Goal: Task Accomplishment & Management: Complete application form

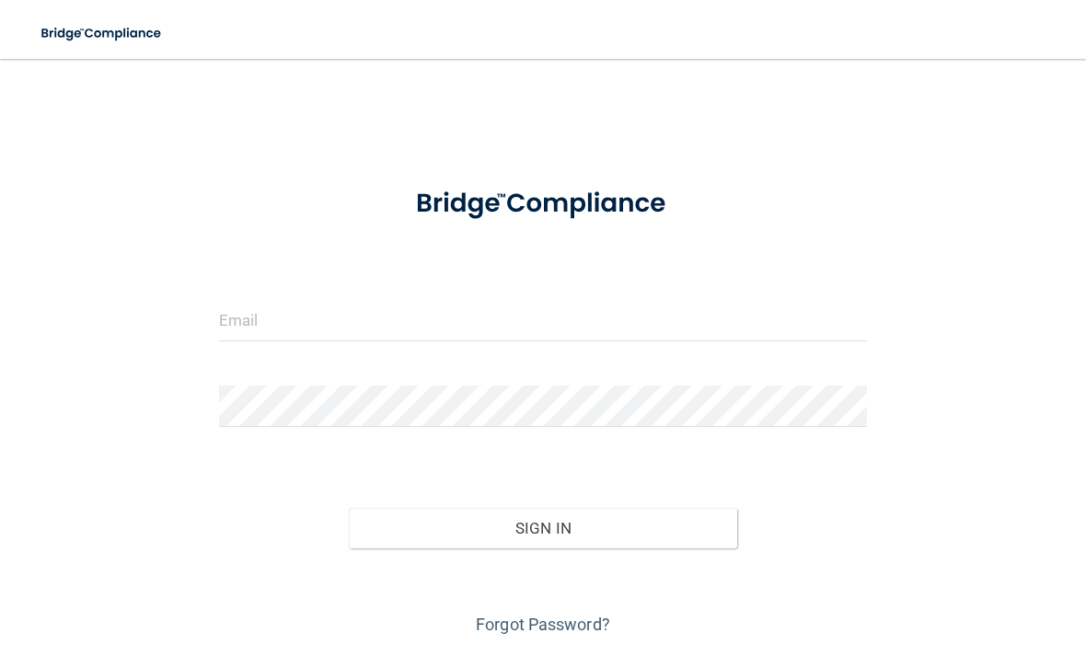
scroll to position [157, 0]
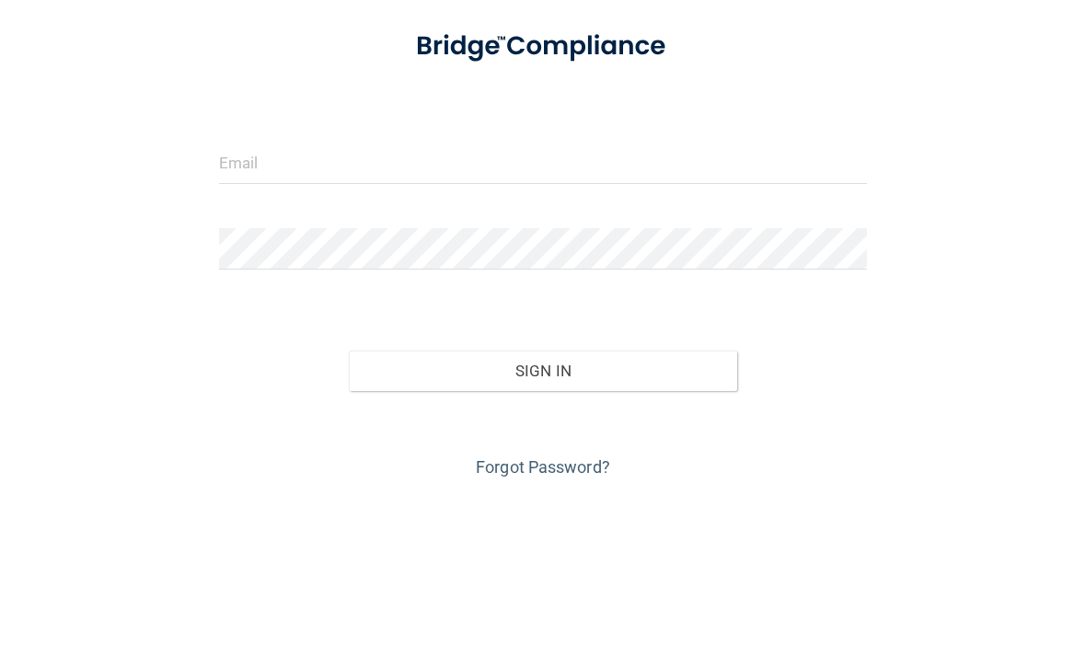
click at [530, 300] on input "email" at bounding box center [543, 320] width 648 height 41
click at [432, 300] on input "email" at bounding box center [543, 320] width 648 height 41
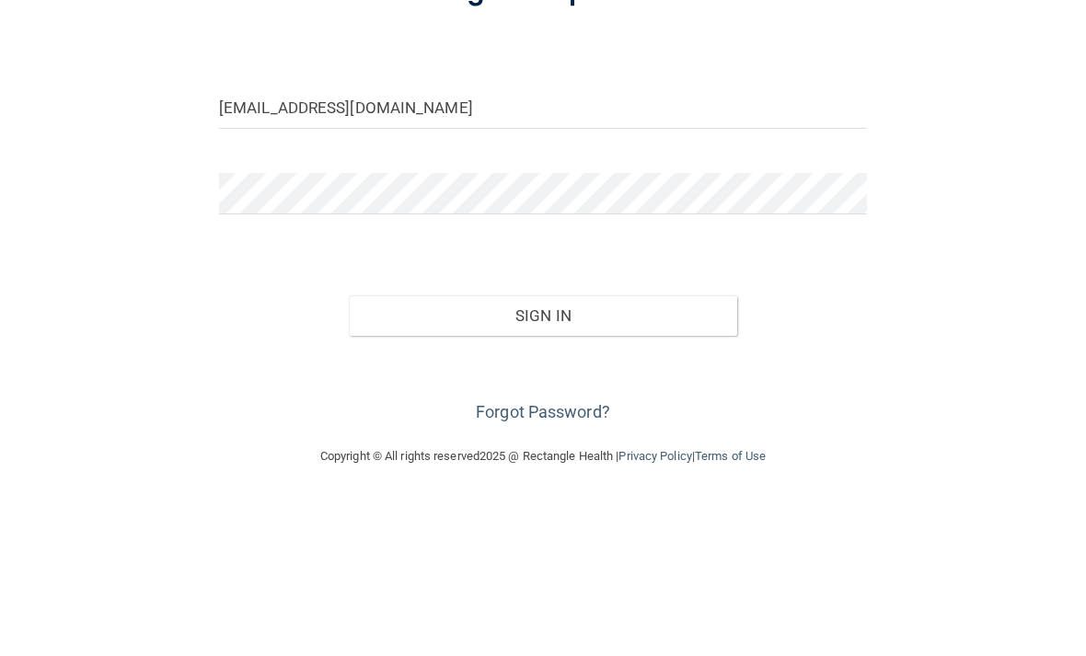
scroll to position [55, 0]
type input "[EMAIL_ADDRESS][DOMAIN_NAME]"
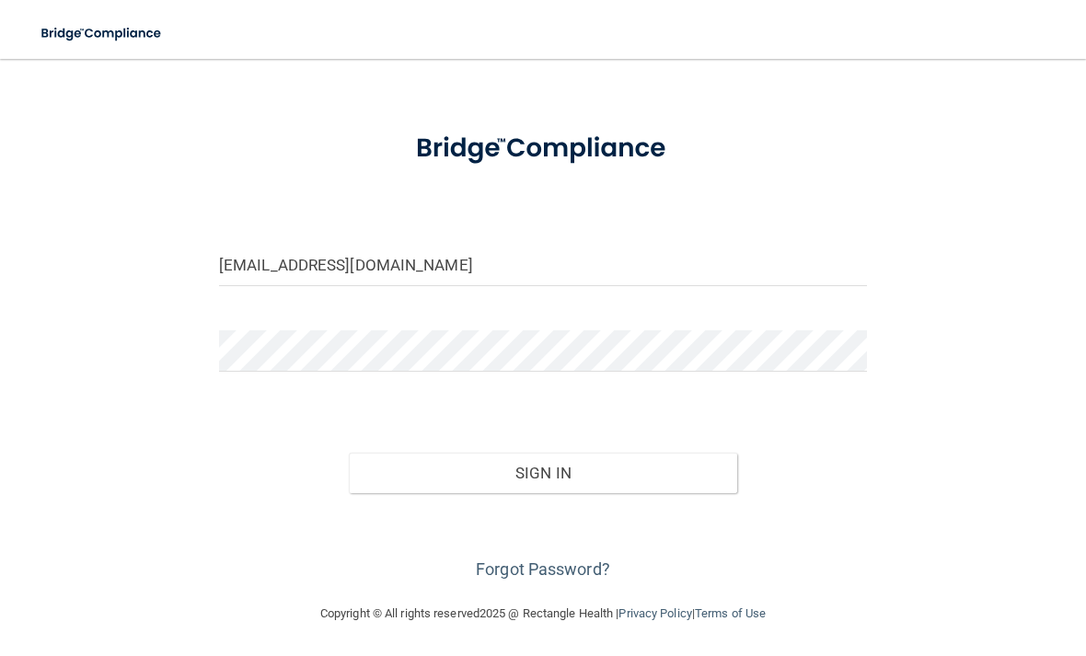
click at [623, 473] on button "Sign In" at bounding box center [543, 473] width 388 height 40
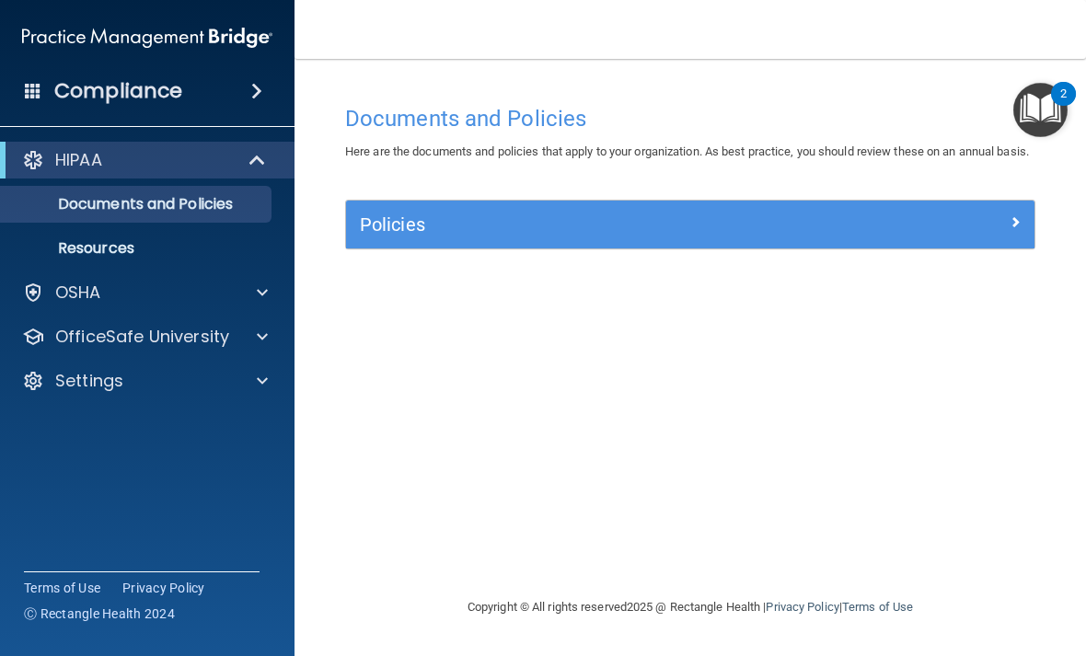
click at [186, 334] on p "OfficeSafe University" at bounding box center [142, 337] width 174 height 22
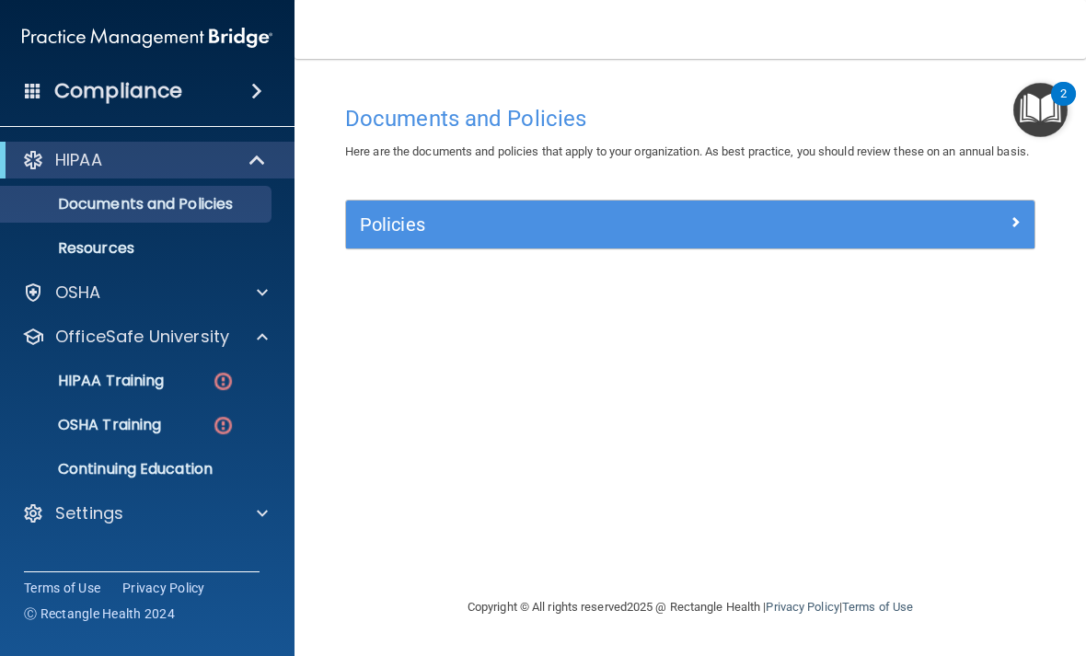
click at [163, 384] on p "HIPAA Training" at bounding box center [88, 381] width 152 height 18
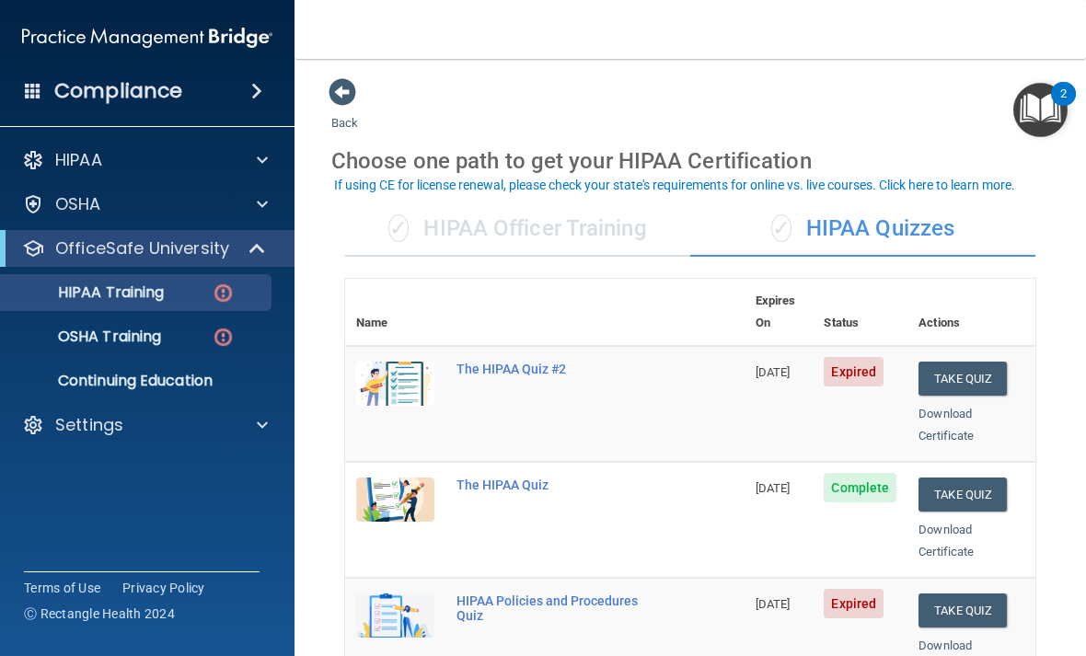
click at [972, 362] on button "Take Quiz" at bounding box center [963, 379] width 88 height 34
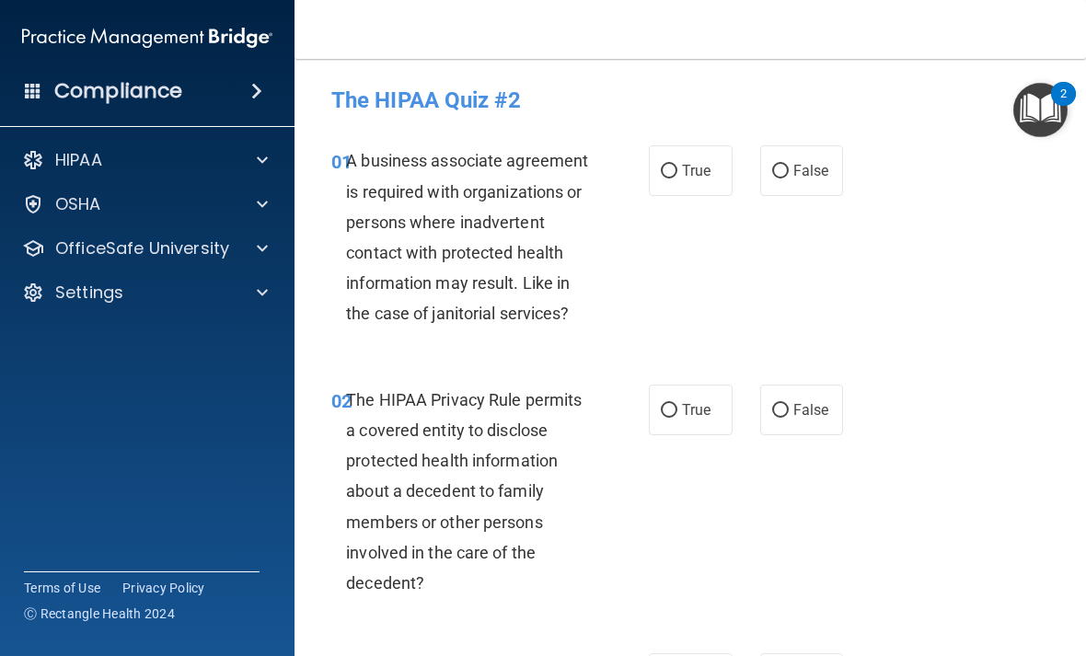
click at [697, 149] on label "True" at bounding box center [691, 170] width 84 height 51
click at [677, 165] on input "True" at bounding box center [669, 172] width 17 height 14
radio input "true"
click at [710, 418] on label "True" at bounding box center [691, 410] width 84 height 51
click at [677, 418] on input "True" at bounding box center [669, 411] width 17 height 14
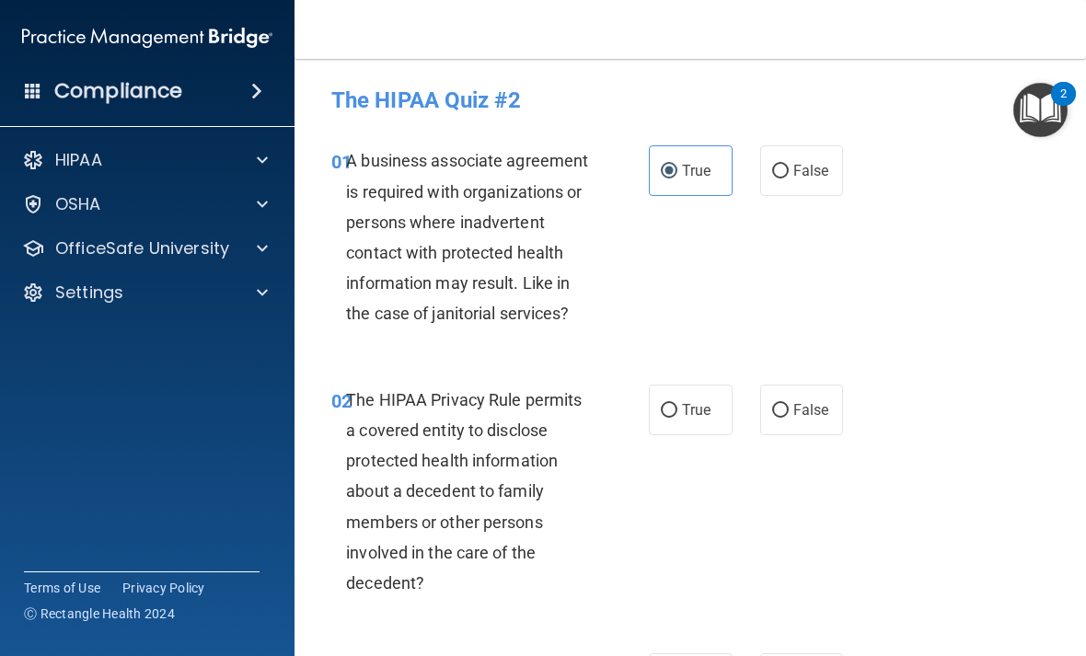
radio input "true"
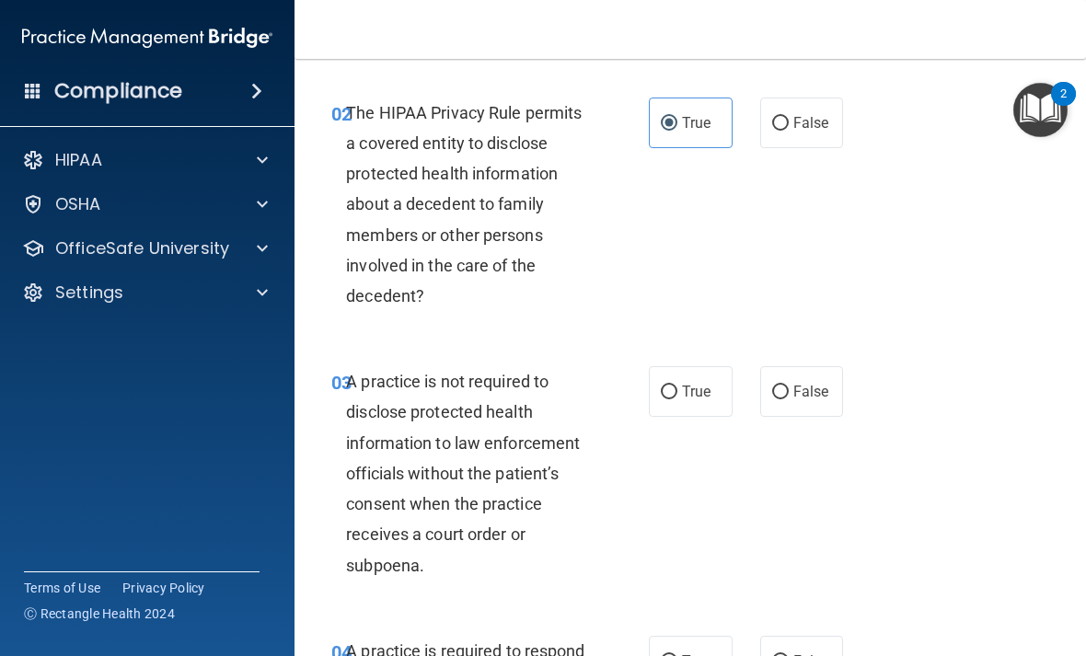
click at [703, 386] on span "True" at bounding box center [696, 391] width 29 height 17
click at [677, 386] on input "True" at bounding box center [669, 393] width 17 height 14
radio input "true"
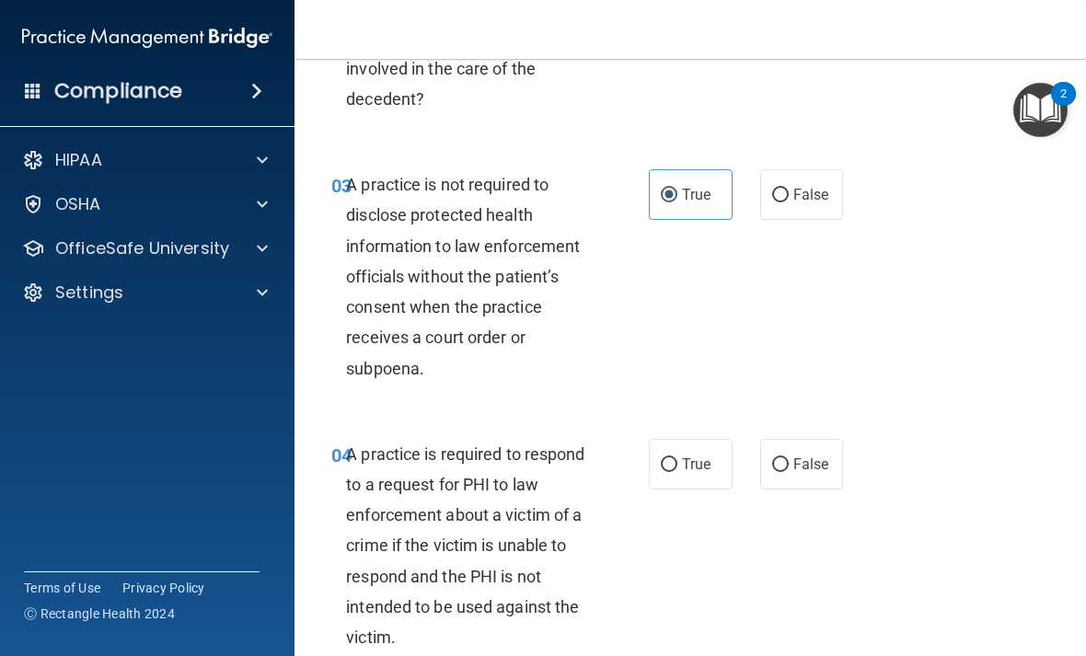
click at [702, 456] on span "True" at bounding box center [696, 464] width 29 height 17
click at [677, 458] on input "True" at bounding box center [669, 465] width 17 height 14
radio input "true"
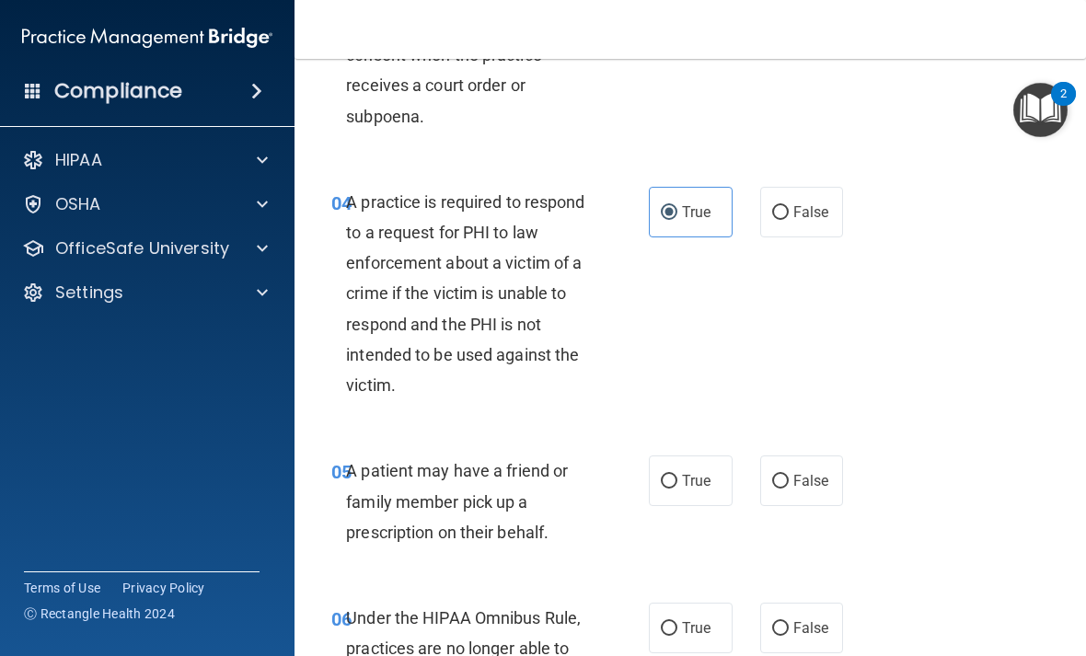
click at [699, 462] on label "True" at bounding box center [691, 481] width 84 height 51
click at [677, 475] on input "True" at bounding box center [669, 482] width 17 height 14
radio input "true"
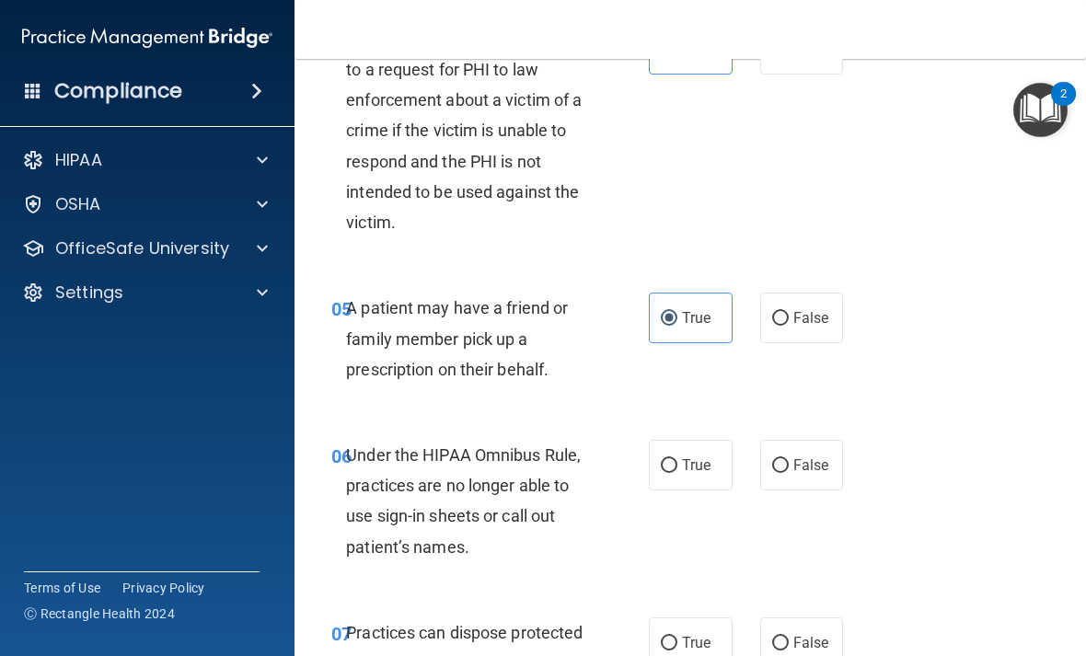
scroll to position [923, 0]
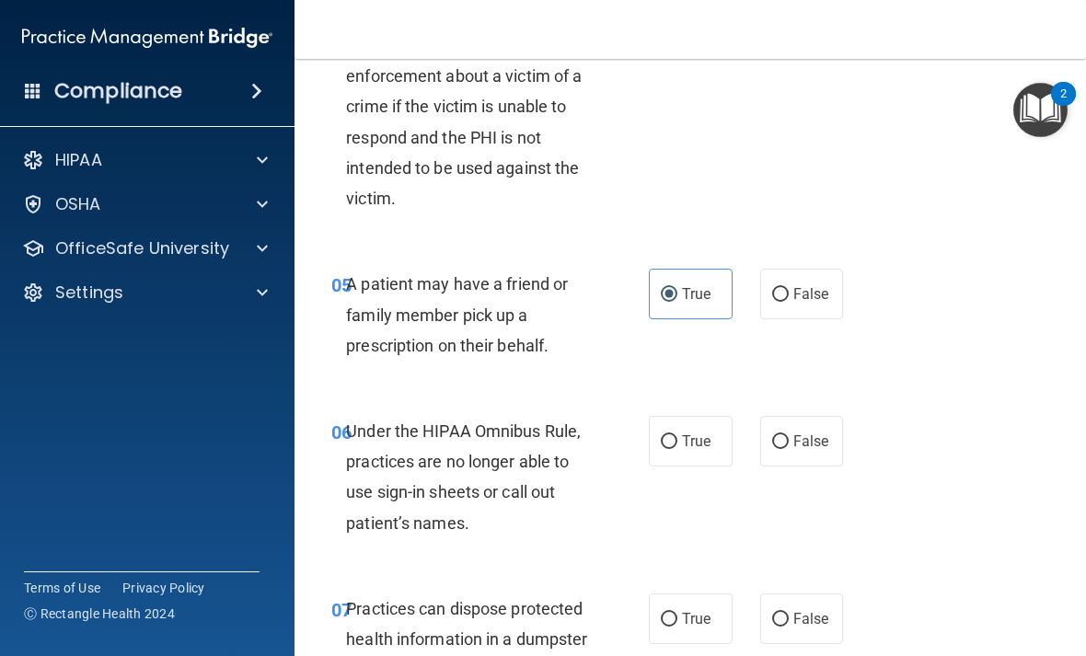
click at [695, 436] on span "True" at bounding box center [696, 441] width 29 height 17
click at [677, 436] on input "True" at bounding box center [669, 442] width 17 height 14
radio input "true"
click at [711, 601] on label "True" at bounding box center [691, 619] width 84 height 51
click at [677, 613] on input "True" at bounding box center [669, 620] width 17 height 14
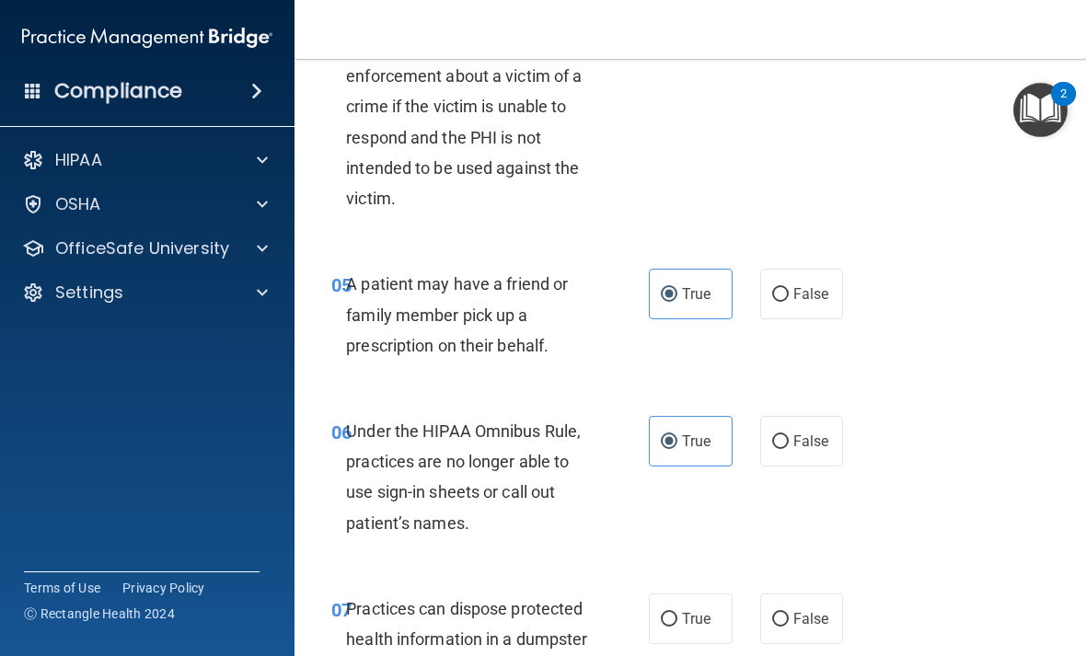
radio input "true"
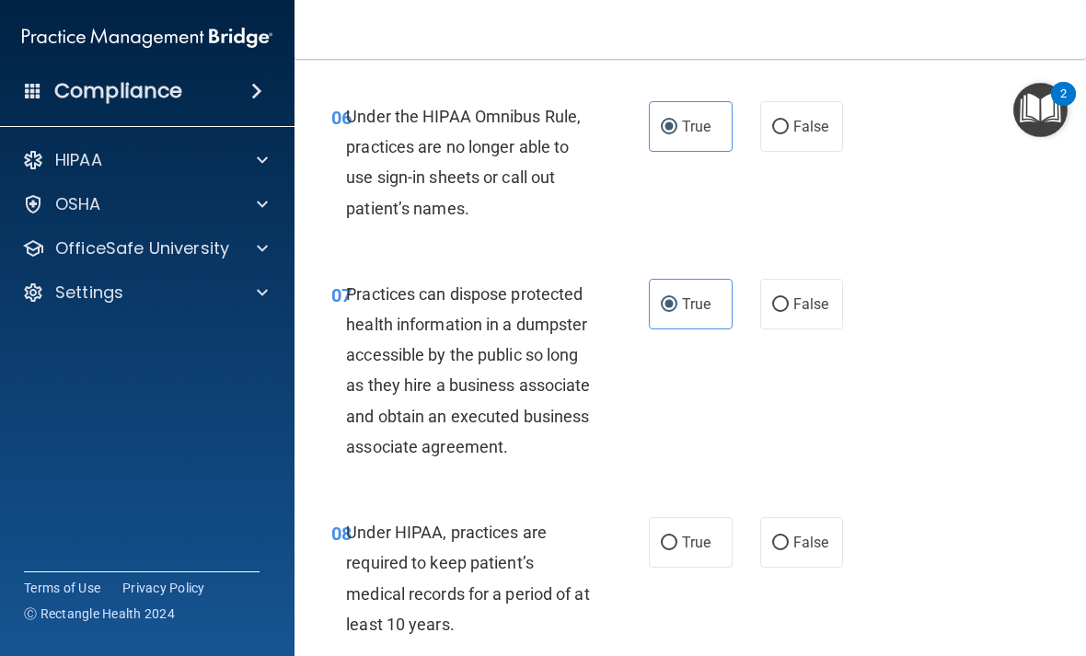
click at [699, 551] on span "True" at bounding box center [696, 542] width 29 height 17
click at [677, 550] on input "True" at bounding box center [669, 544] width 17 height 14
radio input "true"
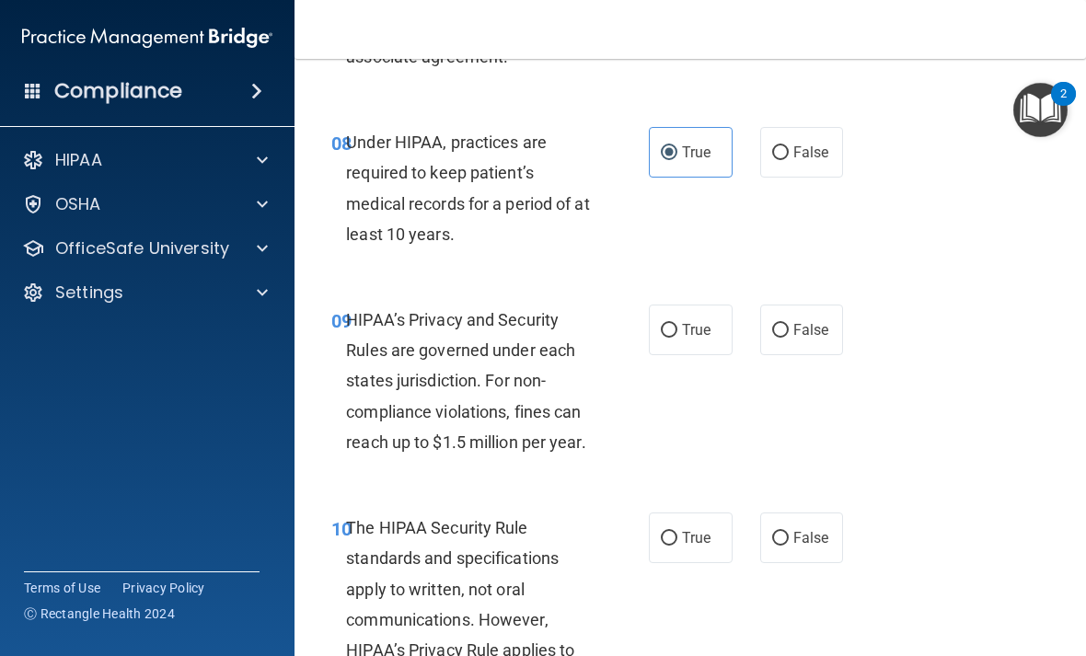
scroll to position [1654, 0]
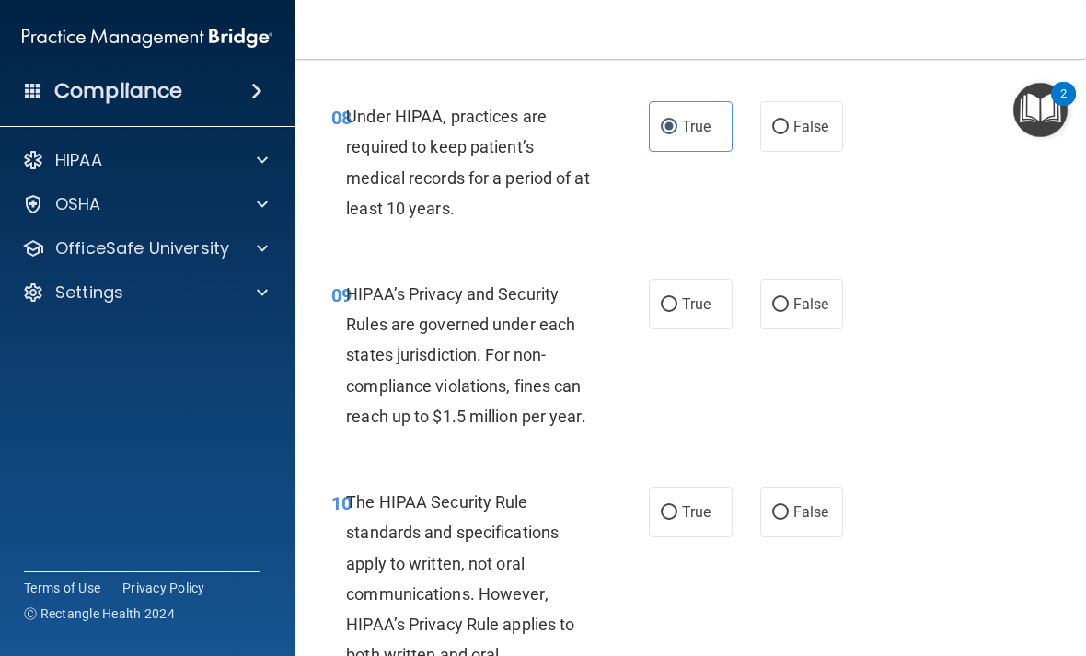
click at [697, 510] on label "True" at bounding box center [691, 512] width 84 height 51
click at [677, 510] on input "True" at bounding box center [669, 513] width 17 height 14
radio input "true"
click at [712, 310] on label "True" at bounding box center [691, 304] width 84 height 51
click at [677, 310] on input "True" at bounding box center [669, 305] width 17 height 14
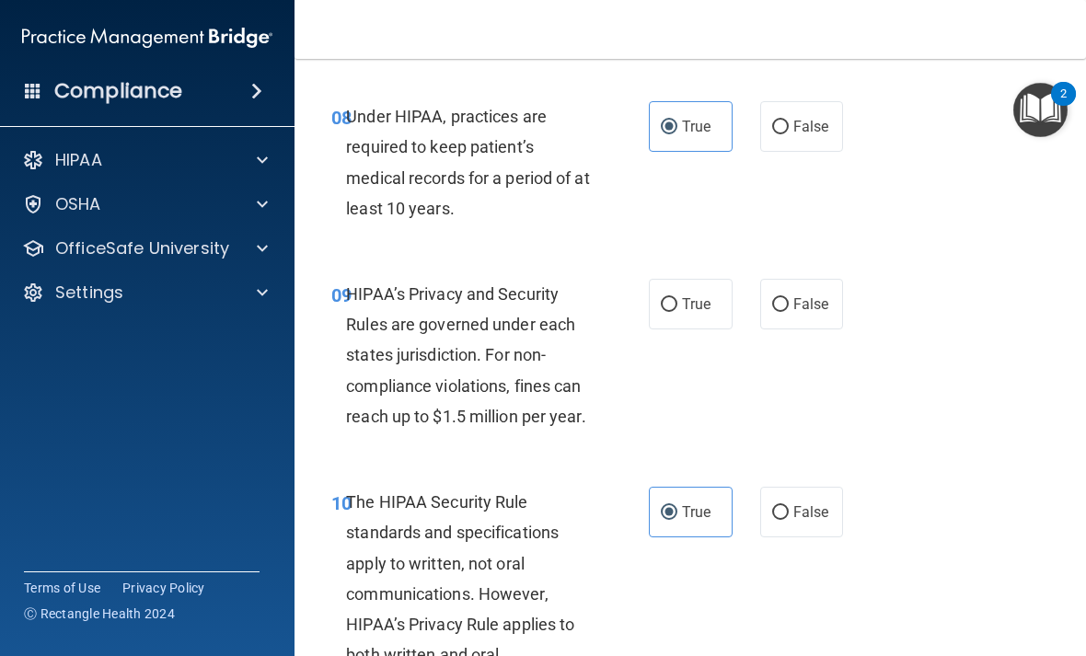
radio input "true"
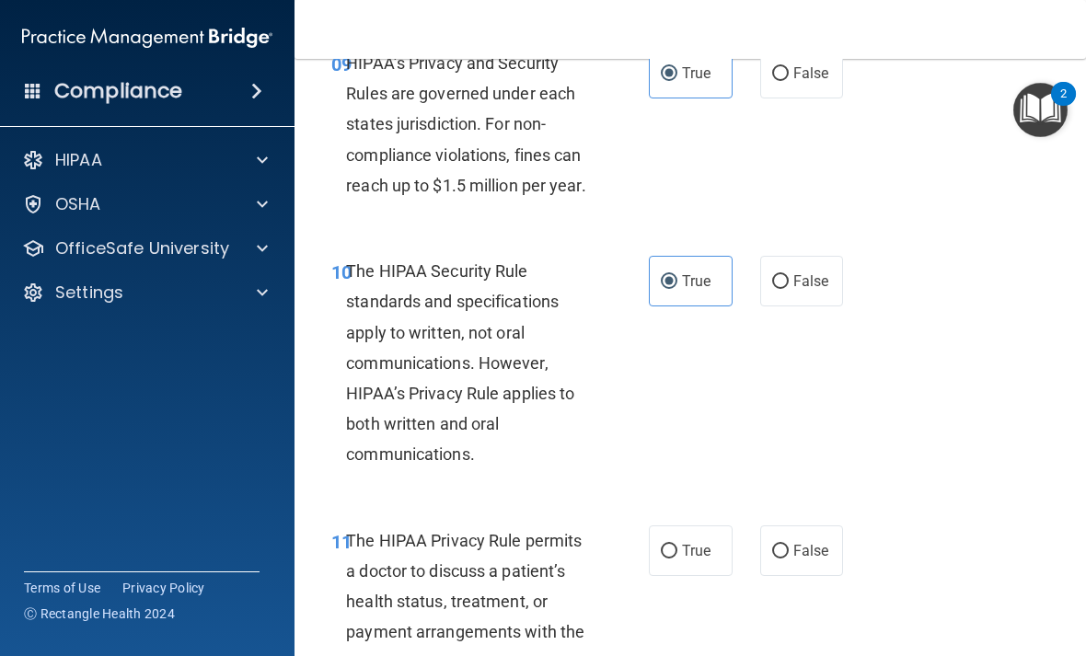
click at [699, 560] on span "True" at bounding box center [696, 550] width 29 height 17
click at [677, 559] on input "True" at bounding box center [669, 552] width 17 height 14
radio input "true"
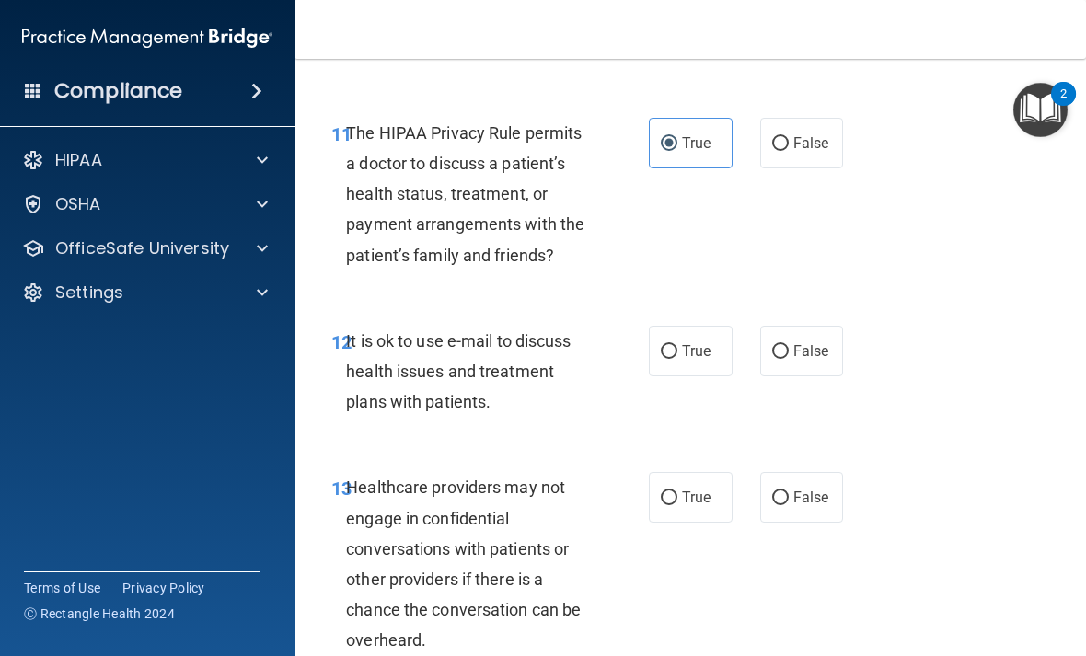
scroll to position [2294, 0]
click at [697, 505] on span "True" at bounding box center [696, 496] width 29 height 17
click at [677, 504] on input "True" at bounding box center [669, 498] width 17 height 14
radio input "true"
click at [696, 345] on label "True" at bounding box center [691, 350] width 84 height 51
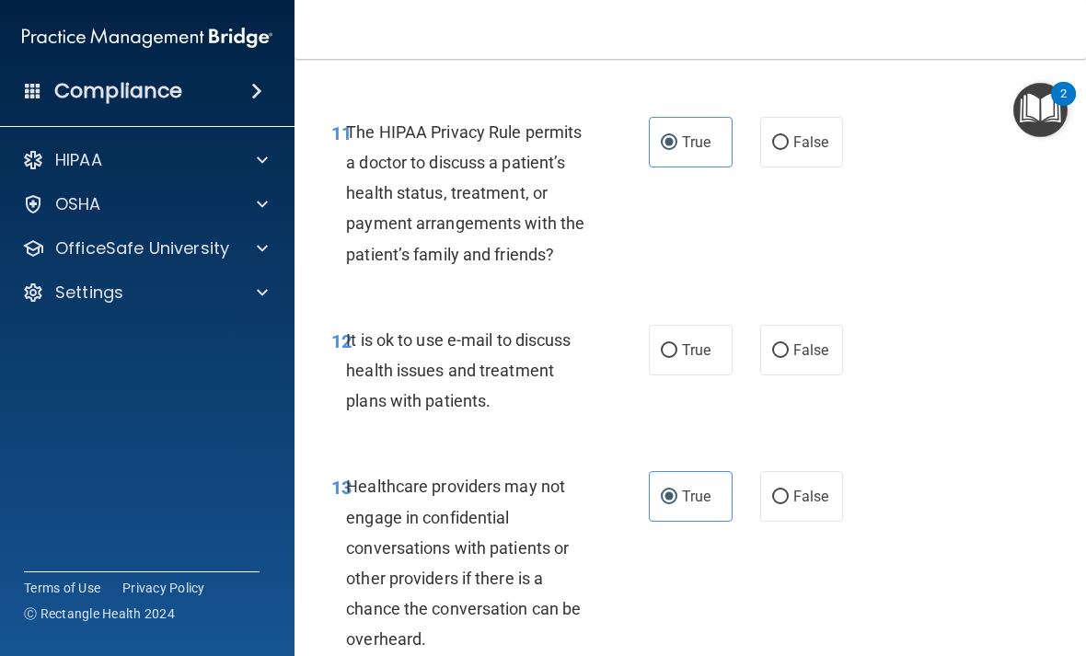
click at [677, 345] on input "True" at bounding box center [669, 351] width 17 height 14
radio input "true"
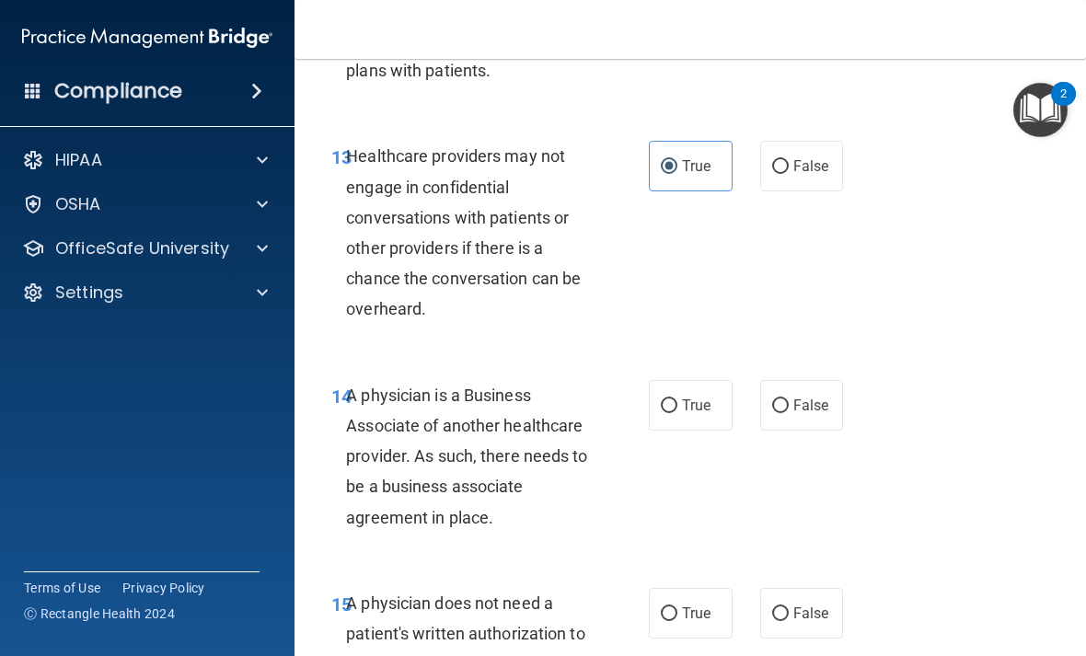
click at [672, 413] on input "True" at bounding box center [669, 406] width 17 height 14
radio input "true"
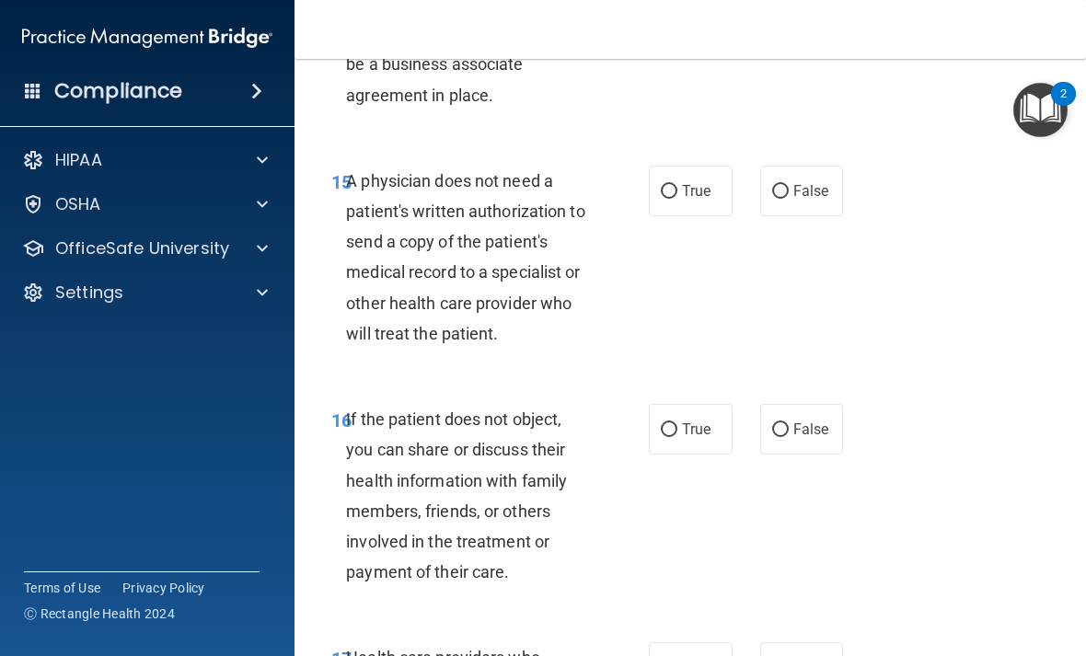
scroll to position [3059, 0]
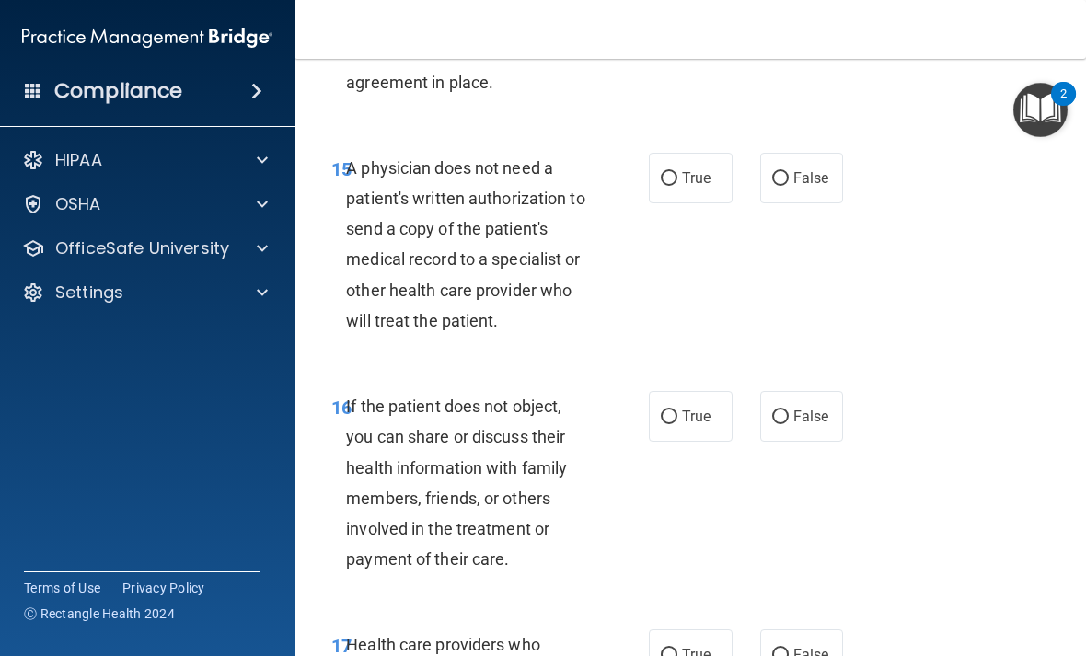
click at [703, 425] on span "True" at bounding box center [696, 416] width 29 height 17
click at [677, 424] on input "True" at bounding box center [669, 417] width 17 height 14
radio input "true"
click at [701, 172] on label "True" at bounding box center [691, 178] width 84 height 51
click at [677, 172] on input "True" at bounding box center [669, 179] width 17 height 14
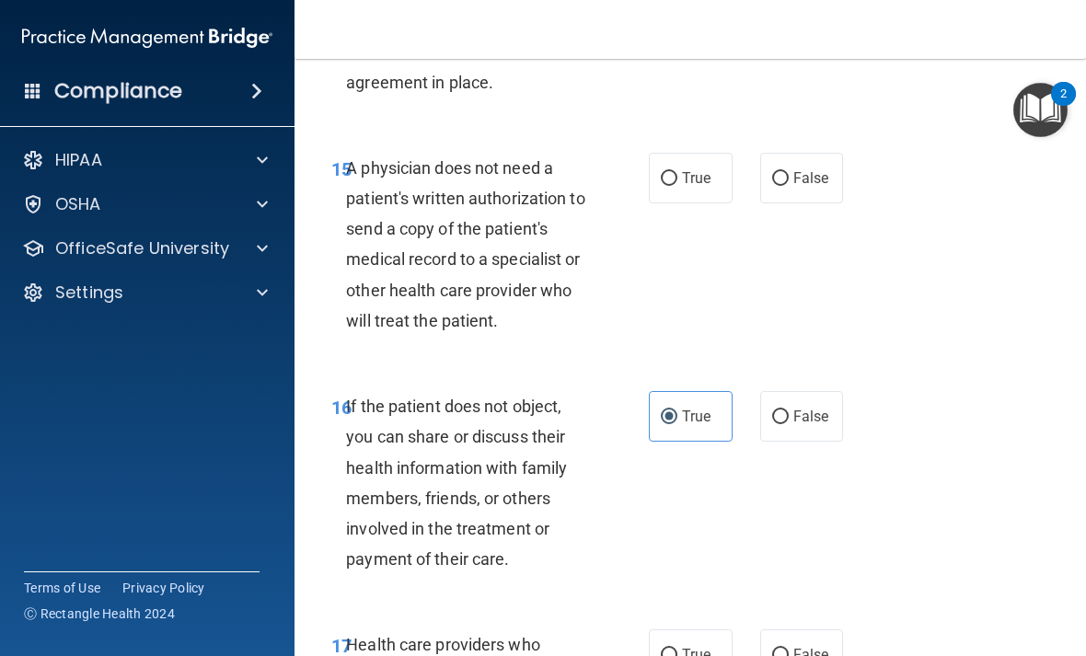
radio input "true"
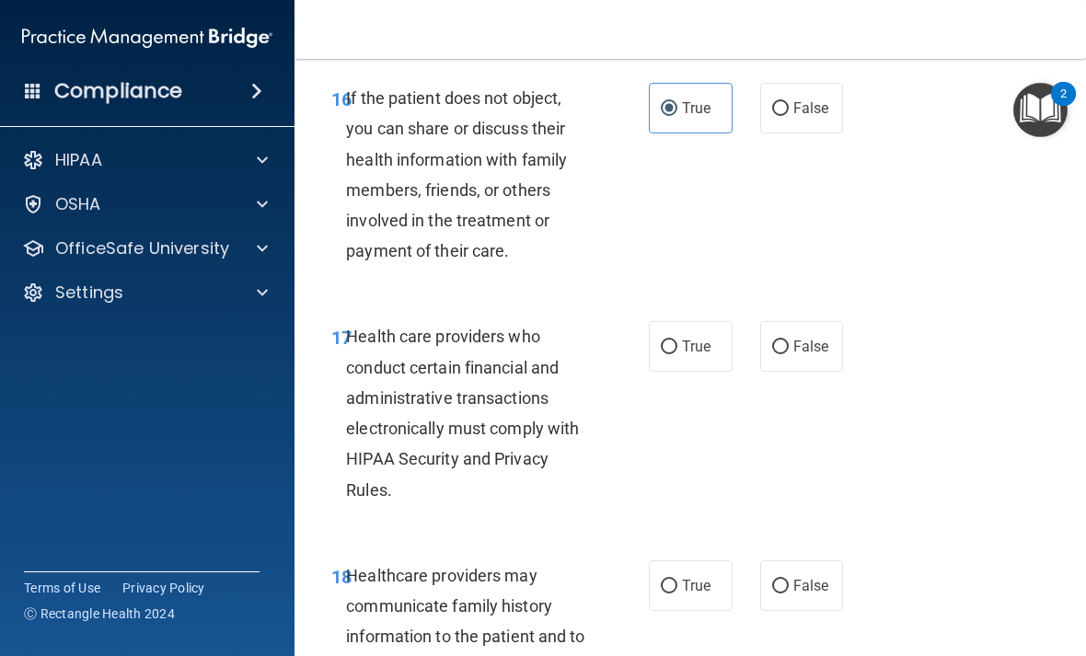
scroll to position [3394, 0]
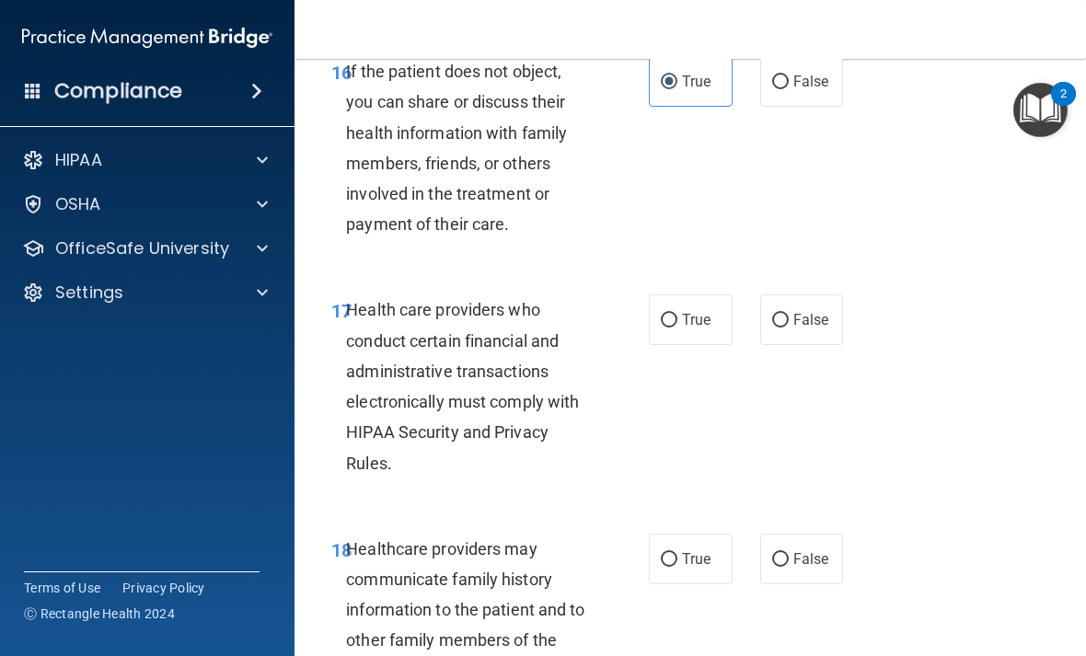
click at [673, 322] on label "True" at bounding box center [691, 320] width 84 height 51
click at [673, 322] on input "True" at bounding box center [669, 321] width 17 height 14
radio input "true"
click at [688, 538] on div "18 Healthcare providers may communicate family history information to the patie…" at bounding box center [691, 615] width 746 height 208
click at [693, 558] on label "True" at bounding box center [691, 559] width 84 height 51
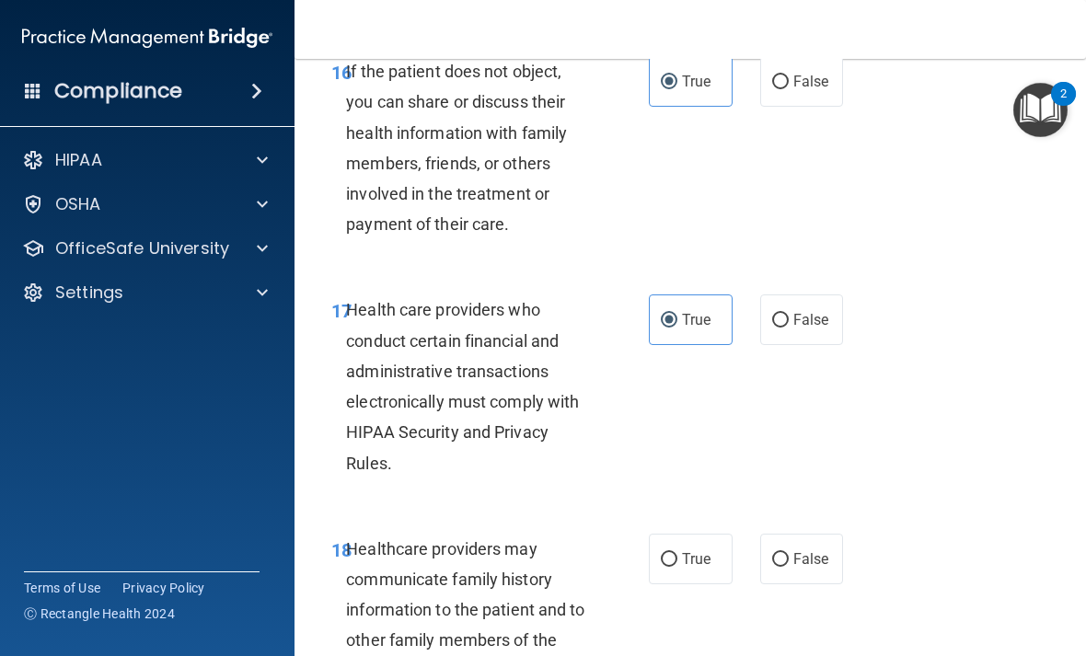
click at [677, 558] on input "True" at bounding box center [669, 560] width 17 height 14
radio input "true"
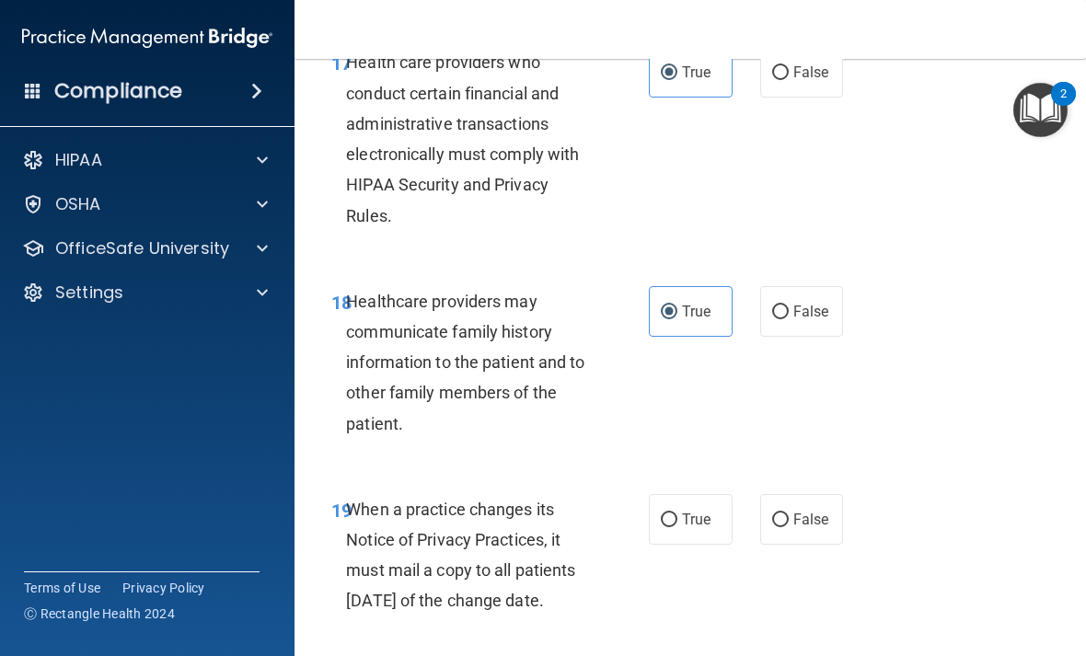
click at [697, 526] on span "True" at bounding box center [696, 519] width 29 height 17
click at [677, 526] on input "True" at bounding box center [669, 521] width 17 height 14
radio input "true"
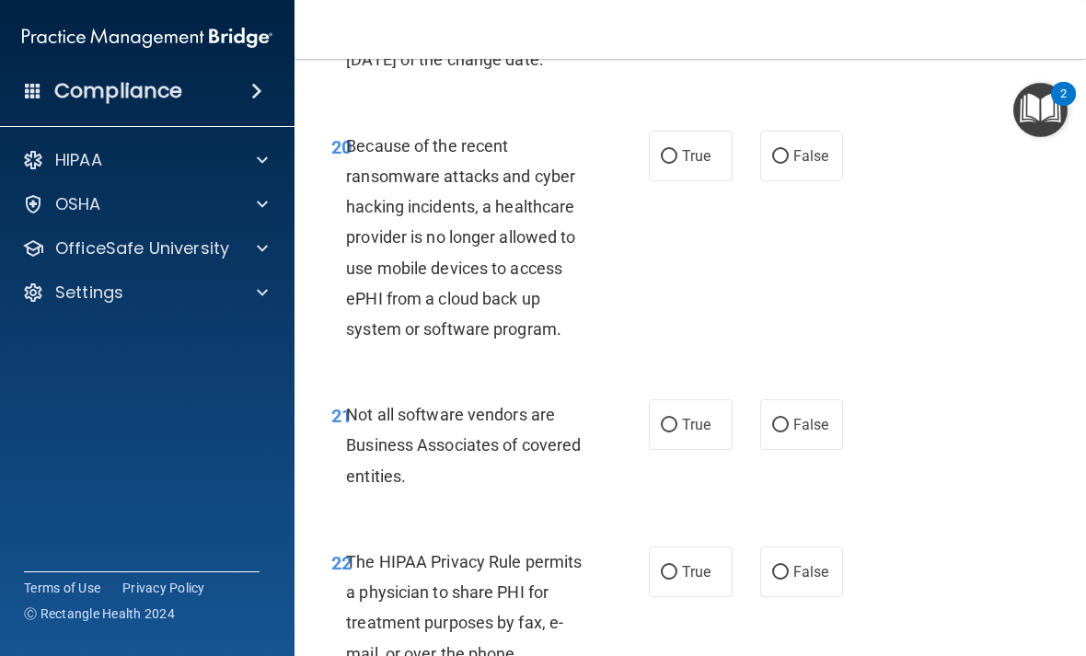
scroll to position [4203, 0]
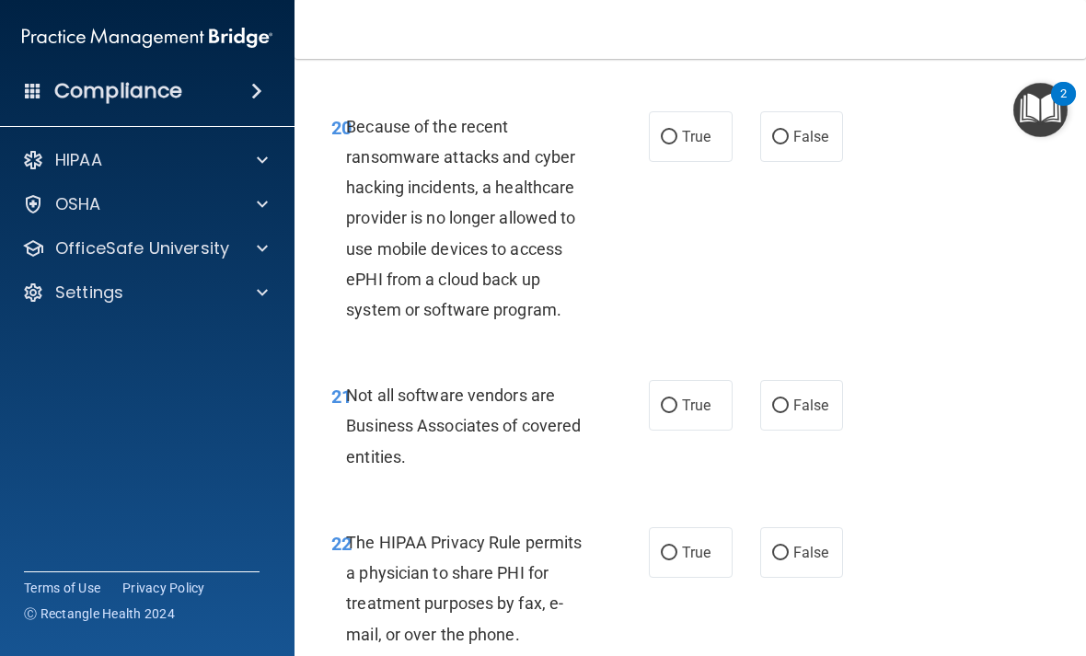
click at [696, 156] on label "True" at bounding box center [691, 136] width 84 height 51
click at [677, 145] on input "True" at bounding box center [669, 138] width 17 height 14
radio input "true"
click at [709, 414] on span "True" at bounding box center [696, 405] width 29 height 17
click at [677, 413] on input "True" at bounding box center [669, 406] width 17 height 14
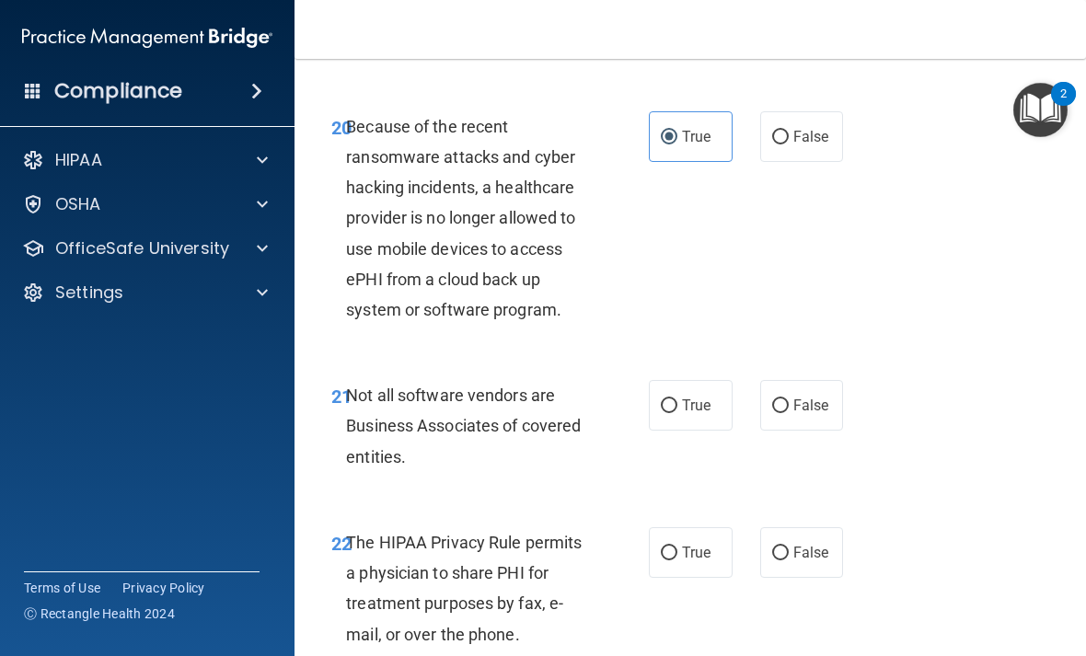
radio input "true"
click at [704, 561] on span "True" at bounding box center [696, 552] width 29 height 17
click at [677, 561] on input "True" at bounding box center [669, 554] width 17 height 14
radio input "true"
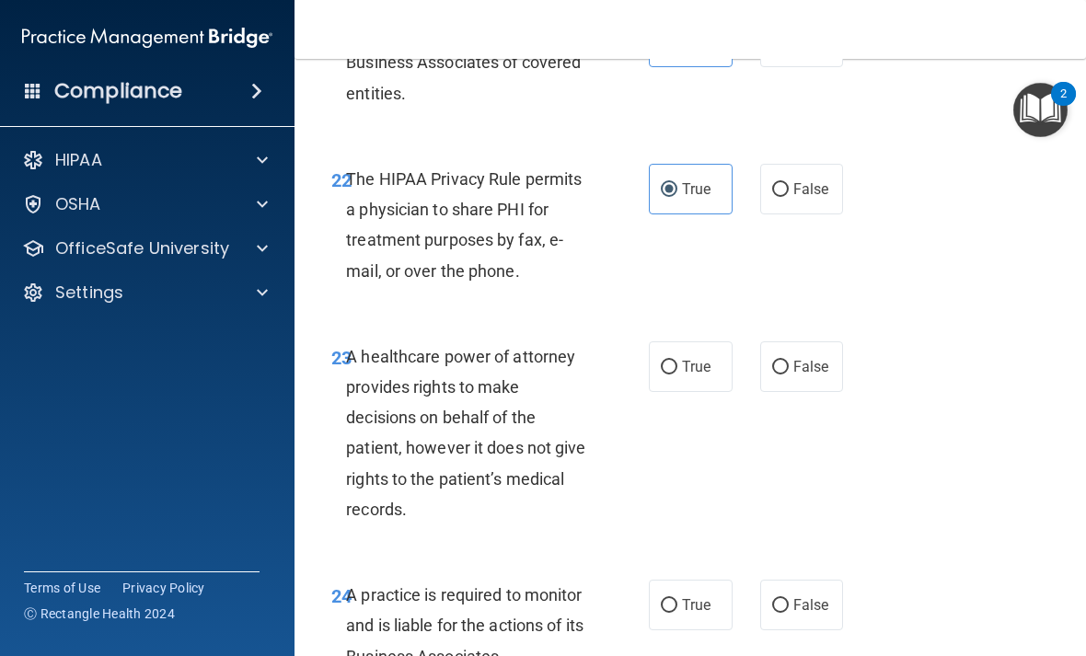
scroll to position [4580, 0]
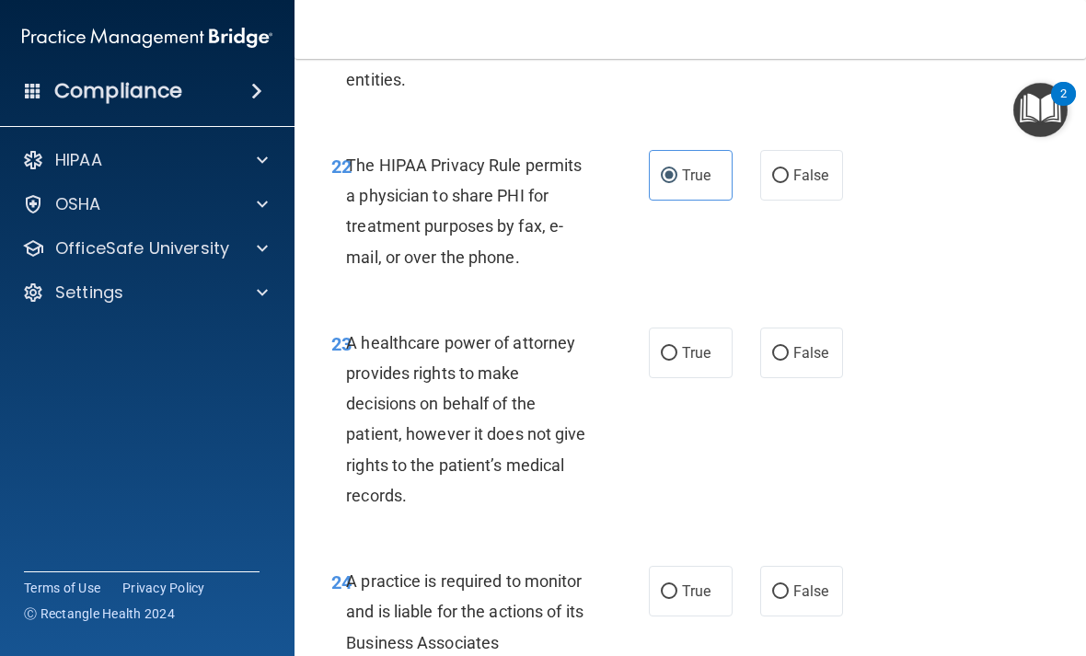
click at [672, 361] on input "True" at bounding box center [669, 354] width 17 height 14
radio input "true"
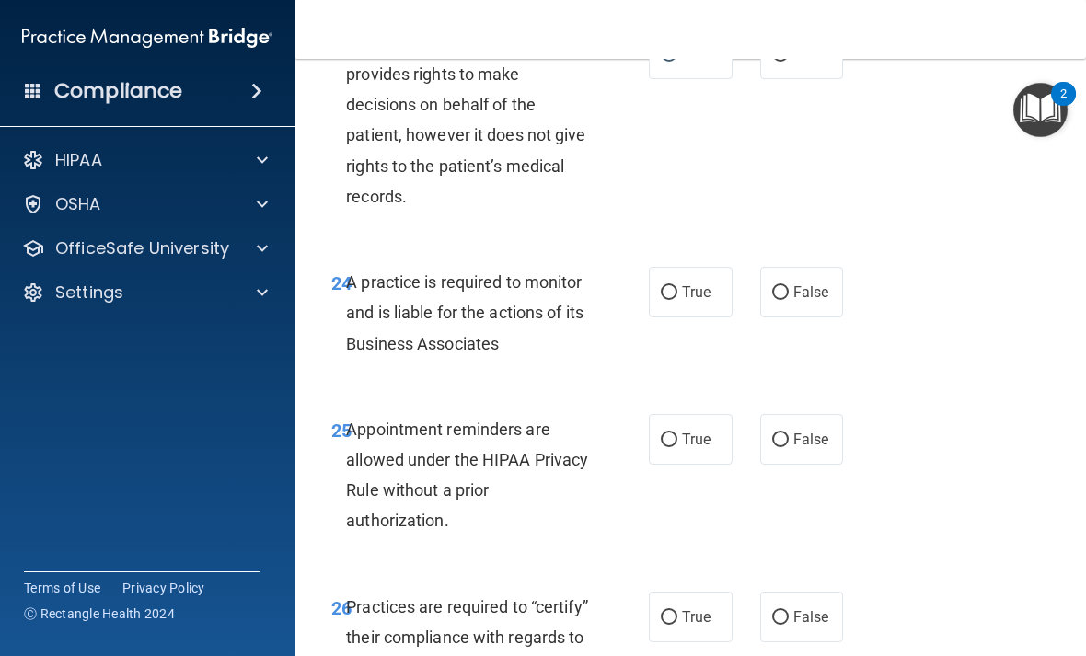
scroll to position [4883, 0]
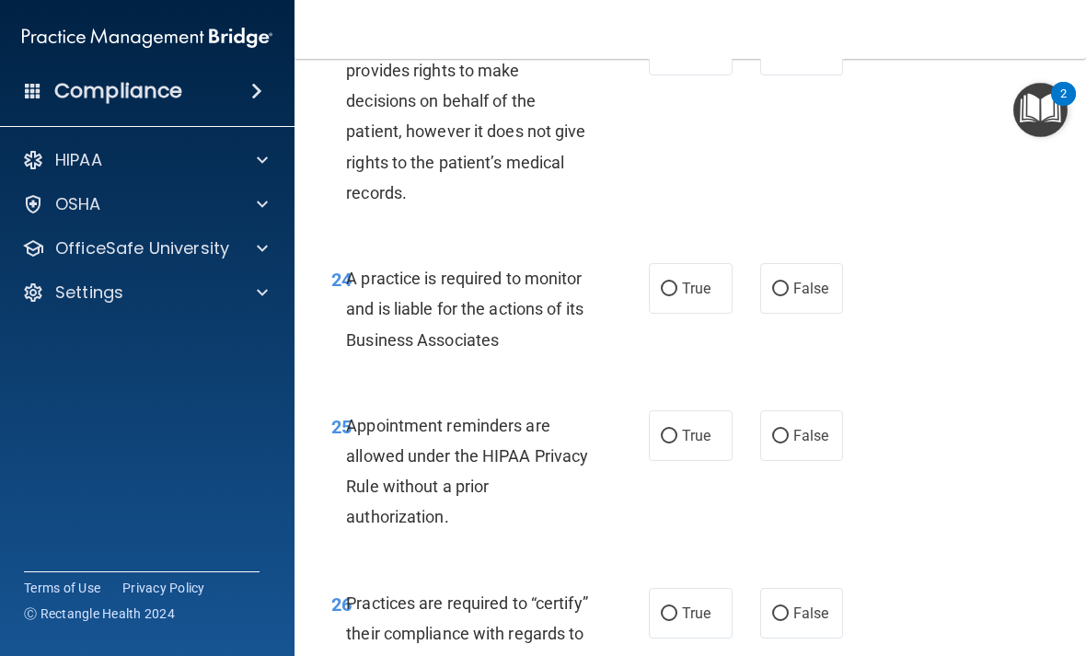
click at [688, 297] on span "True" at bounding box center [696, 288] width 29 height 17
click at [677, 296] on input "True" at bounding box center [669, 290] width 17 height 14
radio input "true"
click at [700, 457] on label "True" at bounding box center [691, 435] width 84 height 51
click at [677, 444] on input "True" at bounding box center [669, 437] width 17 height 14
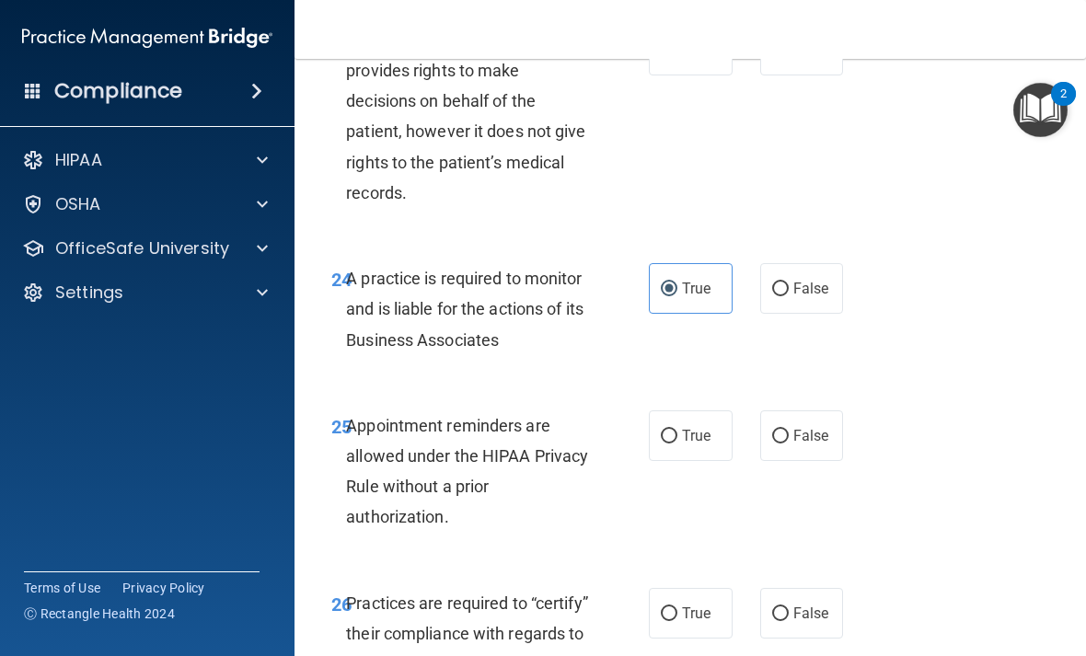
radio input "true"
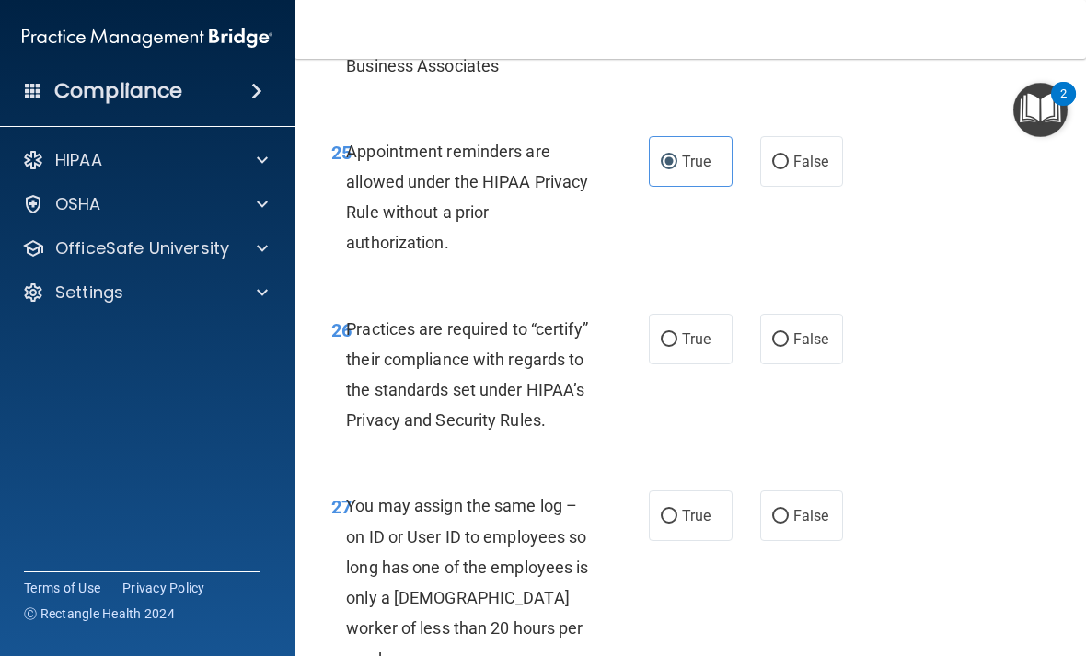
scroll to position [5187, 0]
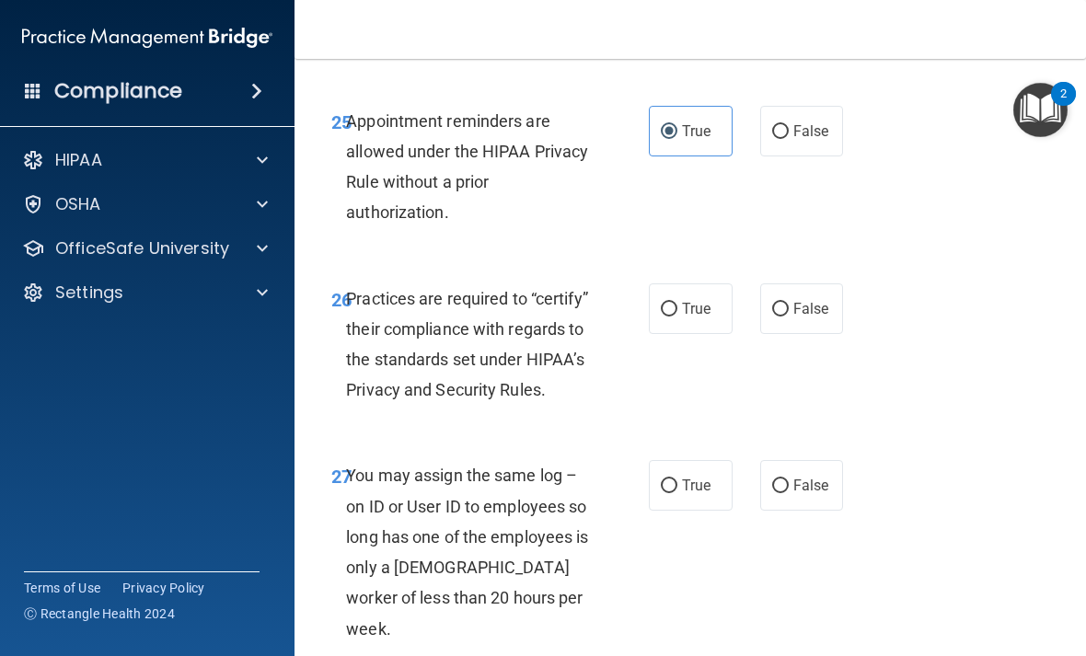
click at [681, 334] on label "True" at bounding box center [691, 308] width 84 height 51
click at [677, 317] on input "True" at bounding box center [669, 310] width 17 height 14
radio input "true"
click at [684, 498] on label "True" at bounding box center [691, 485] width 84 height 51
click at [677, 493] on input "True" at bounding box center [669, 487] width 17 height 14
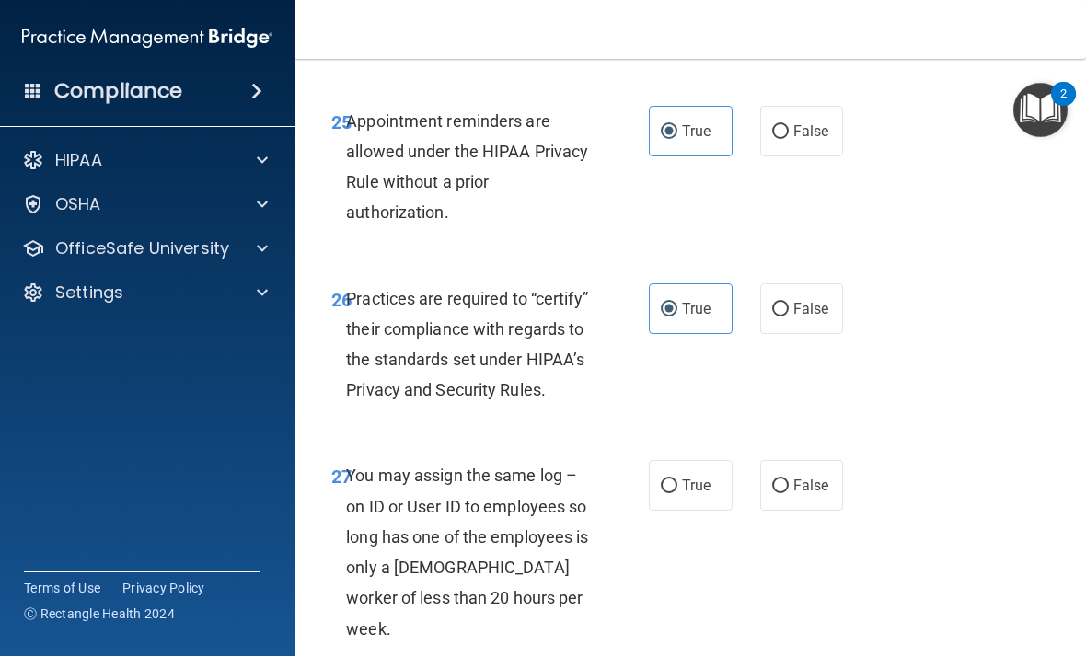
radio input "true"
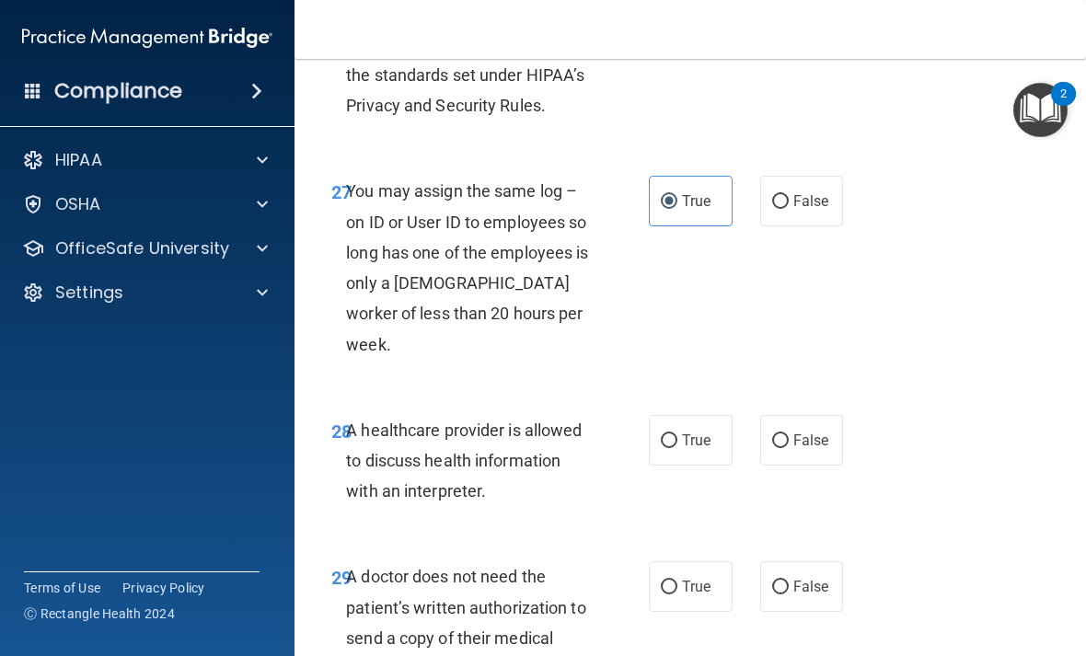
scroll to position [5475, 0]
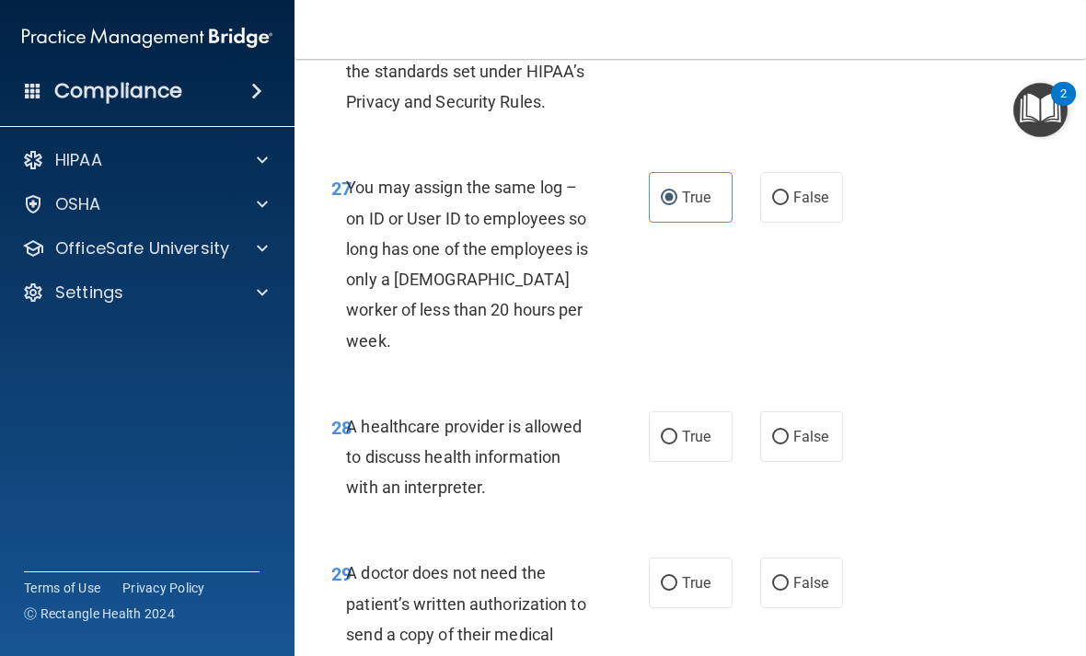
click at [683, 435] on span "True" at bounding box center [696, 436] width 29 height 17
click at [677, 435] on input "True" at bounding box center [669, 438] width 17 height 14
radio input "true"
click at [700, 589] on span "True" at bounding box center [696, 582] width 29 height 17
click at [677, 589] on input "True" at bounding box center [669, 584] width 17 height 14
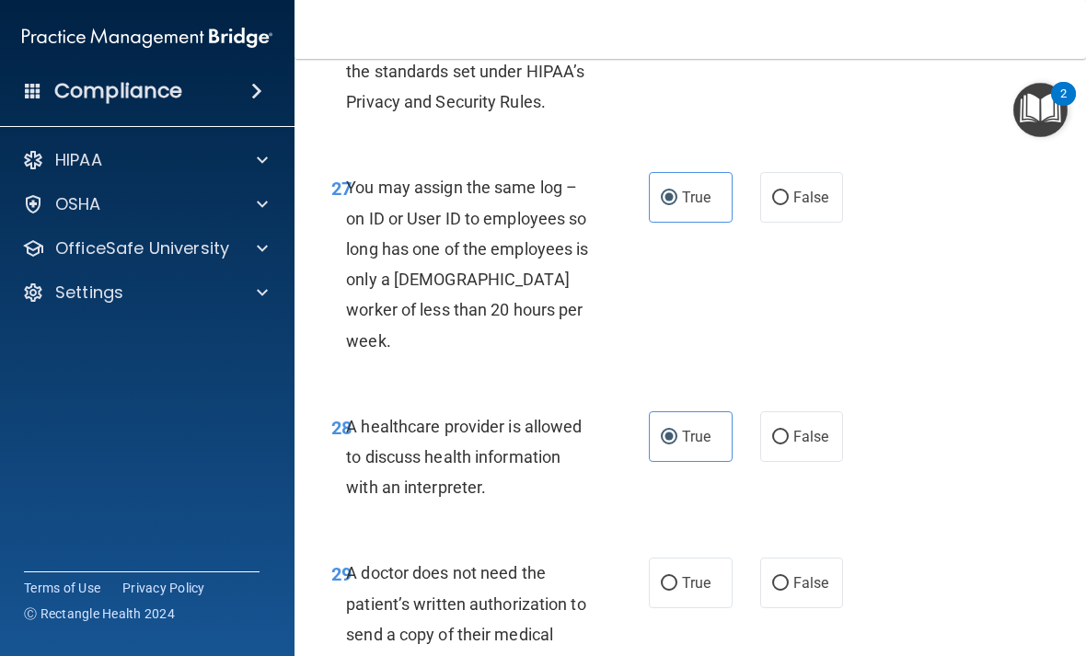
radio input "true"
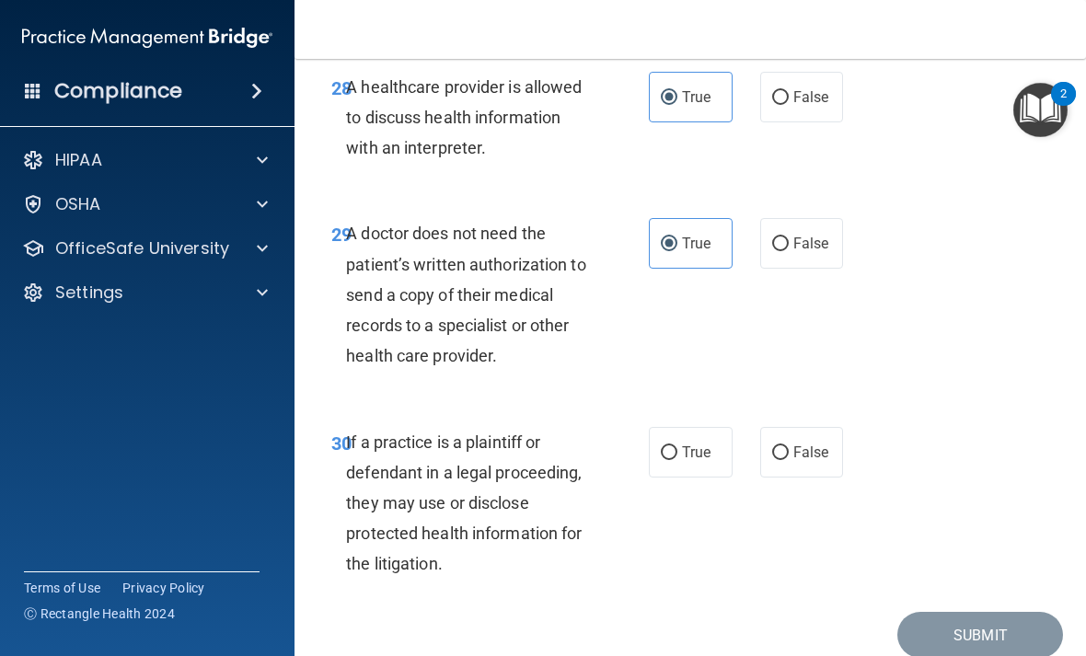
scroll to position [5820, 0]
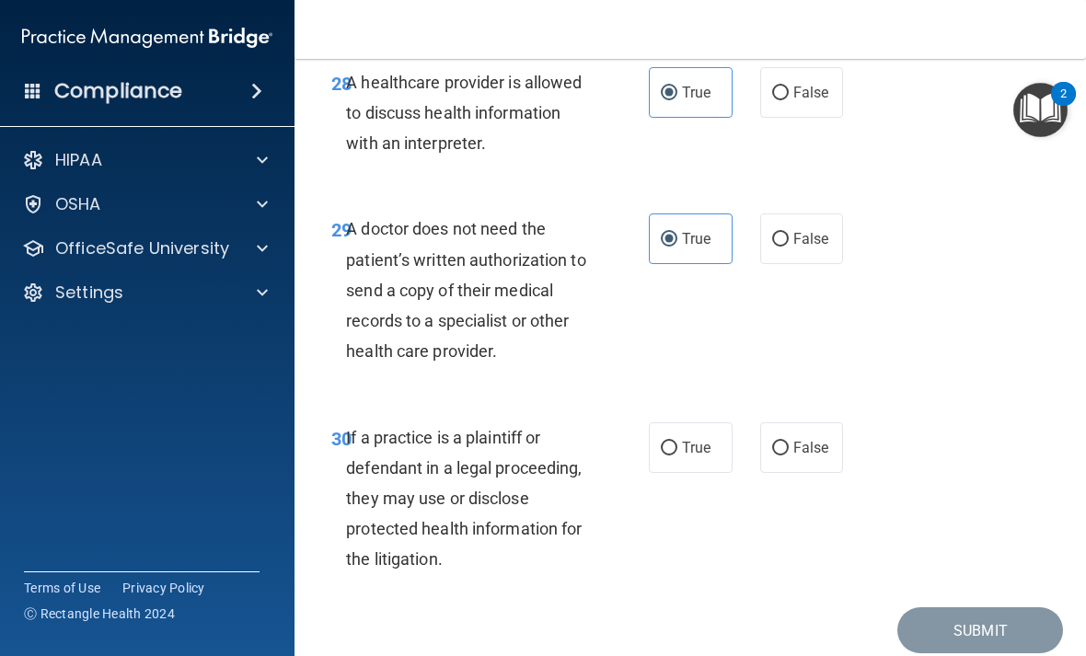
click at [700, 443] on span "True" at bounding box center [696, 447] width 29 height 17
click at [677, 443] on input "True" at bounding box center [669, 449] width 17 height 14
radio input "true"
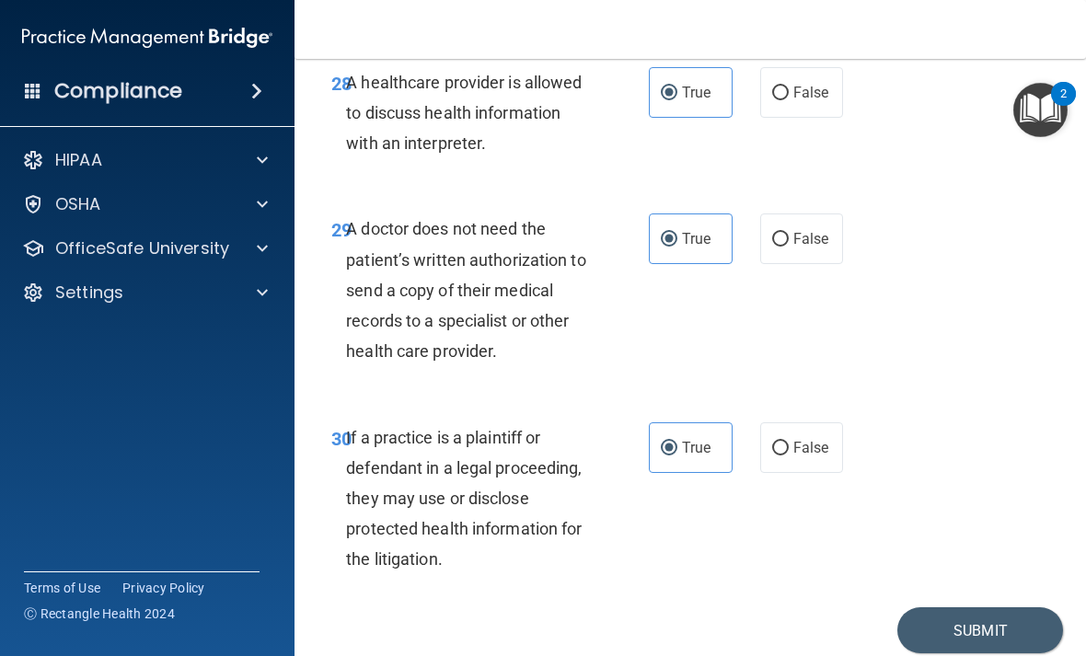
click at [1015, 623] on button "Submit" at bounding box center [980, 630] width 166 height 47
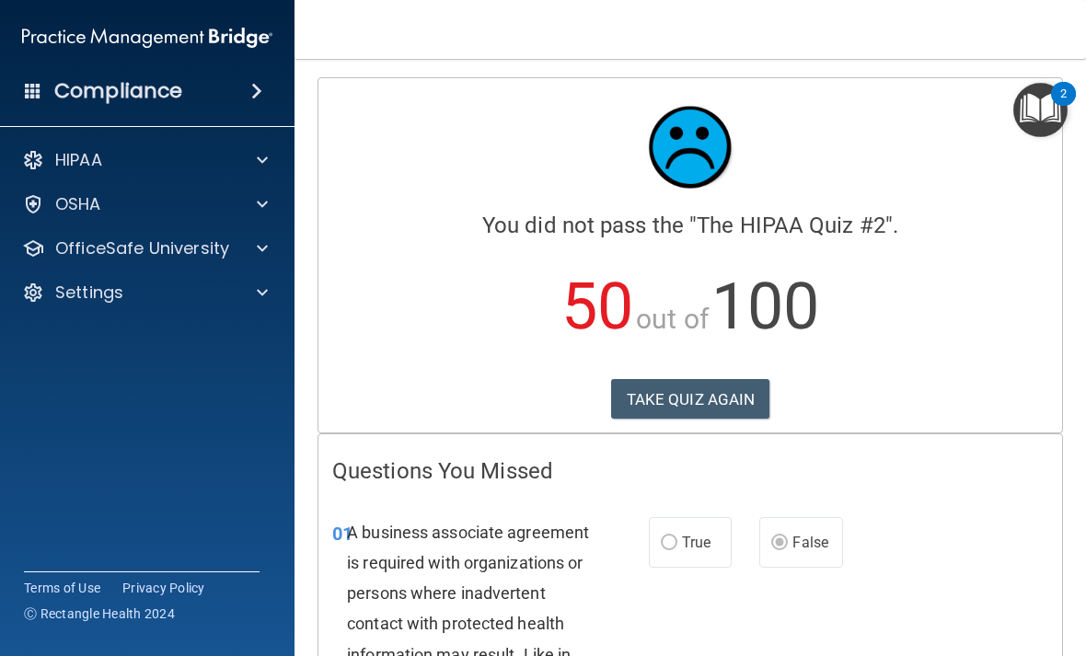
click at [703, 402] on button "TAKE QUIZ AGAIN" at bounding box center [690, 399] width 159 height 40
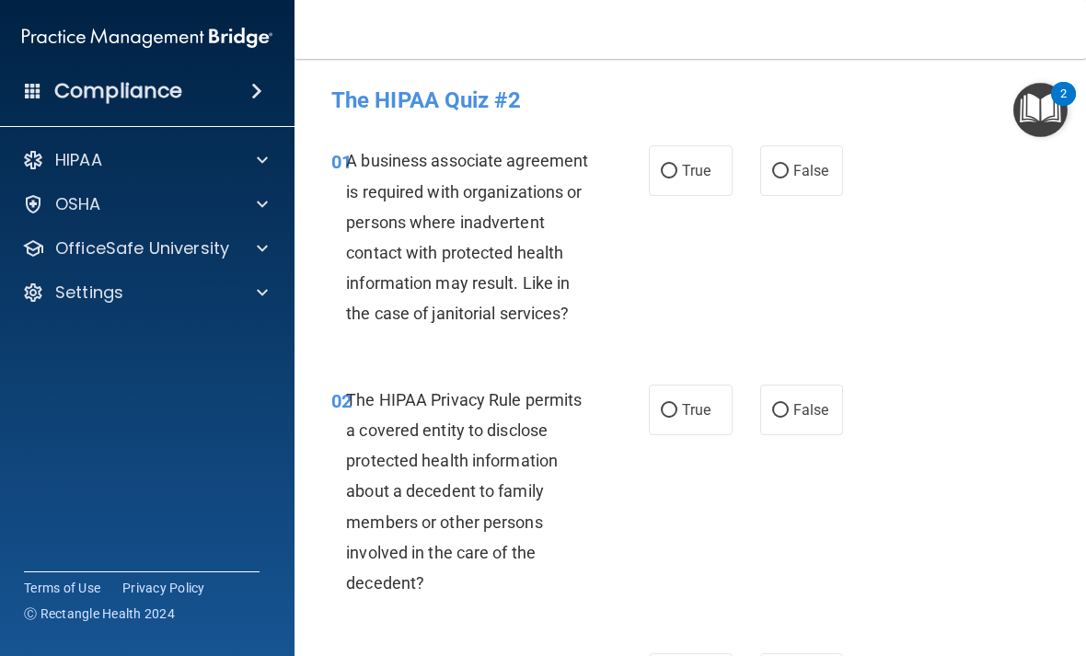
click at [800, 184] on label "False" at bounding box center [802, 170] width 84 height 51
click at [789, 179] on input "False" at bounding box center [780, 172] width 17 height 14
radio input "true"
click at [693, 408] on span "True" at bounding box center [696, 409] width 29 height 17
click at [677, 408] on input "True" at bounding box center [669, 411] width 17 height 14
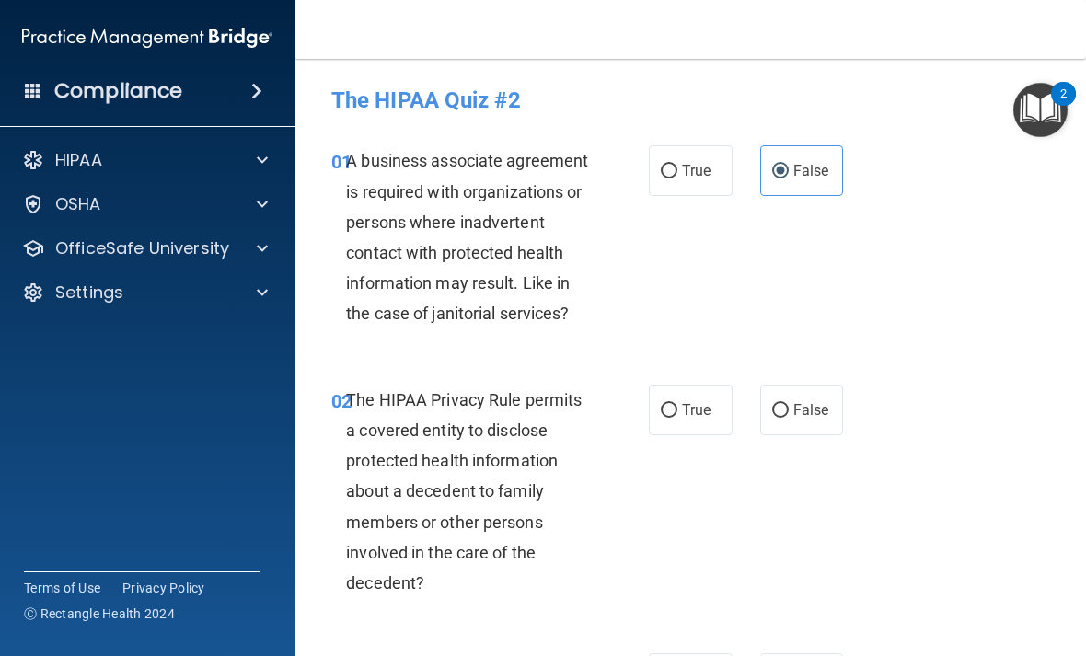
radio input "true"
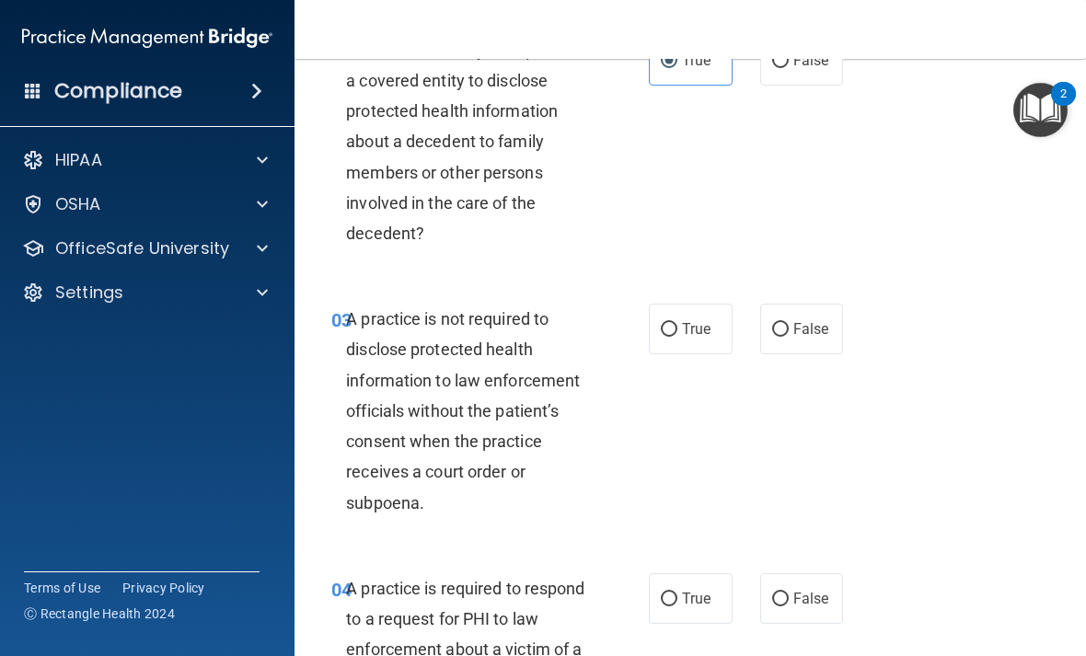
scroll to position [352, 0]
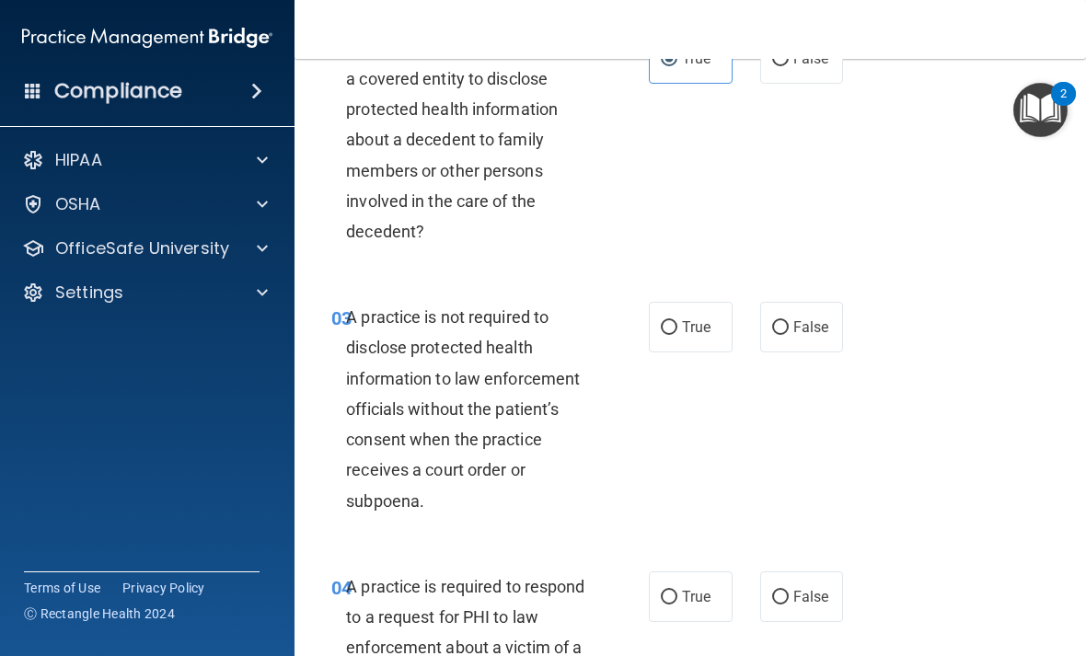
click at [805, 328] on span "False" at bounding box center [811, 326] width 36 height 17
click at [789, 328] on input "False" at bounding box center [780, 328] width 17 height 14
radio input "true"
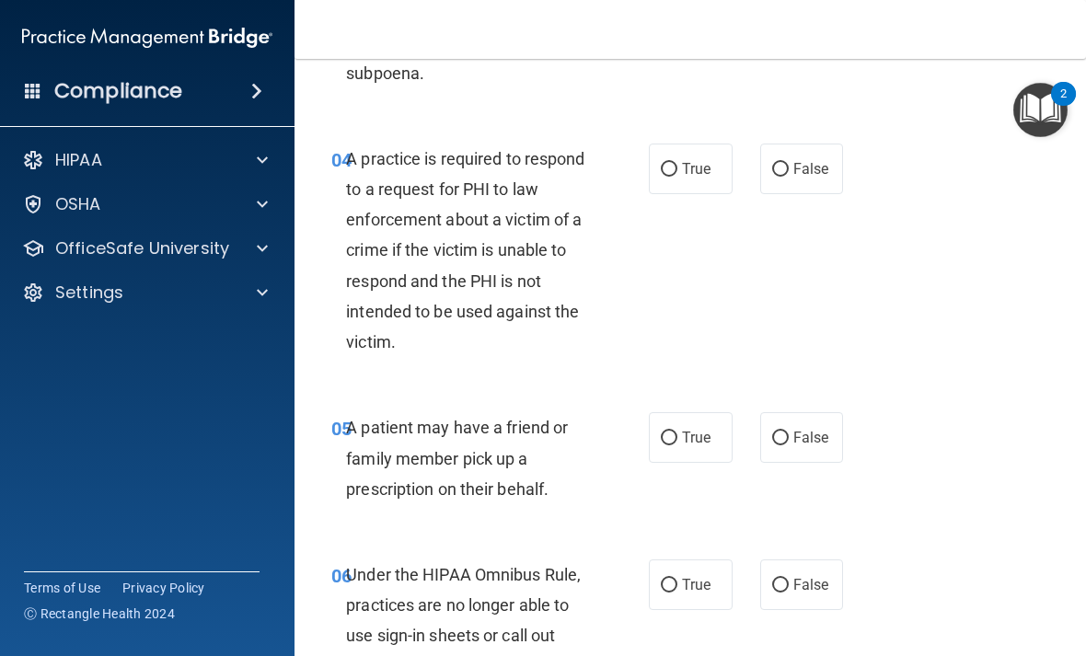
scroll to position [797, 0]
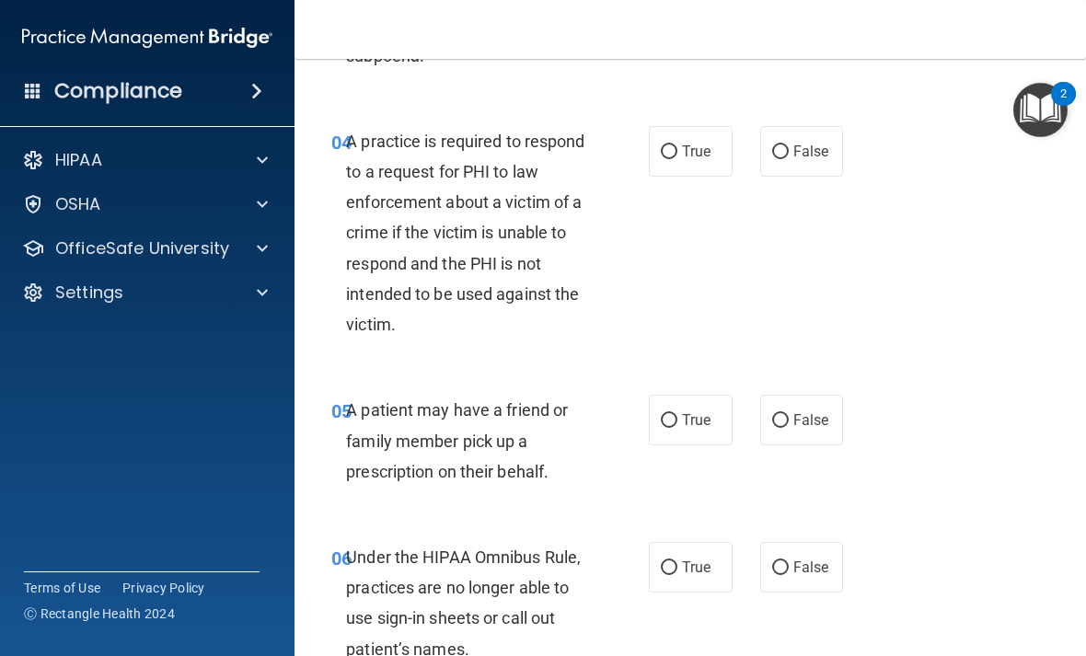
click at [800, 573] on label "False" at bounding box center [802, 567] width 84 height 51
click at [789, 573] on input "False" at bounding box center [780, 568] width 17 height 14
radio input "true"
click at [667, 154] on input "True" at bounding box center [669, 152] width 17 height 14
radio input "true"
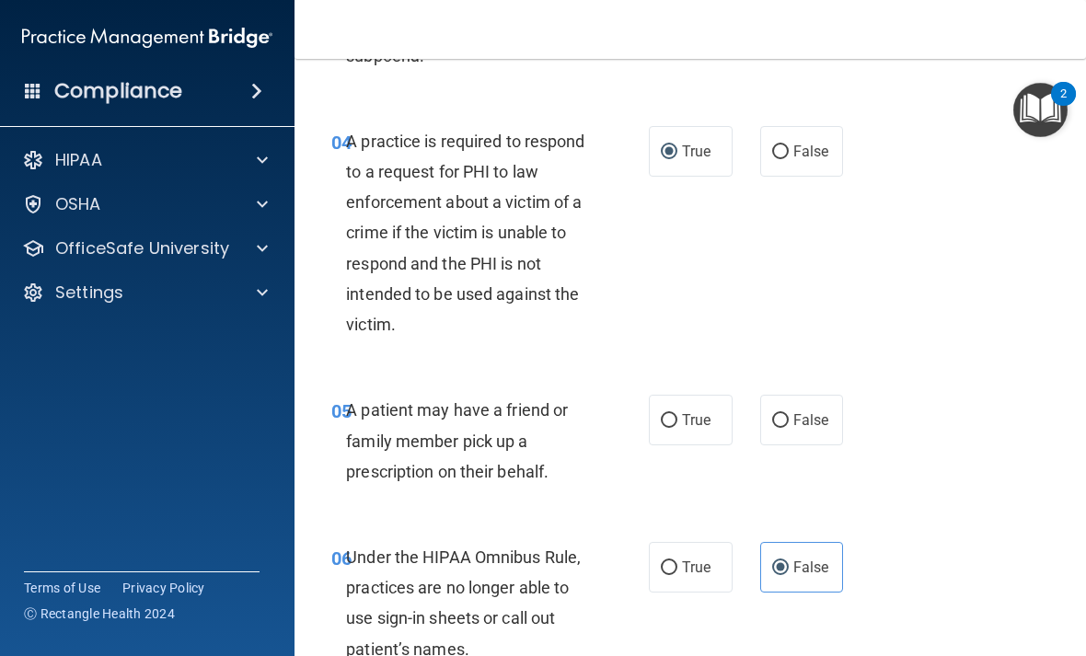
click at [690, 412] on span "True" at bounding box center [696, 419] width 29 height 17
click at [677, 414] on input "True" at bounding box center [669, 421] width 17 height 14
radio input "true"
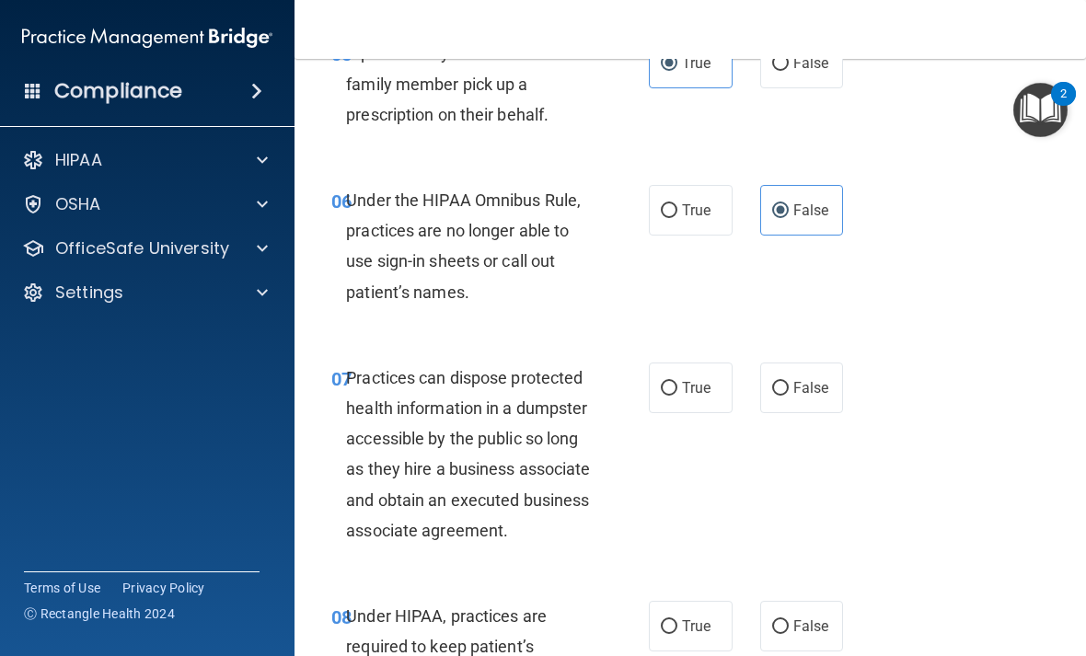
scroll to position [1157, 0]
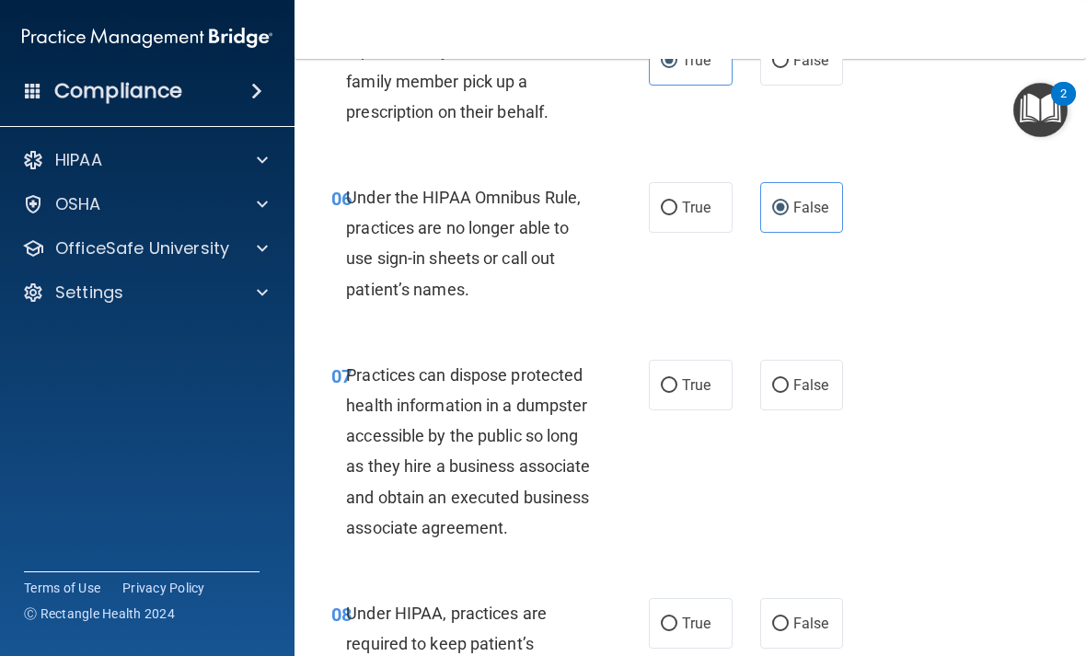
click at [812, 387] on label "False" at bounding box center [802, 385] width 84 height 51
click at [789, 387] on input "False" at bounding box center [780, 386] width 17 height 14
radio input "true"
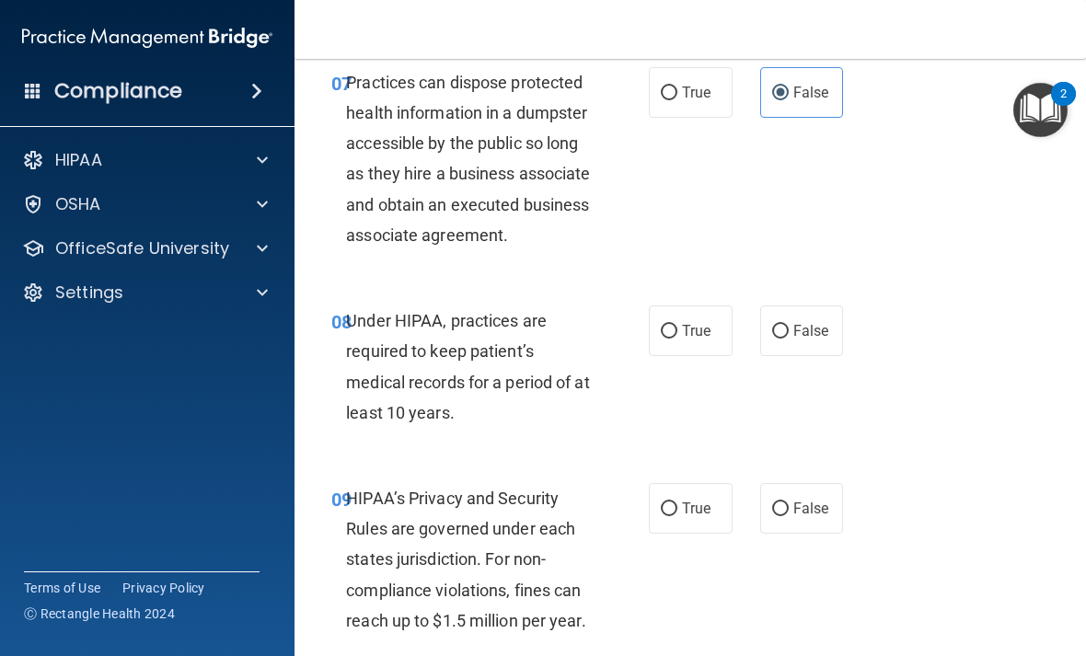
scroll to position [1451, 0]
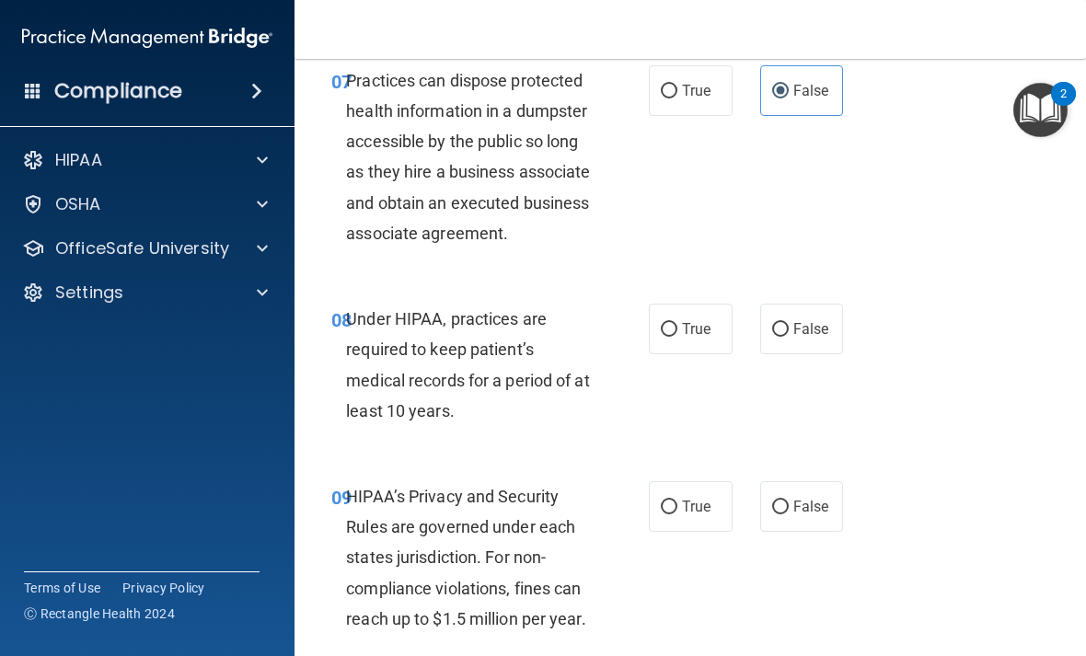
click at [800, 341] on label "False" at bounding box center [802, 329] width 84 height 51
click at [789, 337] on input "False" at bounding box center [780, 330] width 17 height 14
radio input "true"
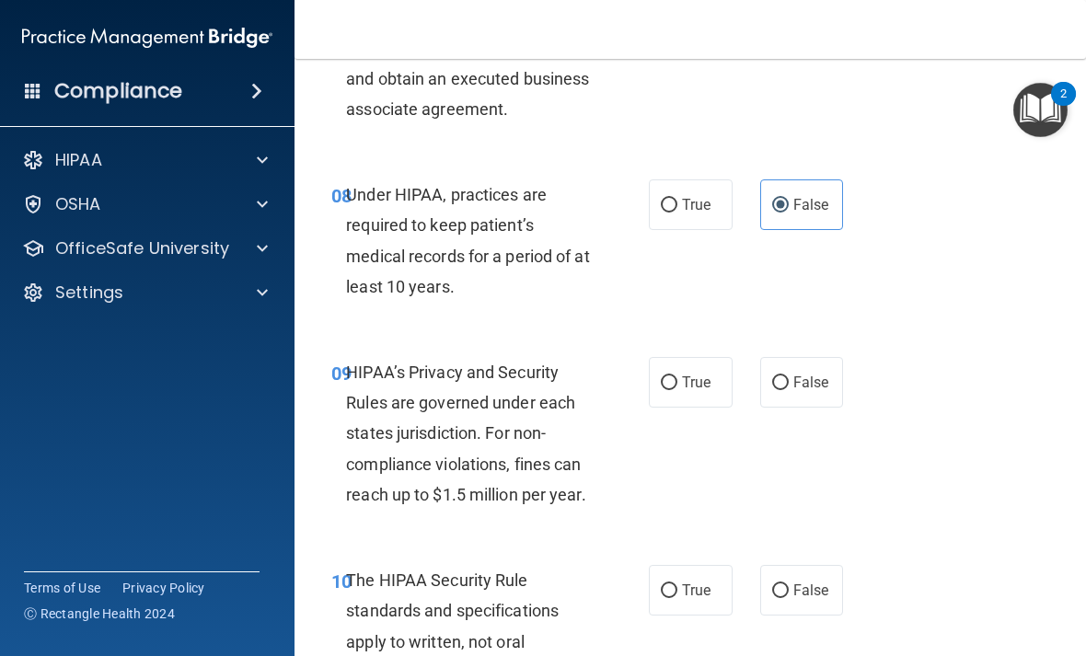
scroll to position [1578, 0]
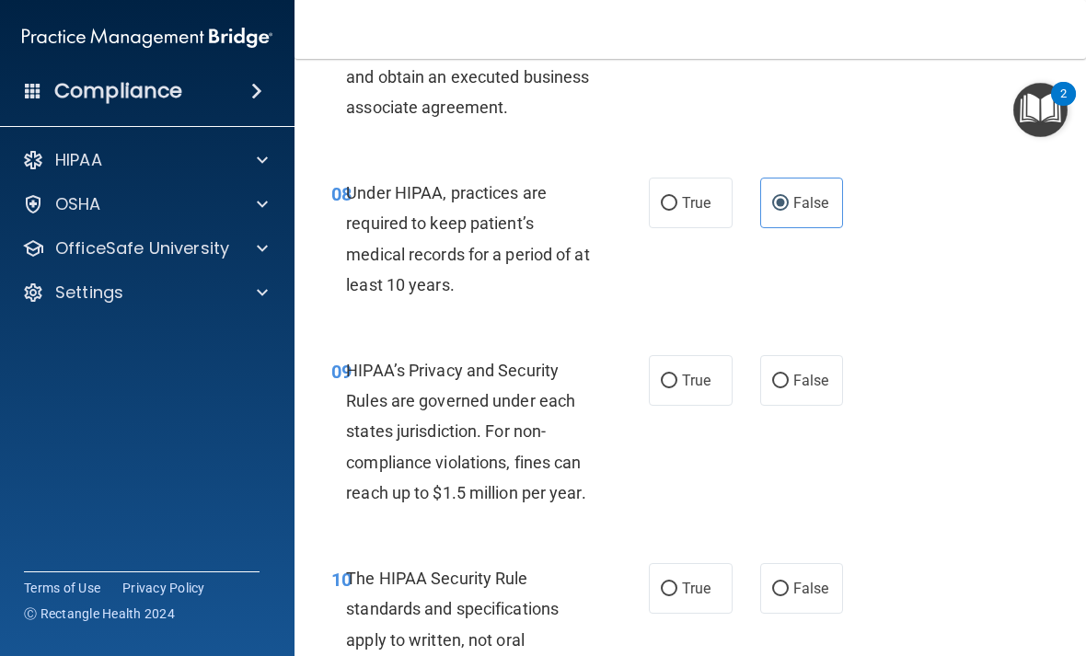
click at [801, 389] on span "False" at bounding box center [811, 380] width 36 height 17
click at [789, 388] on input "False" at bounding box center [780, 382] width 17 height 14
radio input "true"
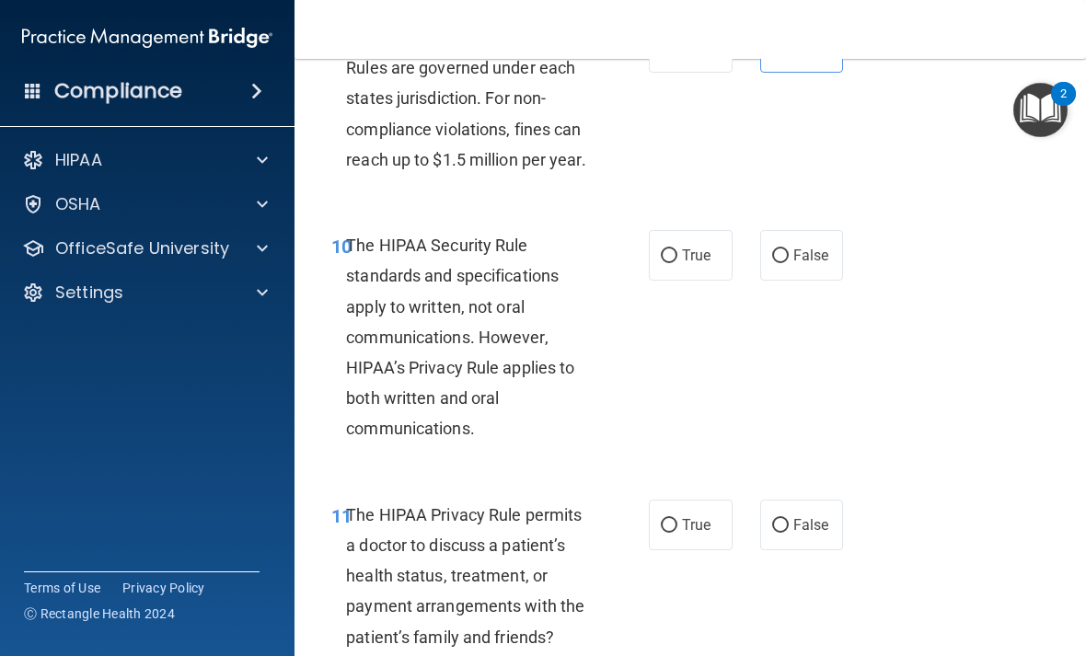
scroll to position [1912, 0]
click at [701, 263] on span "True" at bounding box center [696, 254] width 29 height 17
click at [677, 262] on input "True" at bounding box center [669, 256] width 17 height 14
radio input "true"
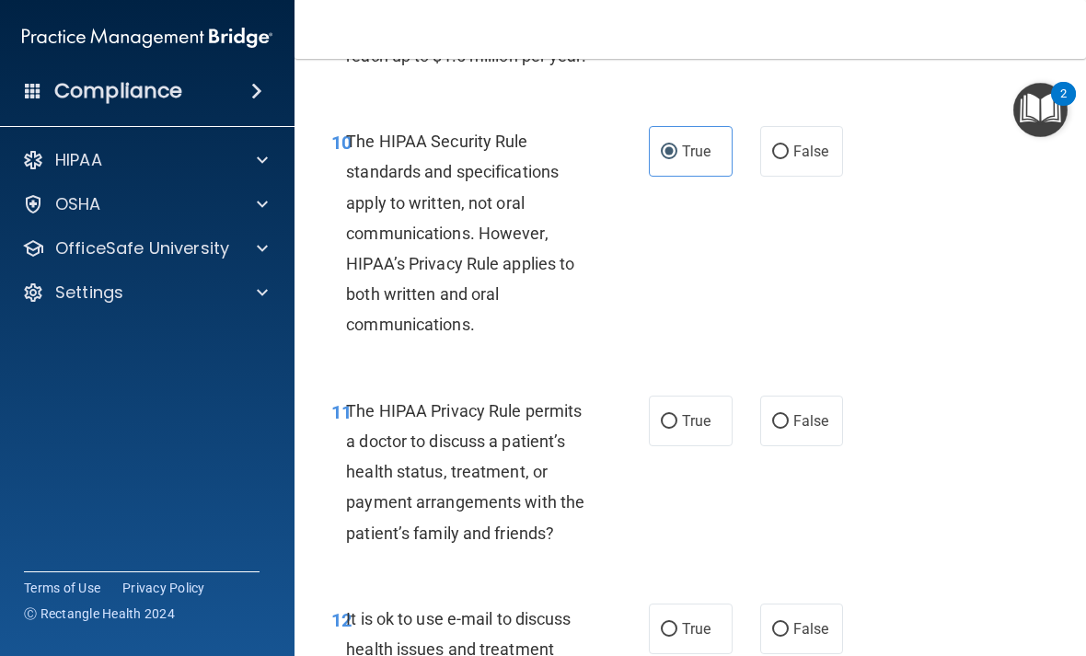
scroll to position [2020, 0]
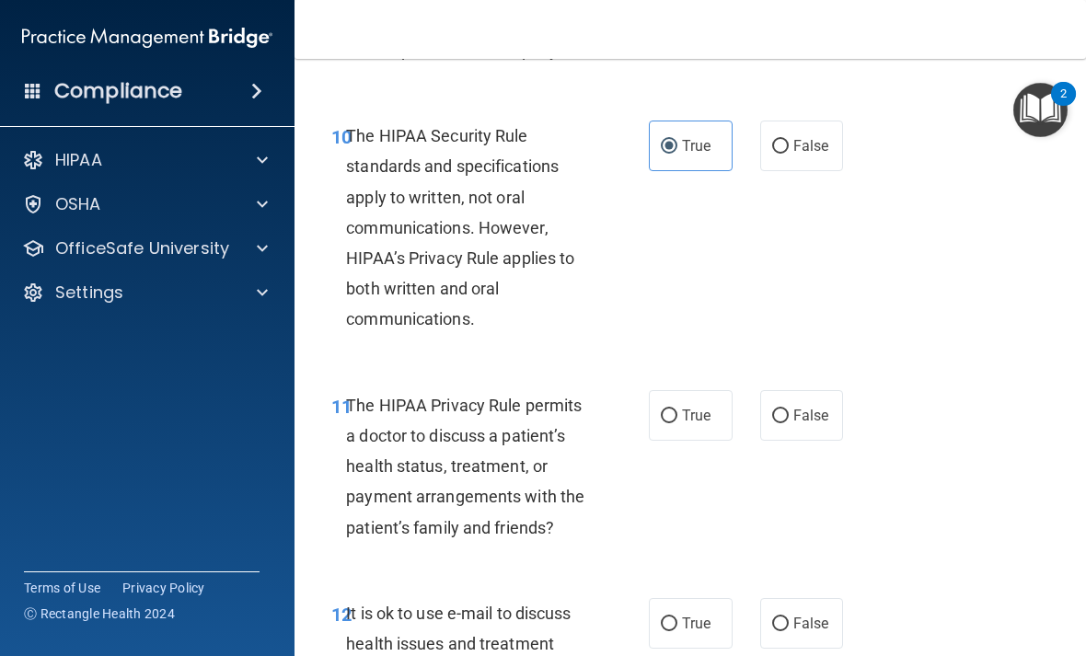
click at [702, 424] on span "True" at bounding box center [696, 415] width 29 height 17
click at [677, 423] on input "True" at bounding box center [669, 417] width 17 height 14
radio input "true"
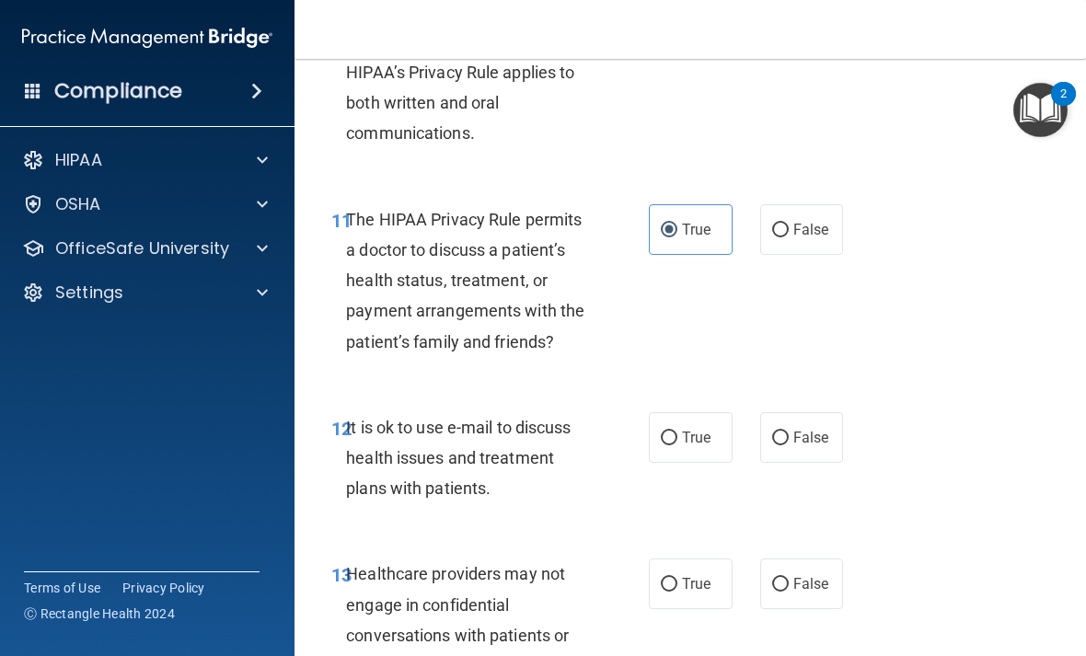
scroll to position [2206, 0]
click at [698, 446] on span "True" at bounding box center [696, 437] width 29 height 17
click at [677, 445] on input "True" at bounding box center [669, 439] width 17 height 14
radio input "true"
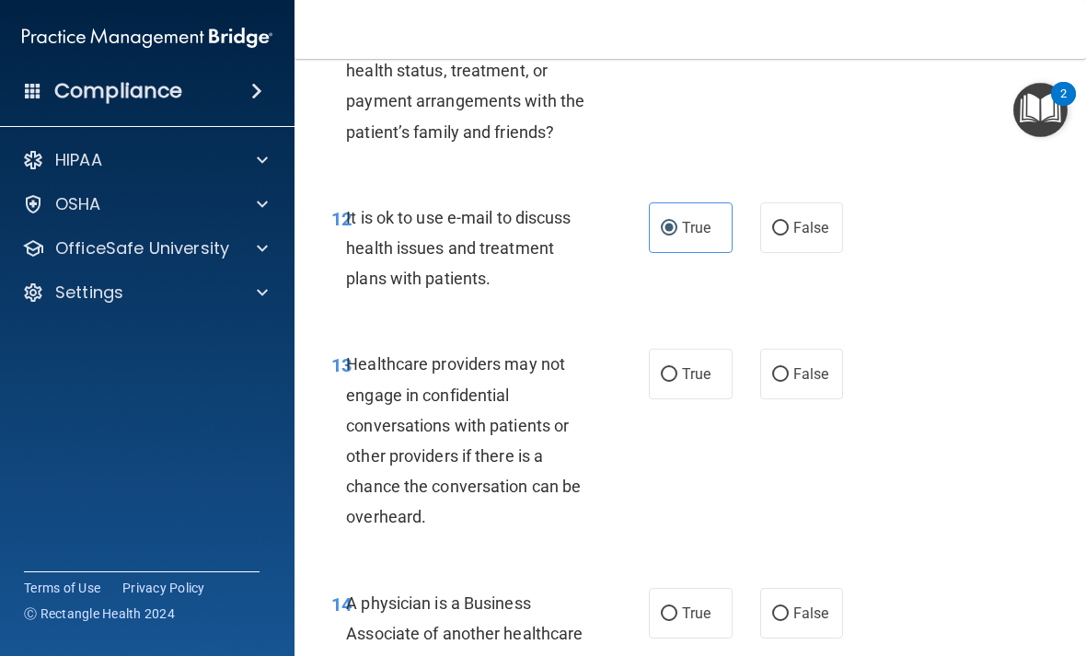
scroll to position [2407, 0]
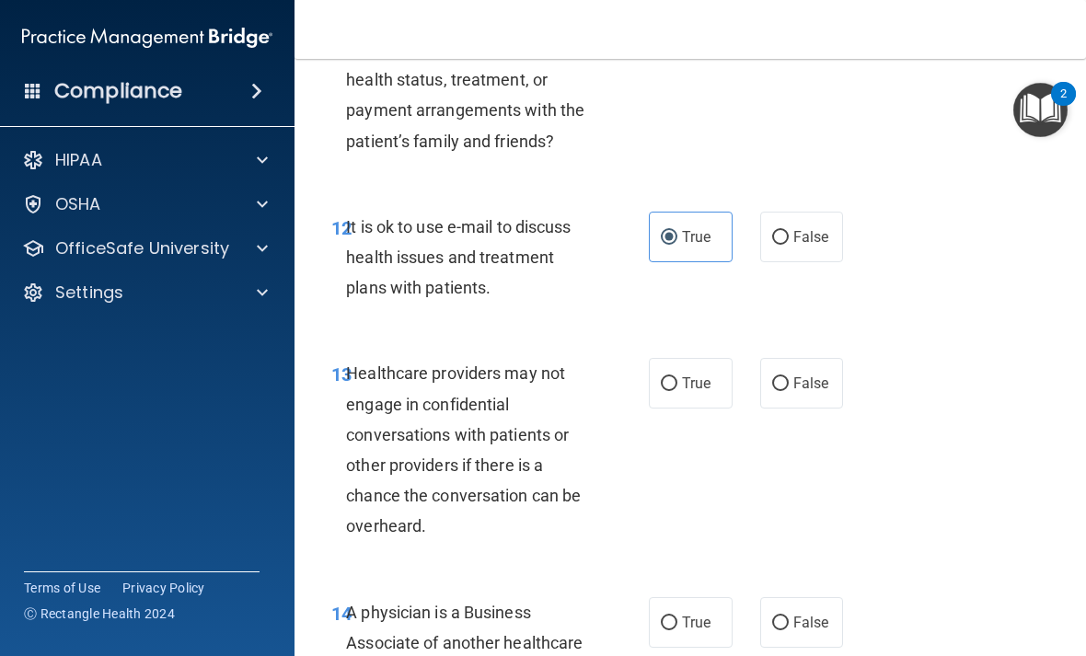
click at [786, 391] on input "False" at bounding box center [780, 384] width 17 height 14
radio input "true"
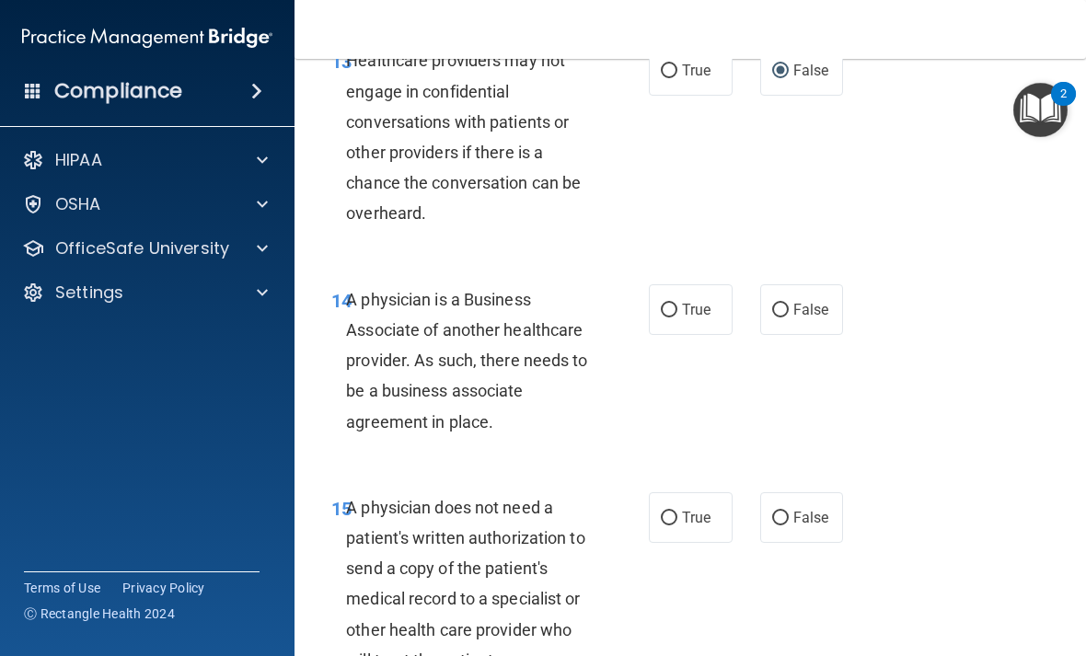
scroll to position [2723, 0]
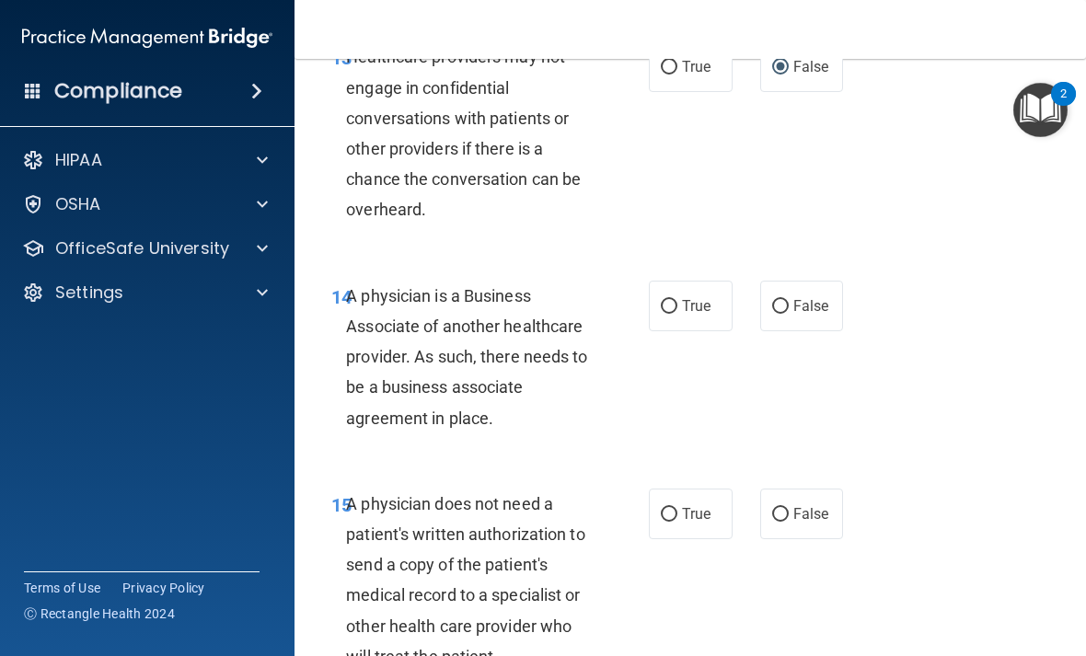
click at [787, 314] on input "False" at bounding box center [780, 307] width 17 height 14
radio input "true"
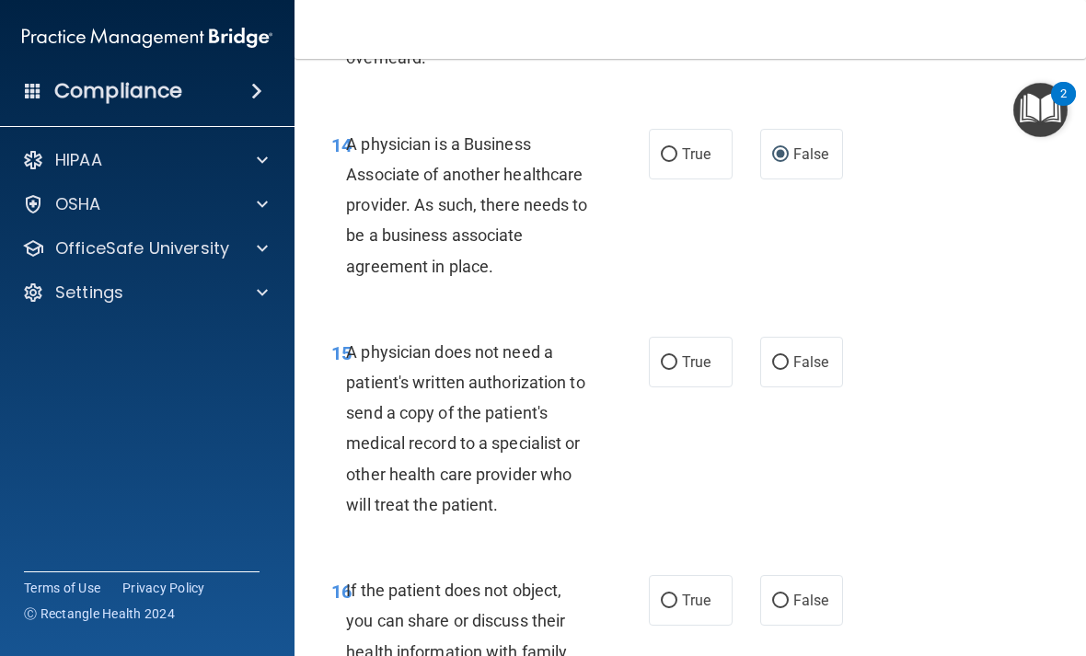
scroll to position [2896, 0]
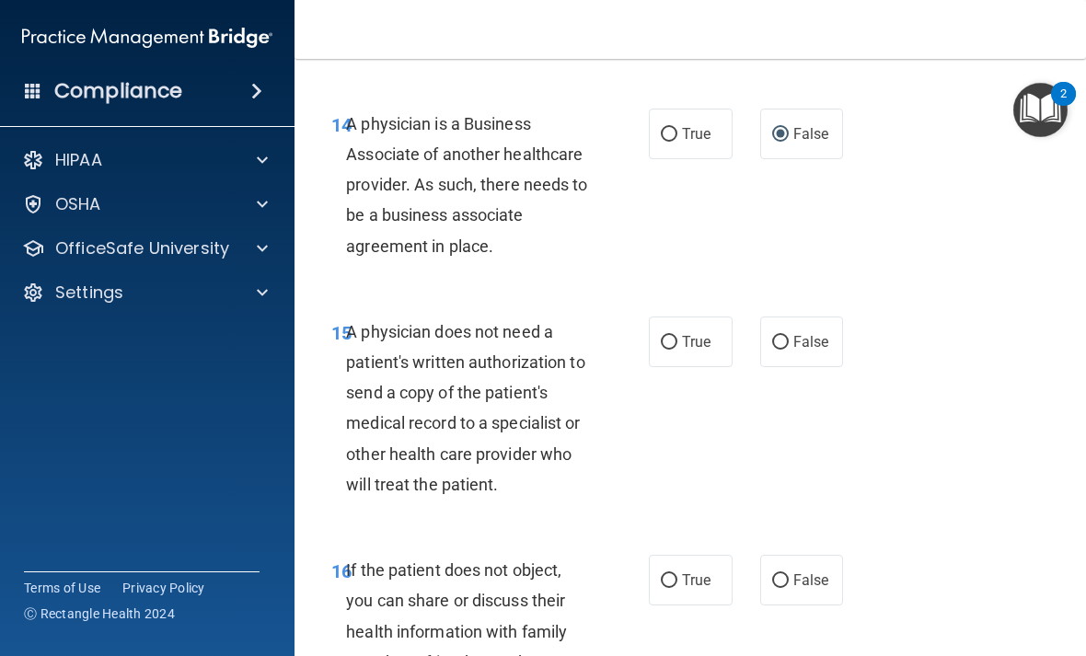
click at [686, 367] on label "True" at bounding box center [691, 342] width 84 height 51
click at [677, 350] on input "True" at bounding box center [669, 343] width 17 height 14
radio input "true"
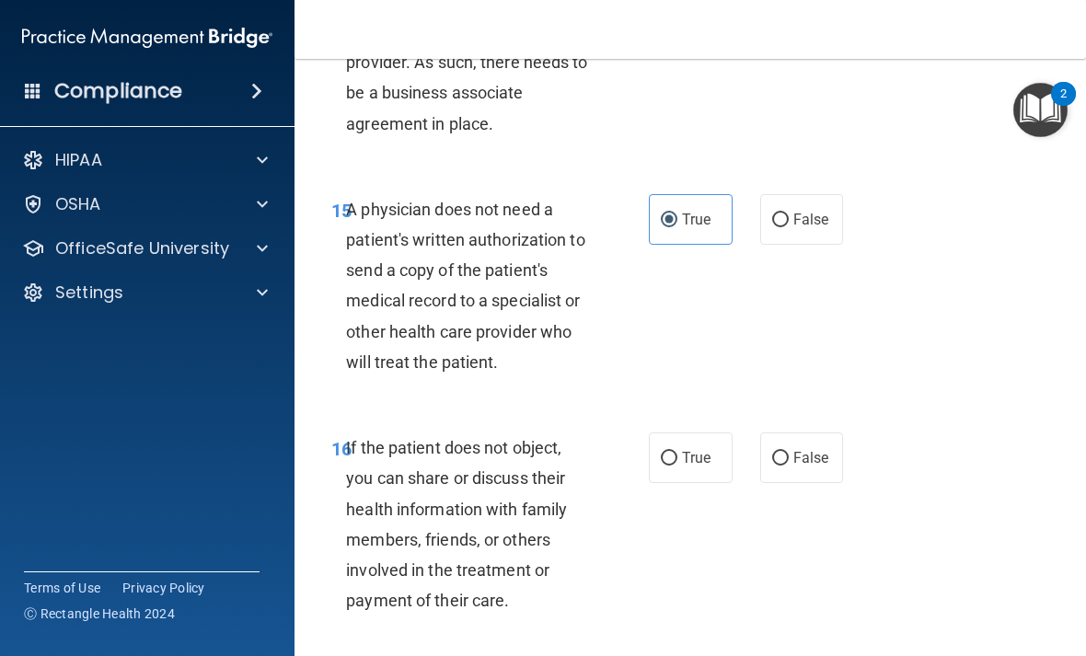
click at [688, 464] on span "True" at bounding box center [696, 457] width 29 height 17
click at [677, 464] on input "True" at bounding box center [669, 459] width 17 height 14
radio input "true"
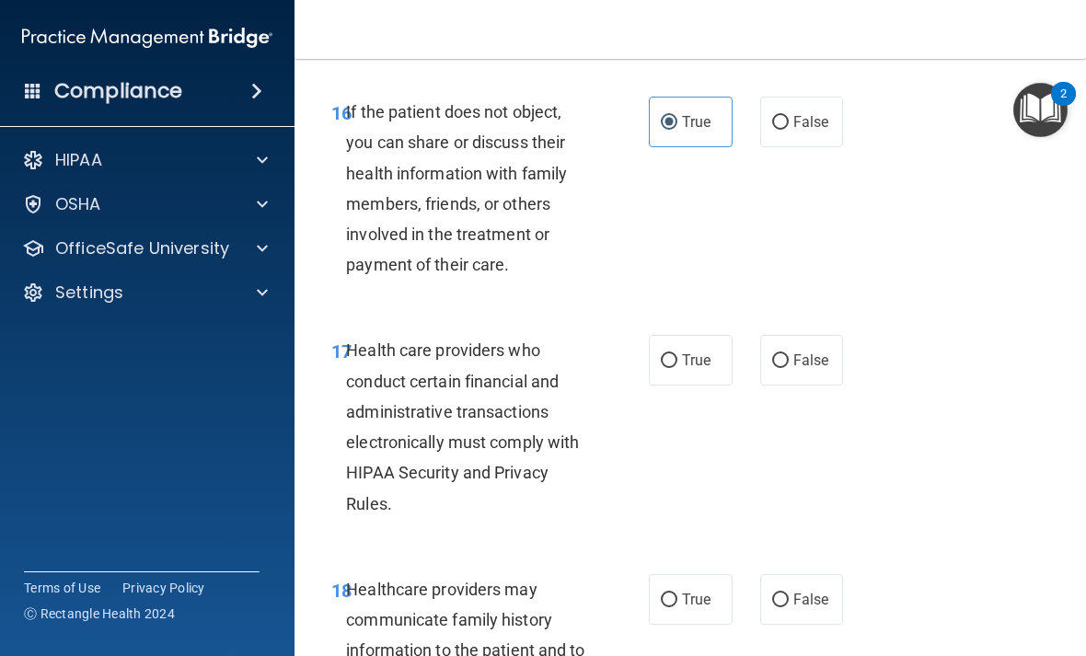
scroll to position [3360, 0]
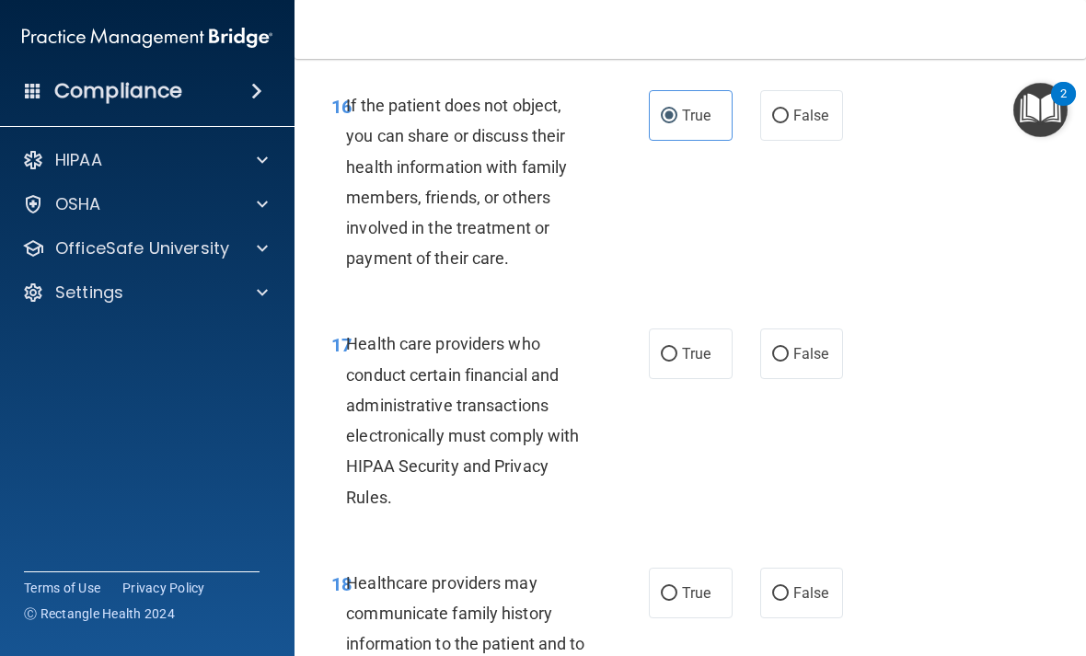
click at [692, 358] on span "True" at bounding box center [696, 353] width 29 height 17
click at [677, 358] on input "True" at bounding box center [669, 355] width 17 height 14
radio input "true"
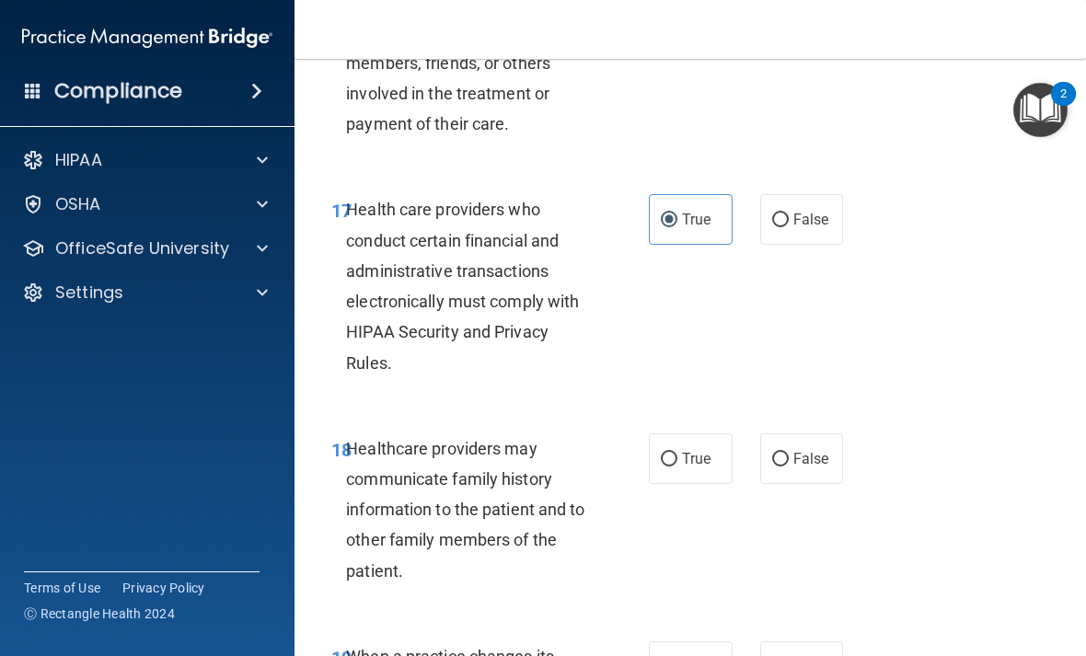
scroll to position [3521, 0]
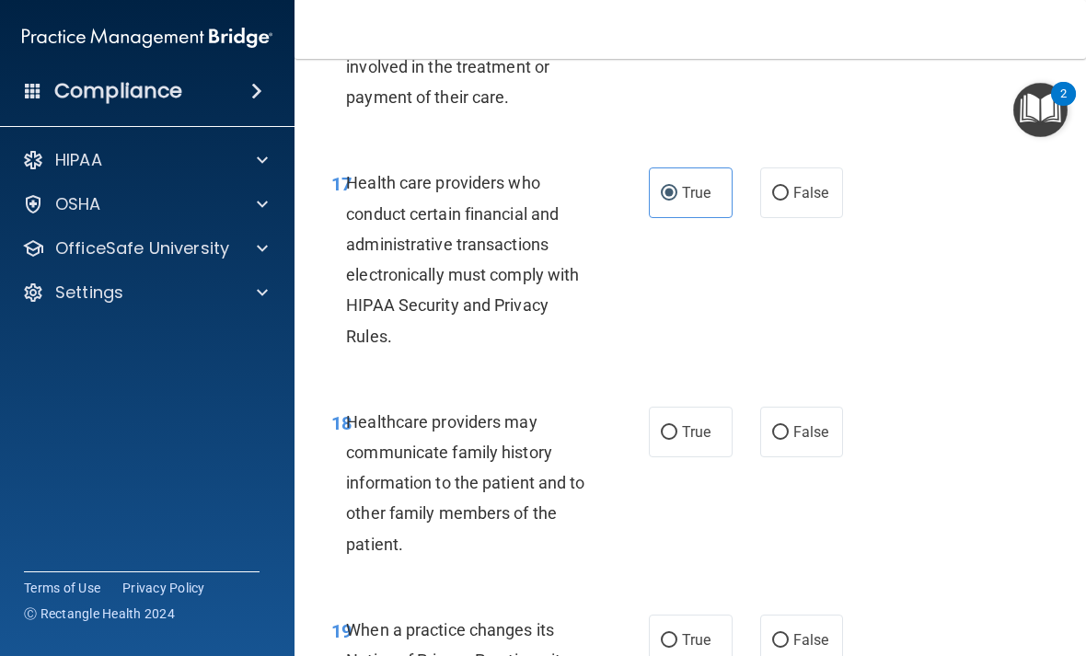
click at [807, 429] on label "False" at bounding box center [802, 432] width 84 height 51
click at [789, 429] on input "False" at bounding box center [780, 433] width 17 height 14
radio input "true"
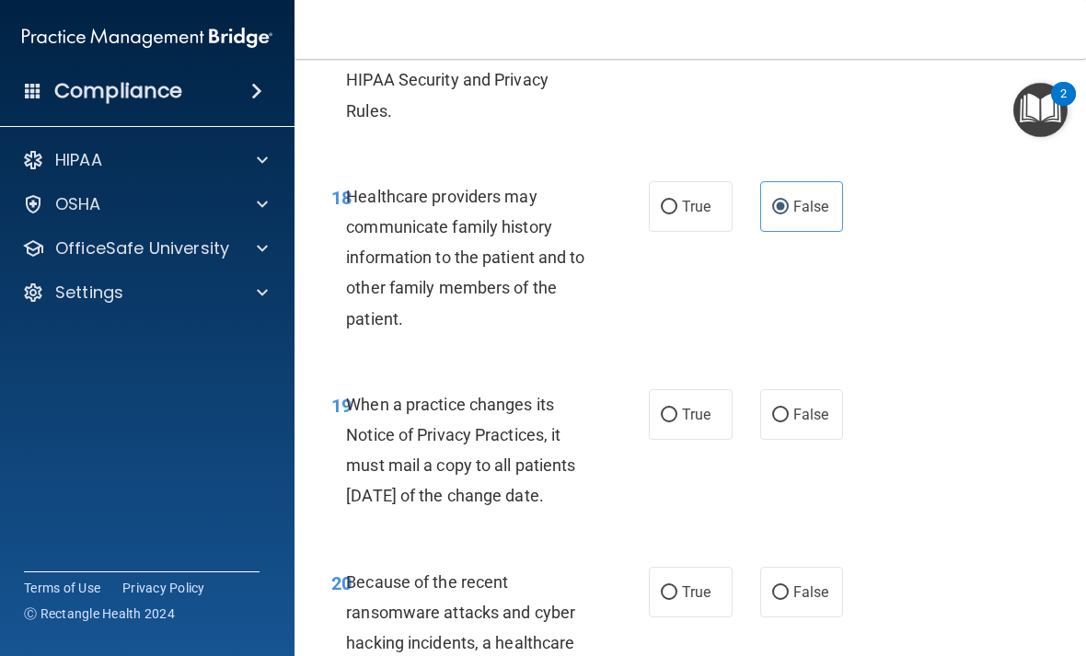
scroll to position [3753, 0]
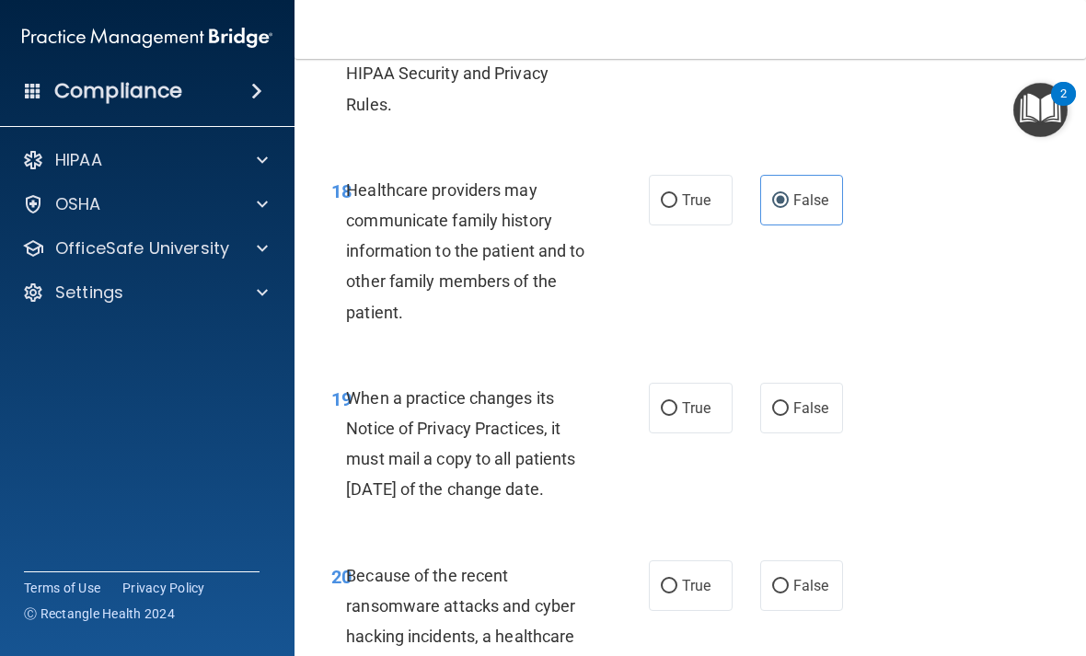
click at [808, 407] on label "False" at bounding box center [802, 408] width 84 height 51
click at [789, 407] on input "False" at bounding box center [780, 409] width 17 height 14
radio input "true"
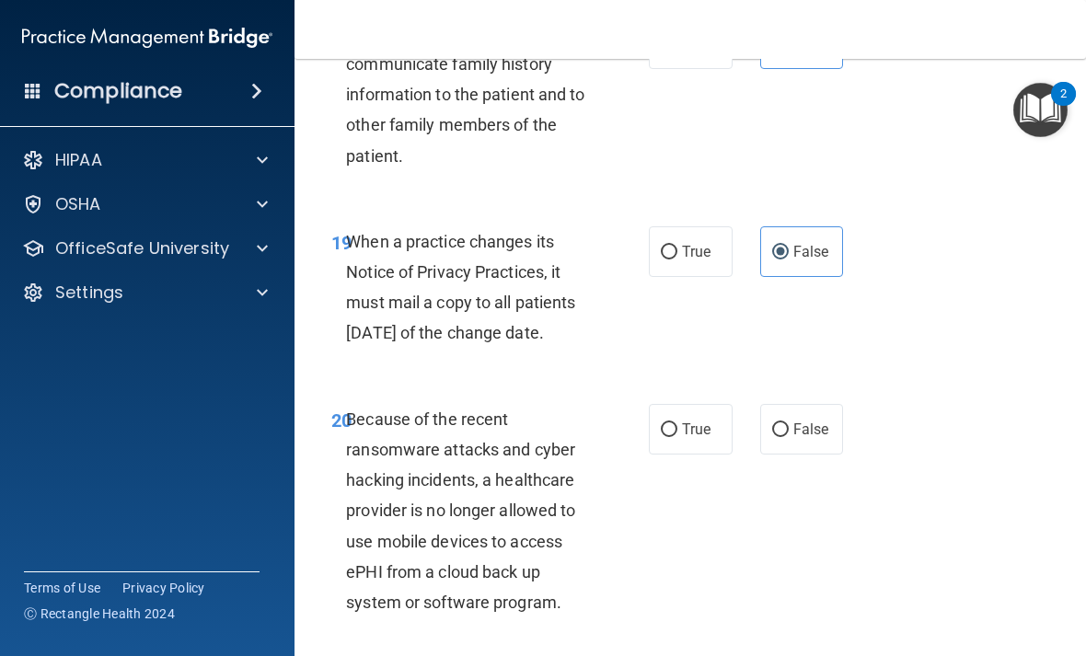
scroll to position [3936, 0]
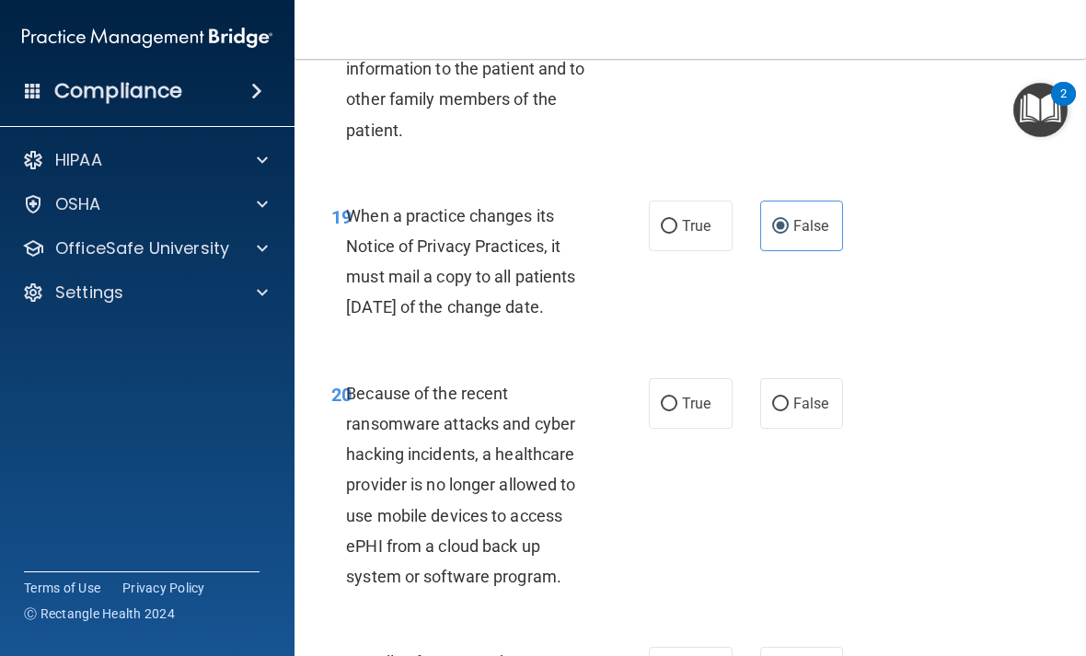
click at [810, 429] on label "False" at bounding box center [802, 403] width 84 height 51
click at [789, 411] on input "False" at bounding box center [780, 405] width 17 height 14
radio input "true"
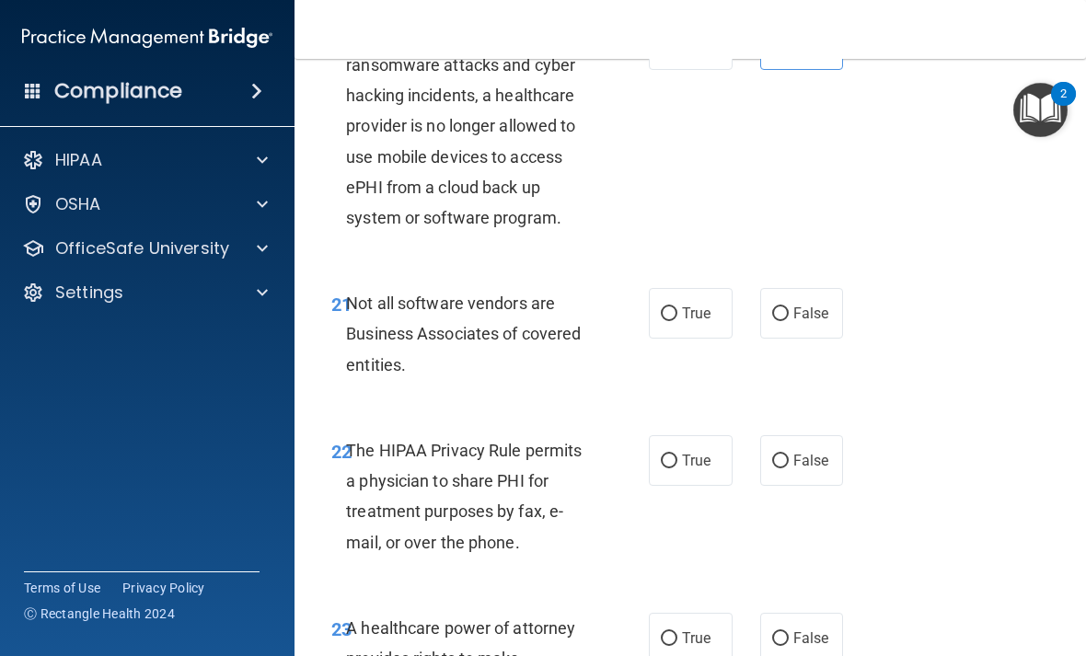
scroll to position [4303, 0]
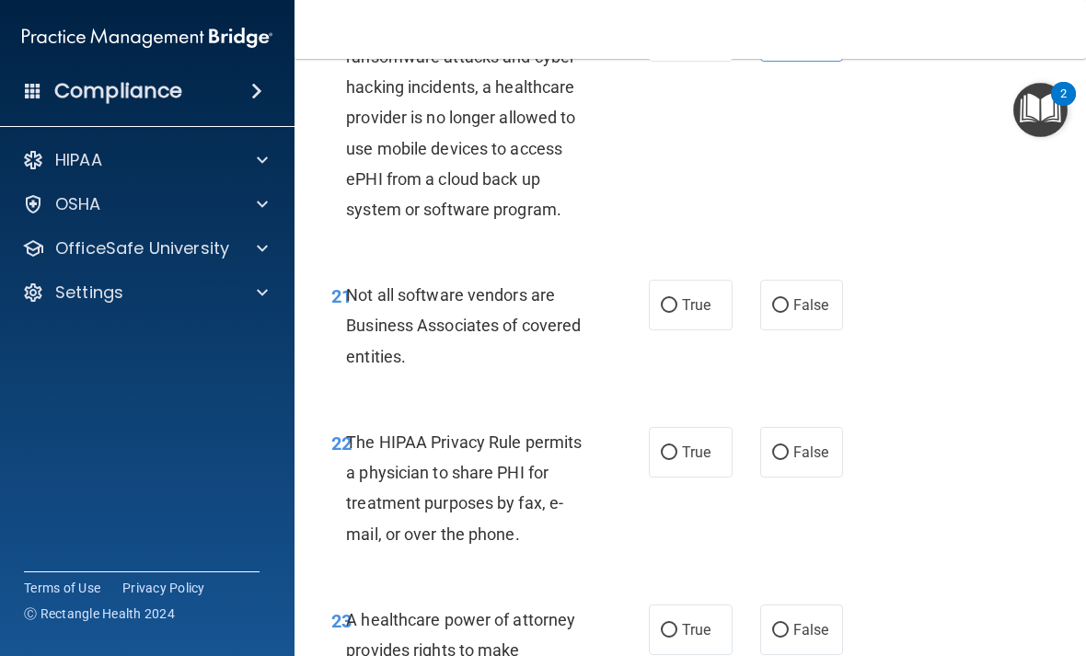
click at [675, 313] on input "True" at bounding box center [669, 306] width 17 height 14
radio input "true"
click at [707, 461] on span "True" at bounding box center [696, 452] width 29 height 17
click at [677, 460] on input "True" at bounding box center [669, 453] width 17 height 14
radio input "true"
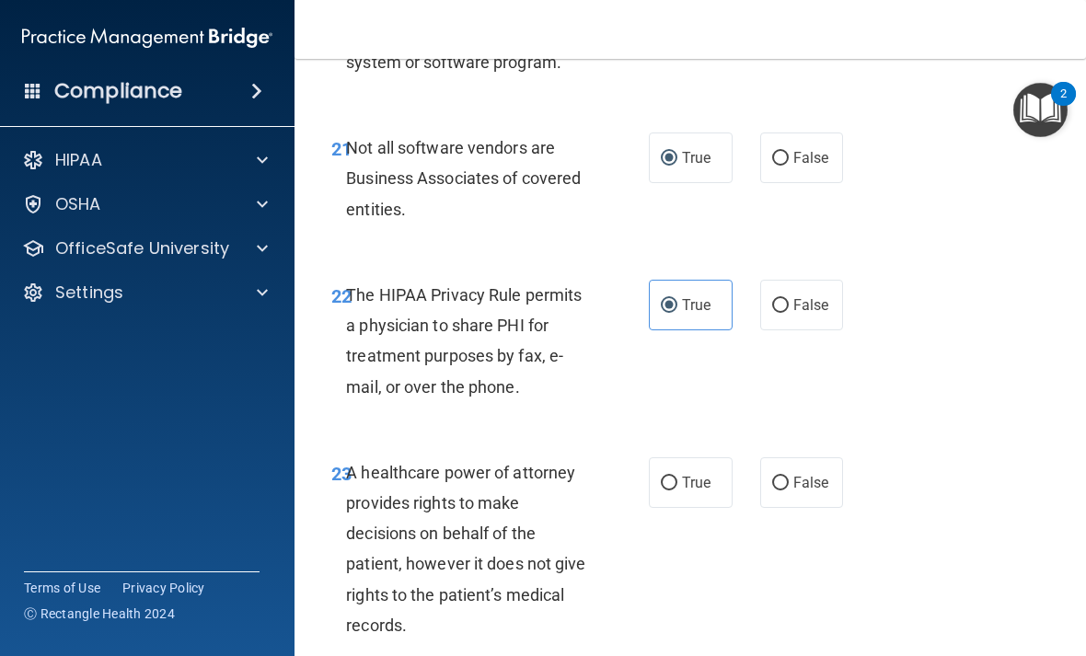
scroll to position [4532, 0]
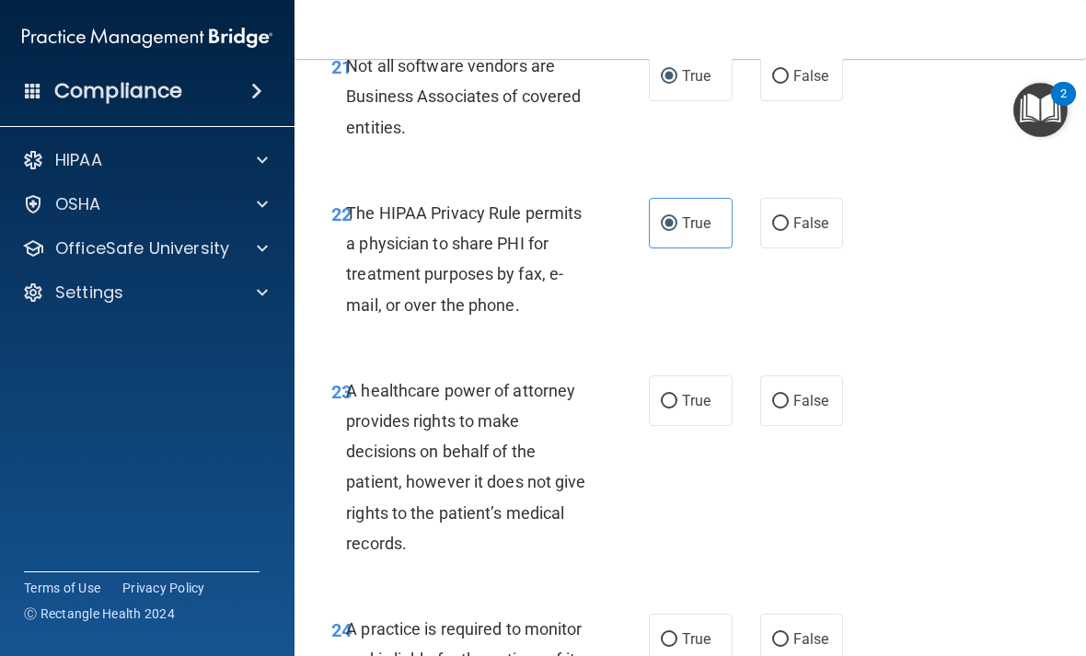
click at [793, 410] on span "False" at bounding box center [811, 400] width 36 height 17
click at [789, 409] on input "False" at bounding box center [780, 402] width 17 height 14
radio input "true"
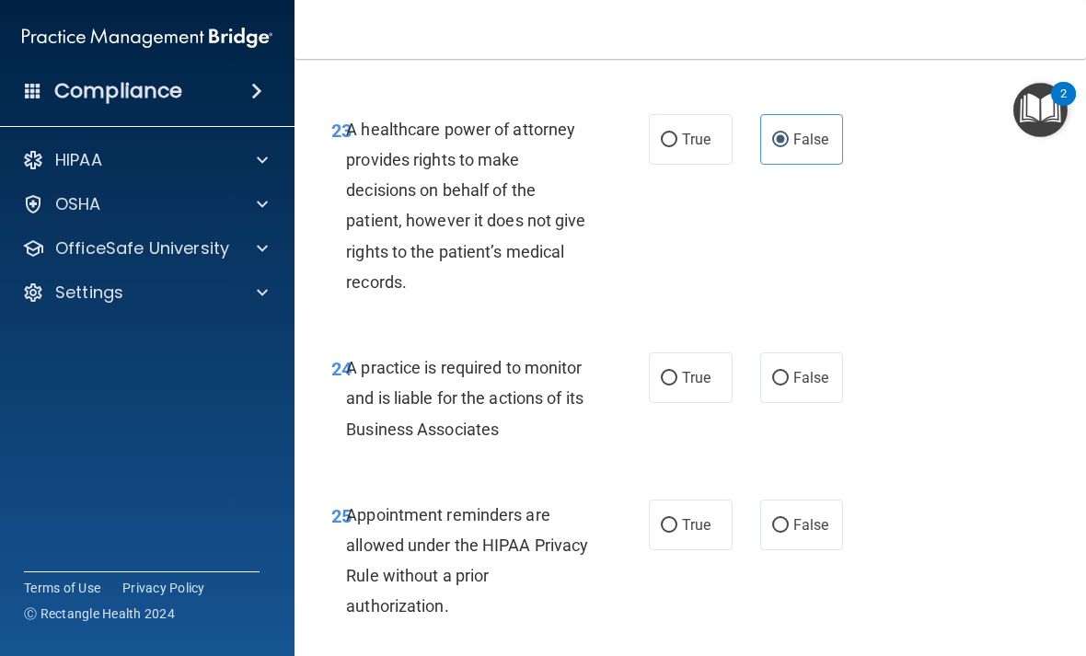
scroll to position [4794, 0]
click at [807, 386] on span "False" at bounding box center [811, 376] width 36 height 17
click at [789, 385] on input "False" at bounding box center [780, 378] width 17 height 14
radio input "true"
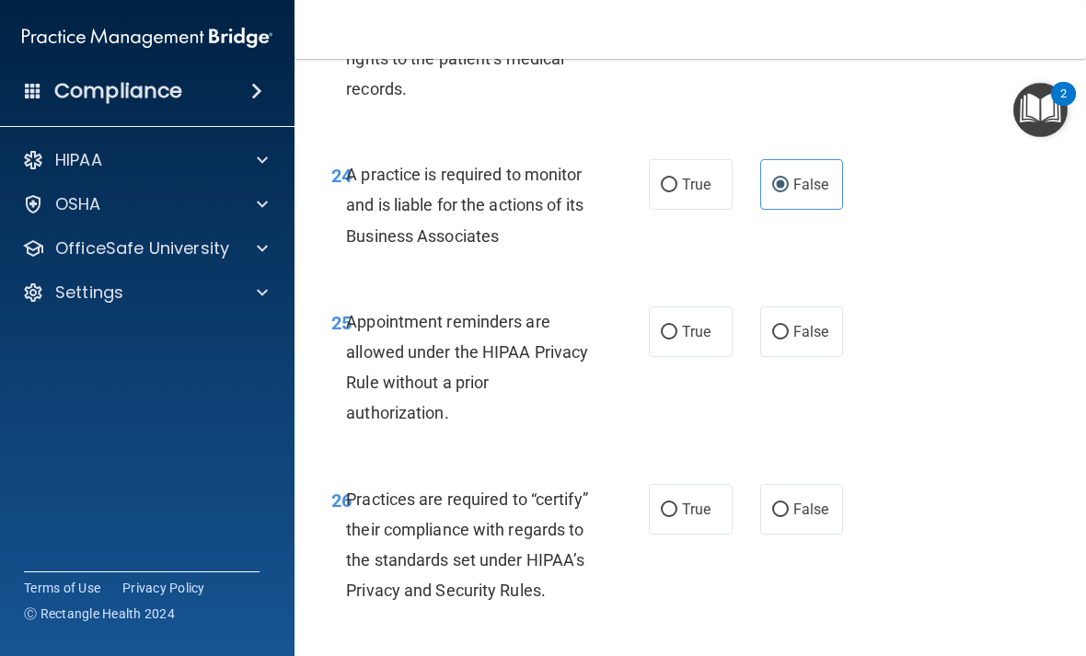
scroll to position [4988, 0]
click at [695, 340] on span "True" at bounding box center [696, 330] width 29 height 17
click at [677, 339] on input "True" at bounding box center [669, 332] width 17 height 14
radio input "true"
click at [810, 517] on span "False" at bounding box center [811, 508] width 36 height 17
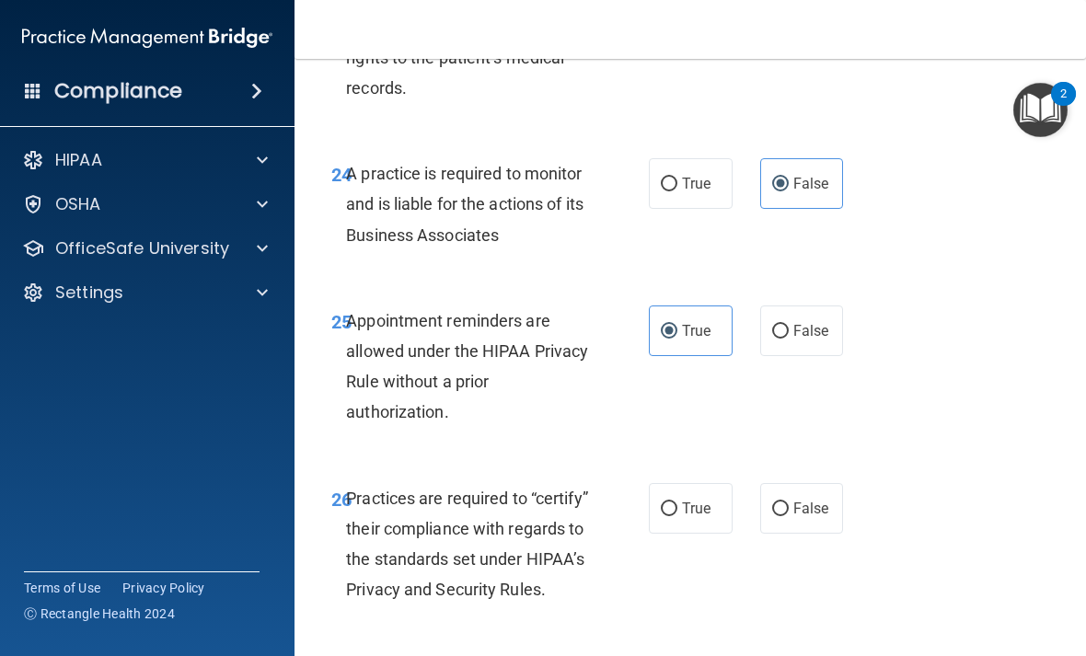
click at [789, 516] on input "False" at bounding box center [780, 510] width 17 height 14
radio input "true"
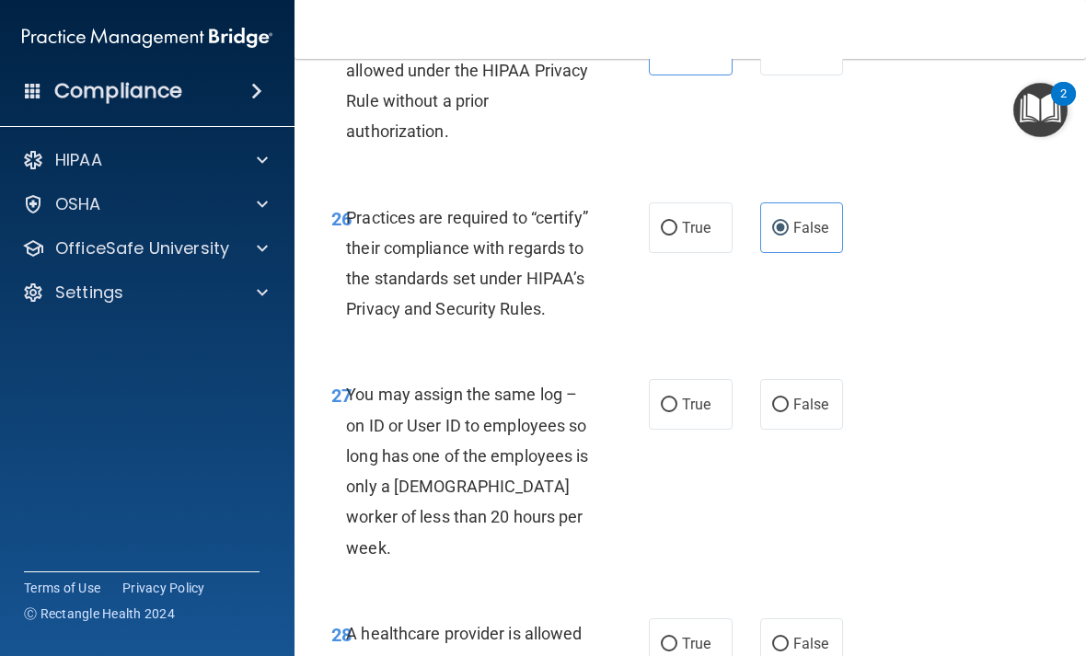
scroll to position [5281, 0]
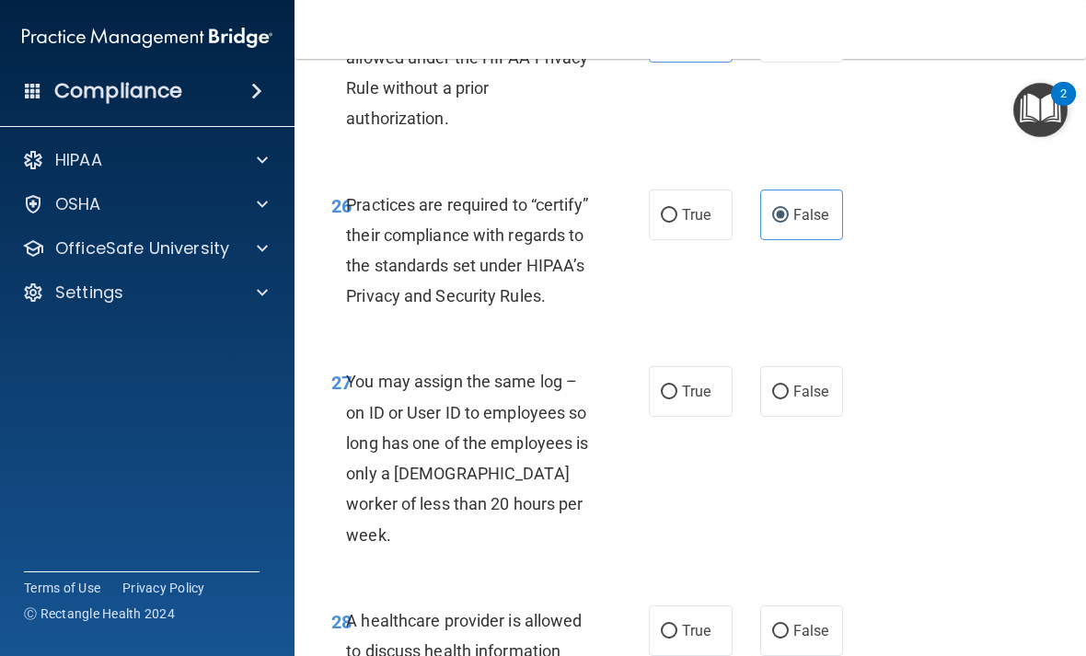
click at [786, 399] on input "False" at bounding box center [780, 393] width 17 height 14
radio input "true"
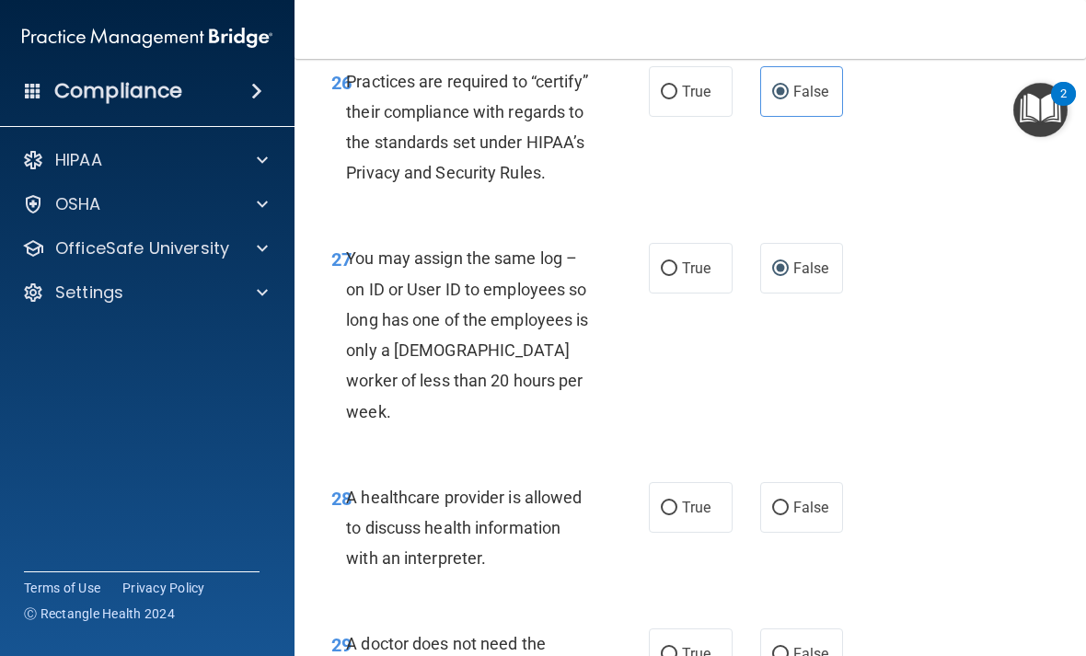
scroll to position [5406, 0]
click at [714, 501] on label "True" at bounding box center [691, 506] width 84 height 51
click at [677, 501] on input "True" at bounding box center [669, 508] width 17 height 14
radio input "true"
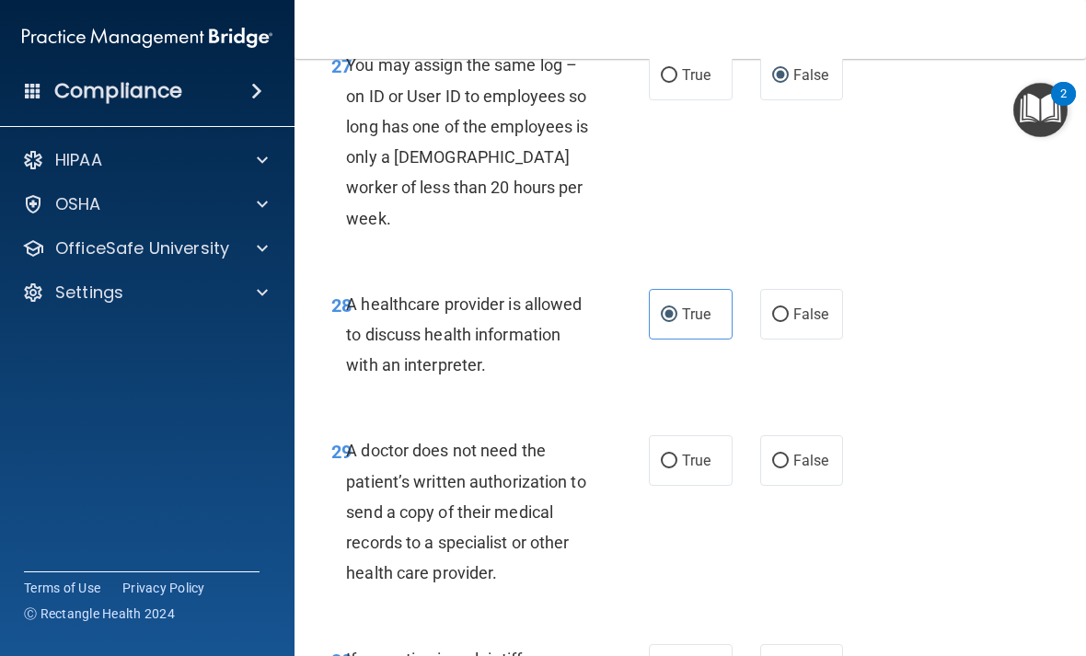
scroll to position [5659, 0]
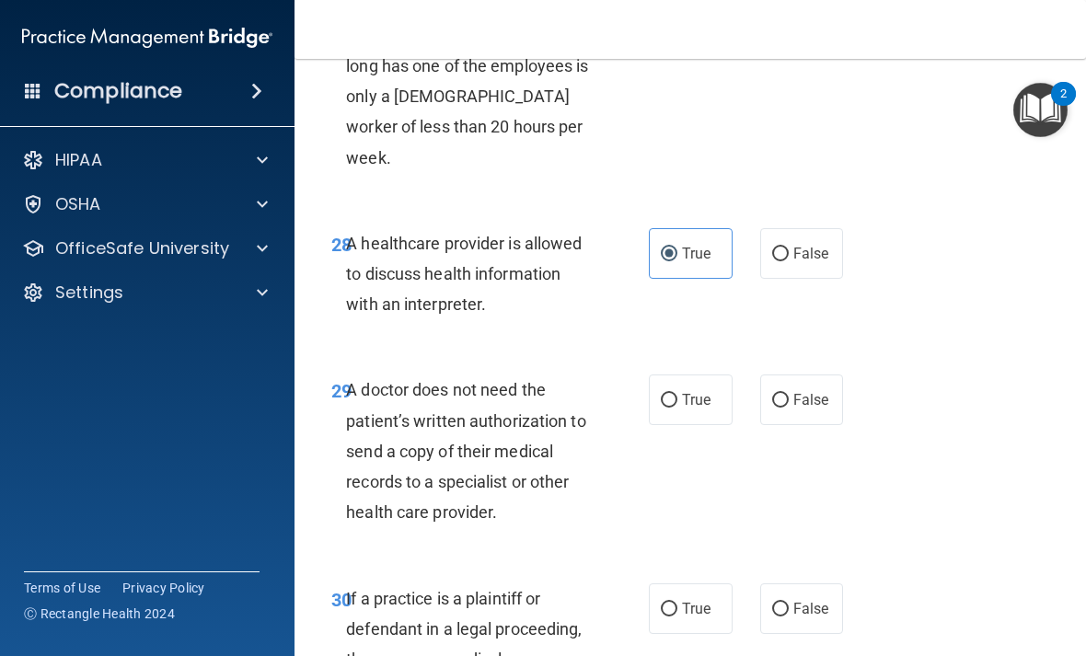
click at [667, 401] on input "True" at bounding box center [669, 401] width 17 height 14
radio input "true"
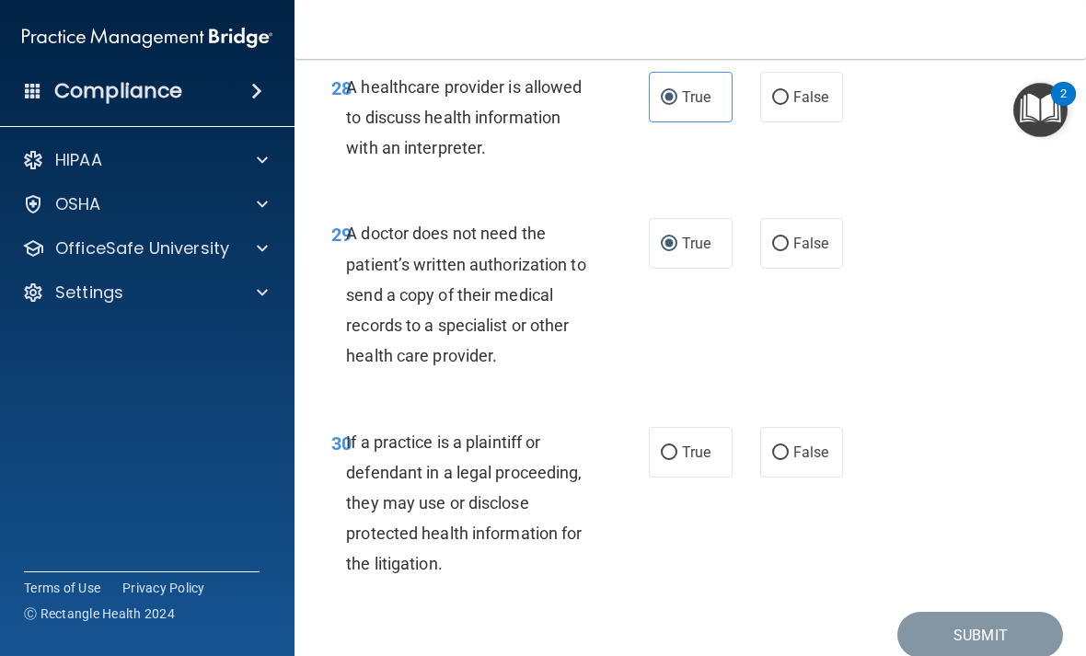
scroll to position [5821, 0]
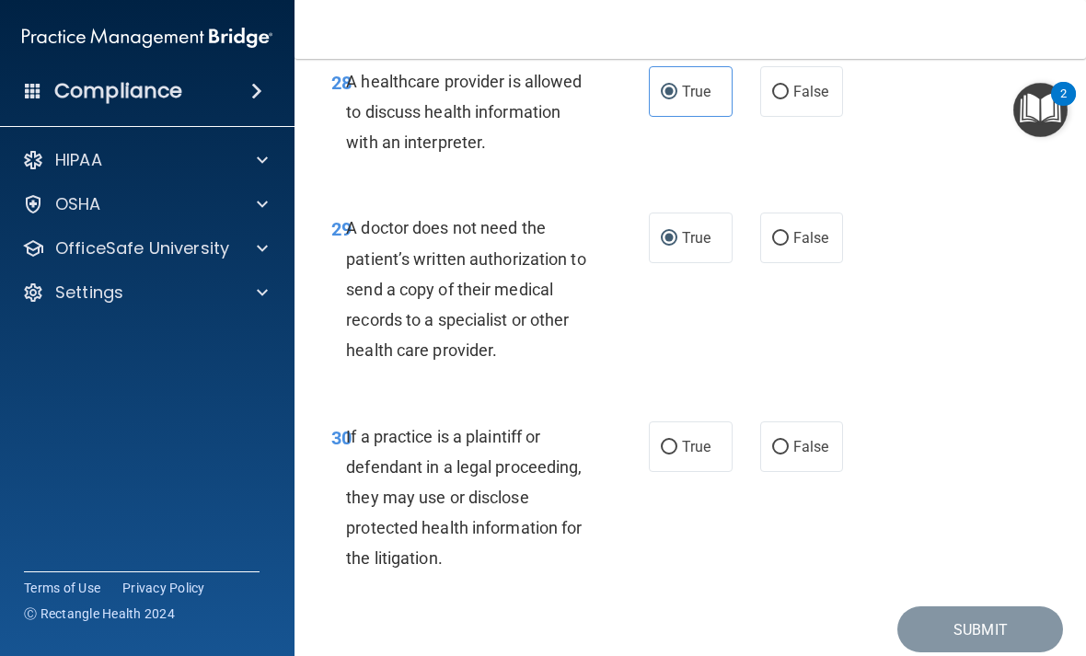
click at [676, 449] on input "True" at bounding box center [669, 448] width 17 height 14
radio input "true"
click at [979, 642] on button "Submit" at bounding box center [980, 630] width 166 height 47
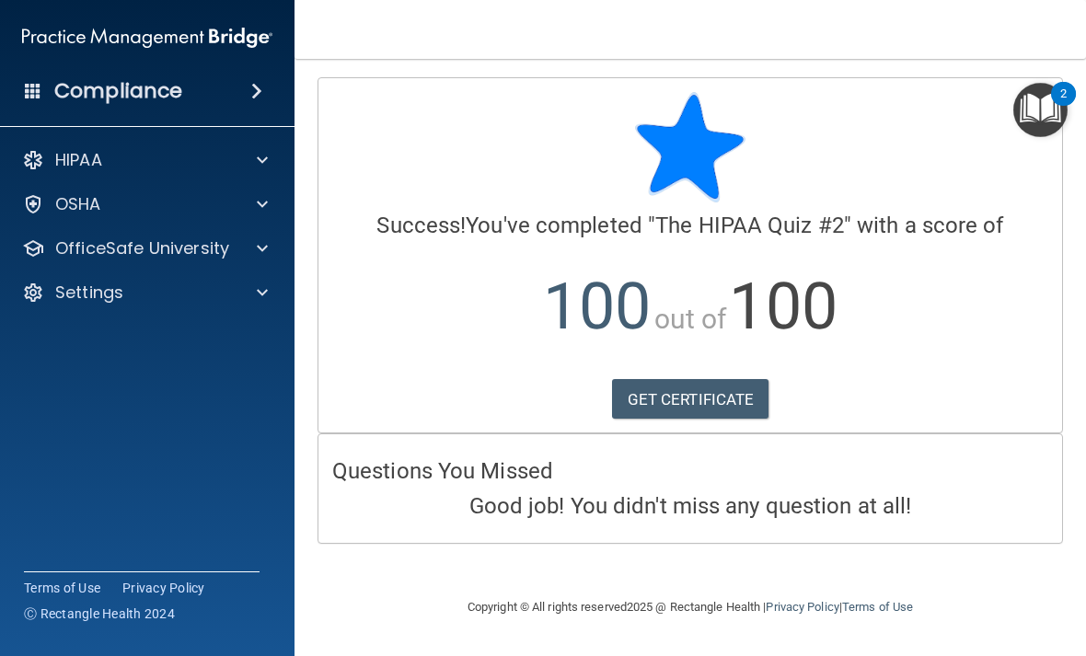
click at [188, 245] on p "OfficeSafe University" at bounding box center [142, 248] width 174 height 22
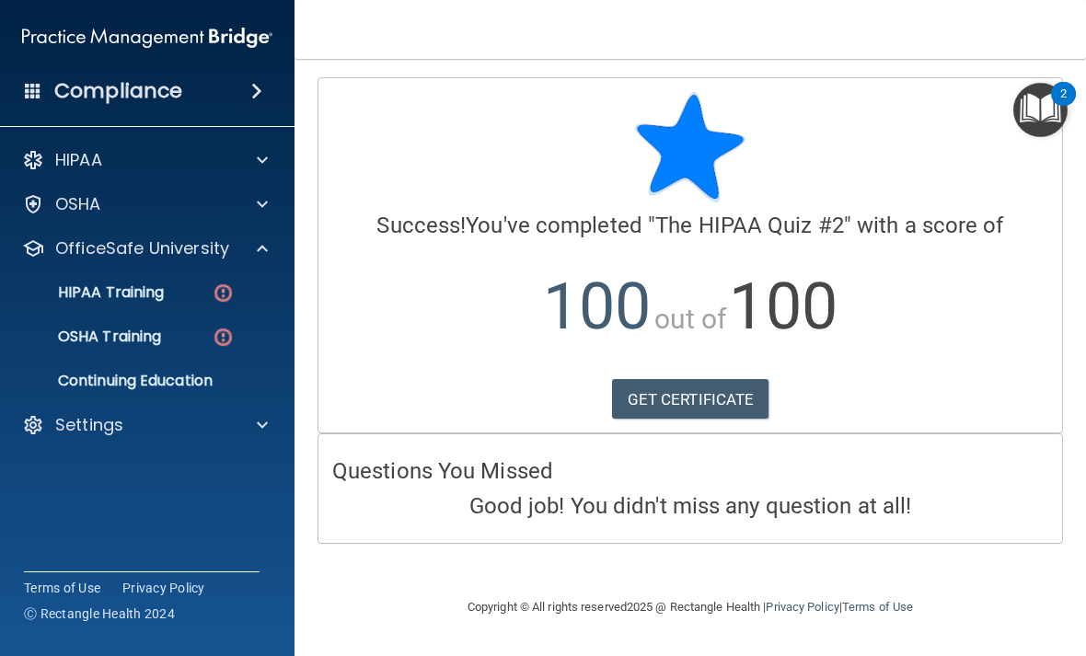
click at [147, 297] on p "HIPAA Training" at bounding box center [88, 292] width 152 height 18
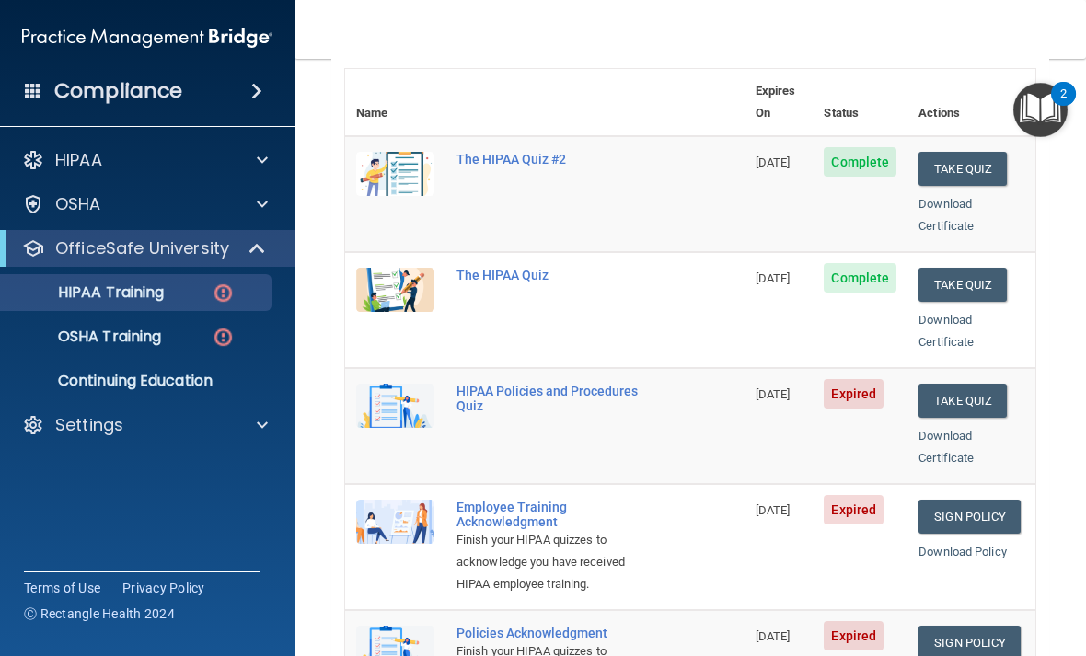
scroll to position [213, 0]
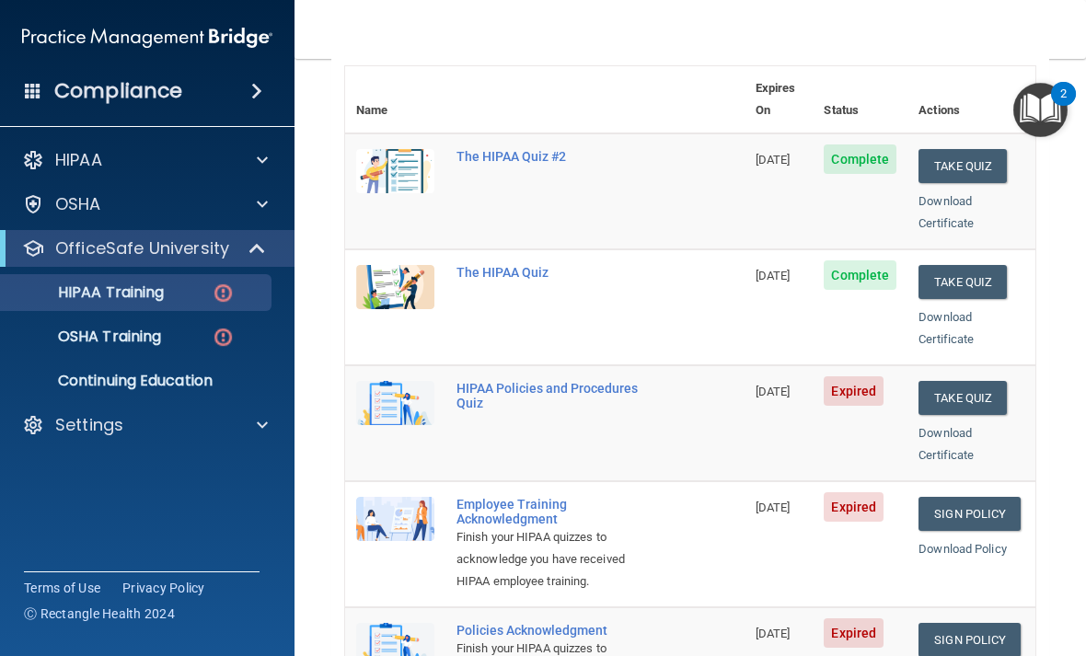
click at [982, 381] on button "Take Quiz" at bounding box center [963, 398] width 88 height 34
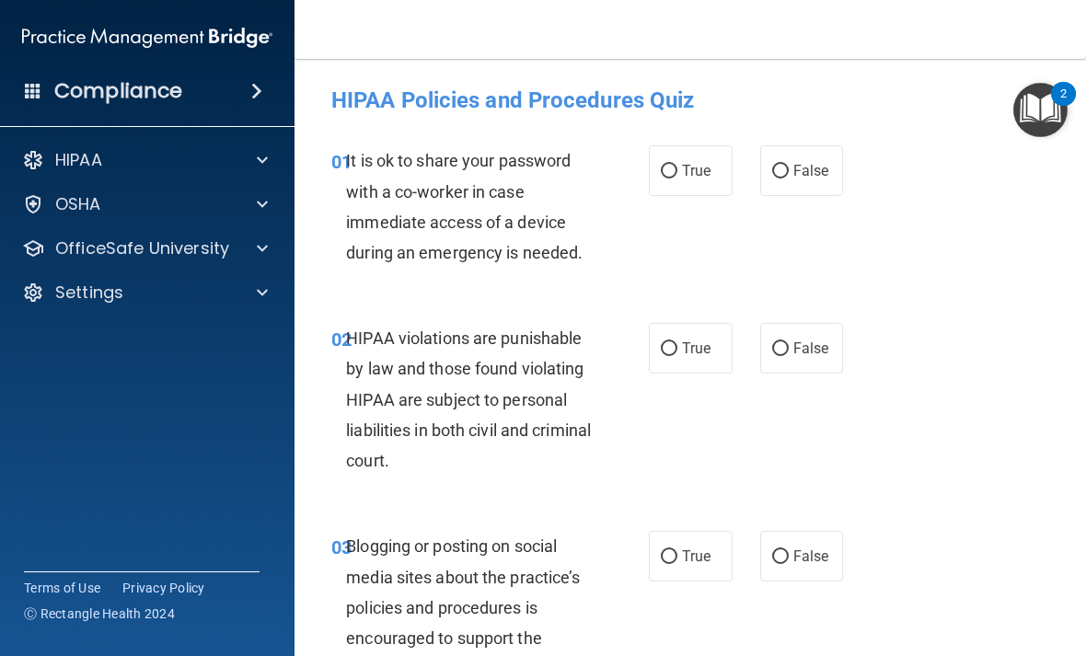
click at [810, 168] on span "False" at bounding box center [811, 170] width 36 height 17
click at [789, 168] on input "False" at bounding box center [780, 172] width 17 height 14
radio input "true"
click at [703, 184] on label "True" at bounding box center [691, 170] width 84 height 51
click at [677, 179] on input "True" at bounding box center [669, 172] width 17 height 14
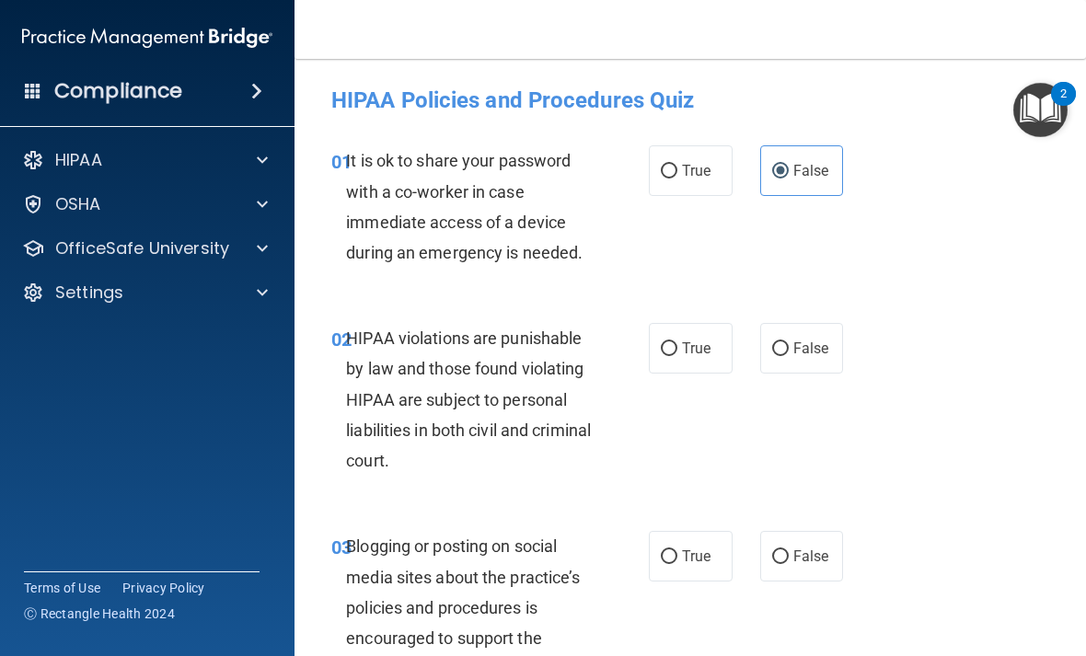
radio input "true"
radio input "false"
click at [702, 353] on span "True" at bounding box center [696, 348] width 29 height 17
click at [677, 353] on input "True" at bounding box center [669, 349] width 17 height 14
radio input "true"
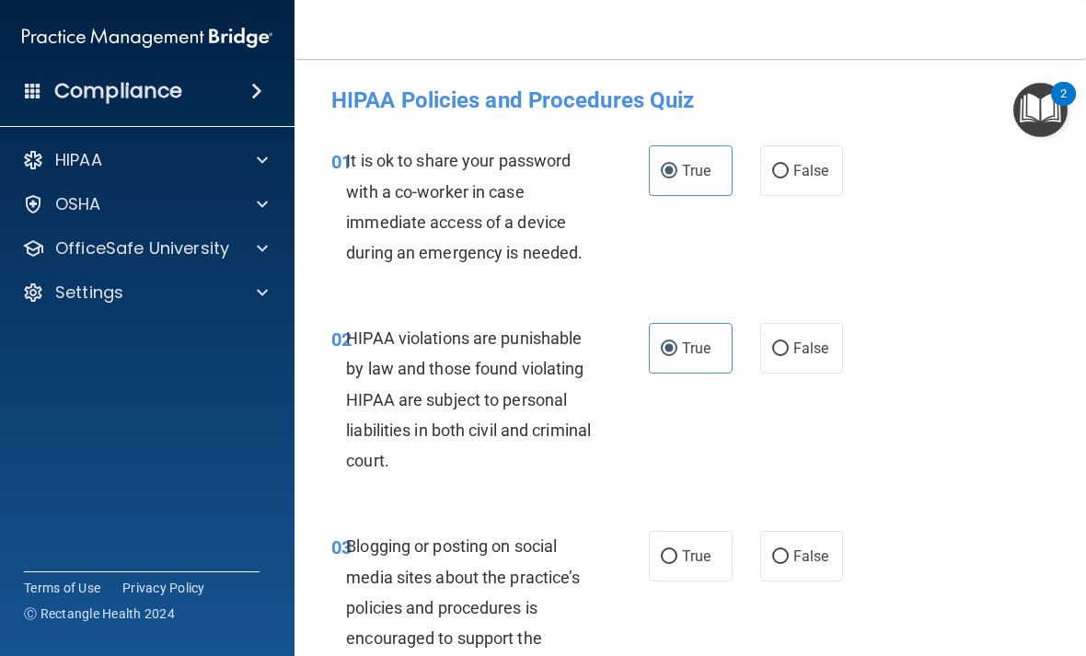
scroll to position [3, 0]
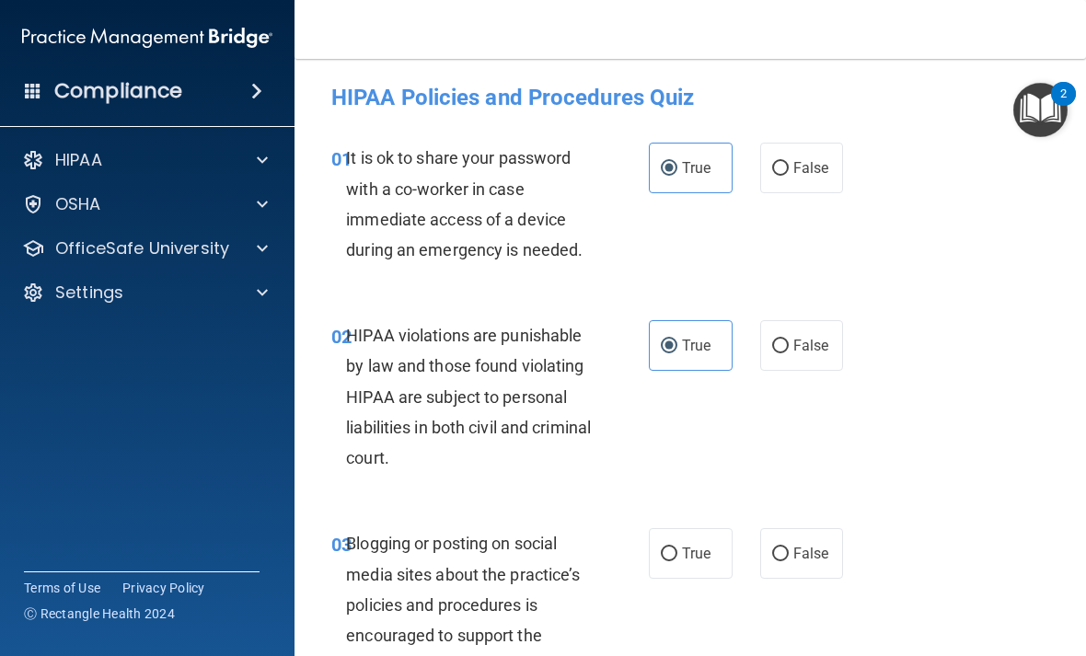
click at [711, 538] on label "True" at bounding box center [691, 553] width 84 height 51
click at [677, 548] on input "True" at bounding box center [669, 555] width 17 height 14
radio input "true"
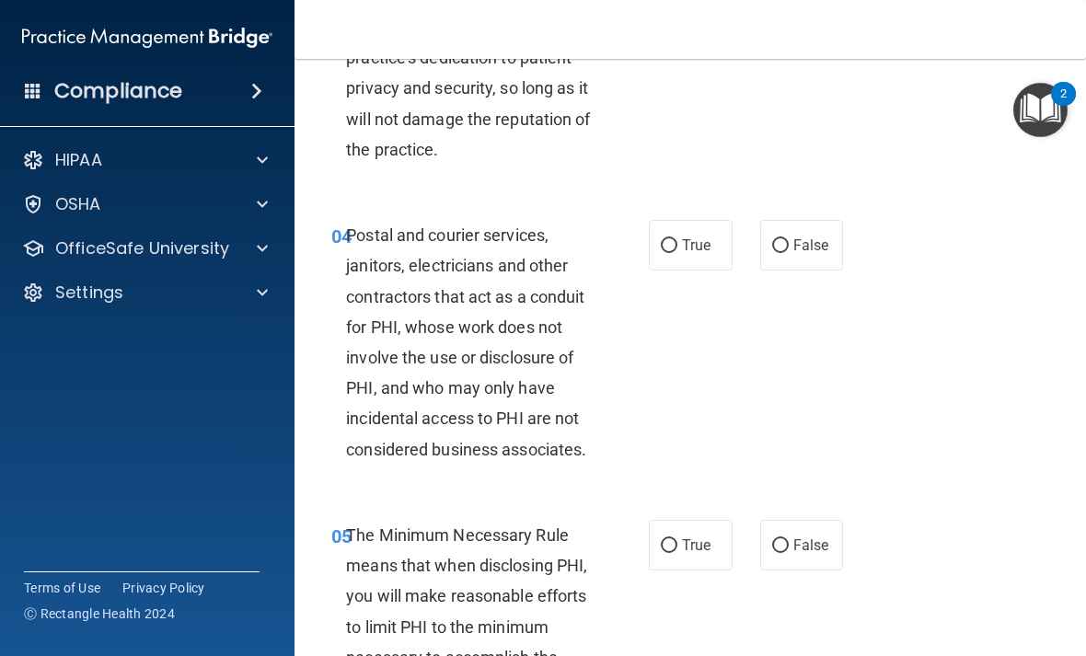
scroll to position [620, 0]
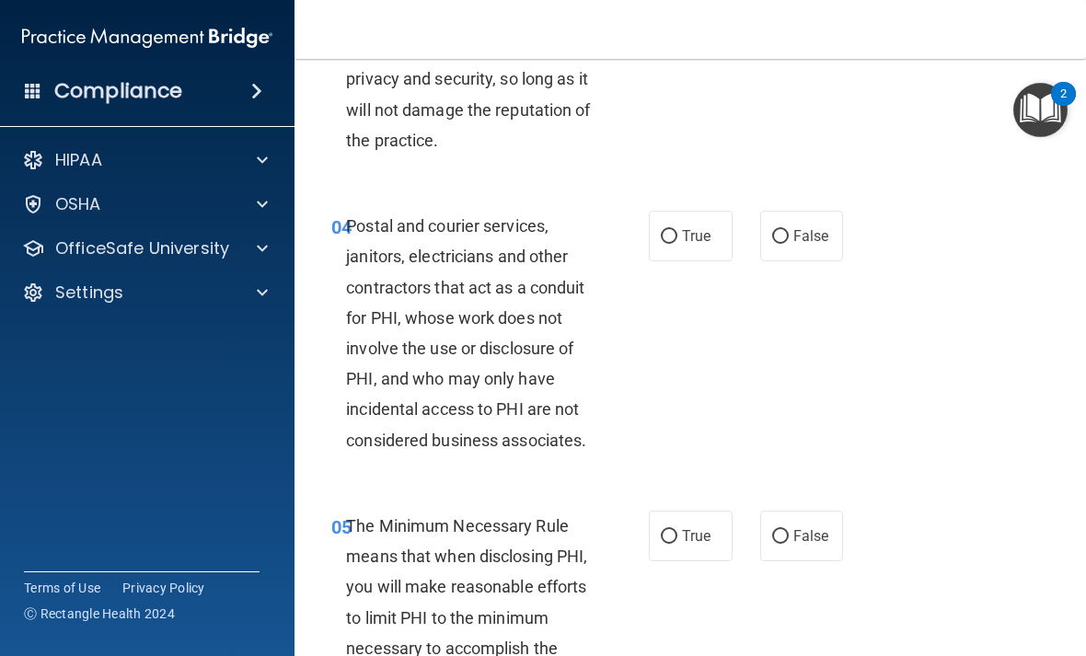
click at [688, 238] on span "True" at bounding box center [696, 235] width 29 height 17
click at [677, 238] on input "True" at bounding box center [669, 237] width 17 height 14
radio input "true"
click at [701, 529] on span "True" at bounding box center [696, 535] width 29 height 17
click at [677, 530] on input "True" at bounding box center [669, 537] width 17 height 14
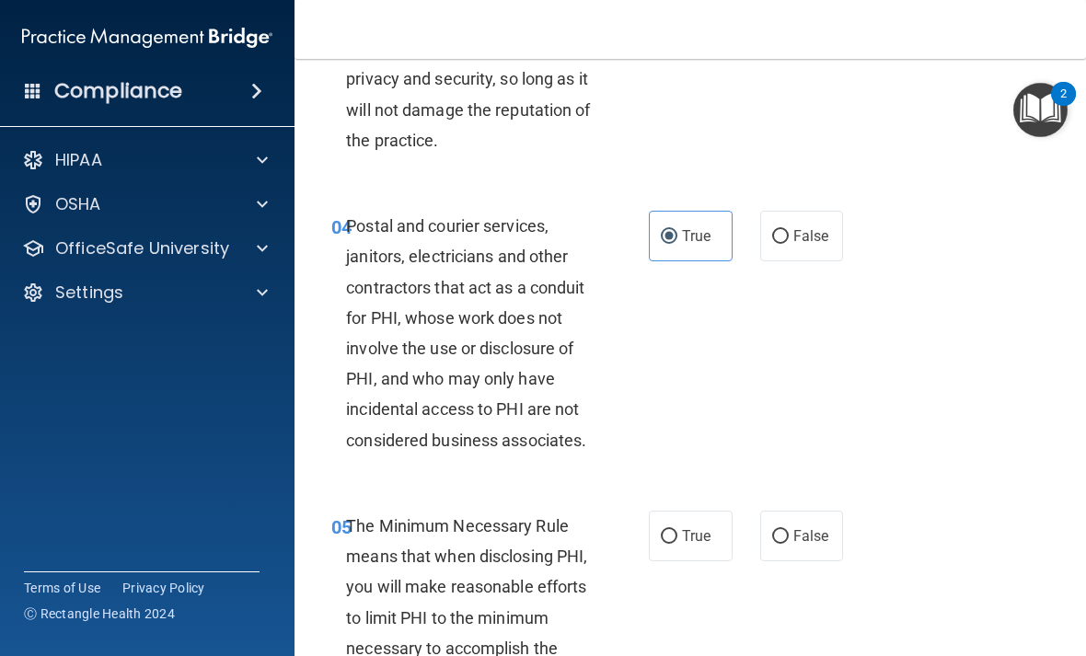
radio input "true"
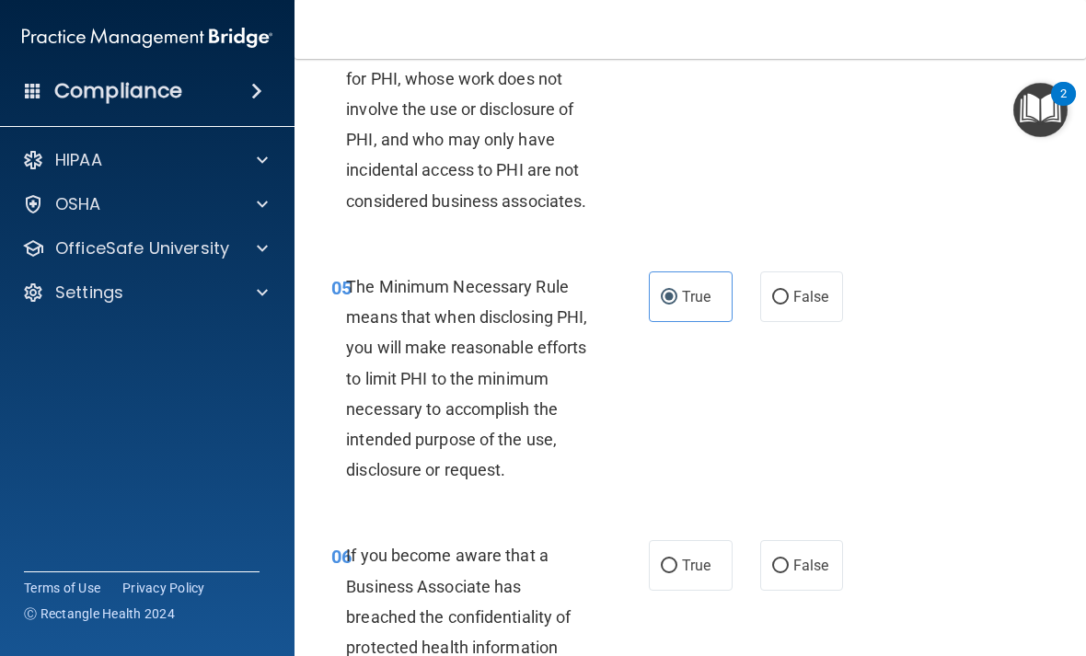
click at [676, 560] on input "True" at bounding box center [669, 567] width 17 height 14
radio input "true"
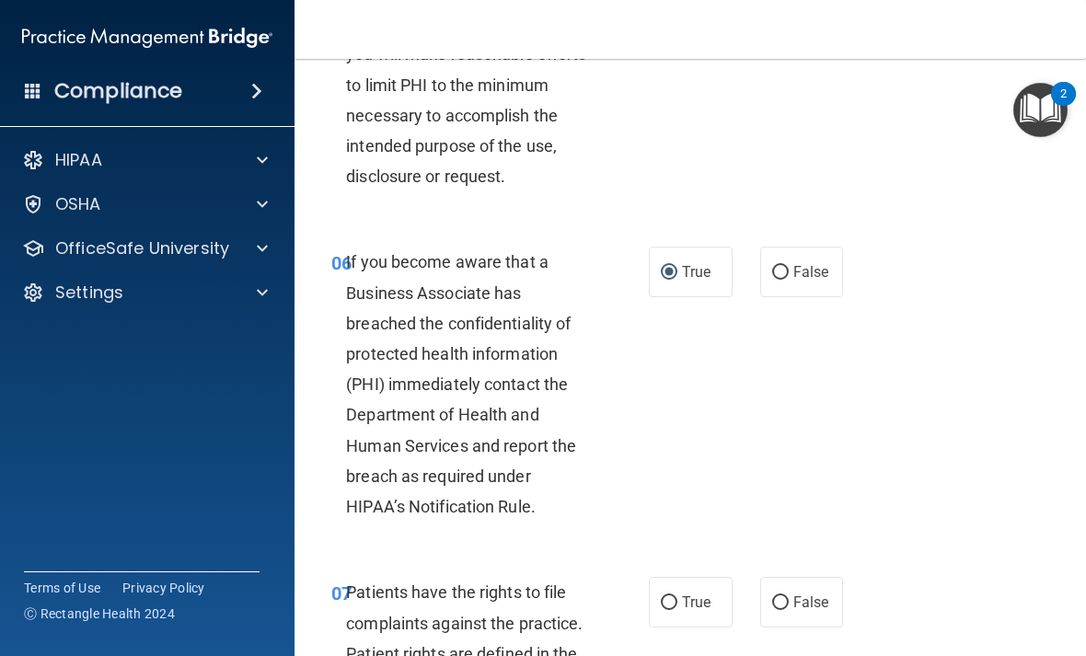
scroll to position [1164, 0]
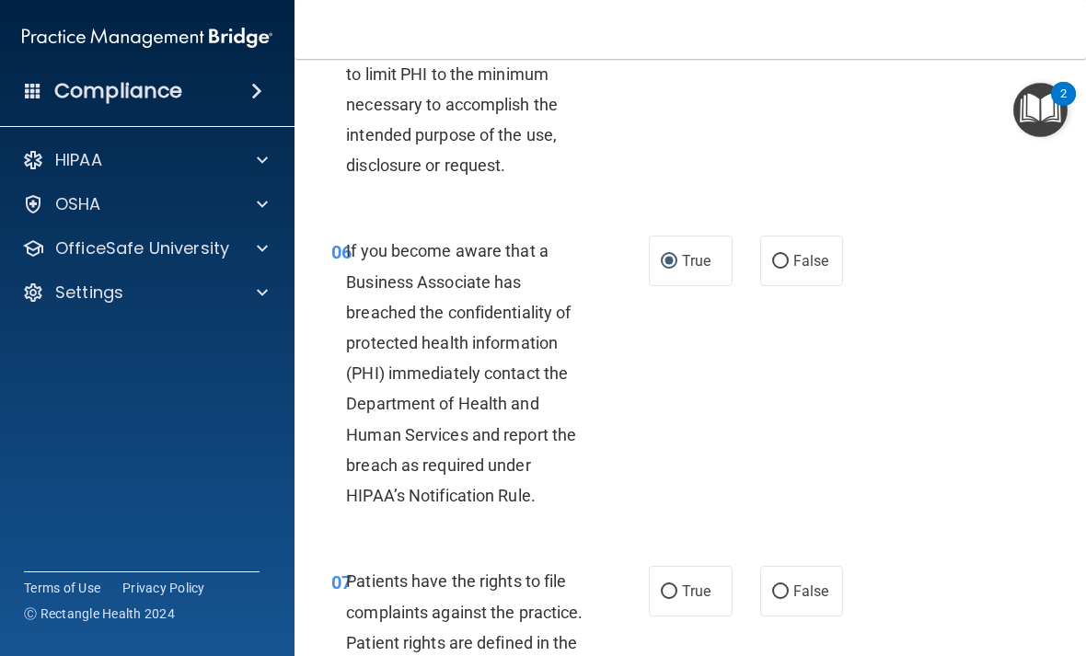
click at [679, 573] on label "True" at bounding box center [691, 591] width 84 height 51
click at [677, 585] on input "True" at bounding box center [669, 592] width 17 height 14
radio input "true"
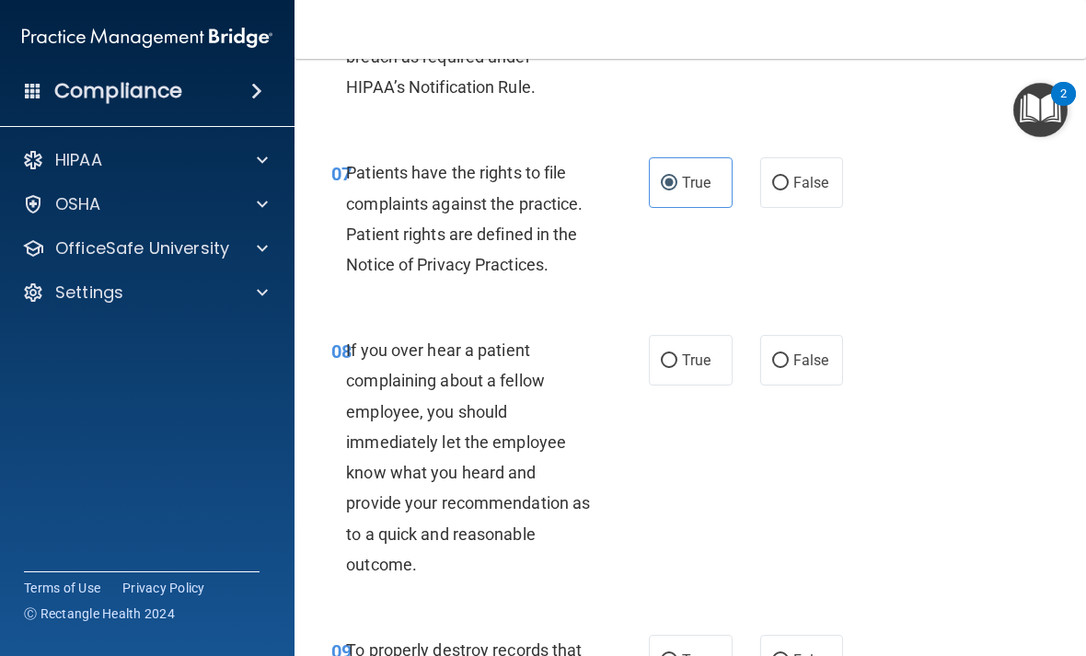
scroll to position [1592, 0]
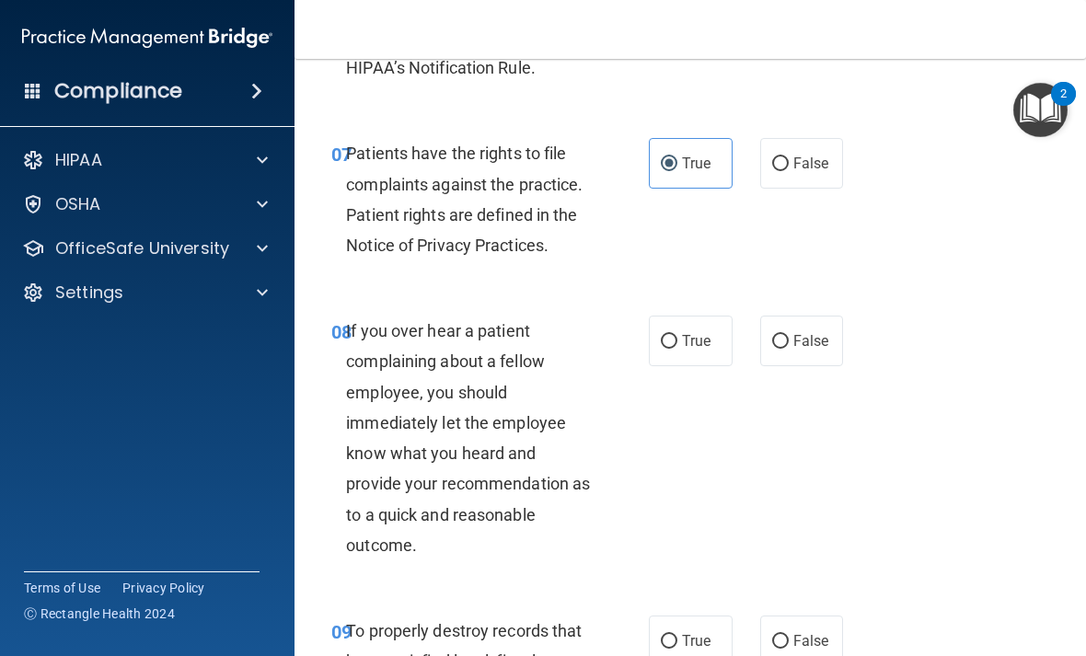
click at [697, 337] on span "True" at bounding box center [696, 340] width 29 height 17
click at [677, 337] on input "True" at bounding box center [669, 342] width 17 height 14
radio input "true"
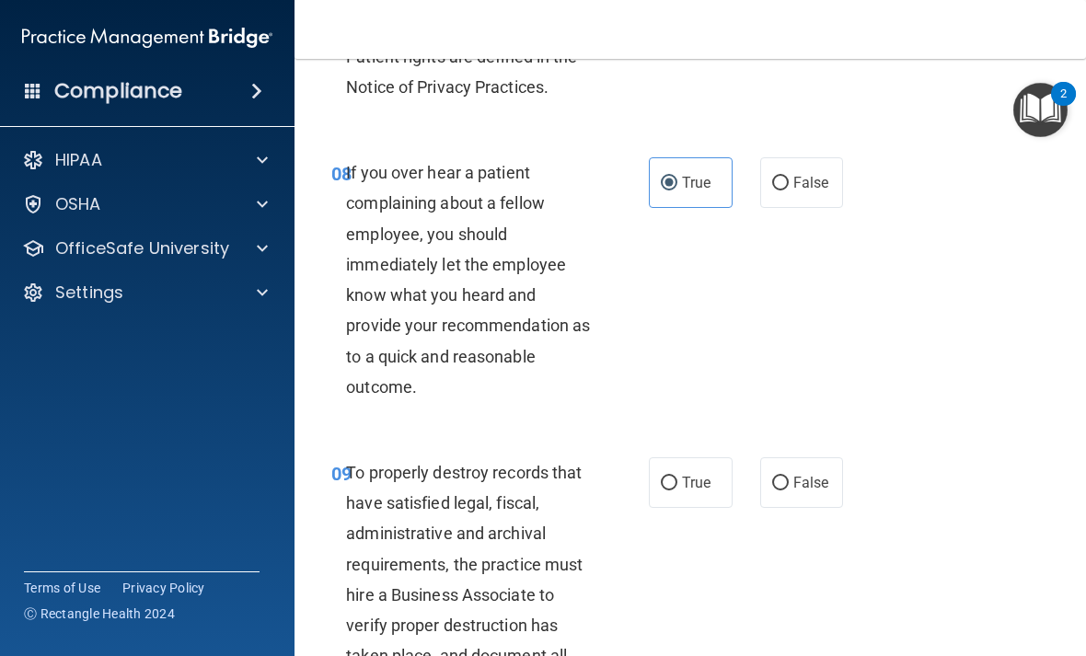
scroll to position [1827, 0]
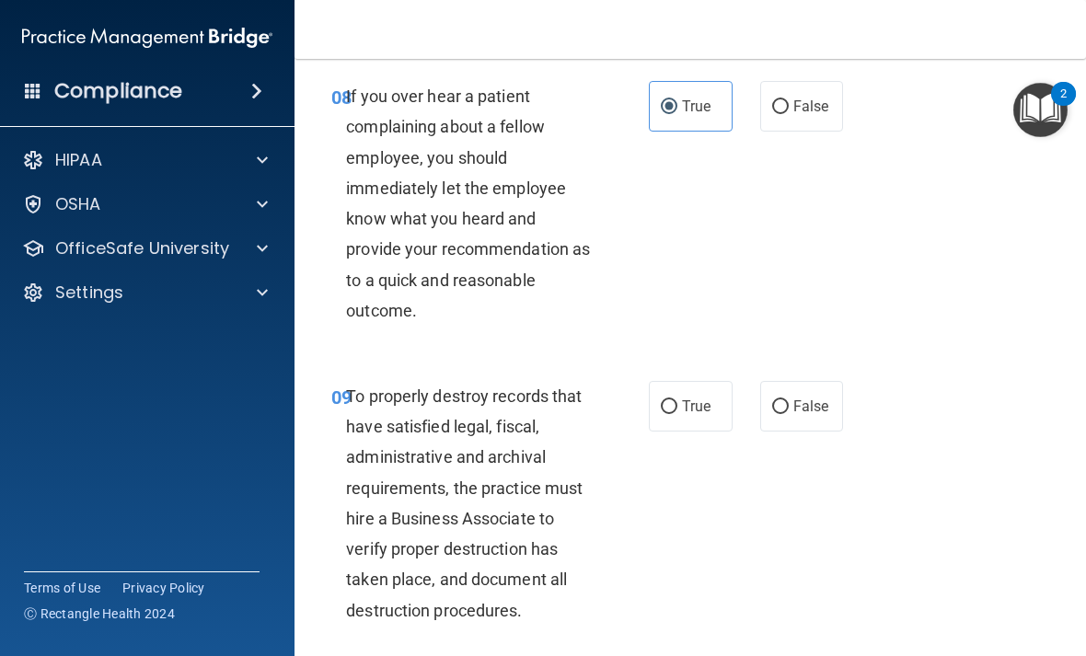
click at [694, 403] on span "True" at bounding box center [696, 406] width 29 height 17
click at [677, 403] on input "True" at bounding box center [669, 407] width 17 height 14
radio input "true"
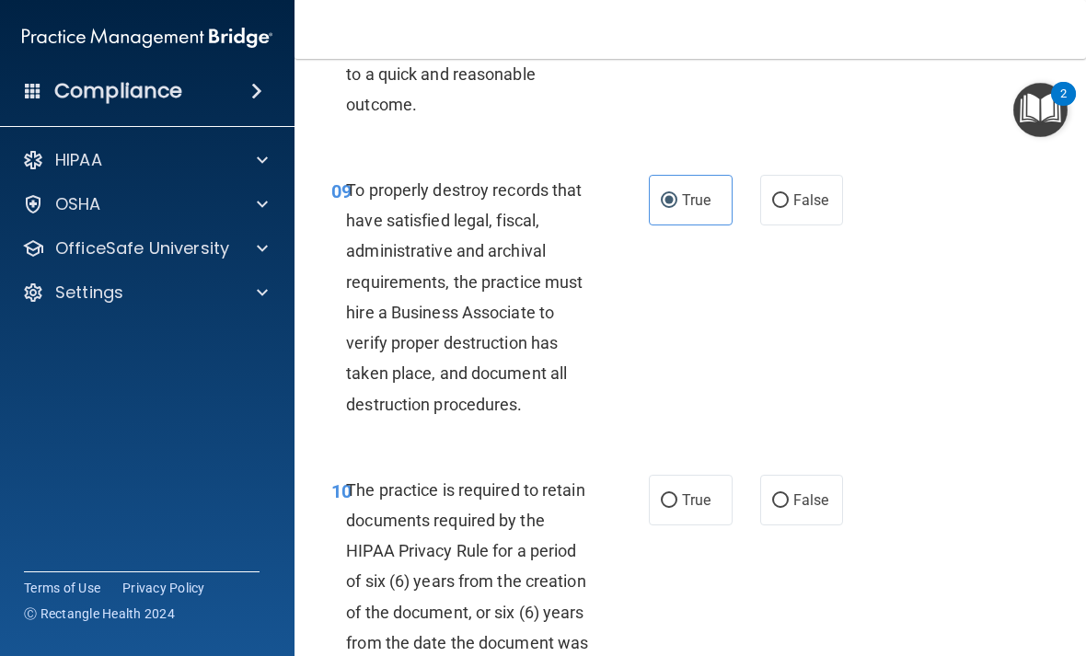
scroll to position [2037, 0]
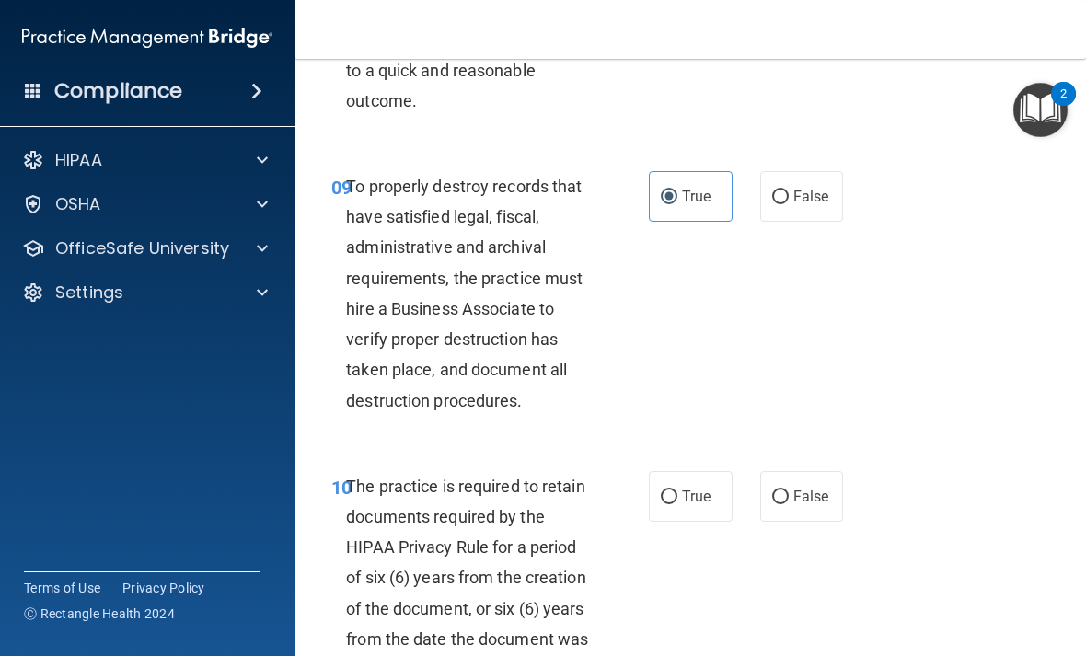
click at [692, 500] on label "True" at bounding box center [691, 496] width 84 height 51
click at [677, 500] on input "True" at bounding box center [669, 498] width 17 height 14
radio input "true"
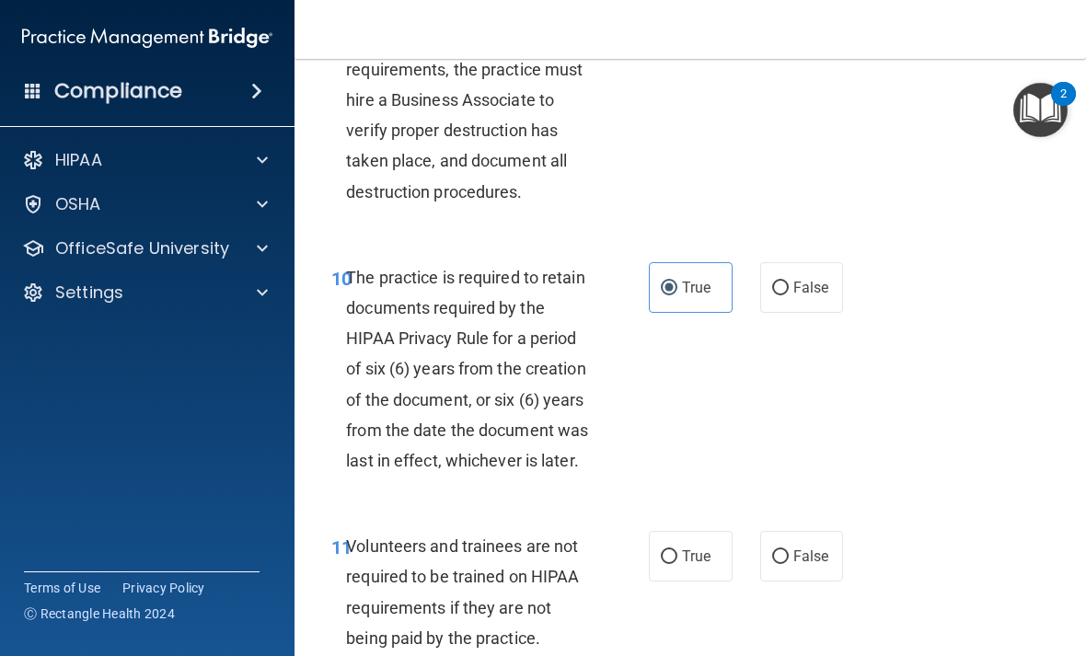
scroll to position [2308, 0]
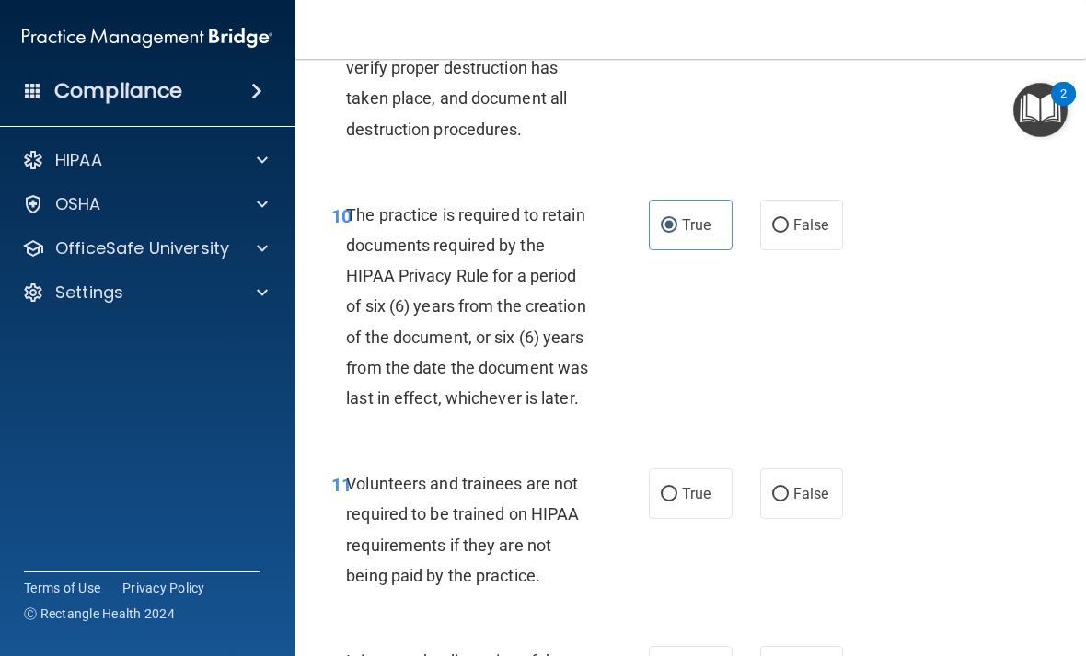
click at [699, 485] on span "True" at bounding box center [696, 493] width 29 height 17
click at [677, 488] on input "True" at bounding box center [669, 495] width 17 height 14
radio input "true"
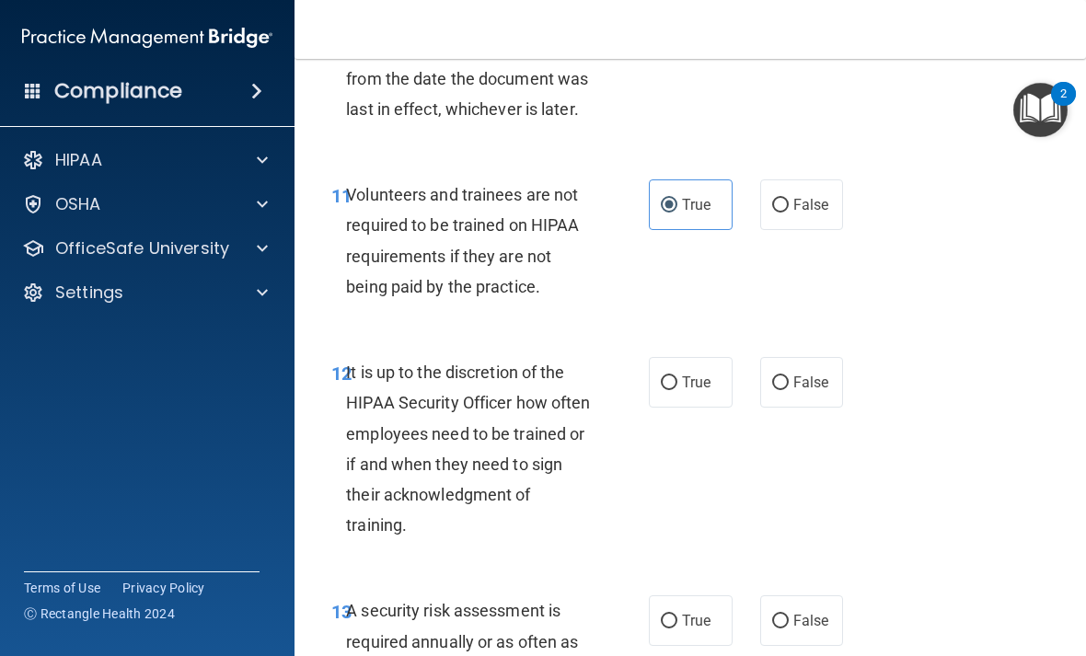
click at [673, 376] on input "True" at bounding box center [669, 383] width 17 height 14
radio input "true"
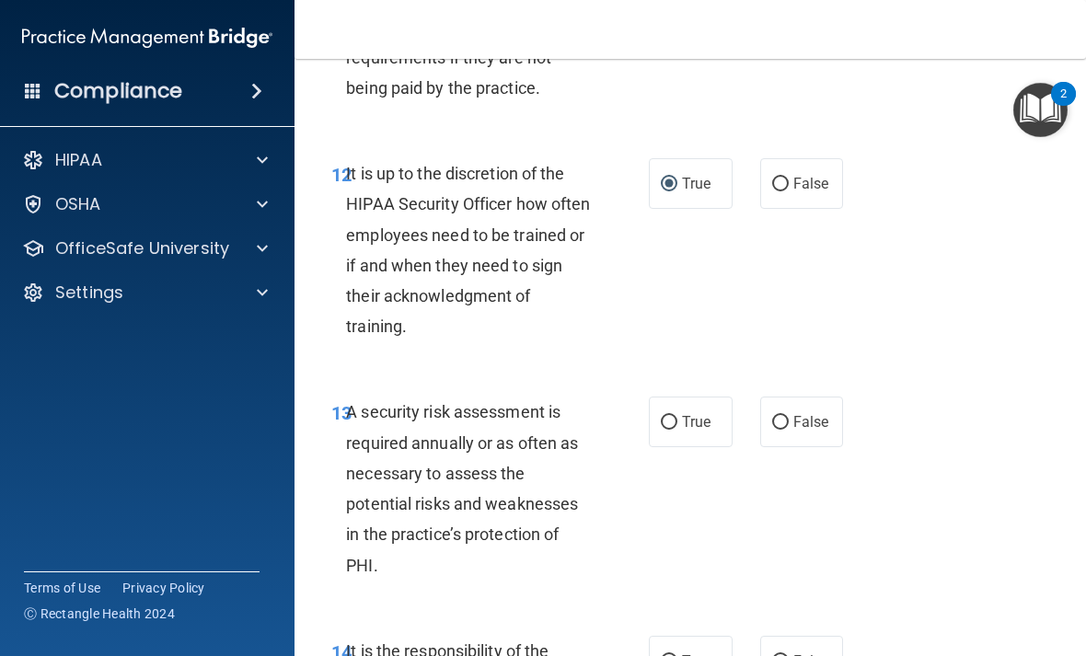
click at [686, 413] on span "True" at bounding box center [696, 421] width 29 height 17
click at [677, 416] on input "True" at bounding box center [669, 423] width 17 height 14
radio input "true"
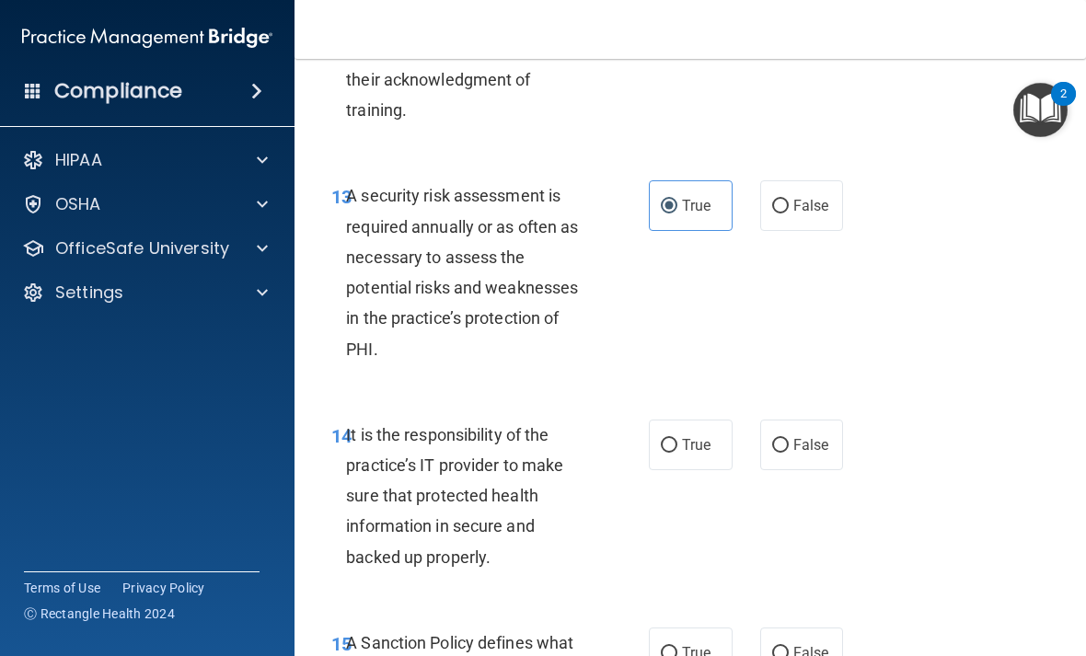
scroll to position [3082, 0]
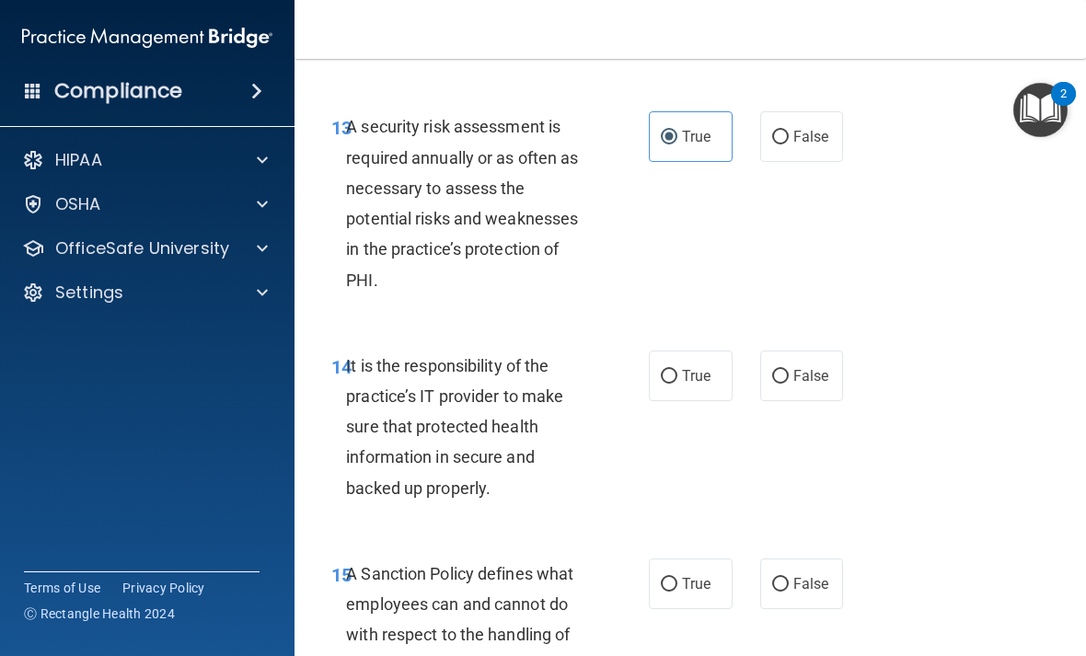
click at [687, 367] on span "True" at bounding box center [696, 375] width 29 height 17
click at [677, 370] on input "True" at bounding box center [669, 377] width 17 height 14
radio input "true"
click at [695, 575] on span "True" at bounding box center [696, 583] width 29 height 17
click at [677, 578] on input "True" at bounding box center [669, 585] width 17 height 14
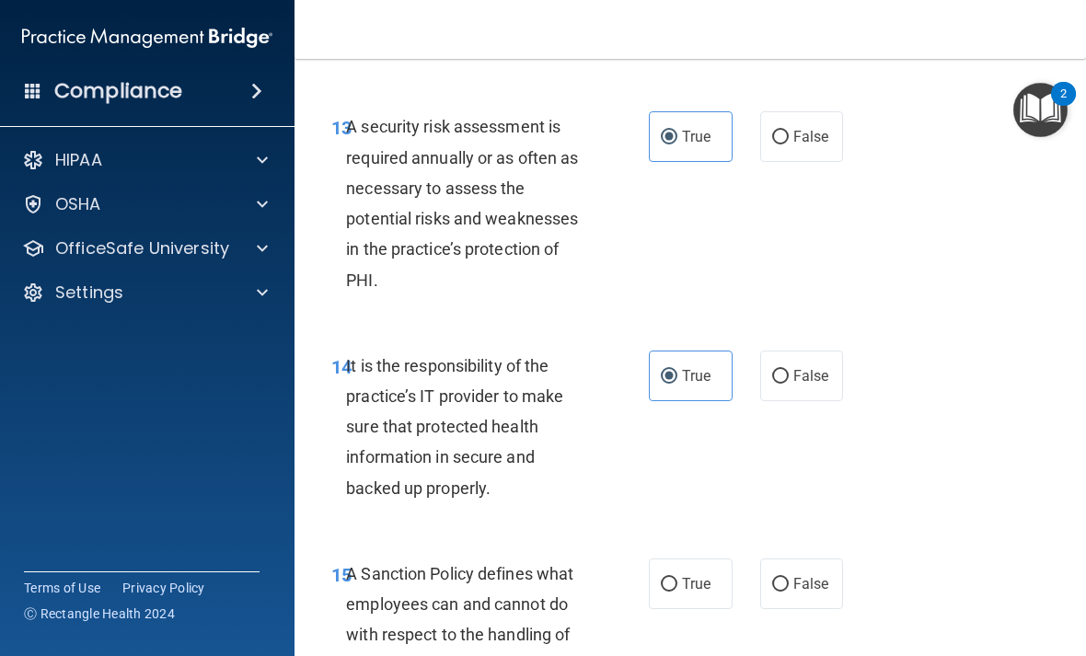
radio input "true"
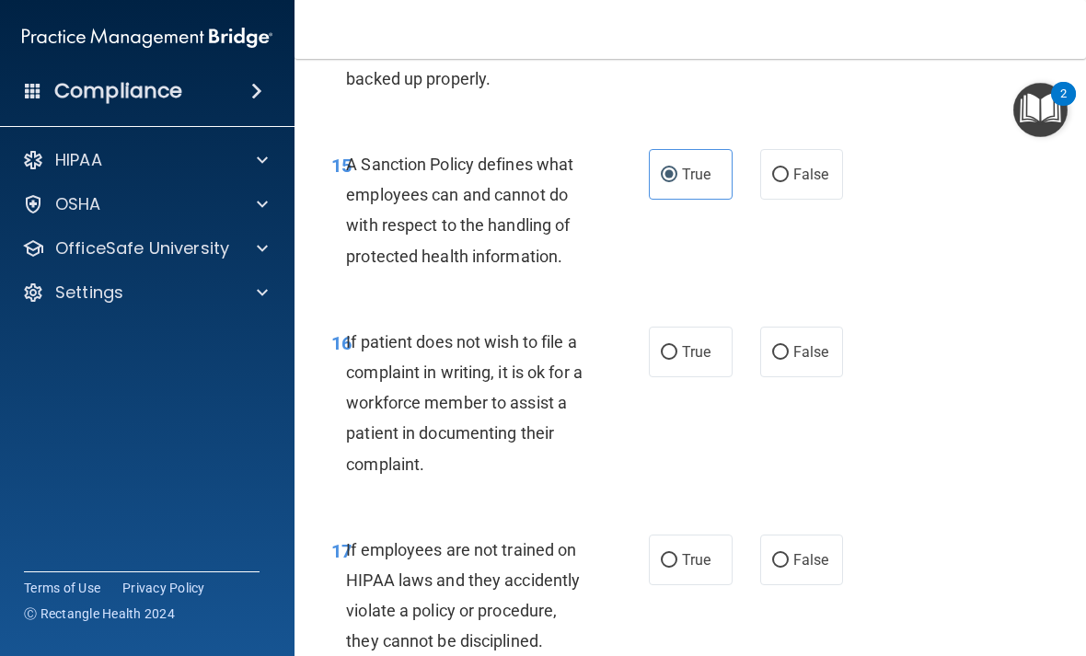
scroll to position [3503, 0]
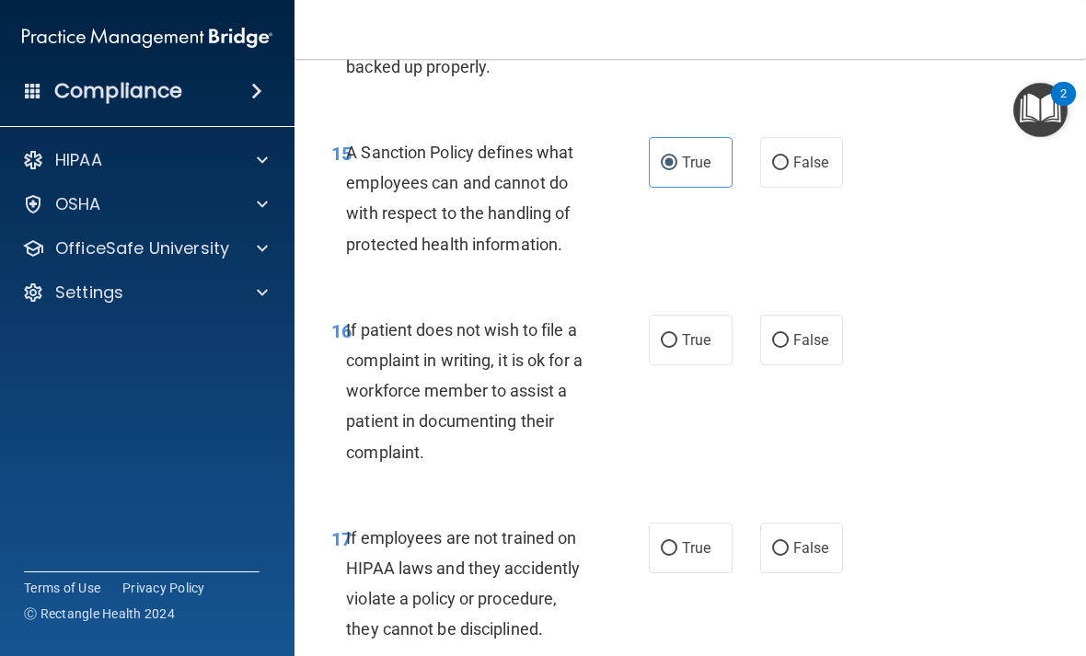
click at [690, 331] on span "True" at bounding box center [696, 339] width 29 height 17
click at [677, 334] on input "True" at bounding box center [669, 341] width 17 height 14
radio input "true"
click at [700, 539] on span "True" at bounding box center [696, 547] width 29 height 17
click at [677, 542] on input "True" at bounding box center [669, 549] width 17 height 14
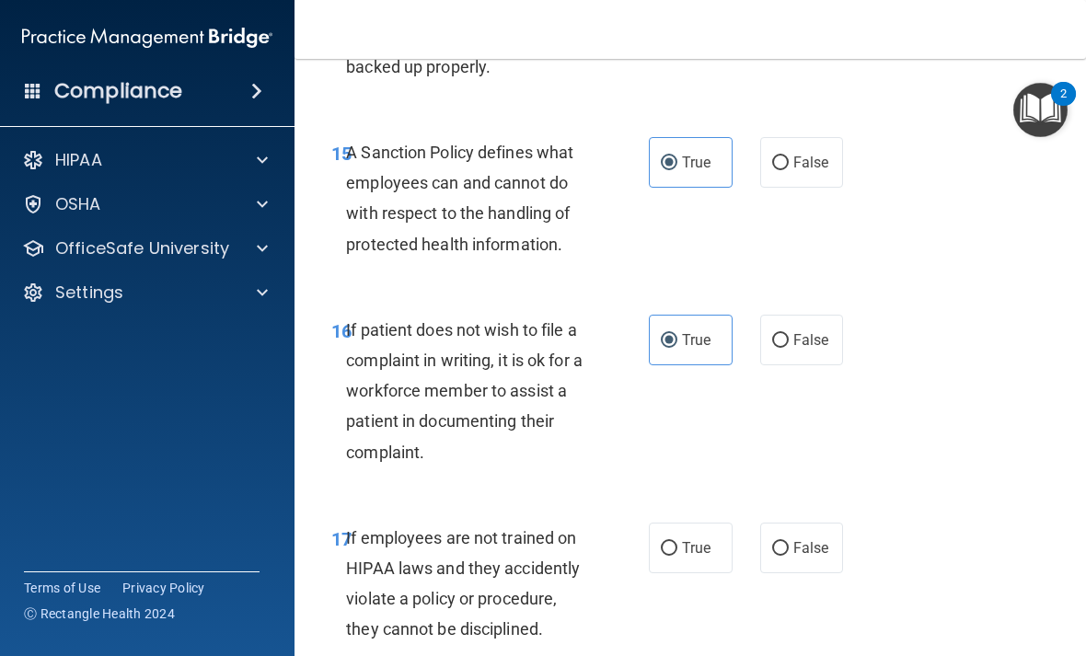
radio input "true"
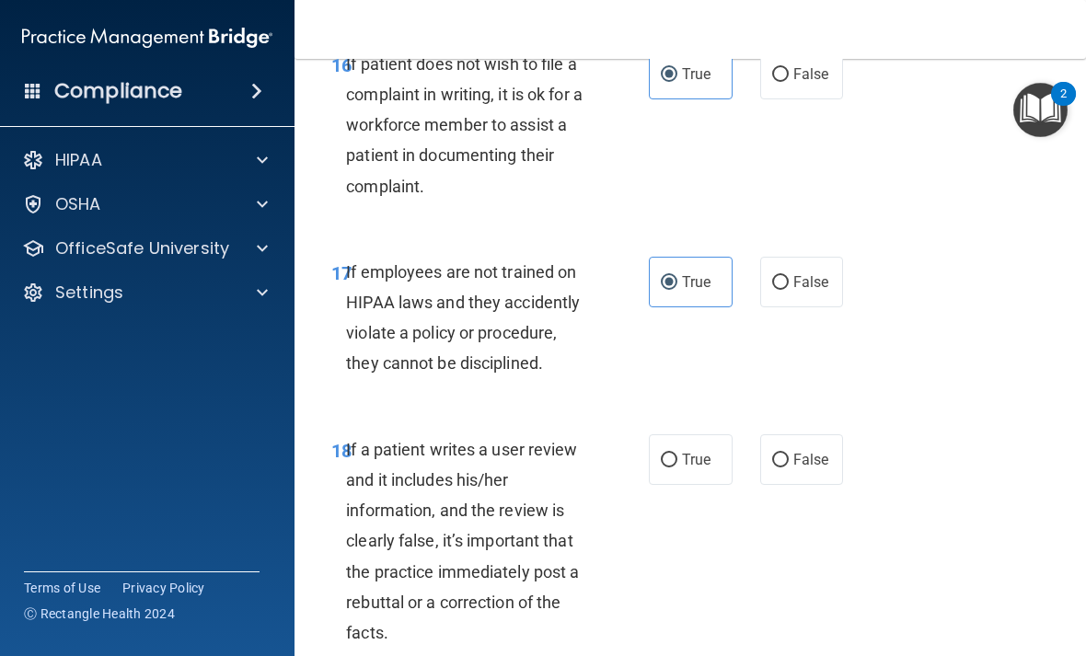
click at [688, 451] on span "True" at bounding box center [696, 459] width 29 height 17
click at [677, 454] on input "True" at bounding box center [669, 461] width 17 height 14
radio input "true"
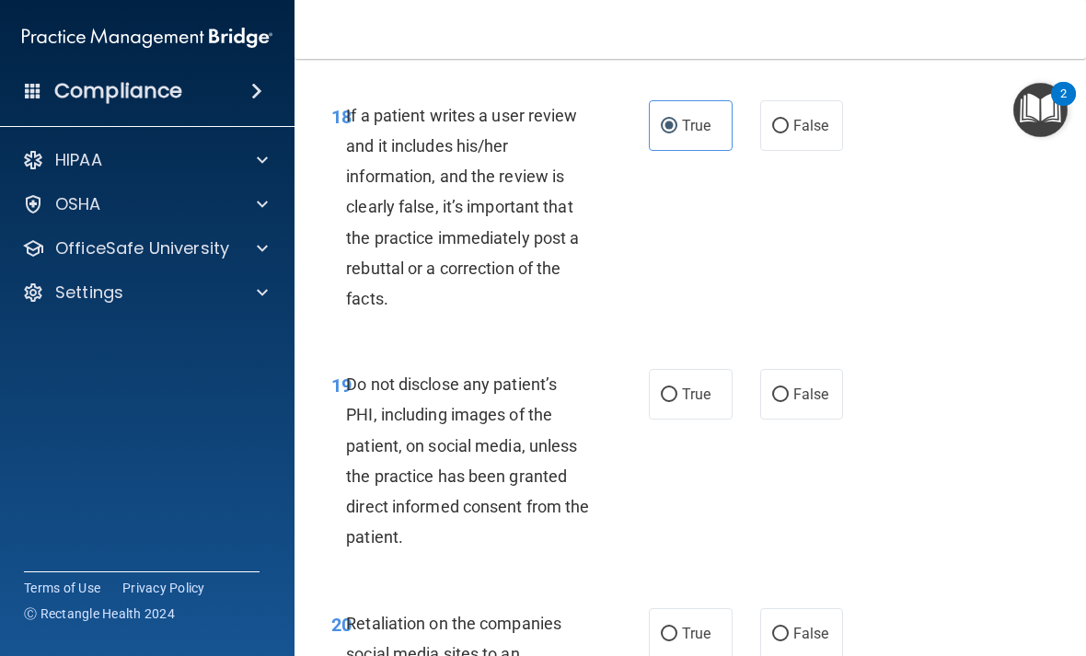
click at [700, 386] on span "True" at bounding box center [696, 394] width 29 height 17
click at [677, 388] on input "True" at bounding box center [669, 395] width 17 height 14
radio input "true"
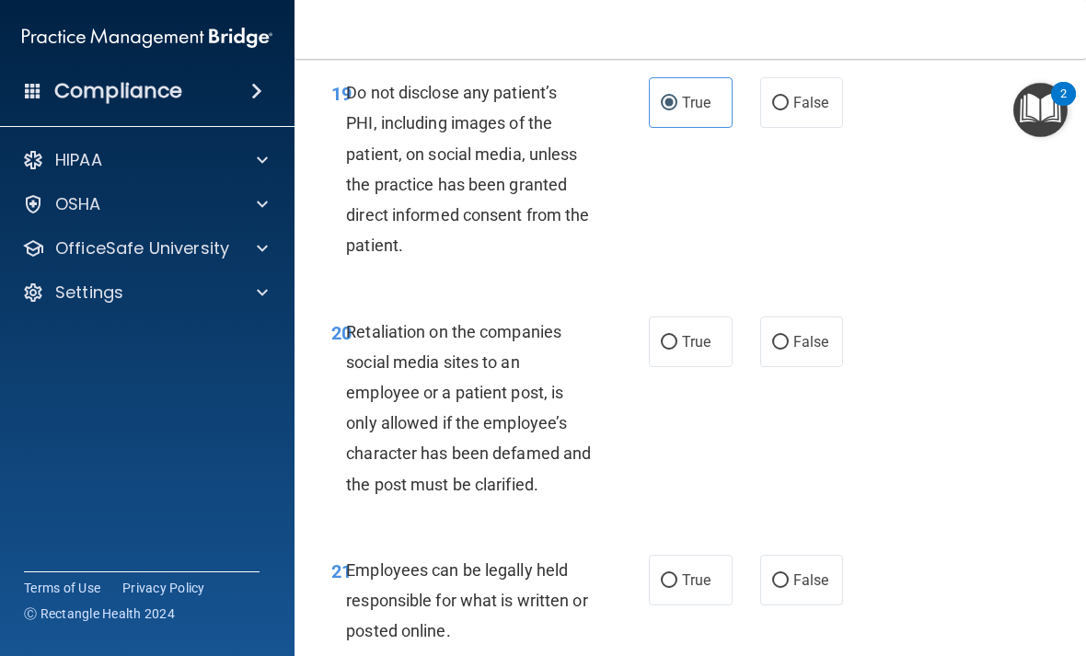
scroll to position [4408, 0]
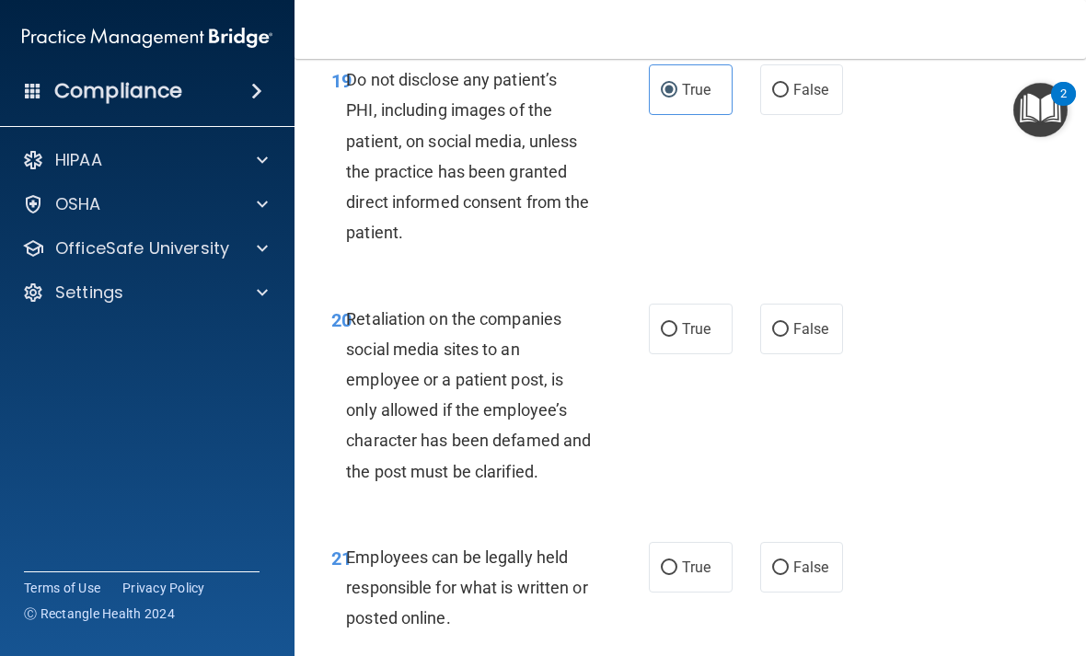
click at [665, 323] on input "True" at bounding box center [669, 330] width 17 height 14
radio input "true"
click at [701, 560] on label "True" at bounding box center [691, 567] width 84 height 51
click at [677, 561] on input "True" at bounding box center [669, 568] width 17 height 14
radio input "true"
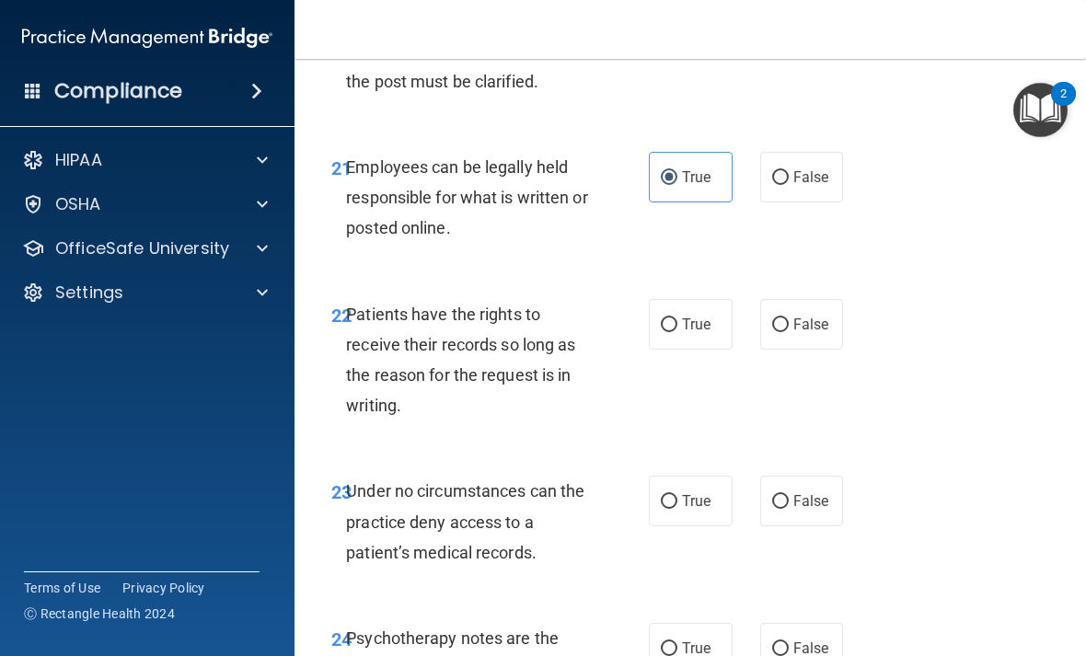
scroll to position [4813, 0]
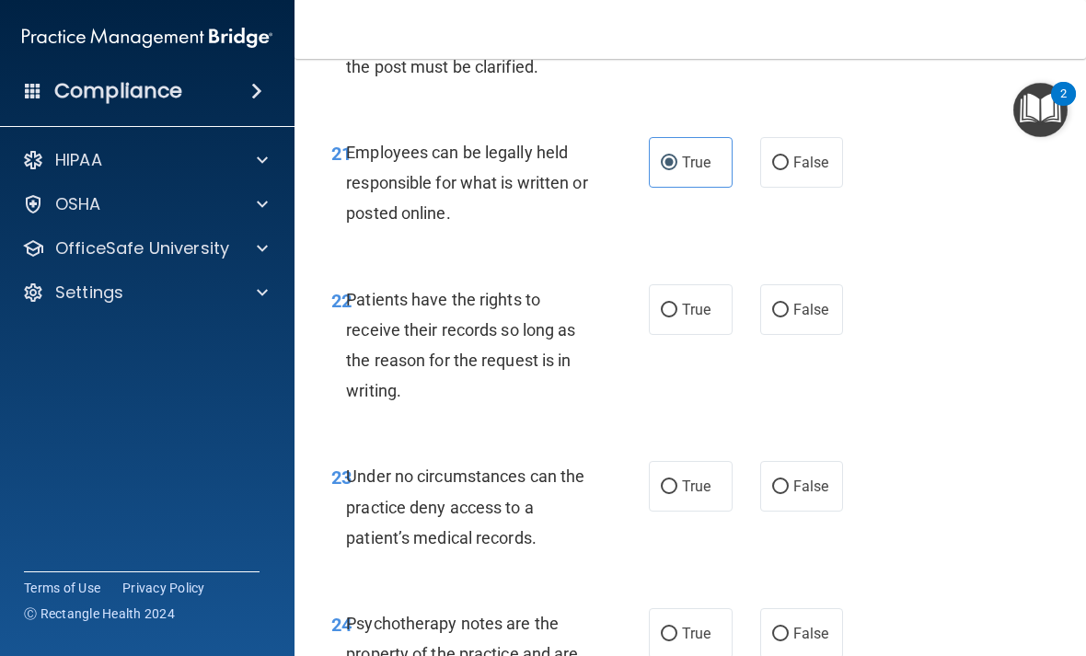
click at [699, 296] on label "True" at bounding box center [691, 309] width 84 height 51
click at [677, 304] on input "True" at bounding box center [669, 311] width 17 height 14
radio input "true"
click at [720, 477] on label "True" at bounding box center [691, 486] width 84 height 51
click at [677, 480] on input "True" at bounding box center [669, 487] width 17 height 14
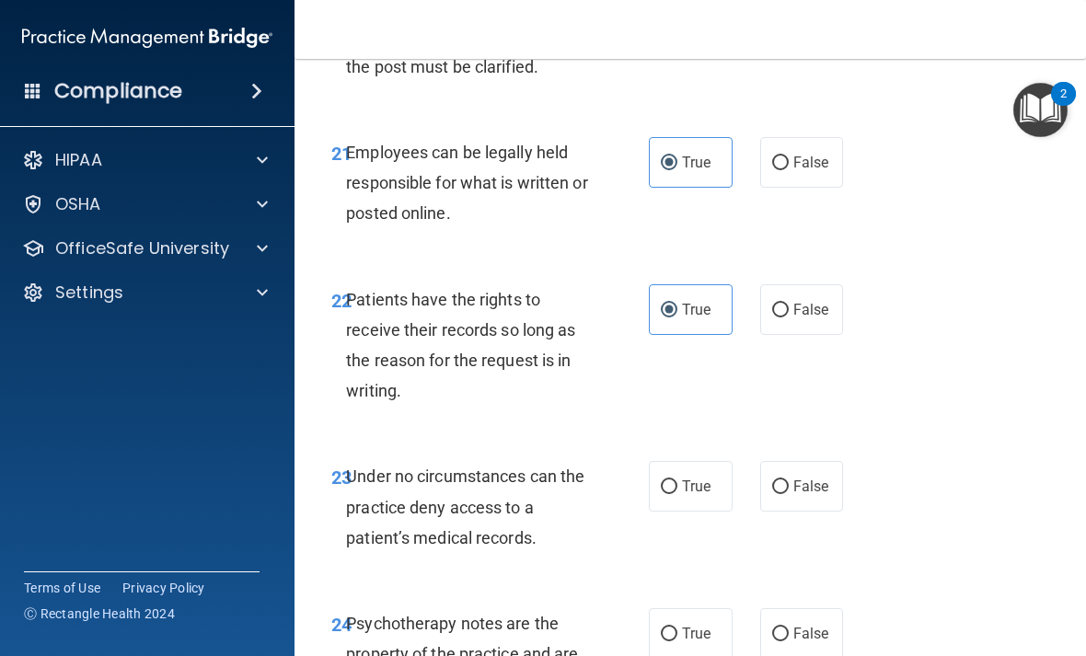
radio input "true"
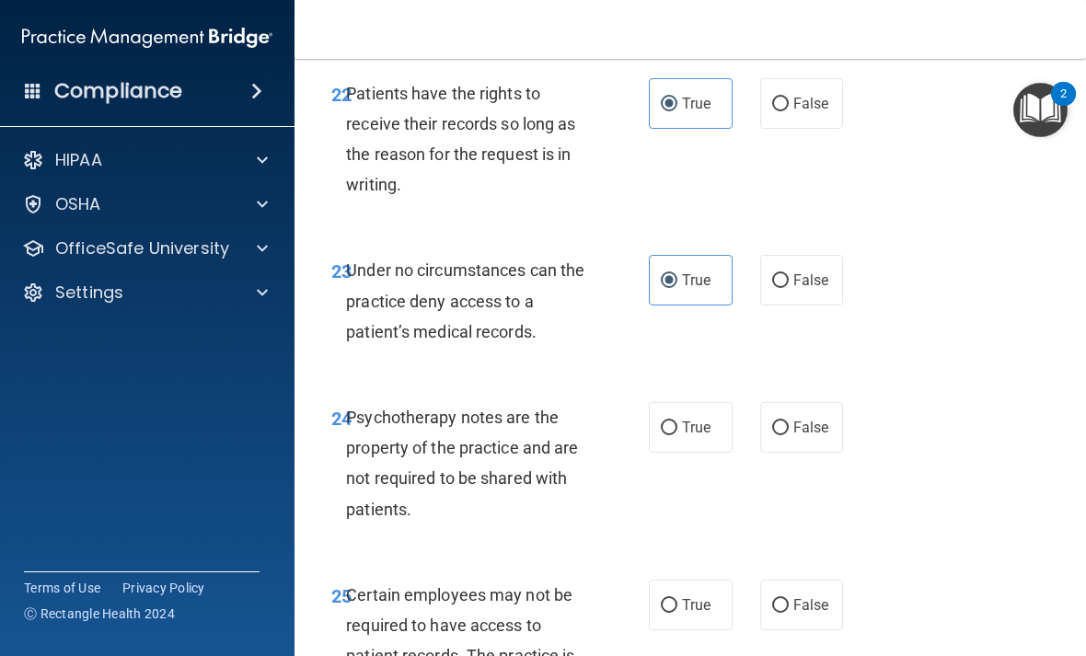
scroll to position [5059, 0]
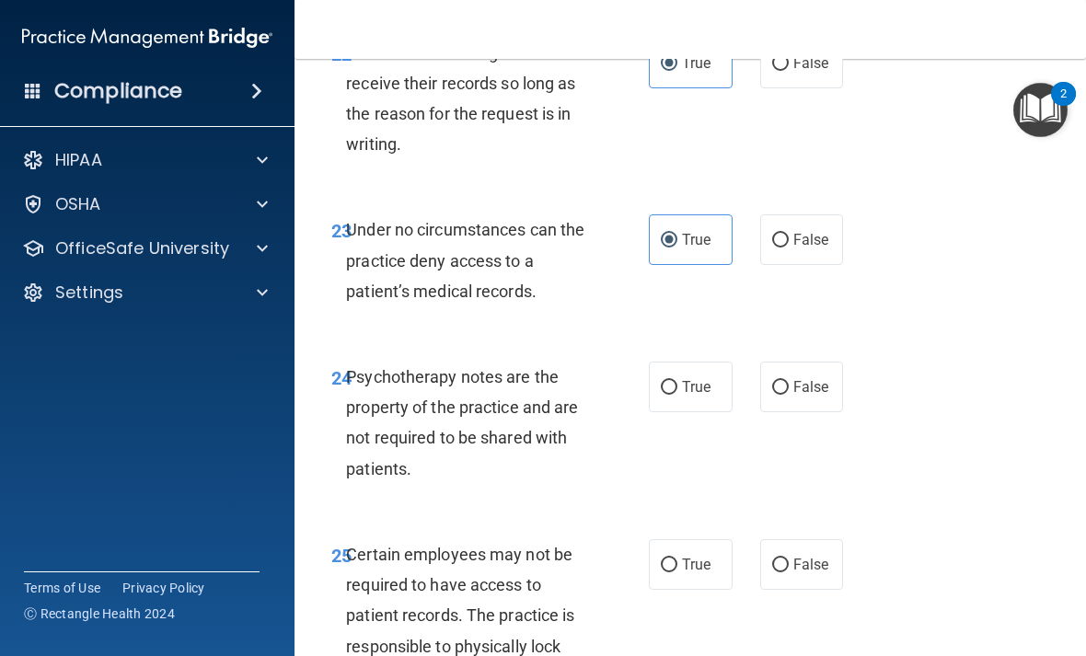
click at [688, 378] on span "True" at bounding box center [696, 386] width 29 height 17
click at [677, 381] on input "True" at bounding box center [669, 388] width 17 height 14
radio input "true"
click at [695, 556] on span "True" at bounding box center [696, 564] width 29 height 17
click at [677, 559] on input "True" at bounding box center [669, 566] width 17 height 14
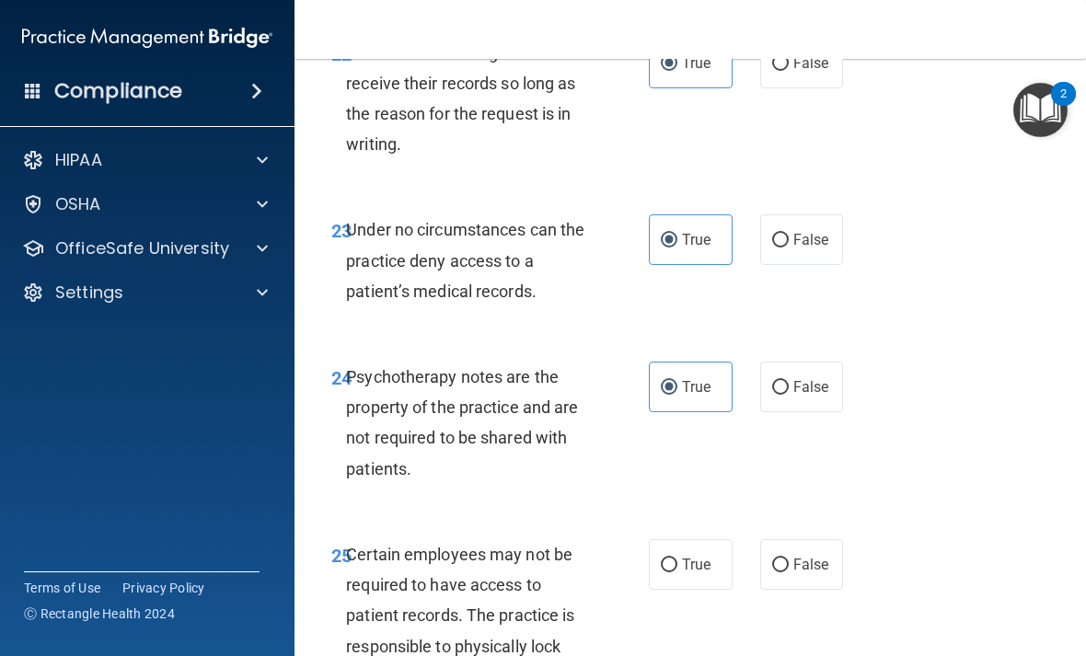
radio input "true"
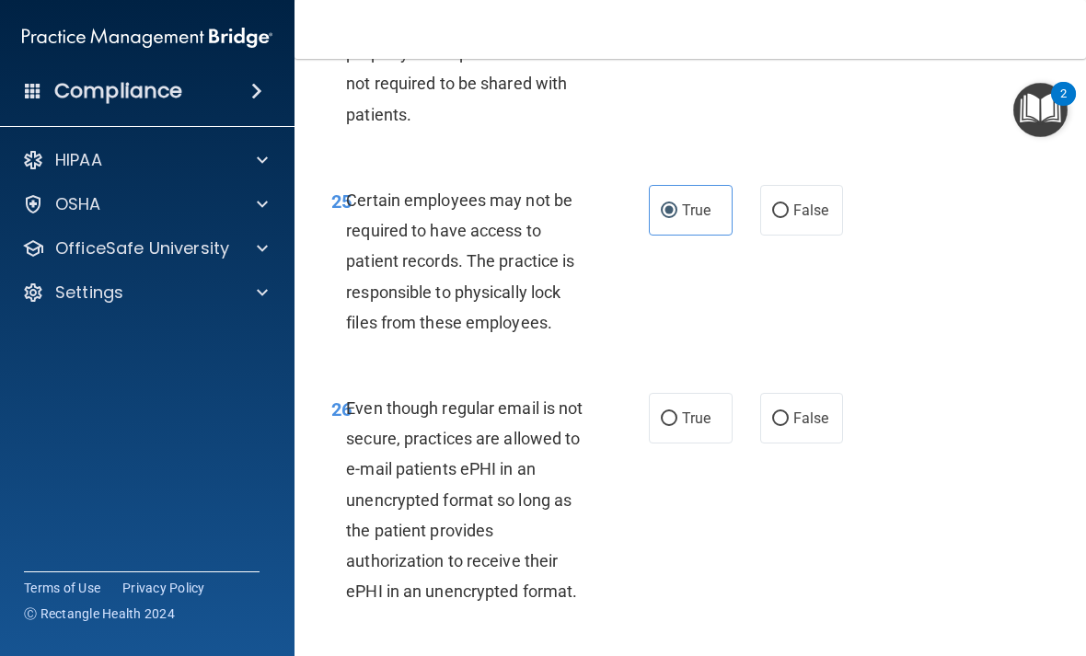
click at [670, 412] on input "True" at bounding box center [669, 419] width 17 height 14
radio input "true"
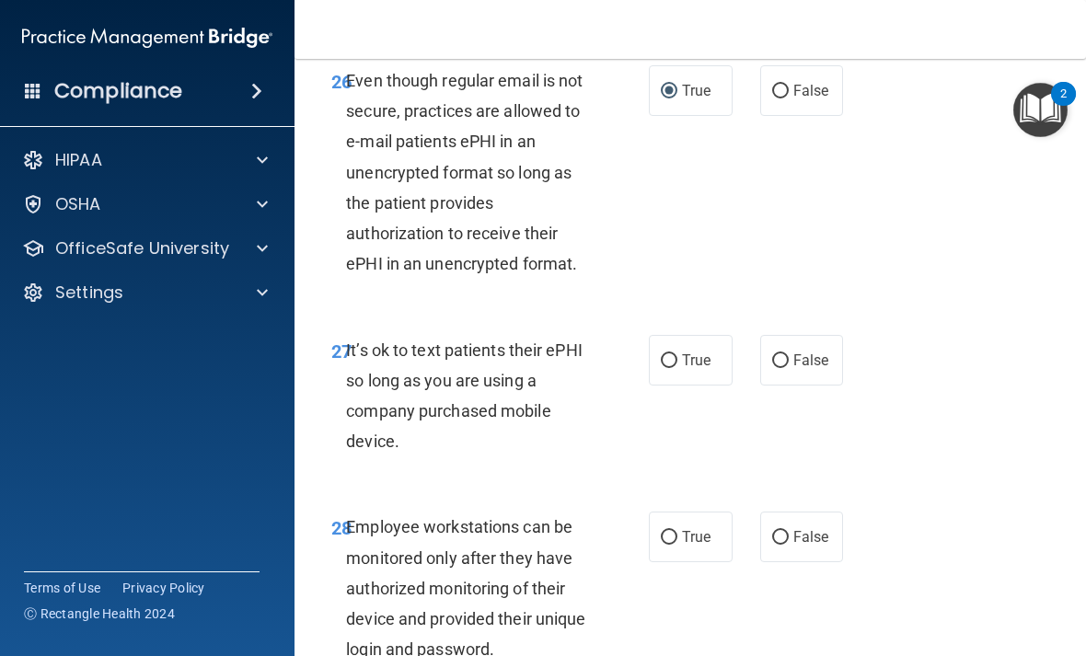
scroll to position [5744, 0]
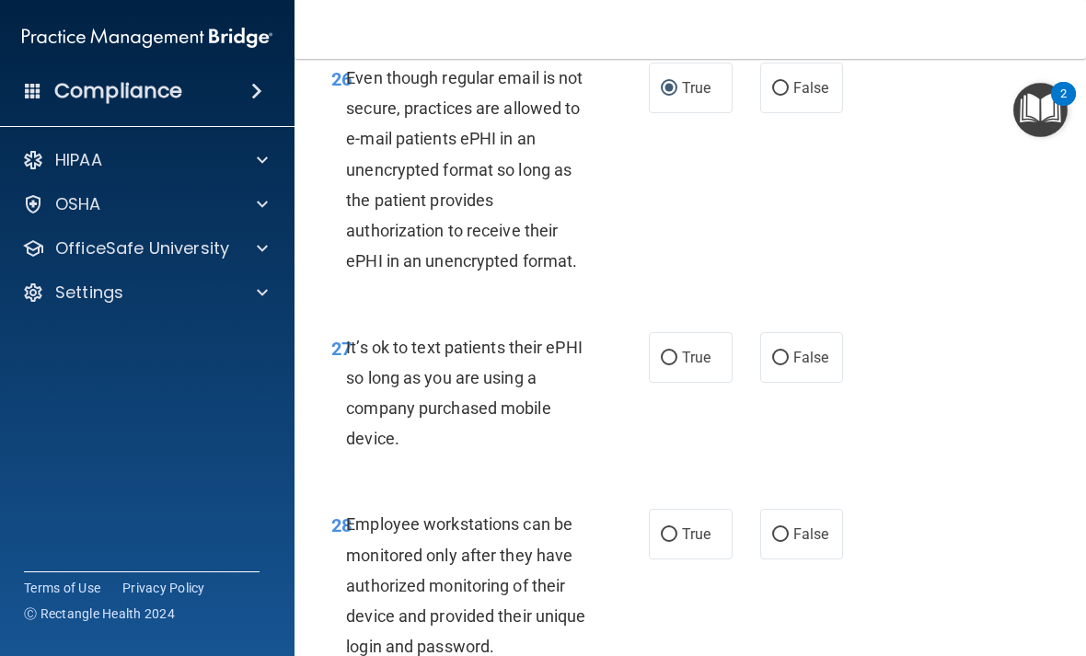
click at [662, 352] on input "True" at bounding box center [669, 359] width 17 height 14
radio input "true"
click at [699, 526] on span "True" at bounding box center [696, 534] width 29 height 17
click at [677, 528] on input "True" at bounding box center [669, 535] width 17 height 14
radio input "true"
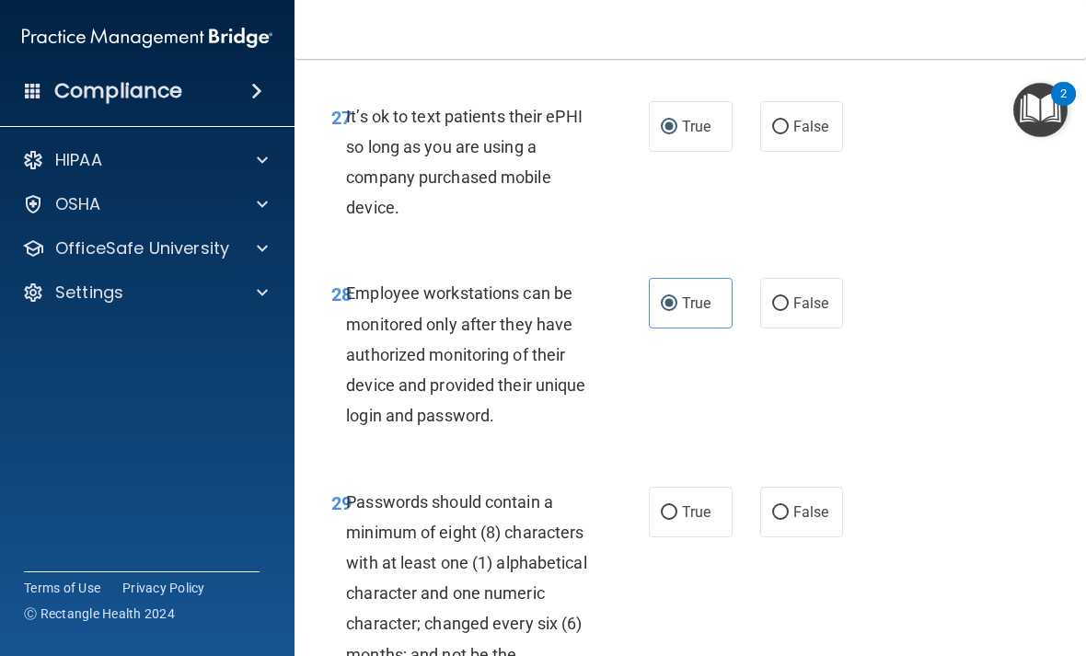
scroll to position [5981, 0]
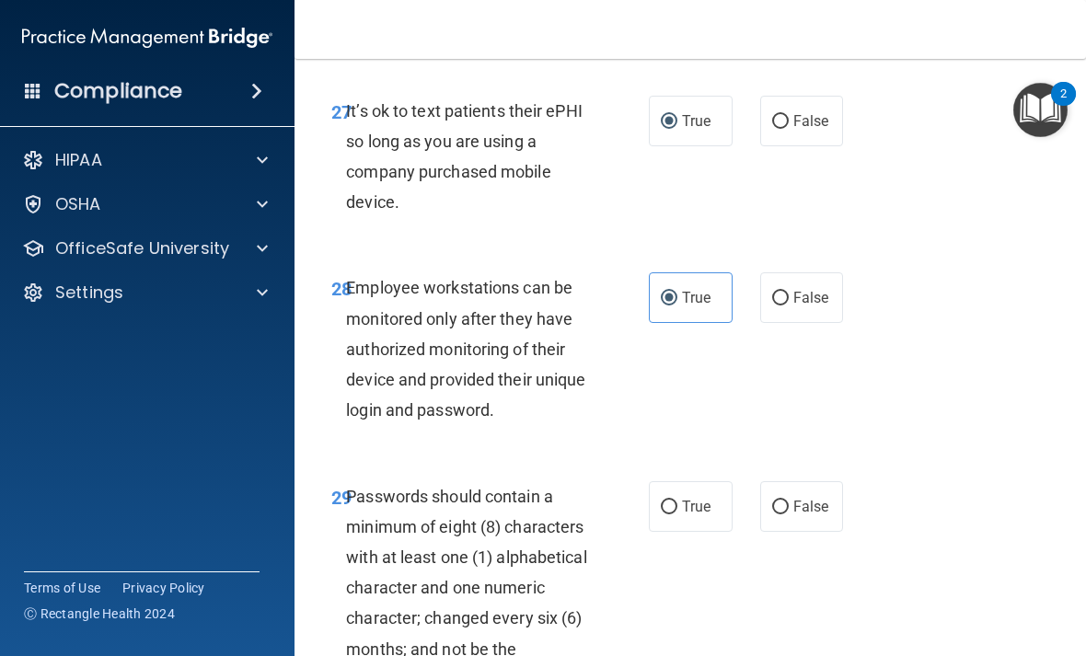
click at [686, 498] on span "True" at bounding box center [696, 506] width 29 height 17
click at [677, 501] on input "True" at bounding box center [669, 508] width 17 height 14
radio input "true"
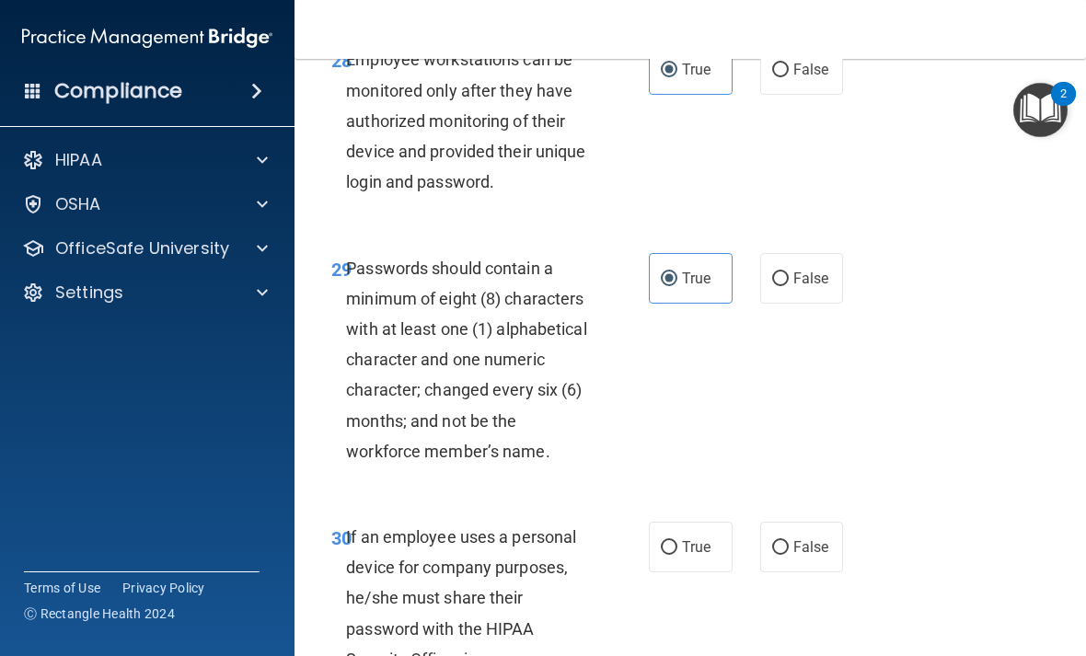
scroll to position [6250, 0]
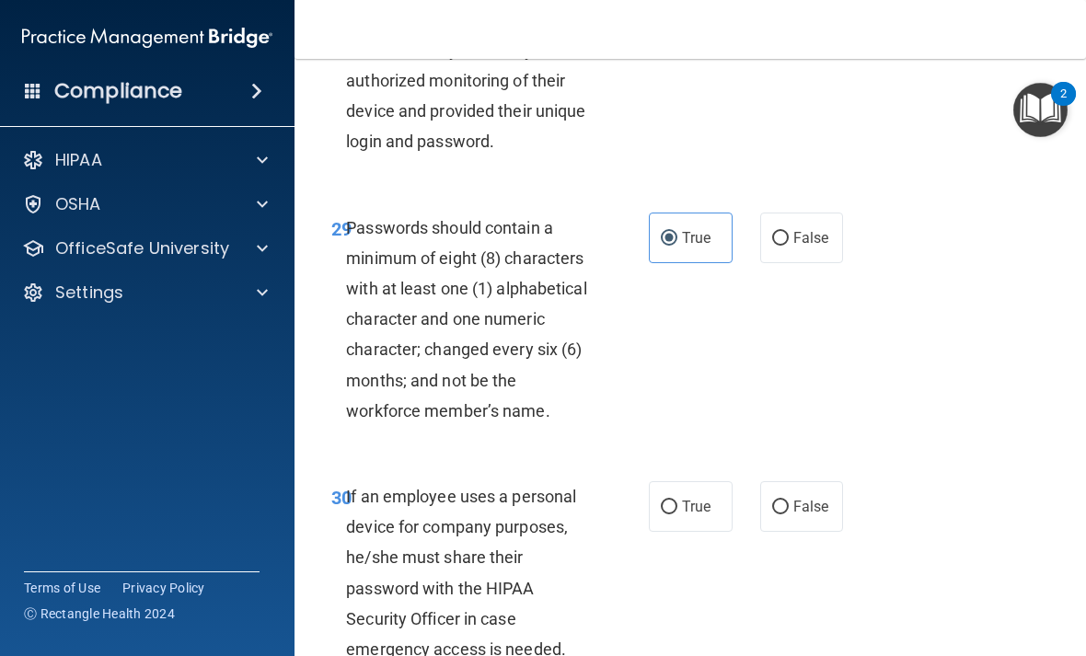
click at [678, 481] on label "True" at bounding box center [691, 506] width 84 height 51
click at [677, 501] on input "True" at bounding box center [669, 508] width 17 height 14
radio input "true"
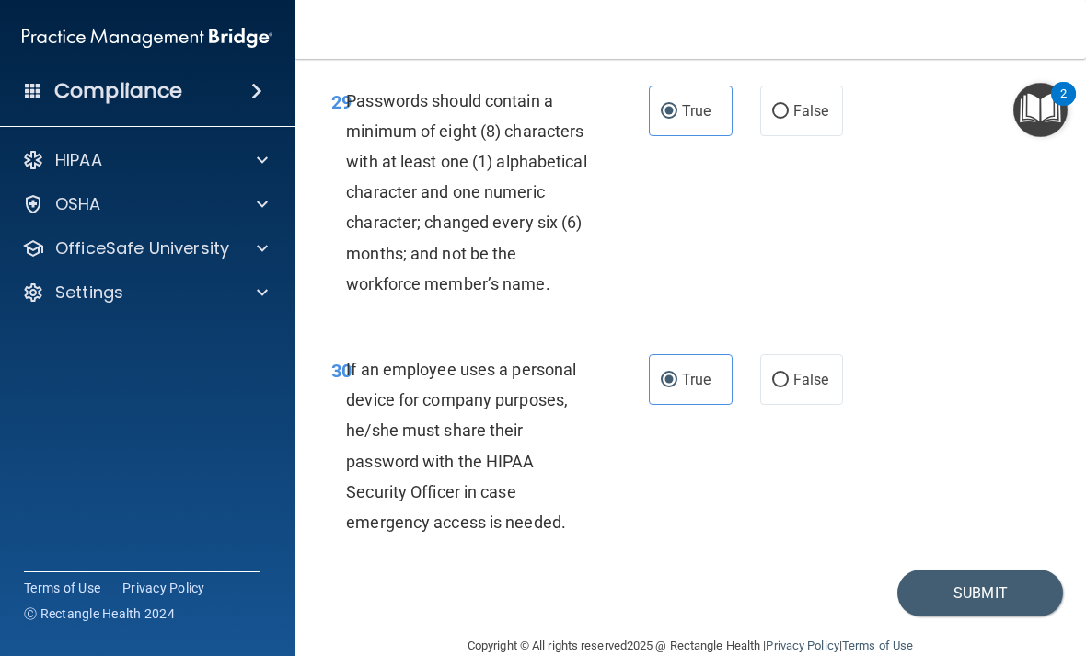
scroll to position [6376, 0]
click at [982, 571] on button "Submit" at bounding box center [980, 594] width 166 height 47
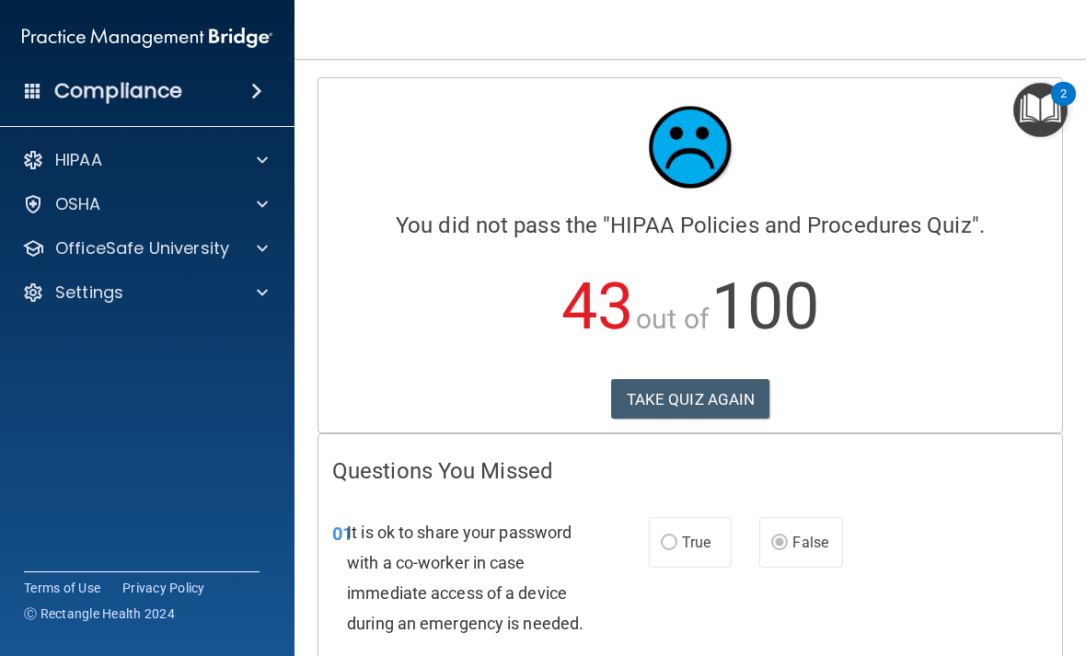
click at [677, 410] on button "TAKE QUIZ AGAIN" at bounding box center [690, 399] width 159 height 40
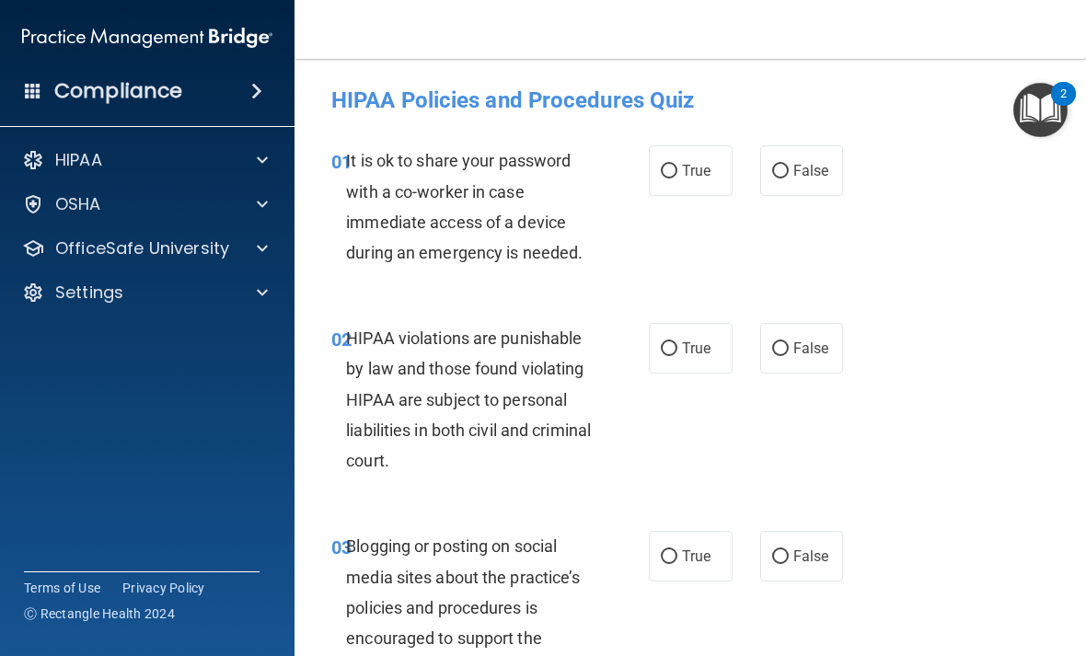
click at [800, 179] on label "False" at bounding box center [802, 170] width 84 height 51
click at [789, 179] on input "False" at bounding box center [780, 172] width 17 height 14
radio input "true"
click at [706, 349] on span "True" at bounding box center [696, 348] width 29 height 17
click at [677, 349] on input "True" at bounding box center [669, 349] width 17 height 14
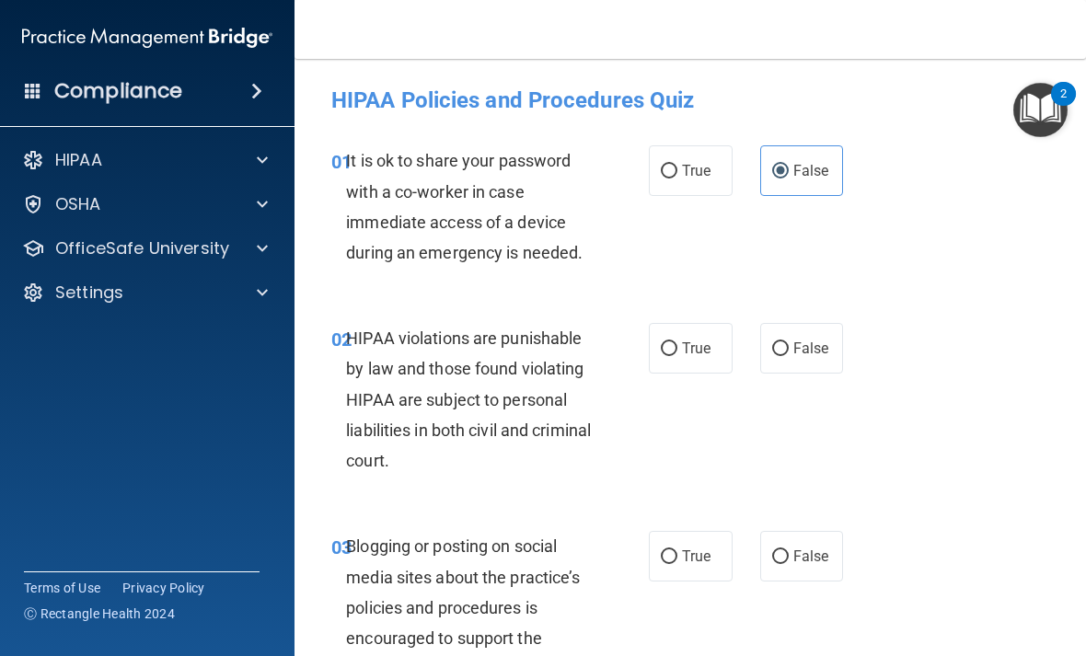
radio input "true"
click at [812, 548] on span "False" at bounding box center [811, 556] width 36 height 17
click at [789, 550] on input "False" at bounding box center [780, 557] width 17 height 14
radio input "true"
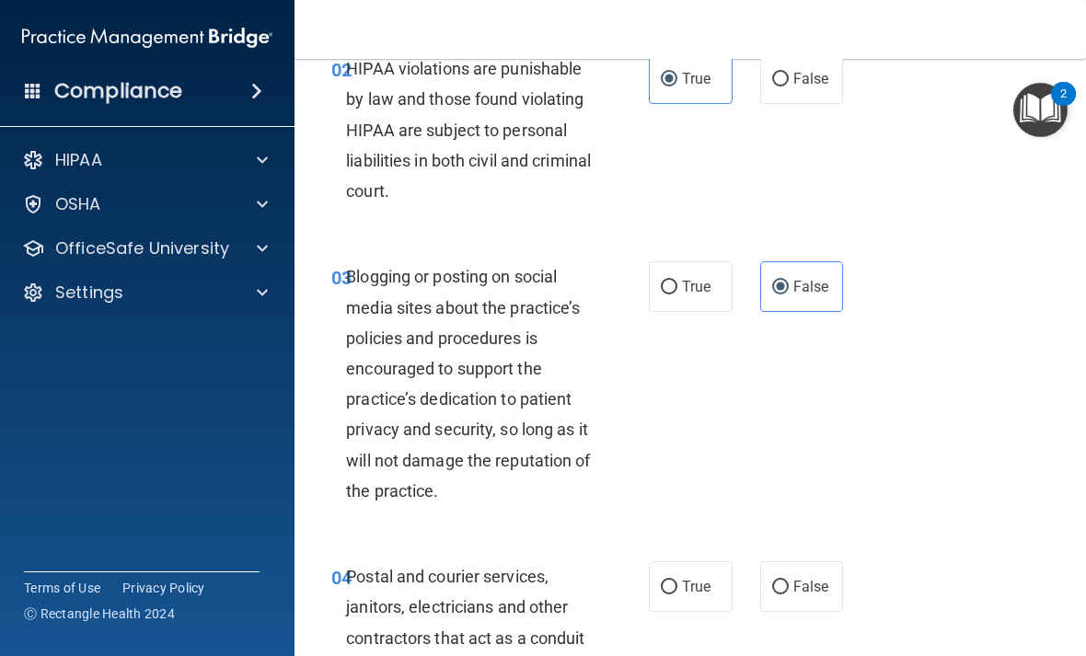
scroll to position [267, 0]
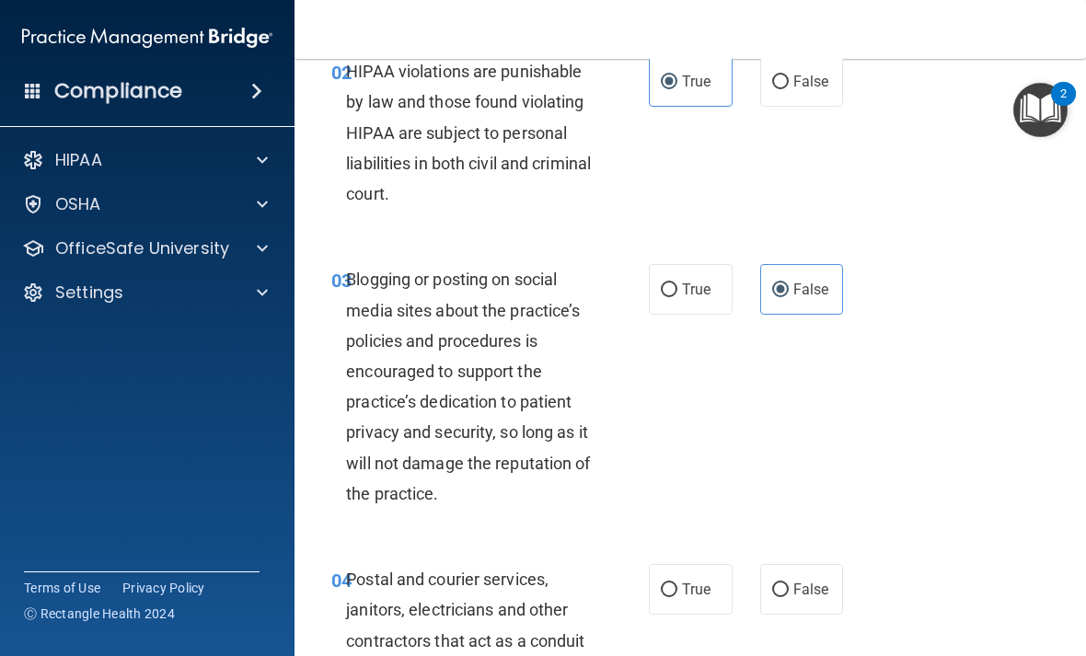
click at [808, 564] on label "False" at bounding box center [802, 589] width 84 height 51
click at [789, 584] on input "False" at bounding box center [780, 591] width 17 height 14
radio input "true"
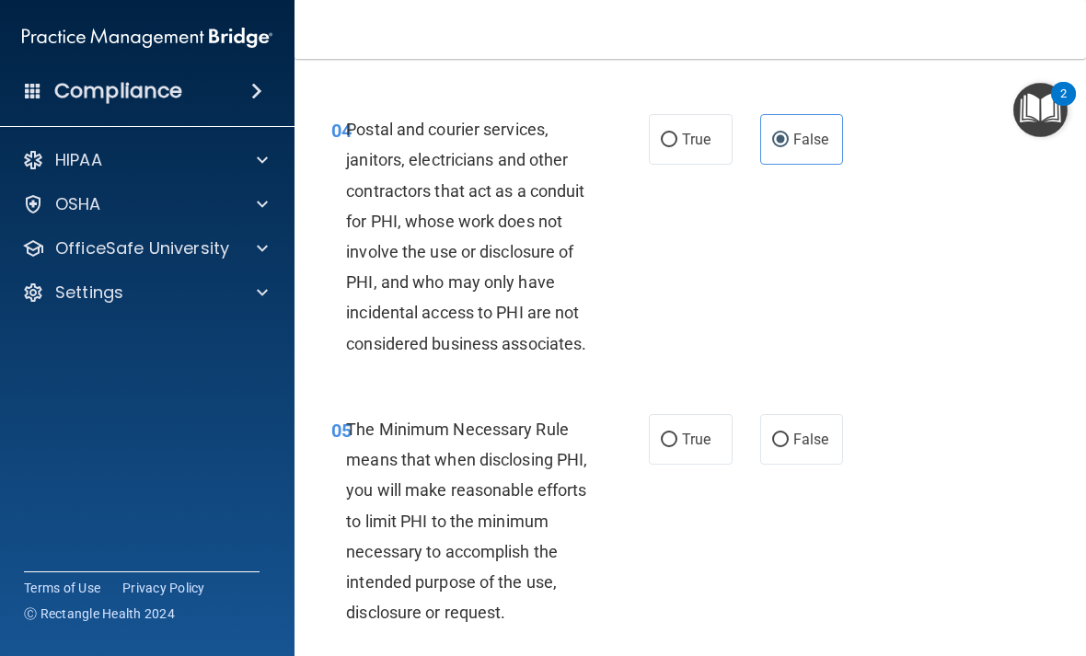
scroll to position [730, 0]
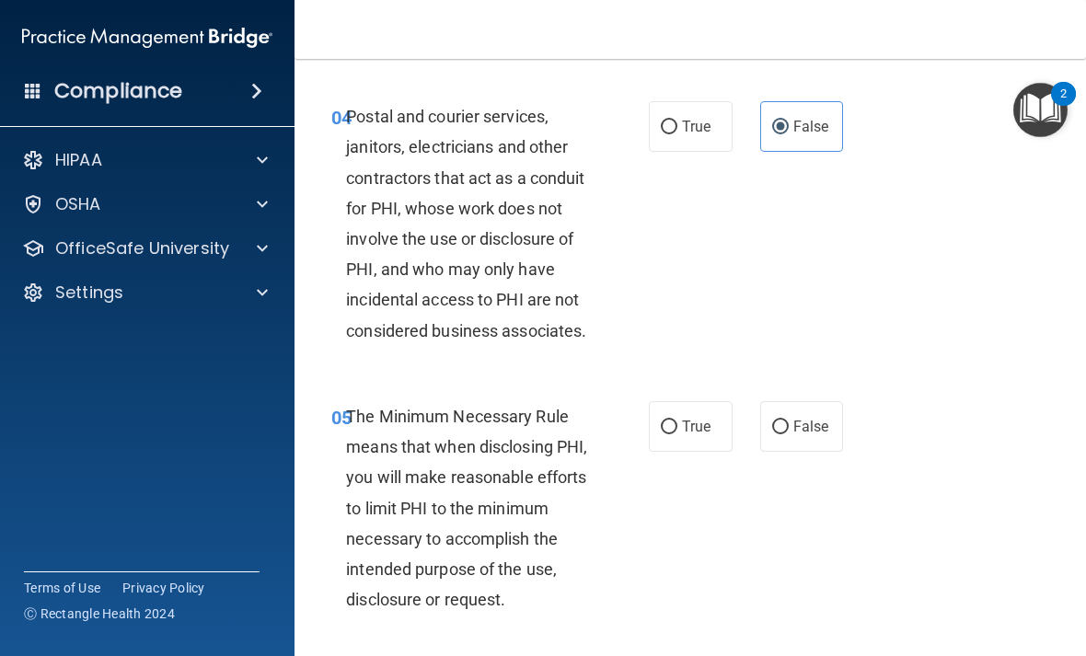
click at [697, 429] on span "True" at bounding box center [696, 426] width 29 height 17
click at [677, 429] on input "True" at bounding box center [669, 428] width 17 height 14
radio input "true"
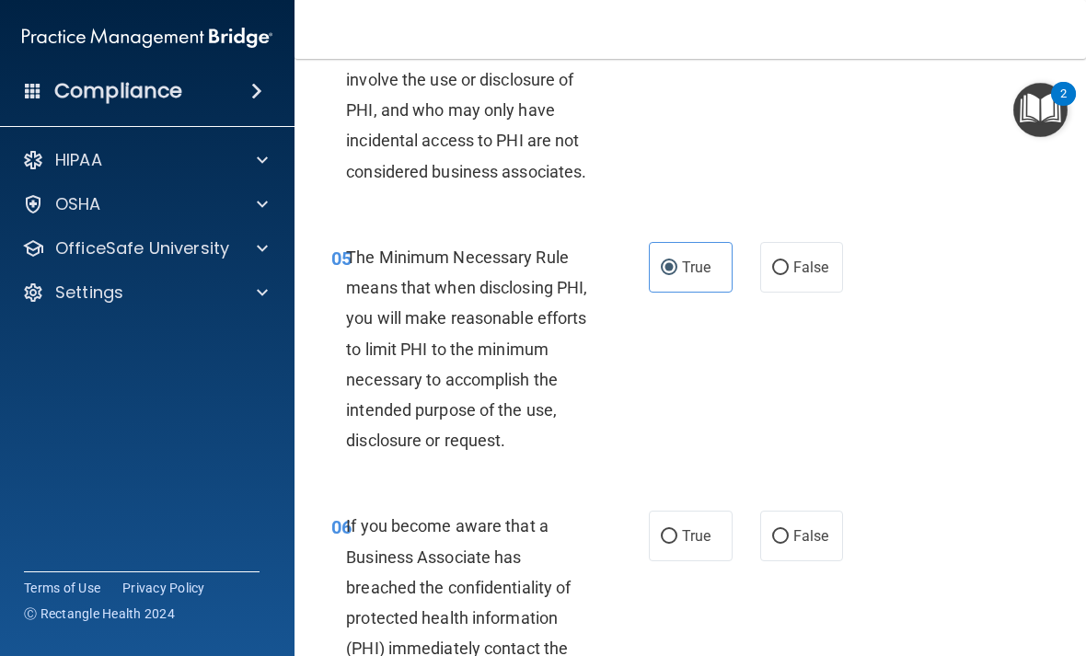
scroll to position [906, 0]
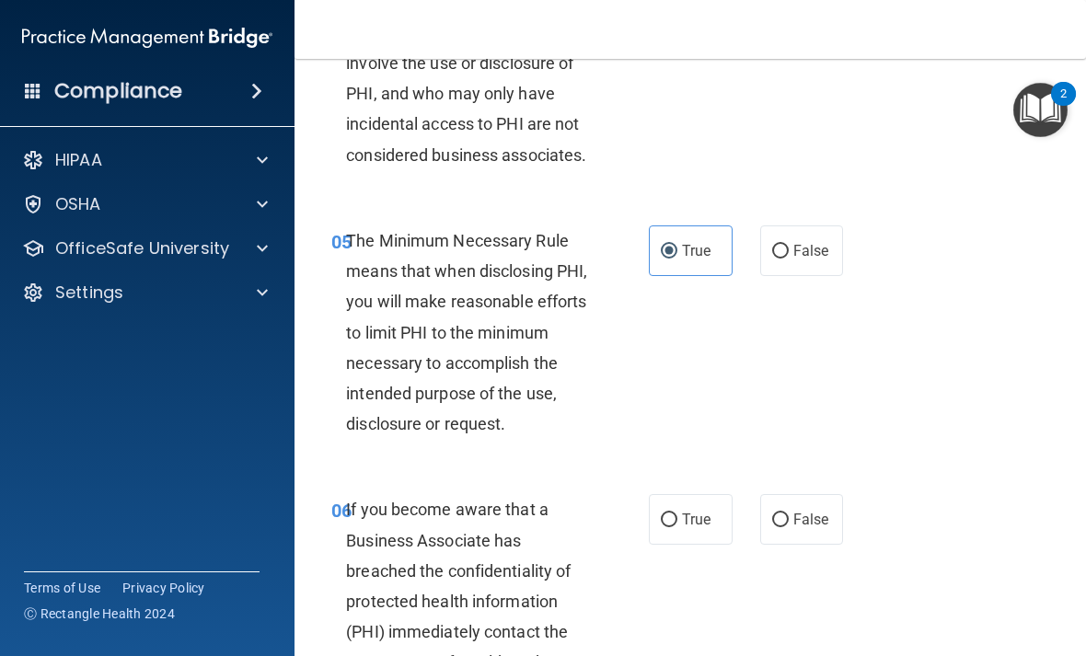
click at [695, 511] on span "True" at bounding box center [696, 519] width 29 height 17
click at [677, 514] on input "True" at bounding box center [669, 521] width 17 height 14
radio input "true"
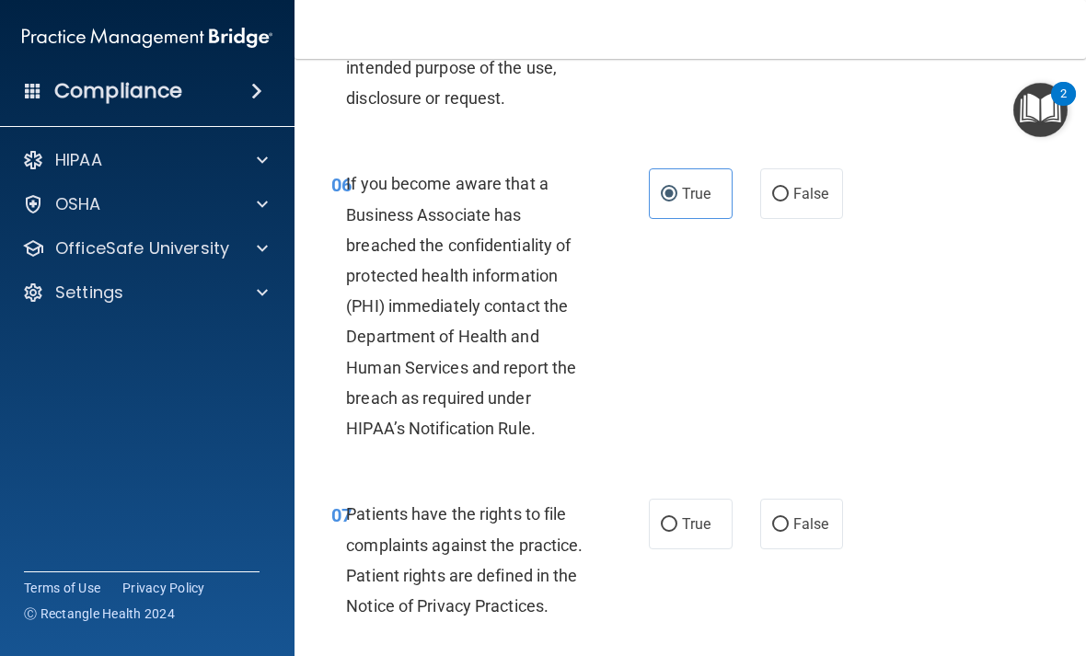
scroll to position [1275, 0]
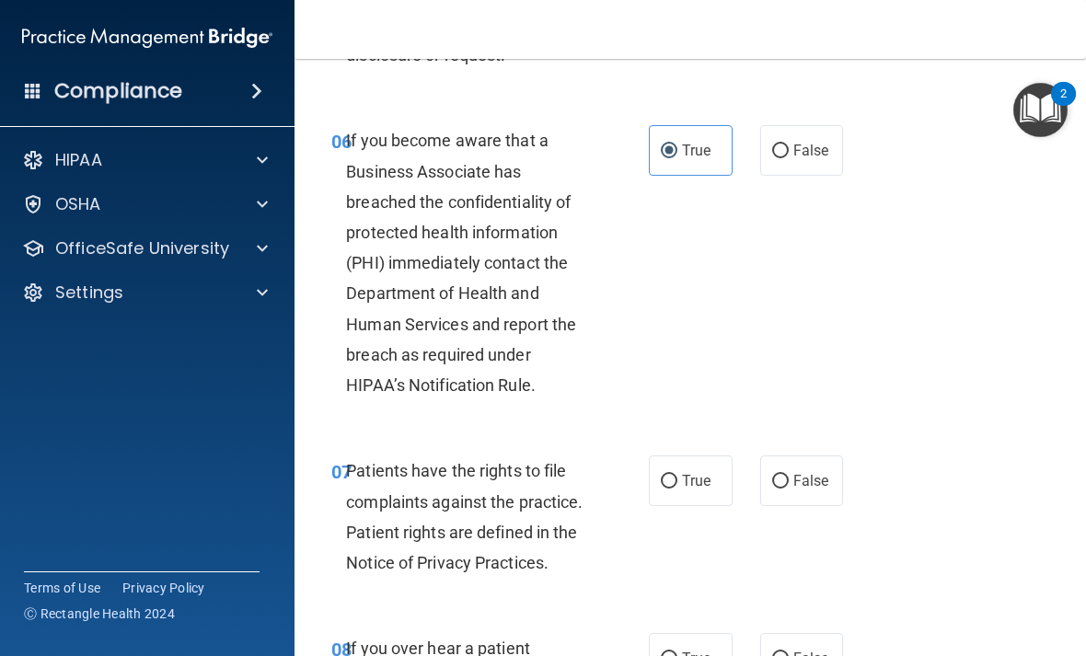
click at [686, 472] on span "True" at bounding box center [696, 480] width 29 height 17
click at [677, 475] on input "True" at bounding box center [669, 482] width 17 height 14
radio input "true"
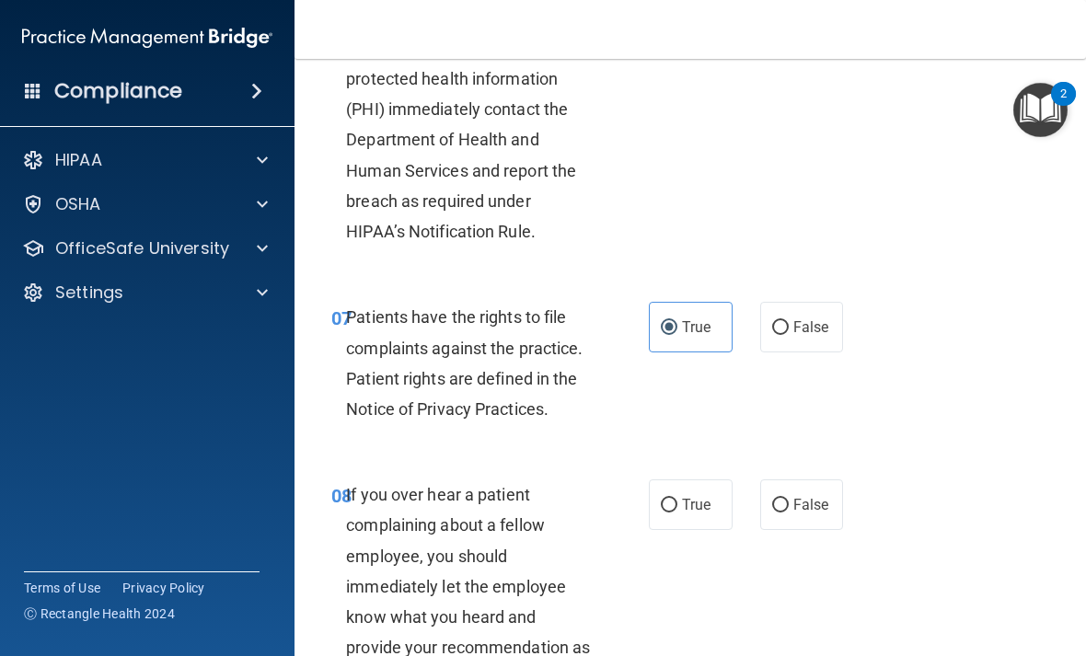
scroll to position [1457, 0]
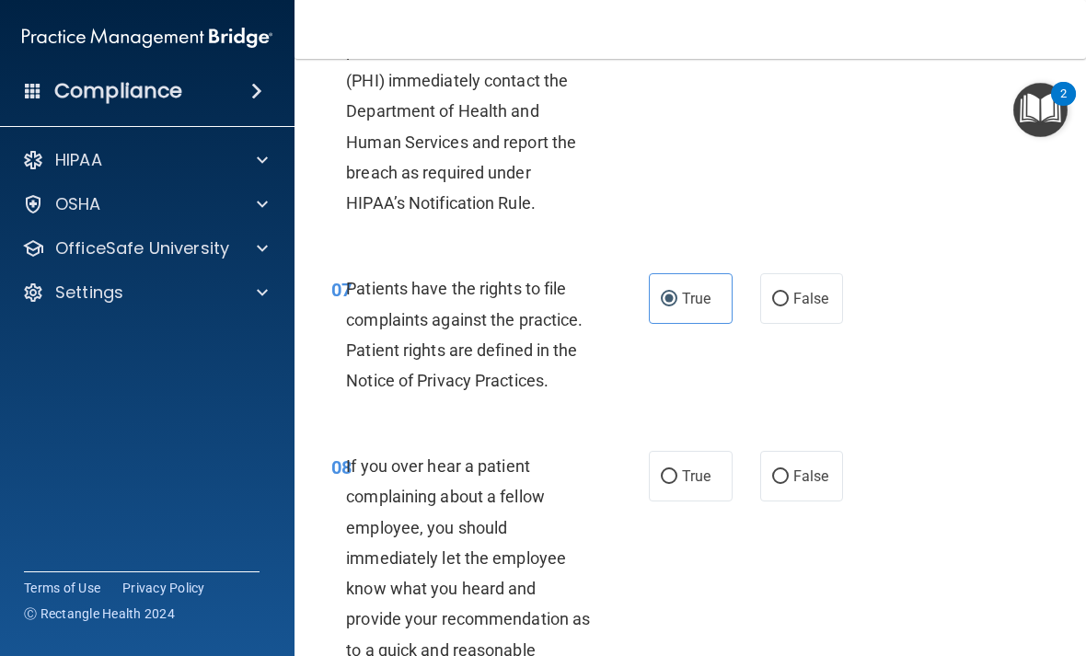
click at [805, 472] on span "False" at bounding box center [811, 476] width 36 height 17
click at [789, 472] on input "False" at bounding box center [780, 477] width 17 height 14
radio input "true"
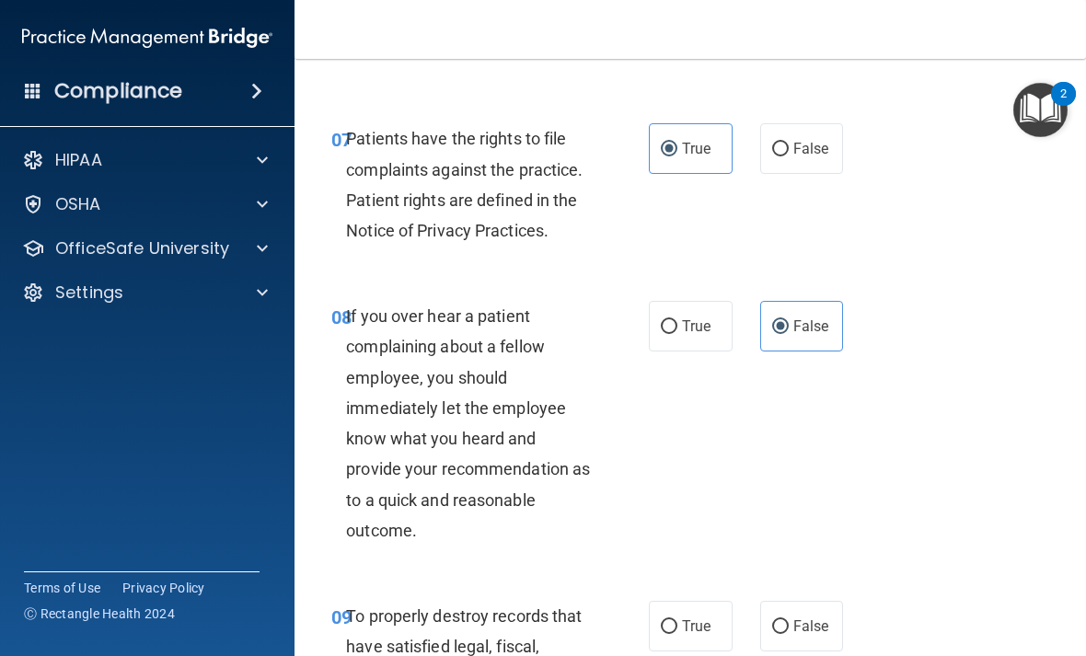
scroll to position [1608, 0]
click at [825, 600] on label "False" at bounding box center [802, 625] width 84 height 51
click at [789, 619] on input "False" at bounding box center [780, 626] width 17 height 14
radio input "true"
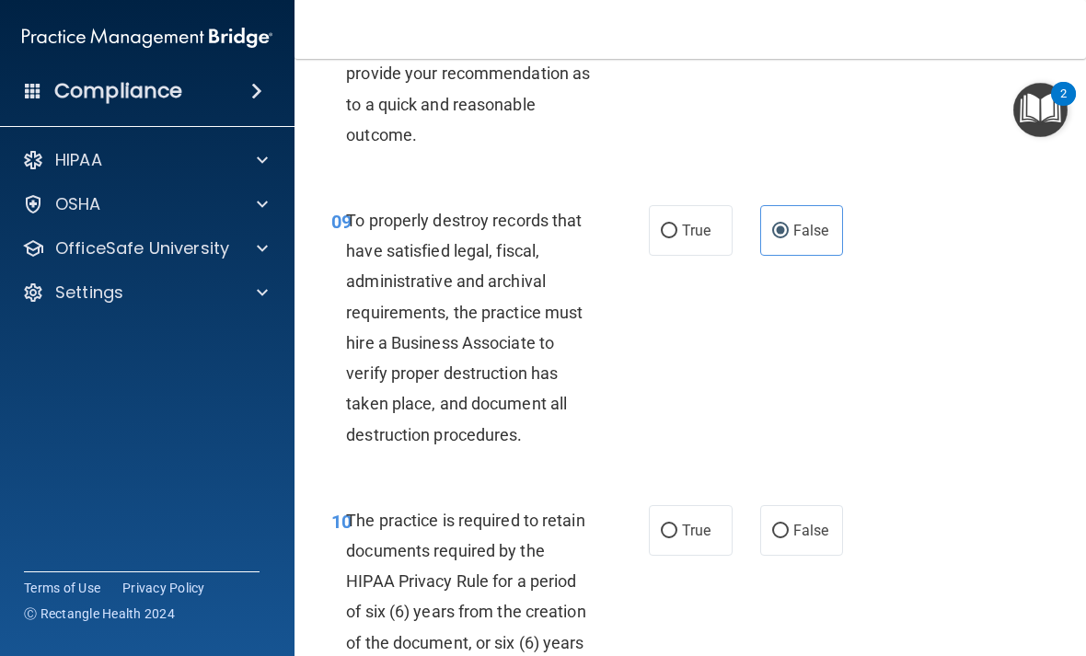
scroll to position [2008, 0]
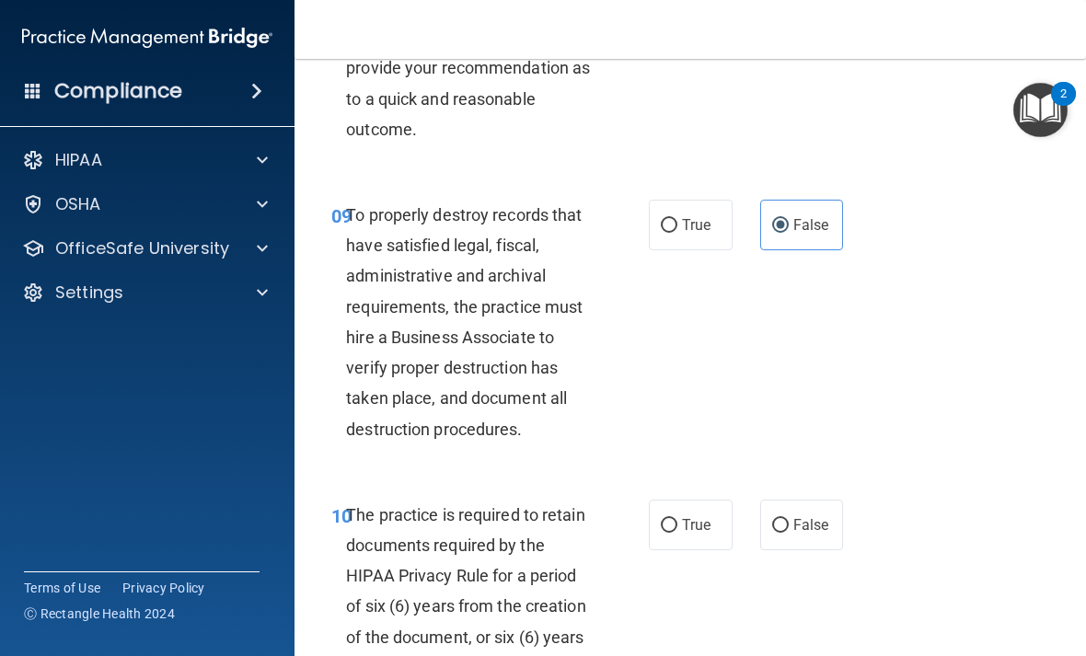
click at [671, 519] on input "True" at bounding box center [669, 526] width 17 height 14
radio input "true"
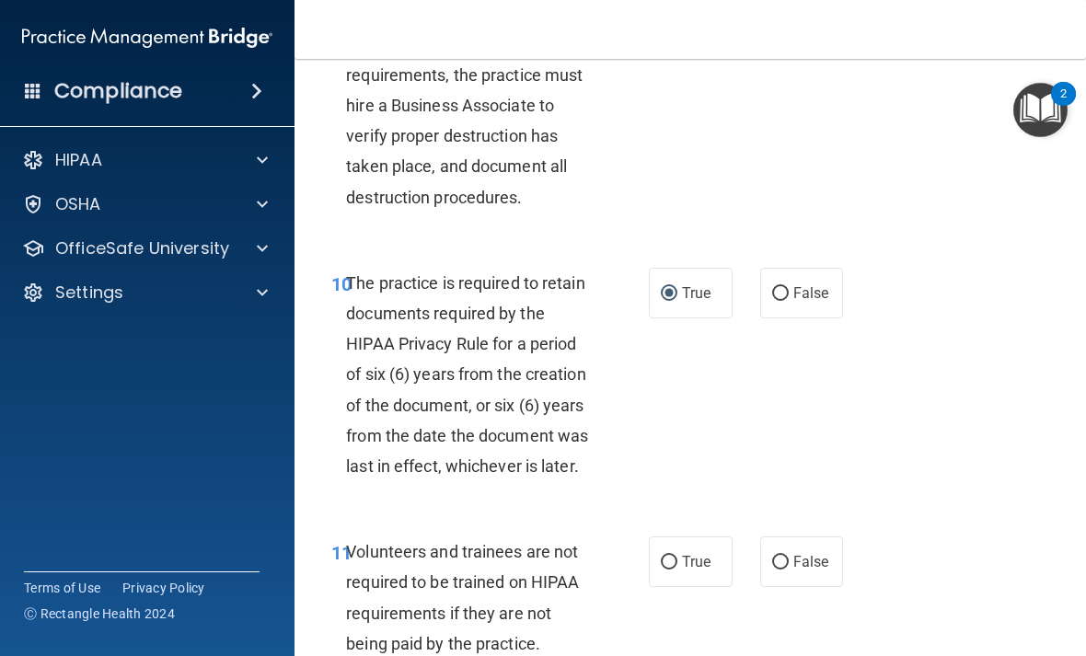
scroll to position [2251, 0]
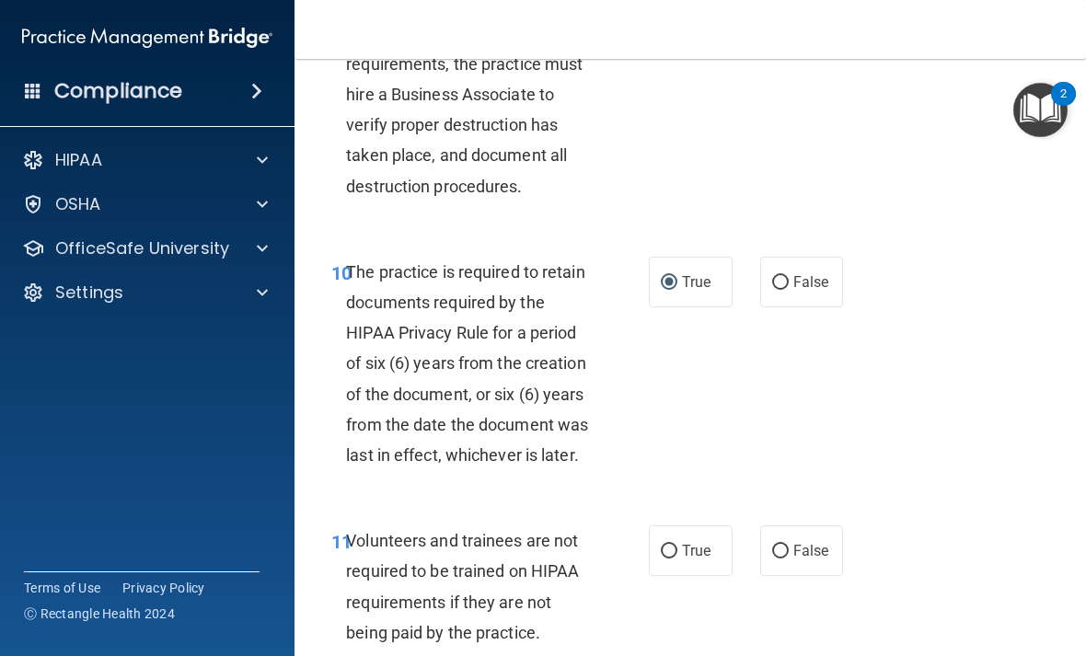
click at [804, 543] on span "False" at bounding box center [811, 550] width 36 height 17
click at [789, 545] on input "False" at bounding box center [780, 552] width 17 height 14
radio input "true"
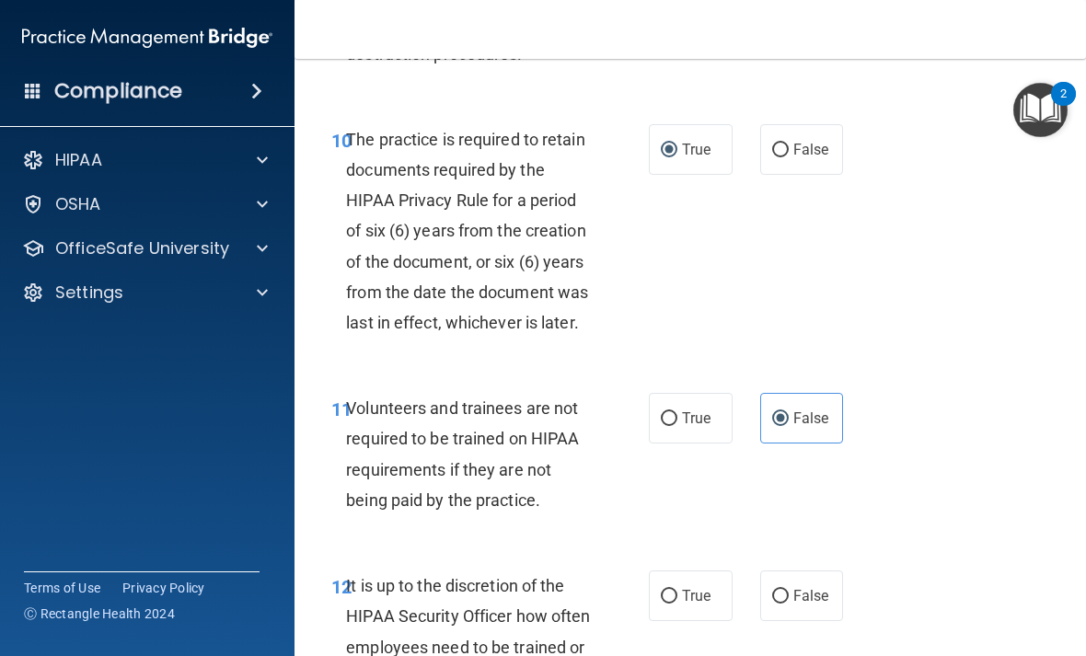
scroll to position [2394, 0]
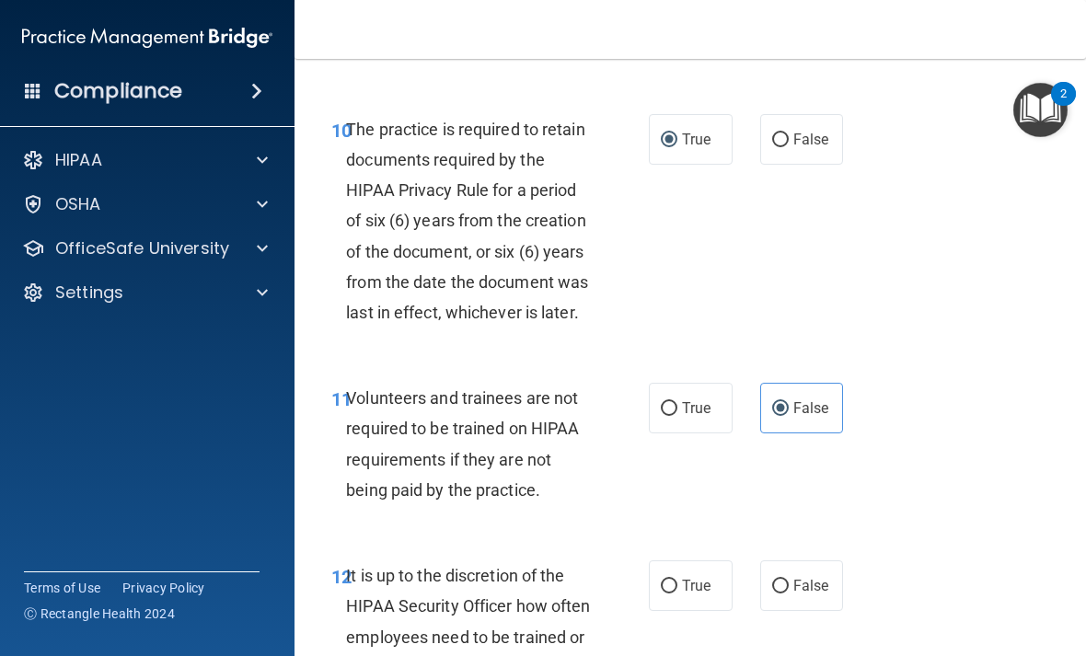
click at [799, 586] on label "False" at bounding box center [802, 586] width 84 height 51
click at [789, 586] on input "False" at bounding box center [780, 587] width 17 height 14
radio input "true"
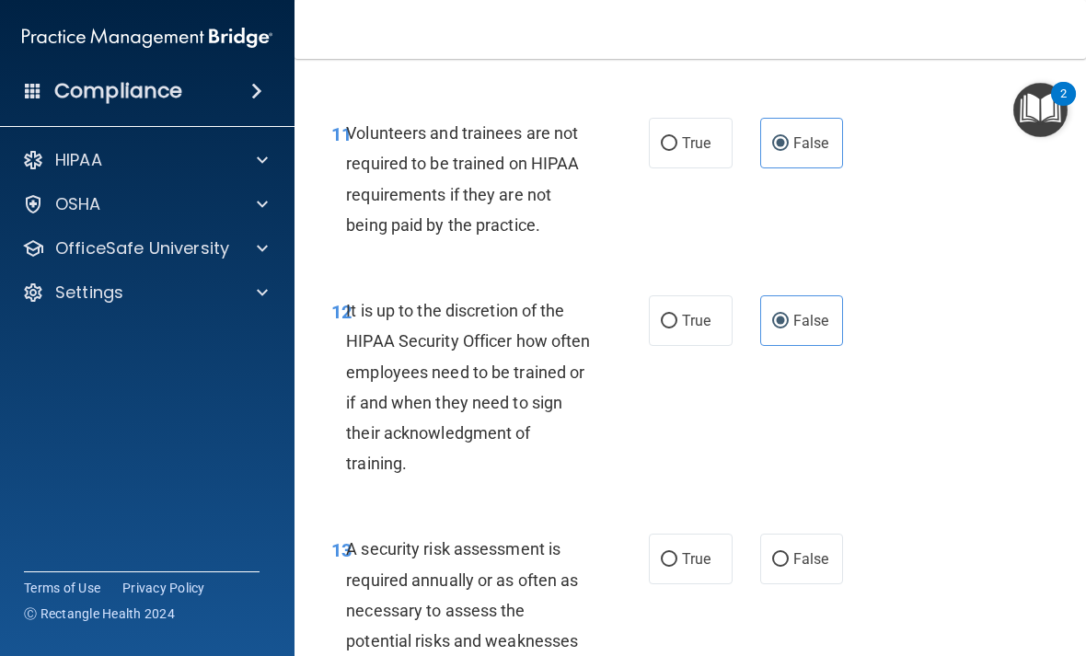
scroll to position [2679, 0]
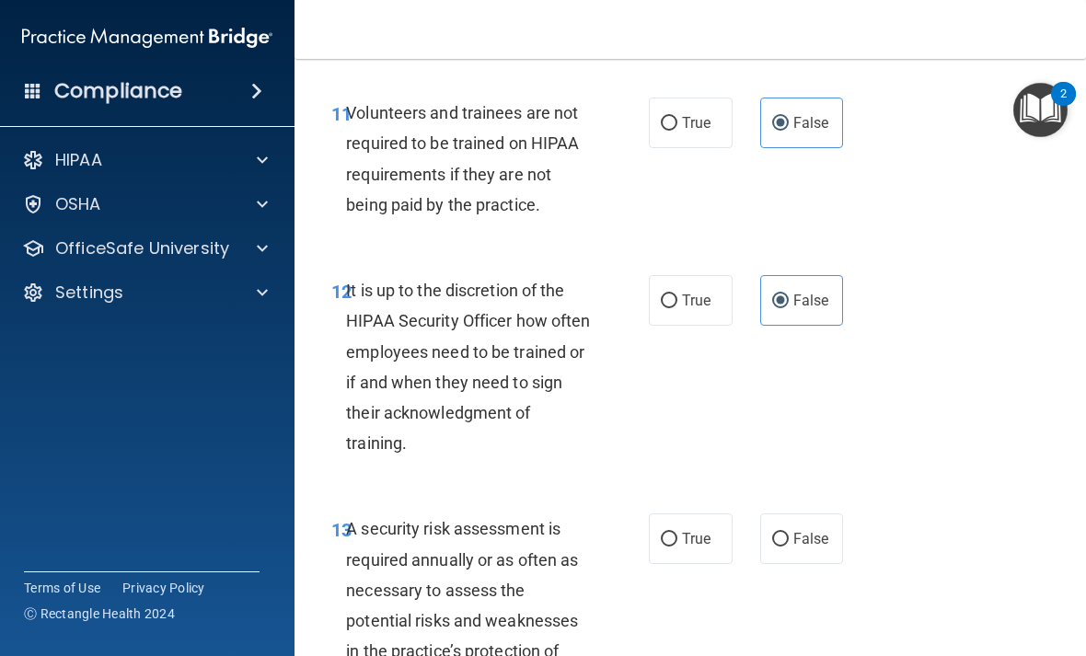
click at [685, 538] on label "True" at bounding box center [691, 539] width 84 height 51
click at [677, 538] on input "True" at bounding box center [669, 540] width 17 height 14
radio input "true"
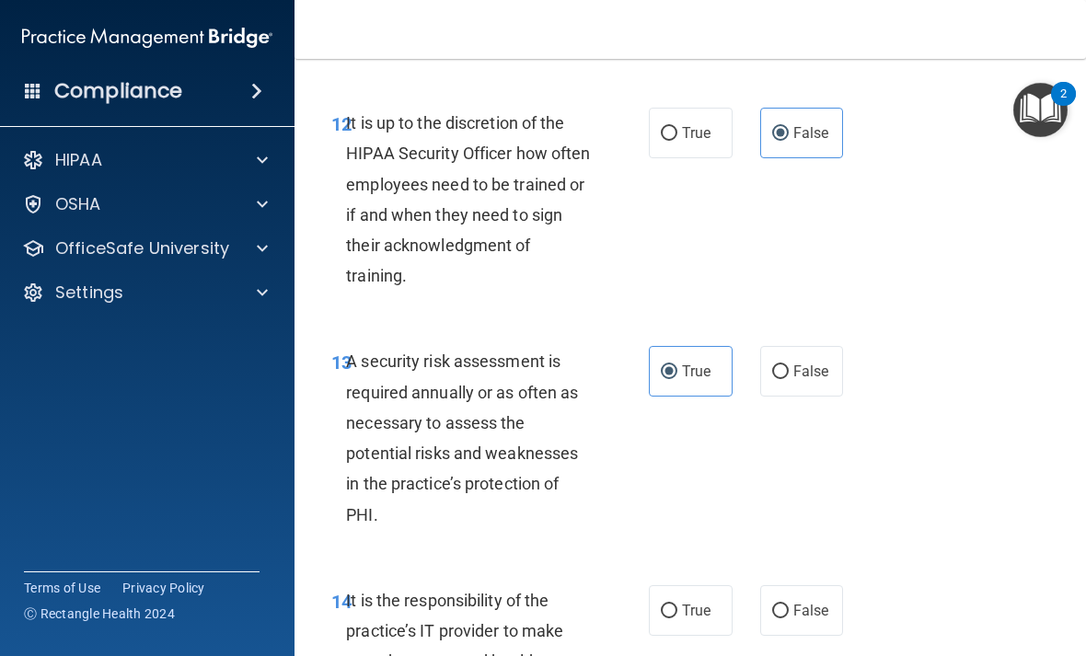
scroll to position [2931, 0]
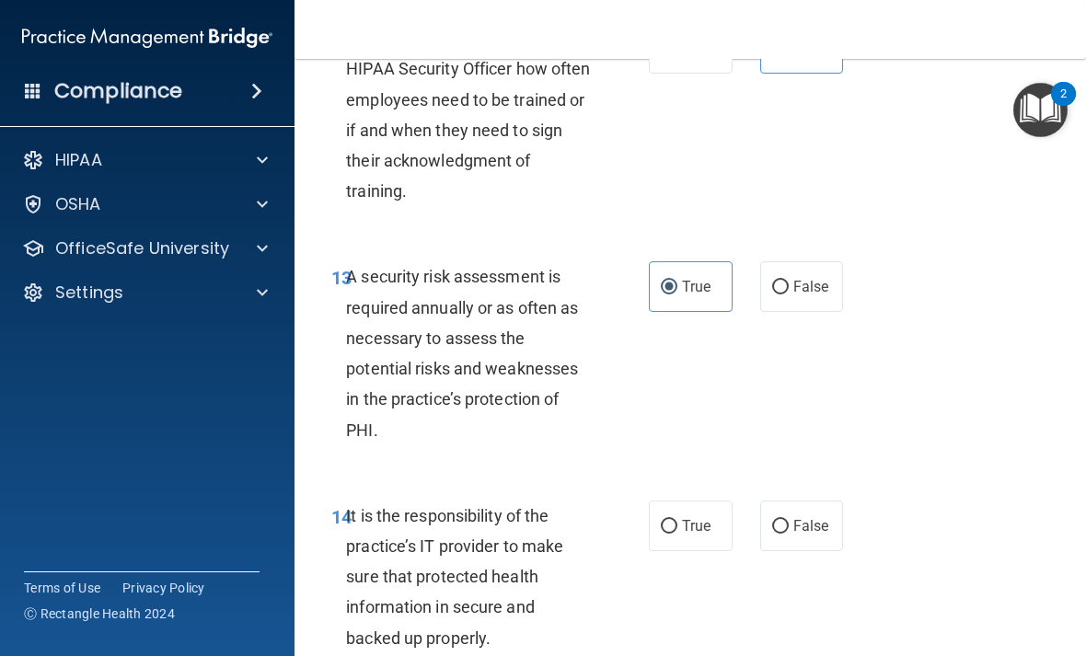
click at [798, 517] on span "False" at bounding box center [811, 525] width 36 height 17
click at [789, 520] on input "False" at bounding box center [780, 527] width 17 height 14
radio input "true"
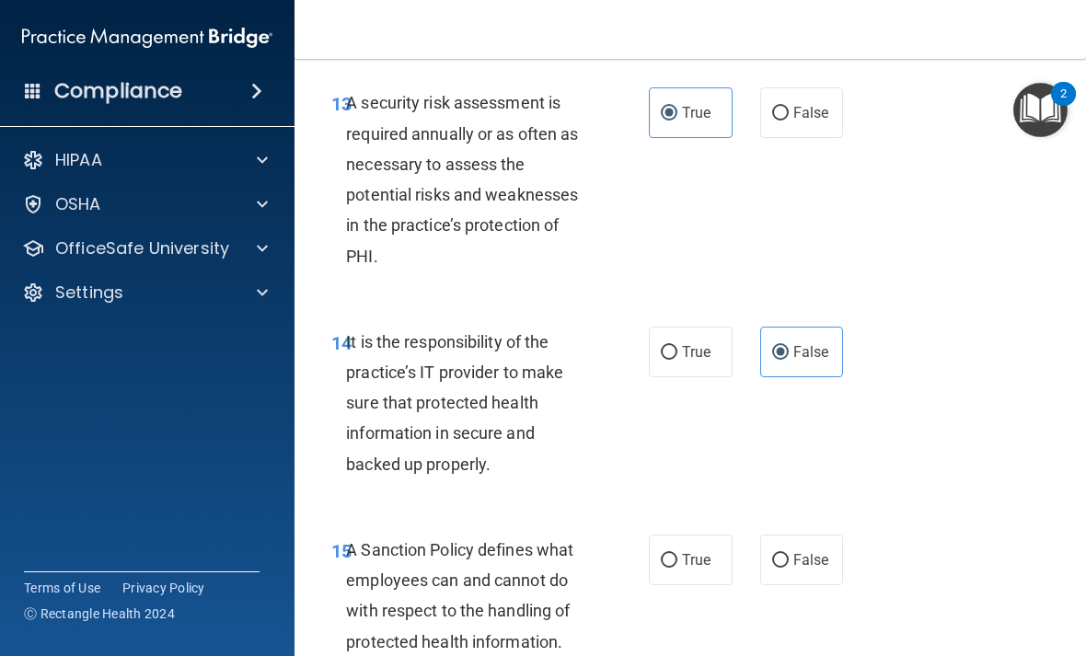
scroll to position [3110, 0]
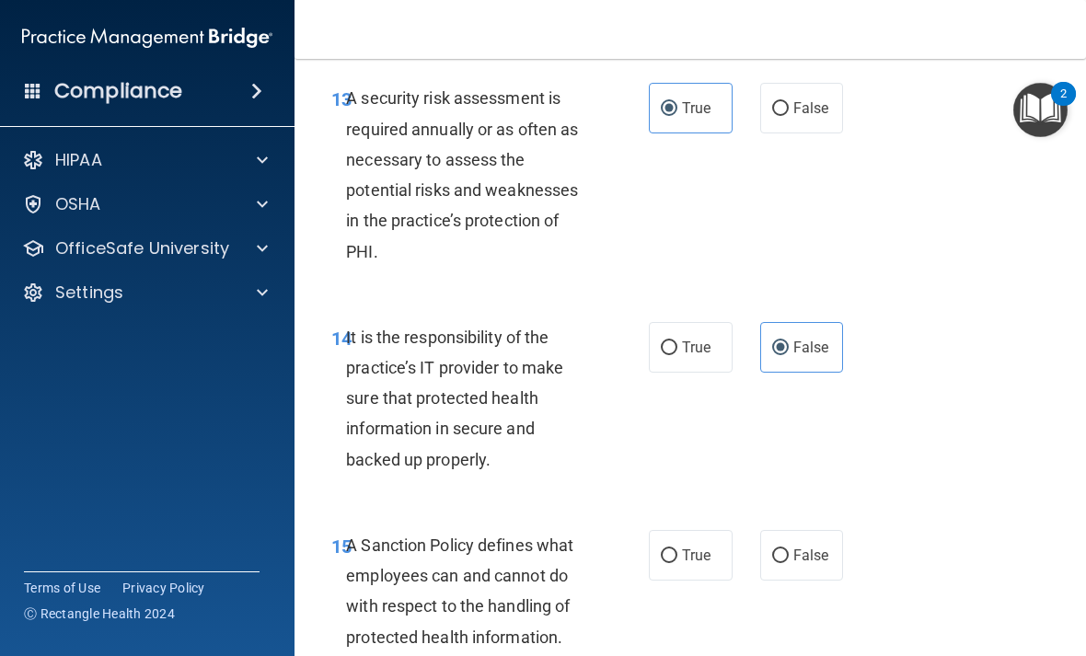
click at [815, 547] on span "False" at bounding box center [811, 555] width 36 height 17
click at [789, 549] on input "False" at bounding box center [780, 556] width 17 height 14
radio input "true"
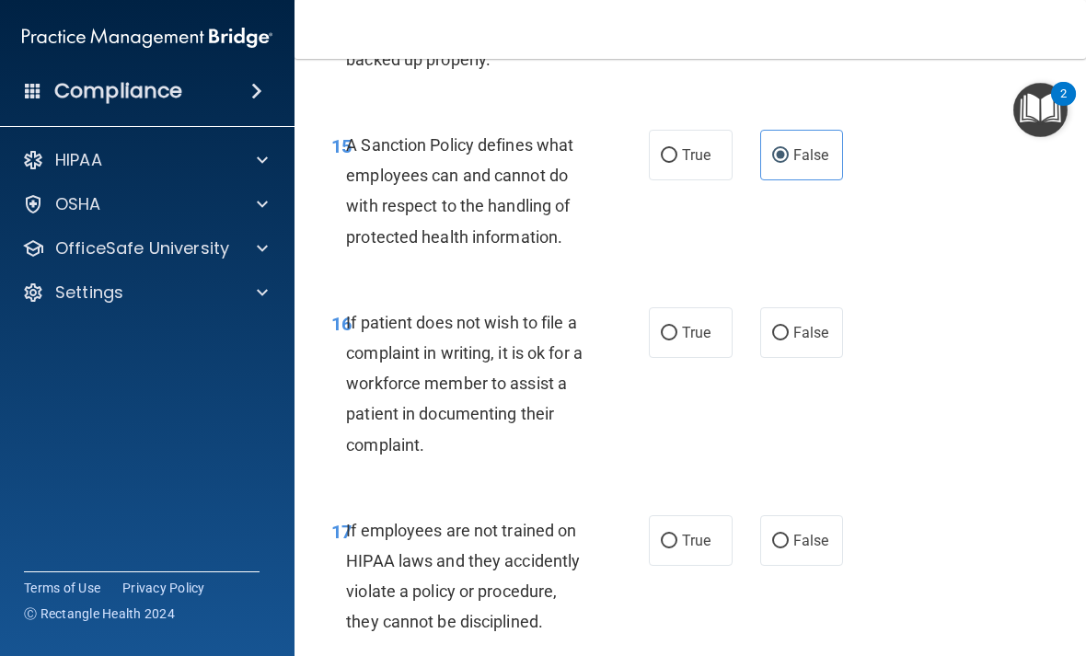
scroll to position [3521, 0]
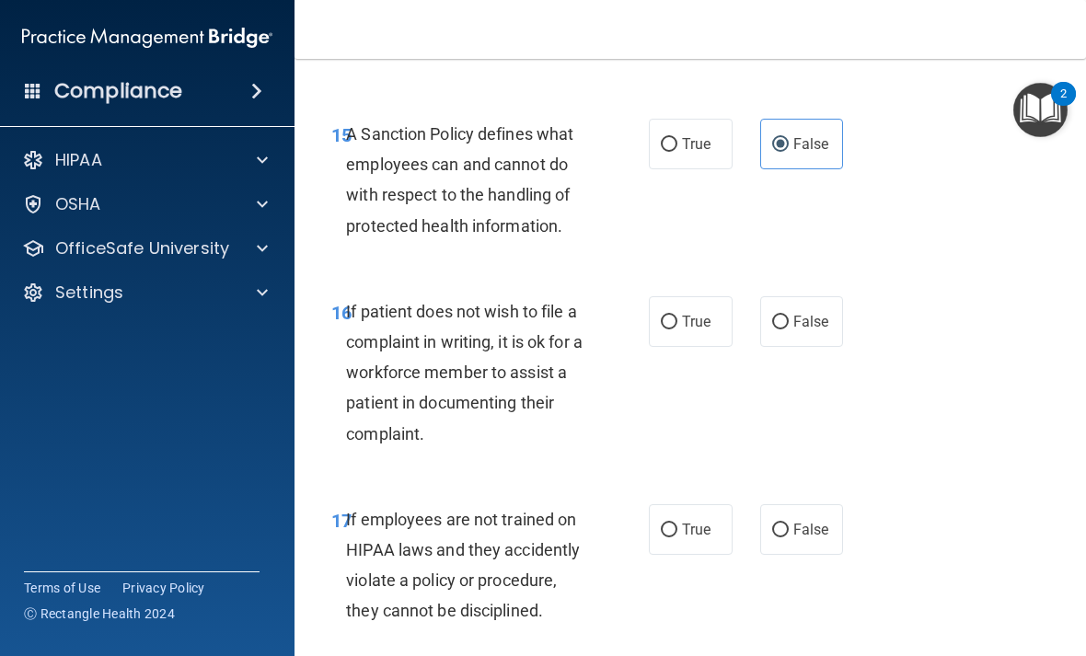
click at [690, 315] on label "True" at bounding box center [691, 321] width 84 height 51
click at [677, 316] on input "True" at bounding box center [669, 323] width 17 height 14
radio input "true"
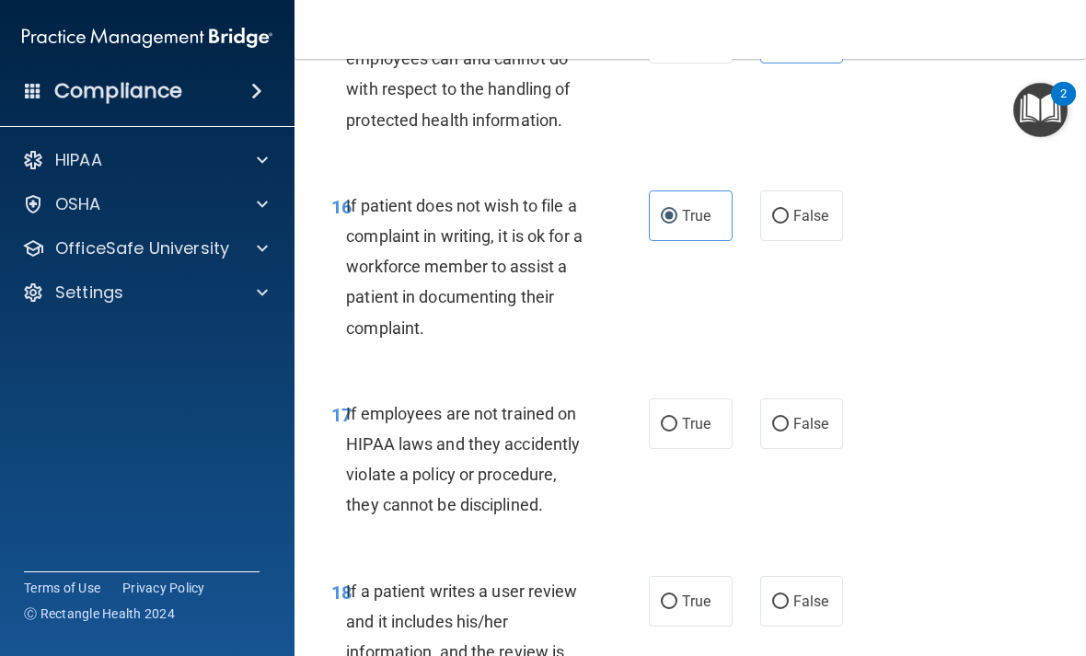
scroll to position [3630, 0]
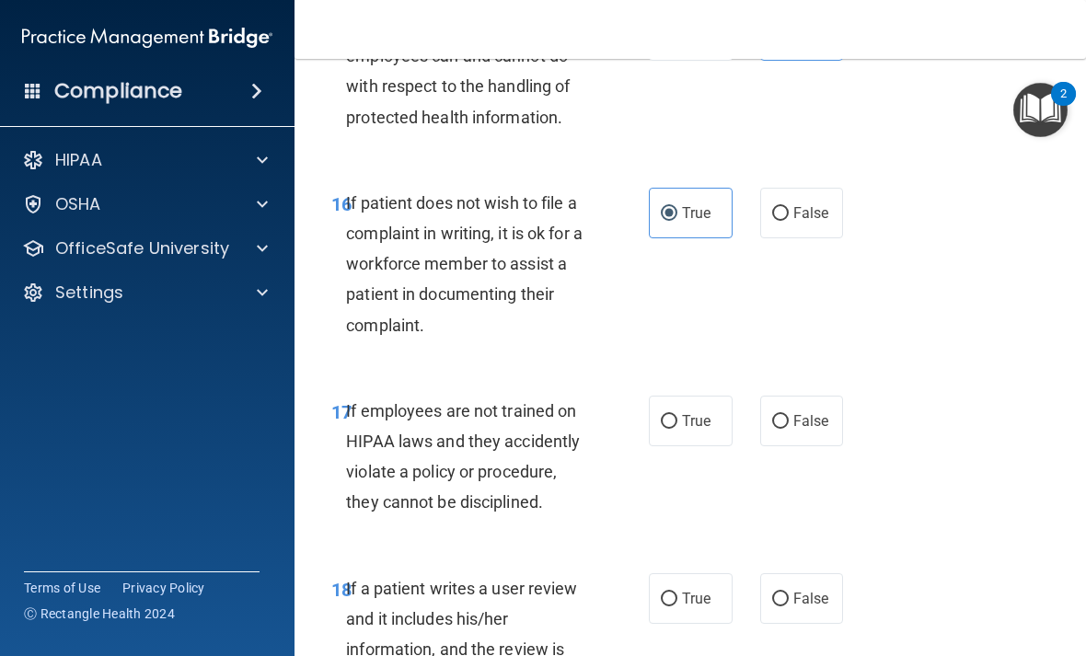
click at [813, 422] on label "False" at bounding box center [802, 421] width 84 height 51
click at [789, 422] on input "False" at bounding box center [780, 422] width 17 height 14
radio input "true"
click at [841, 573] on label "False" at bounding box center [802, 598] width 84 height 51
click at [789, 593] on input "False" at bounding box center [780, 600] width 17 height 14
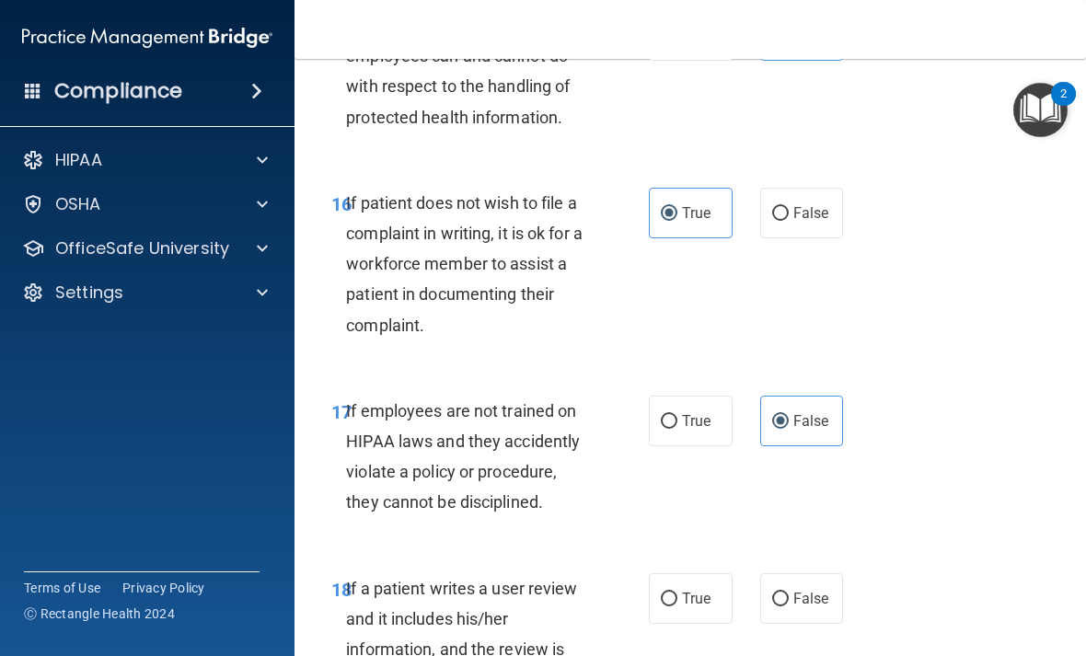
radio input "true"
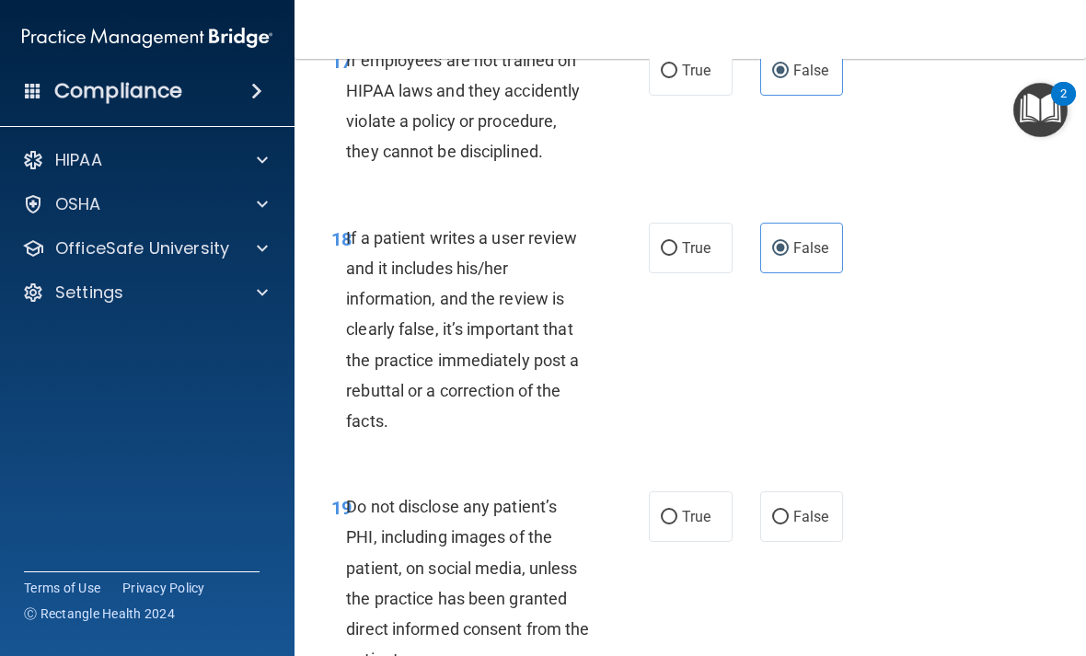
scroll to position [3984, 0]
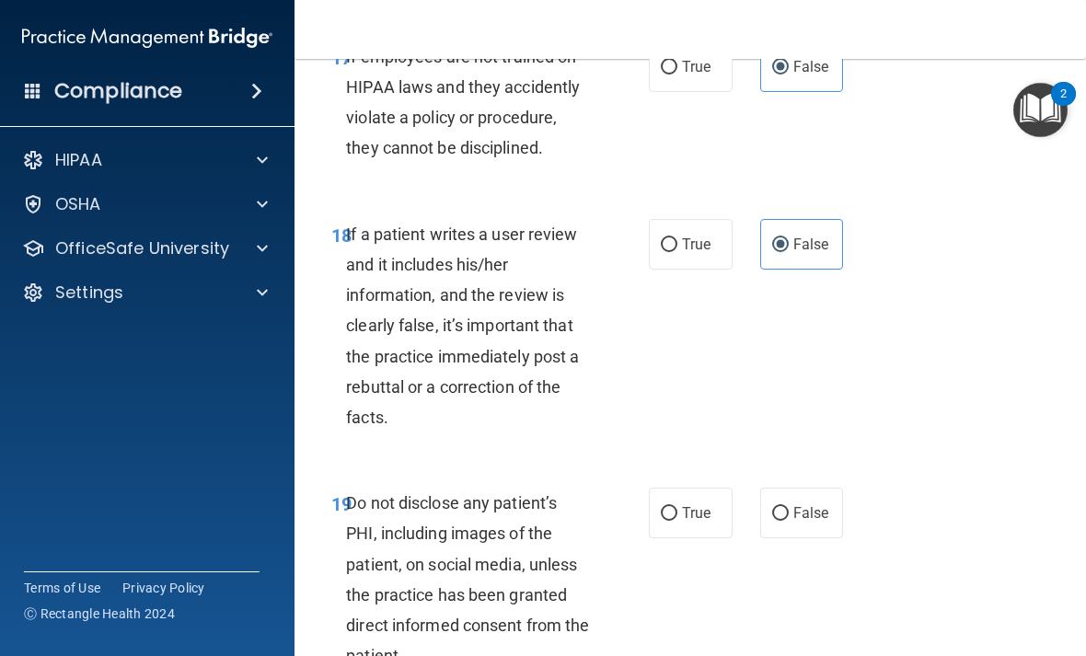
click at [692, 504] on span "True" at bounding box center [696, 512] width 29 height 17
click at [677, 507] on input "True" at bounding box center [669, 514] width 17 height 14
radio input "true"
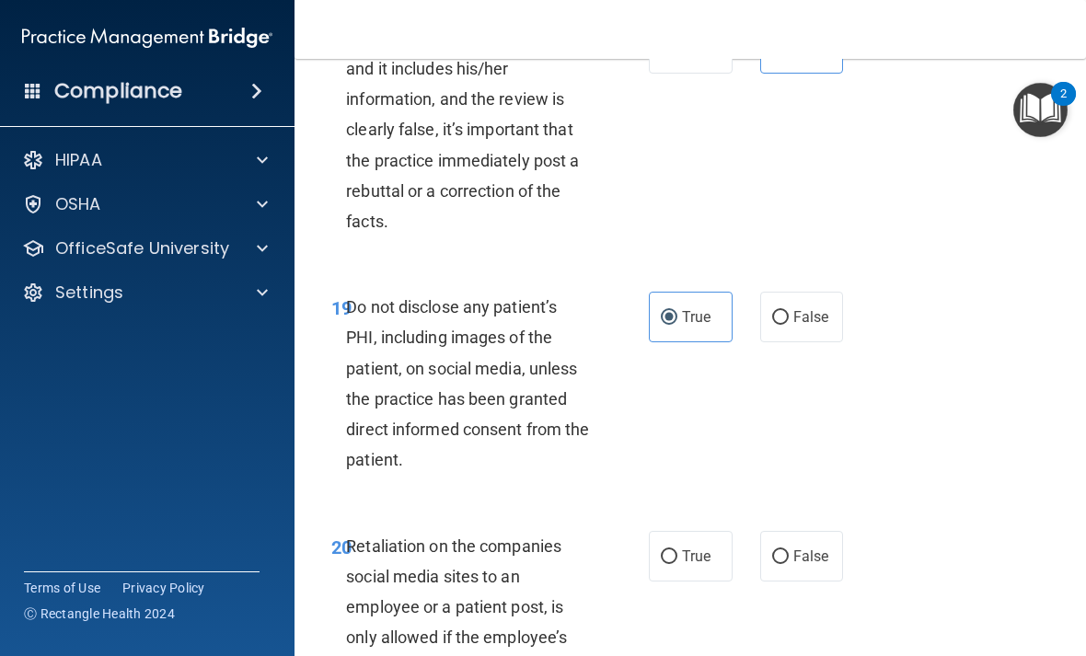
scroll to position [4188, 0]
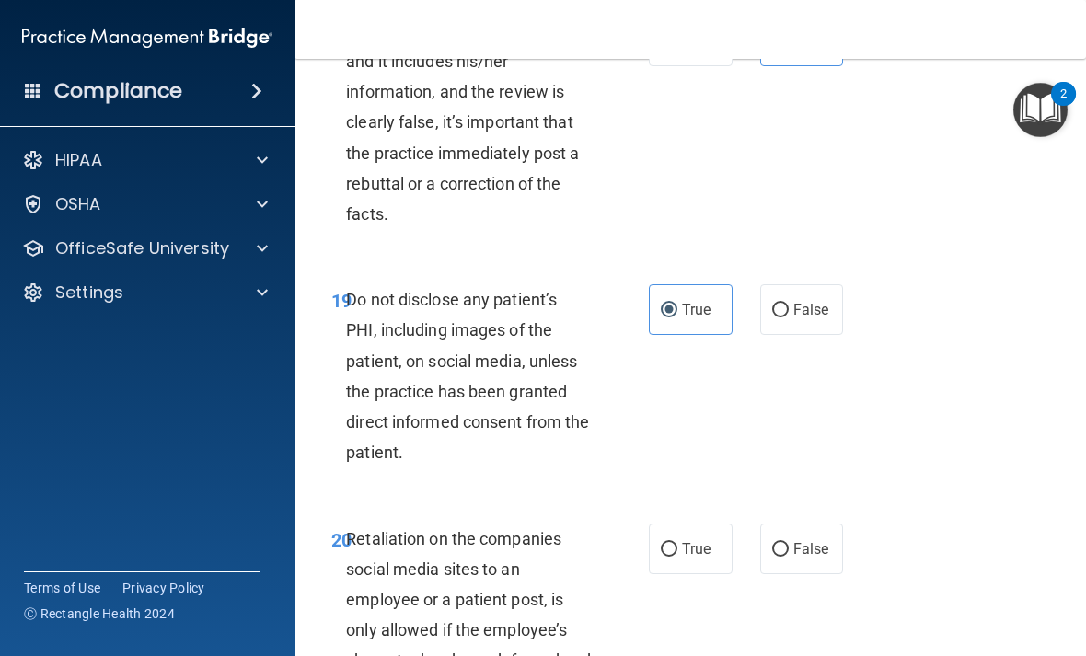
click at [825, 540] on span "False" at bounding box center [811, 548] width 36 height 17
click at [789, 543] on input "False" at bounding box center [780, 550] width 17 height 14
radio input "true"
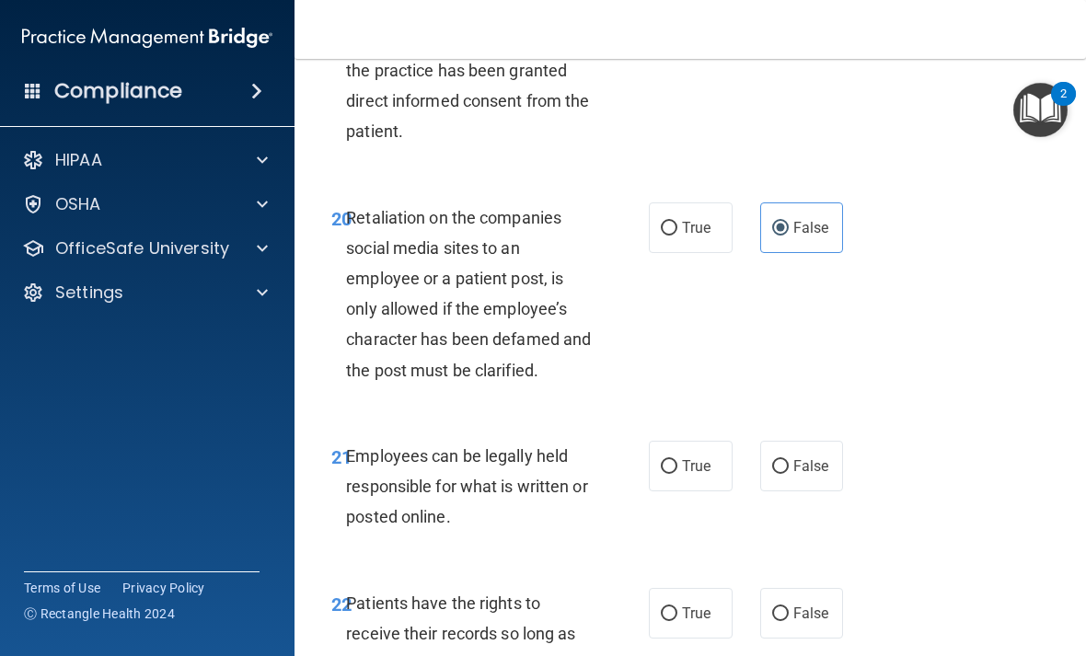
scroll to position [4515, 0]
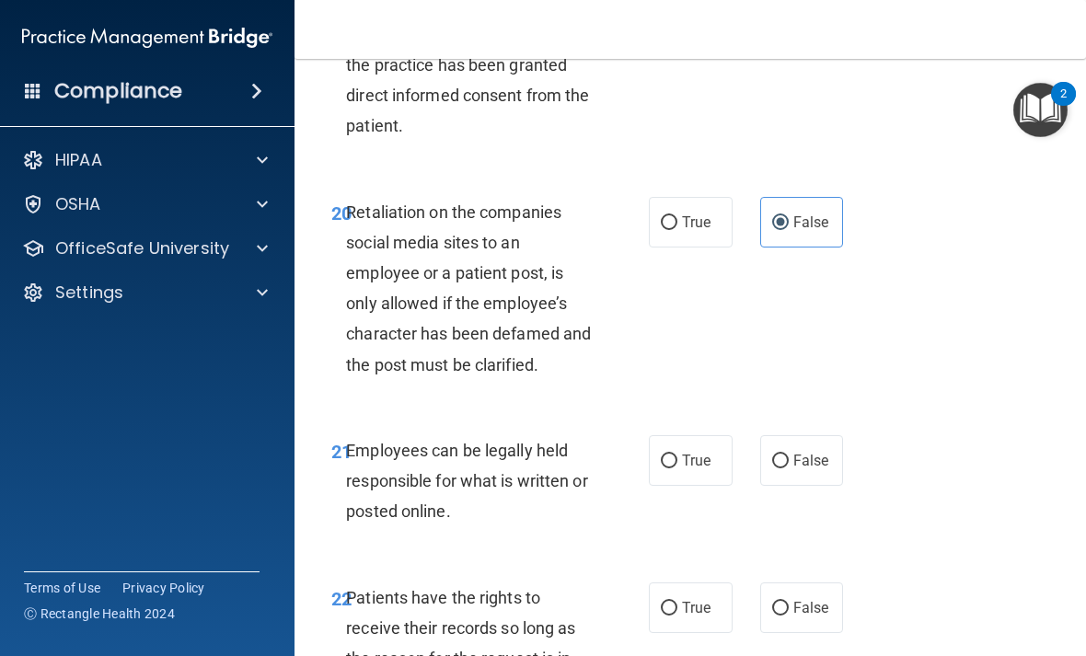
click at [696, 449] on label "True" at bounding box center [691, 460] width 84 height 51
click at [677, 455] on input "True" at bounding box center [669, 462] width 17 height 14
radio input "true"
click at [828, 599] on span "False" at bounding box center [811, 607] width 36 height 17
click at [789, 602] on input "False" at bounding box center [780, 609] width 17 height 14
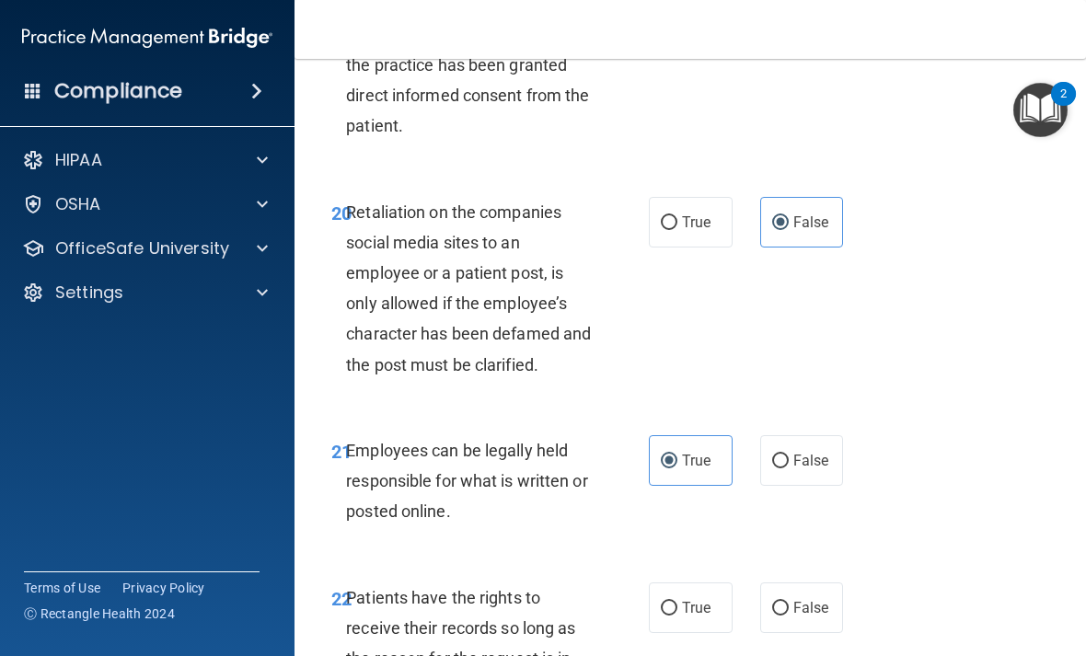
radio input "true"
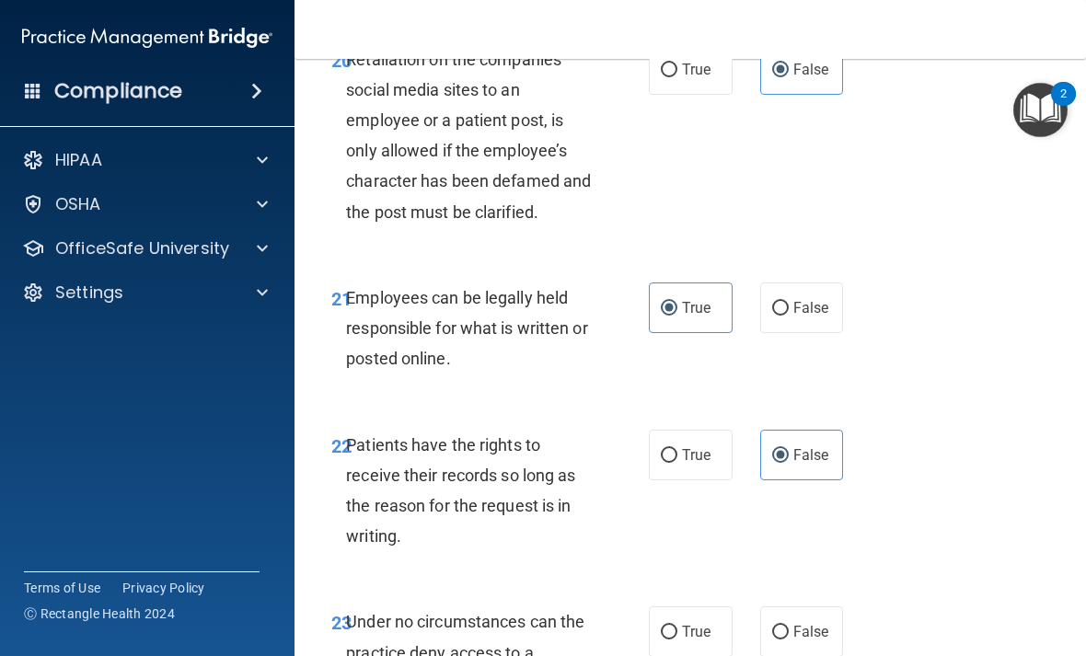
scroll to position [4671, 0]
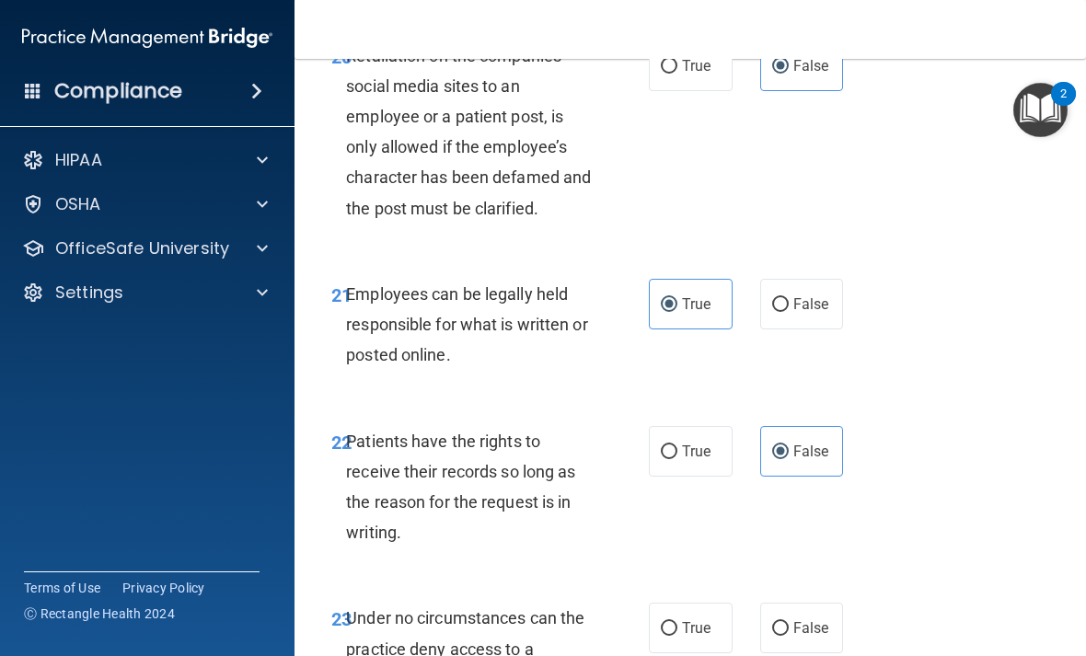
click at [824, 619] on span "False" at bounding box center [811, 627] width 36 height 17
click at [789, 622] on input "False" at bounding box center [780, 629] width 17 height 14
radio input "true"
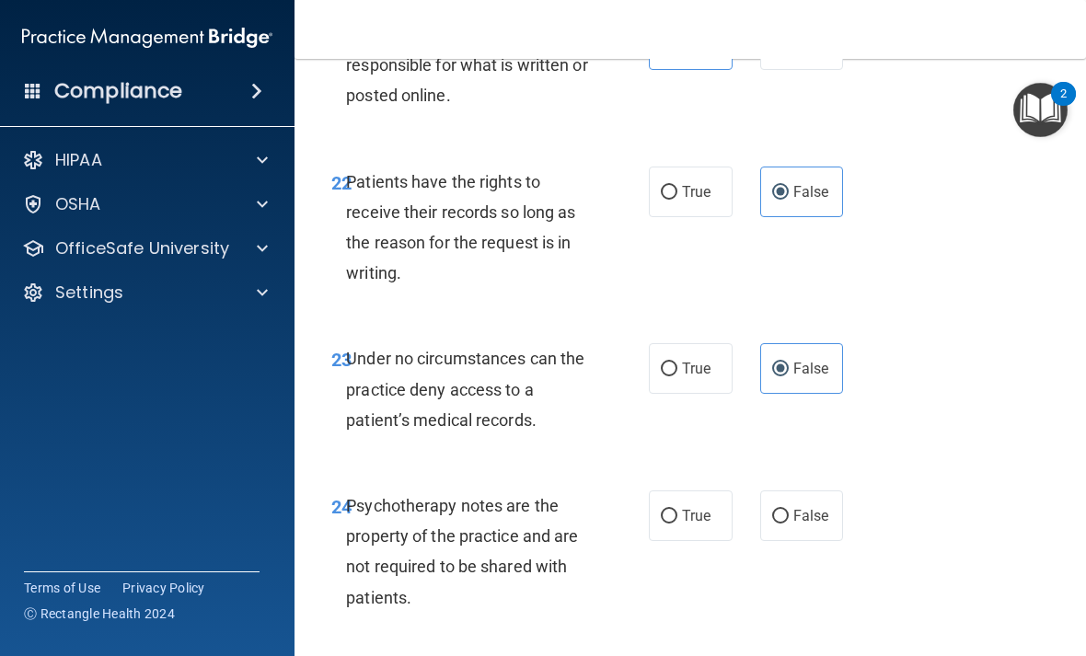
scroll to position [4934, 0]
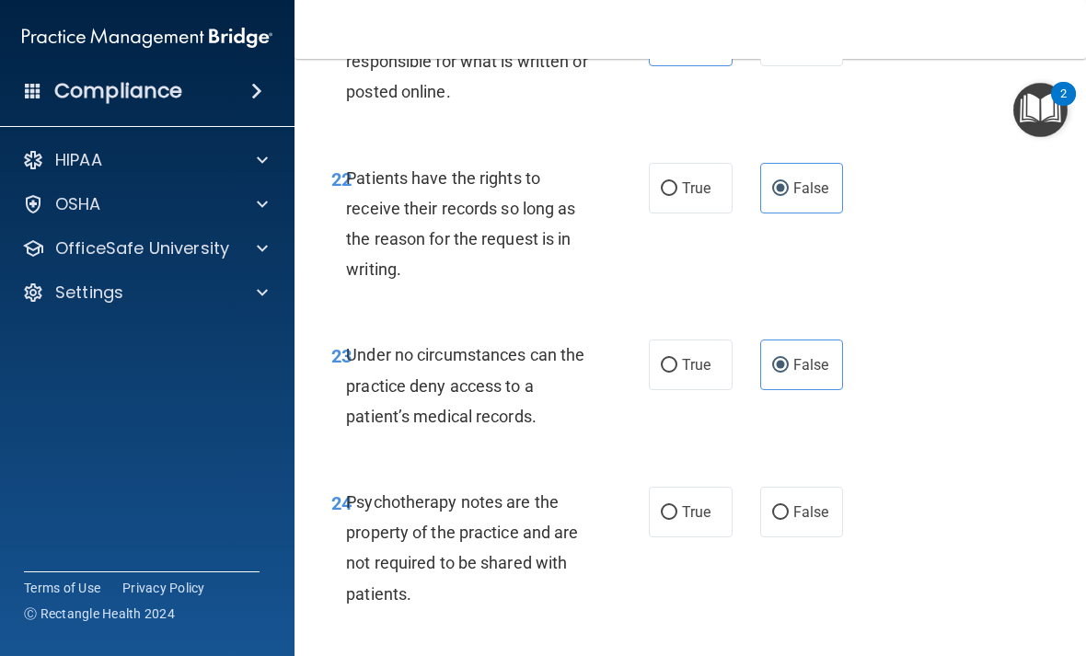
click at [700, 503] on span "True" at bounding box center [696, 511] width 29 height 17
click at [677, 506] on input "True" at bounding box center [669, 513] width 17 height 14
radio input "true"
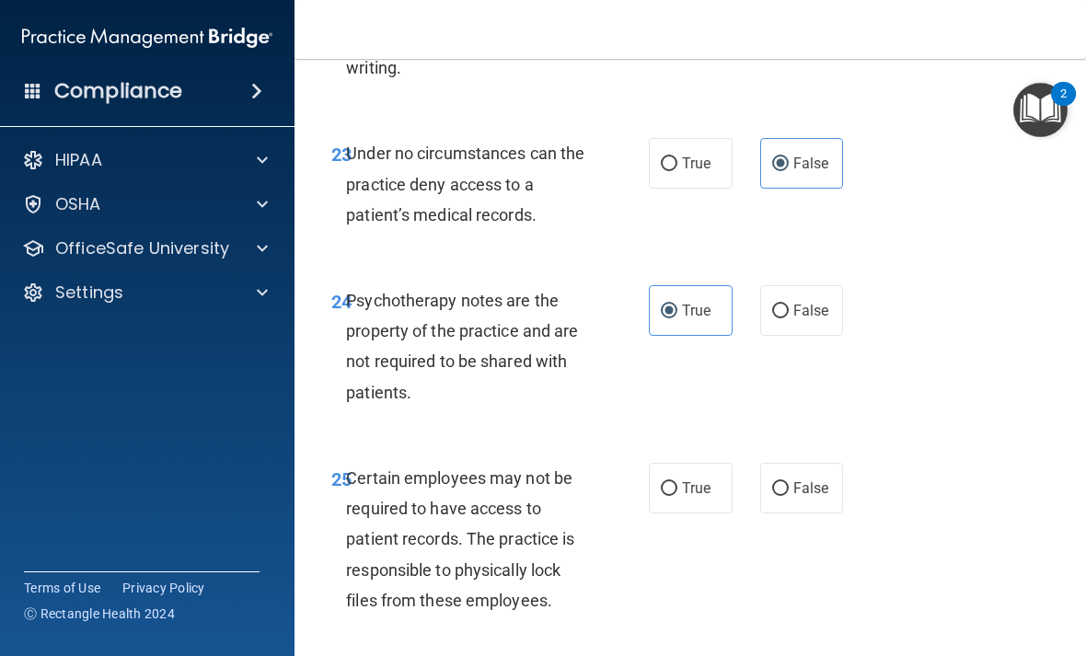
scroll to position [5142, 0]
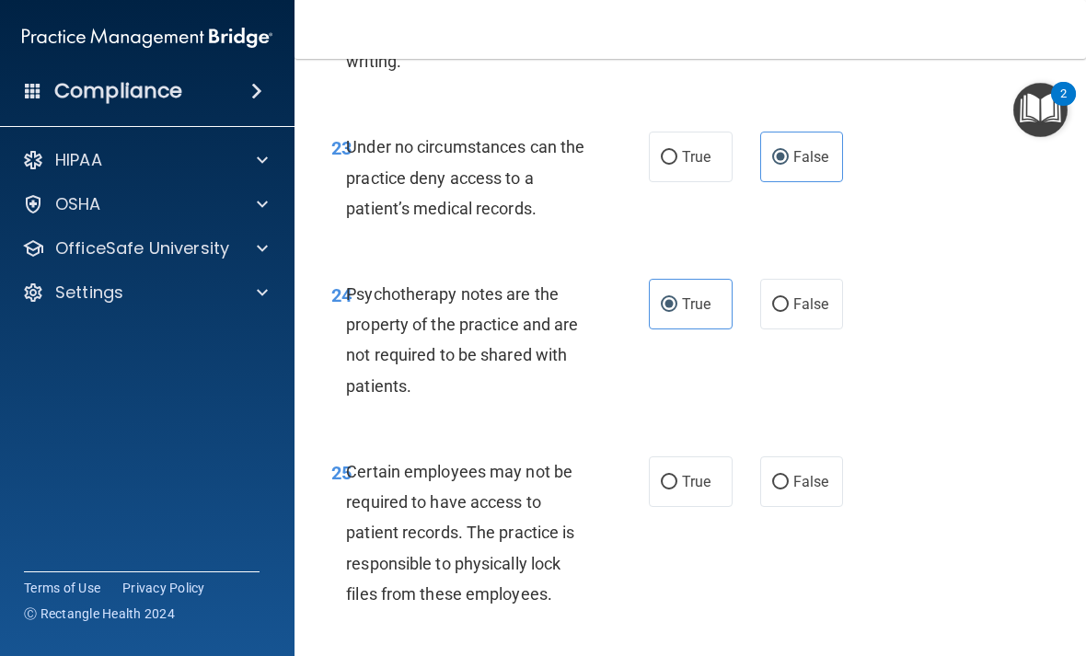
click at [697, 463] on label "True" at bounding box center [691, 482] width 84 height 51
click at [677, 476] on input "True" at bounding box center [669, 483] width 17 height 14
radio input "true"
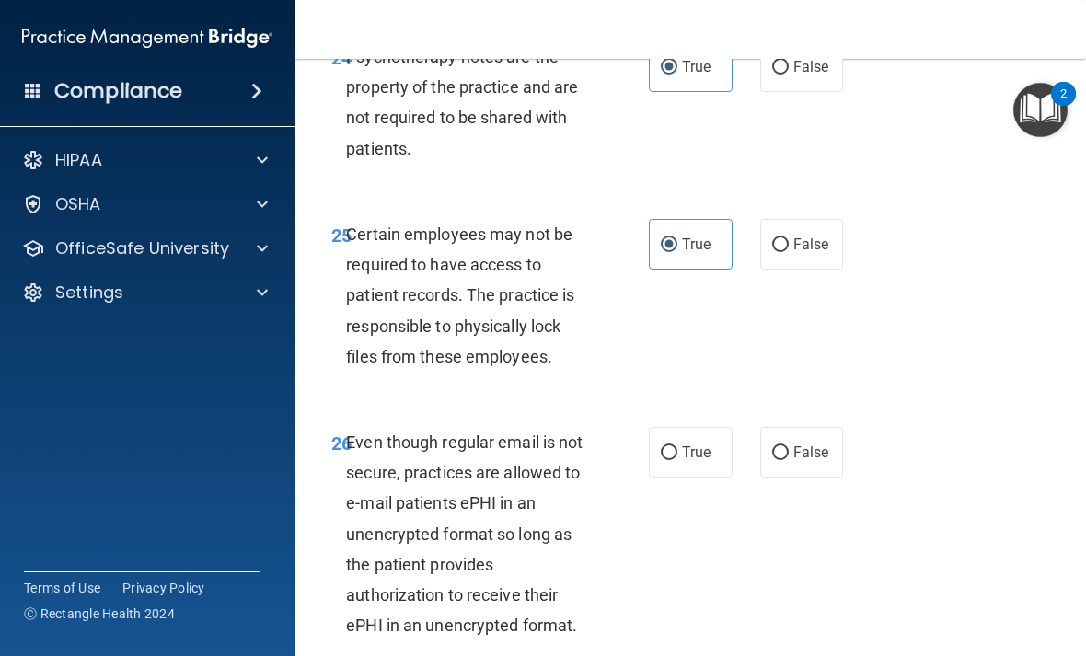
scroll to position [5382, 0]
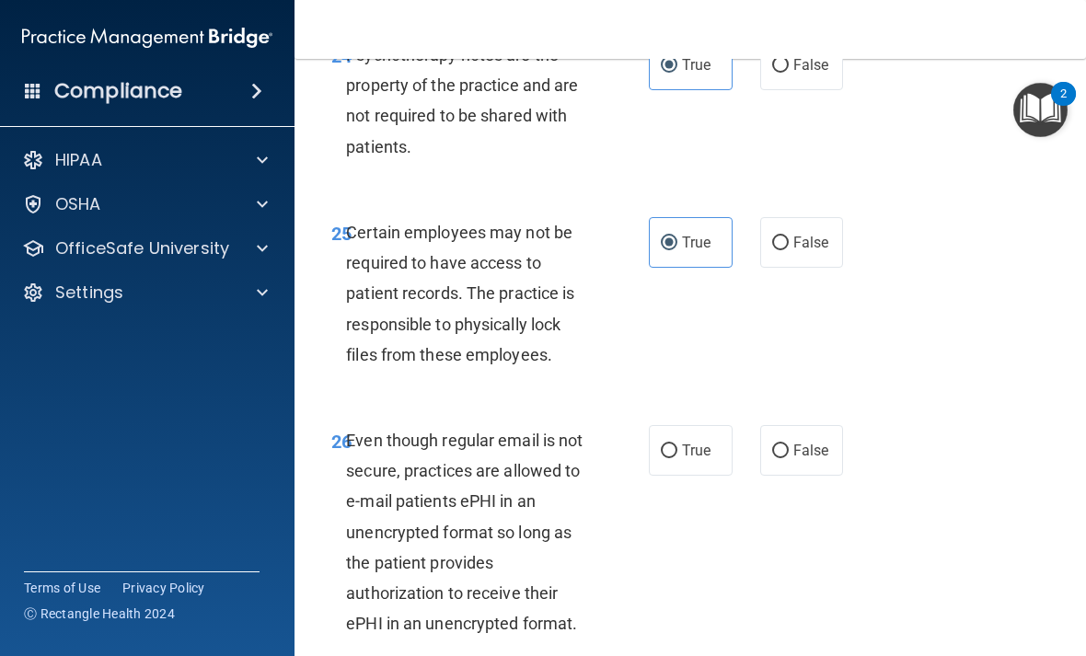
click at [680, 445] on label "True" at bounding box center [691, 450] width 84 height 51
click at [677, 445] on input "True" at bounding box center [669, 452] width 17 height 14
radio input "true"
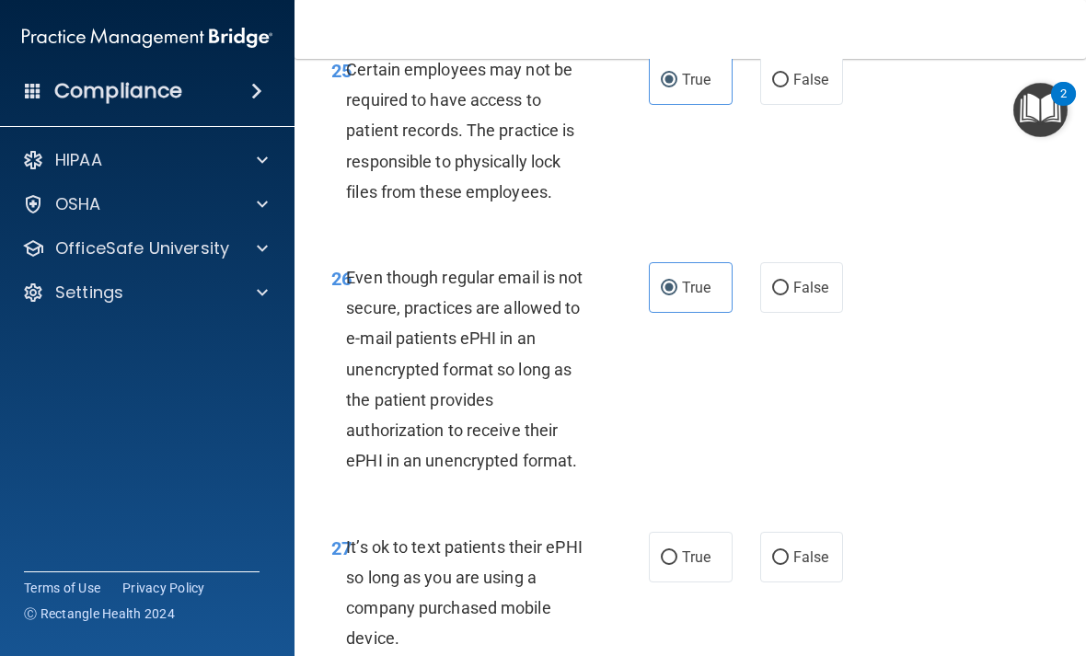
scroll to position [5587, 0]
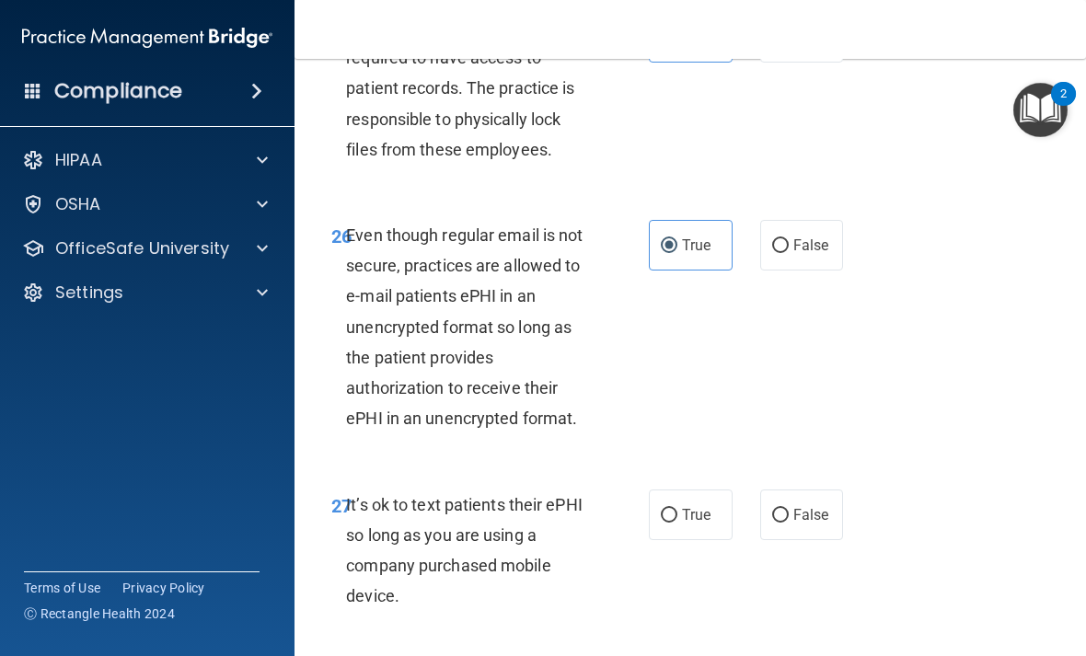
click at [822, 506] on span "False" at bounding box center [811, 514] width 36 height 17
click at [789, 509] on input "False" at bounding box center [780, 516] width 17 height 14
radio input "true"
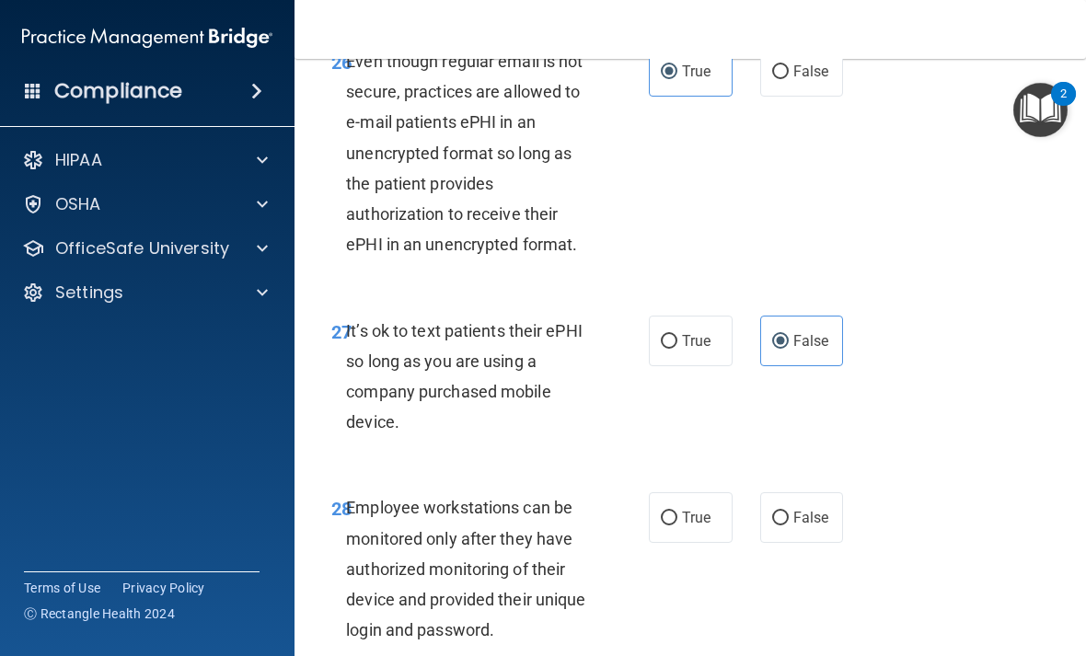
scroll to position [5799, 0]
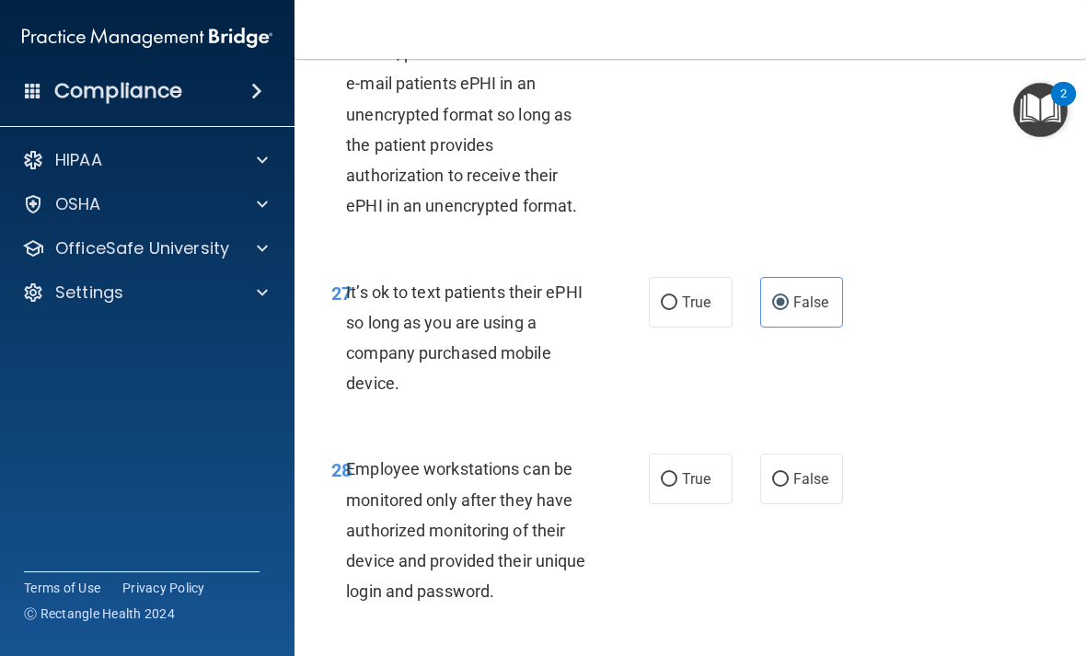
click at [809, 470] on span "False" at bounding box center [811, 478] width 36 height 17
click at [789, 473] on input "False" at bounding box center [780, 480] width 17 height 14
radio input "true"
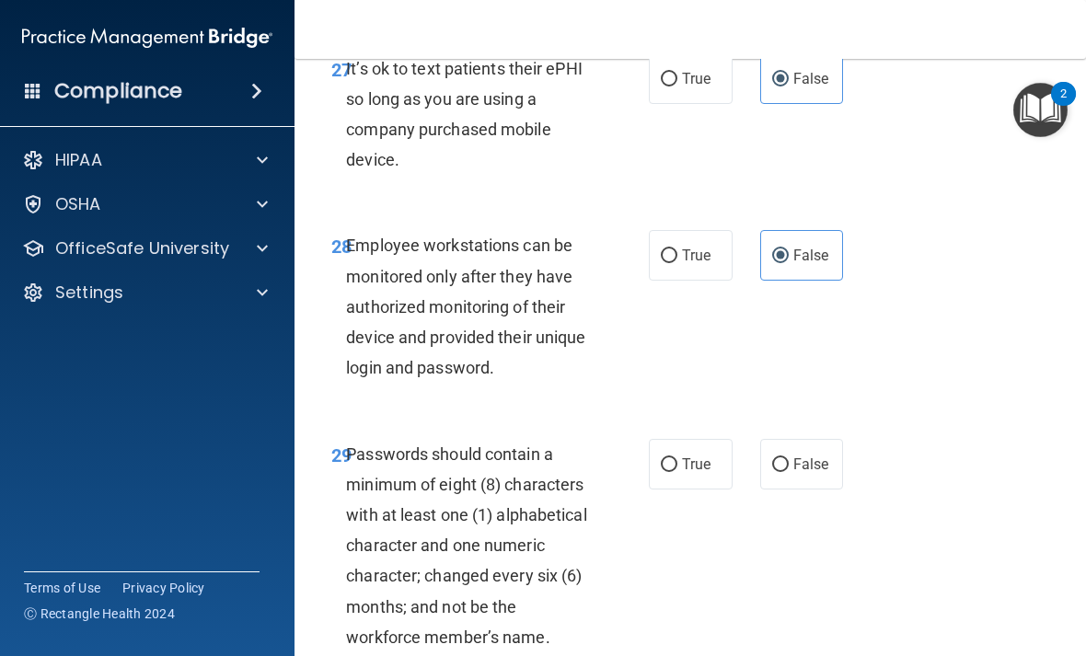
scroll to position [6026, 0]
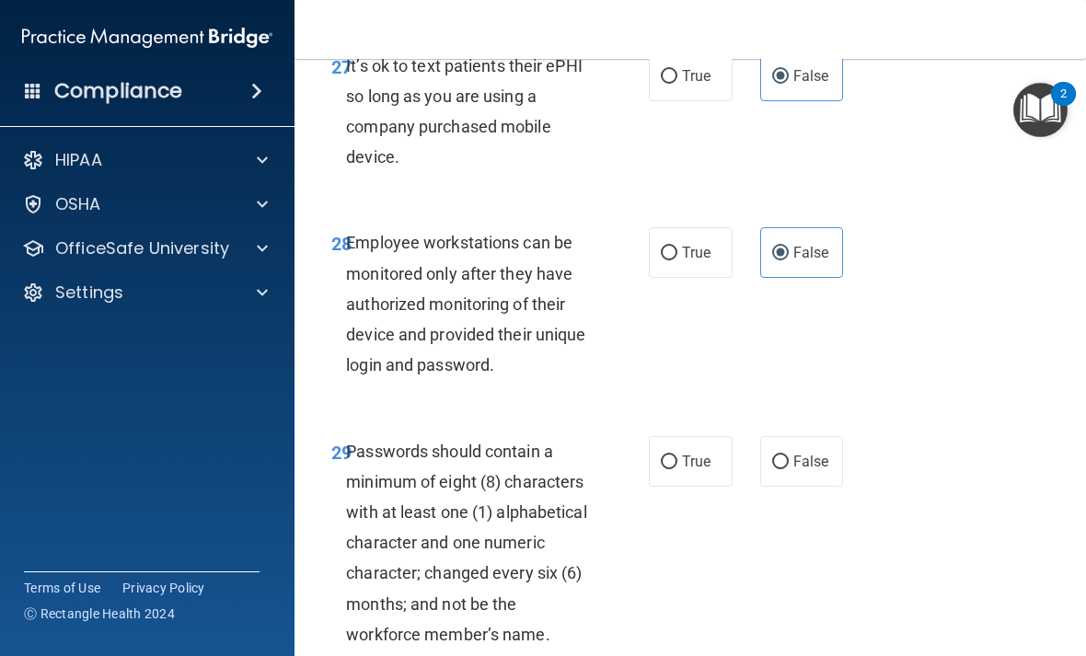
click at [696, 453] on span "True" at bounding box center [696, 461] width 29 height 17
click at [677, 456] on input "True" at bounding box center [669, 463] width 17 height 14
radio input "true"
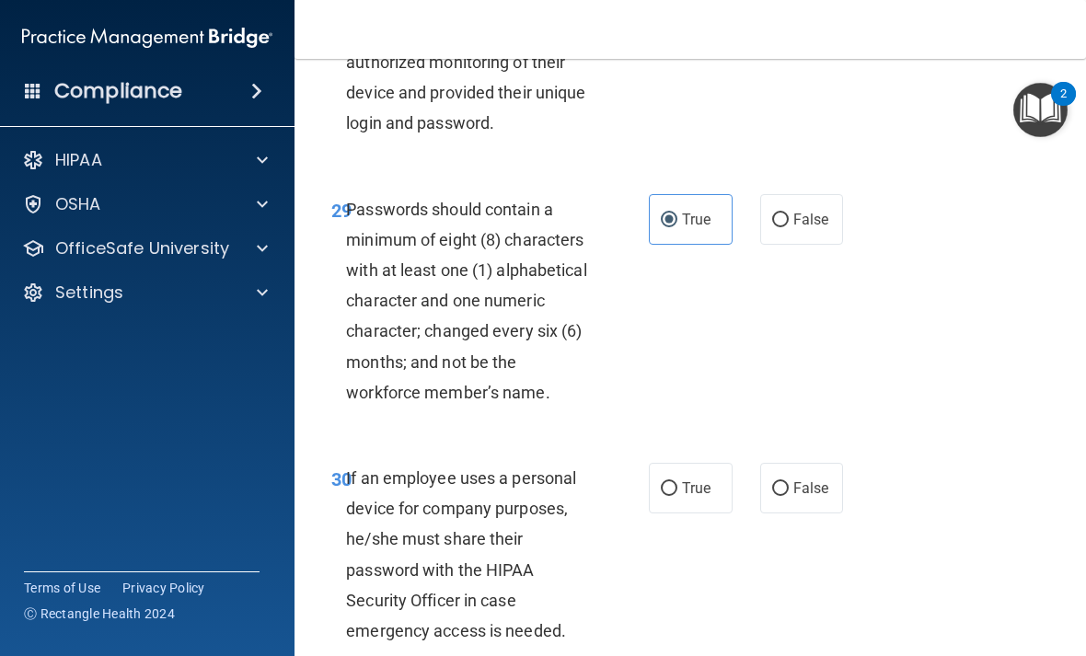
scroll to position [6269, 0]
click at [811, 464] on label "False" at bounding box center [802, 487] width 84 height 51
click at [789, 481] on input "False" at bounding box center [780, 488] width 17 height 14
radio input "true"
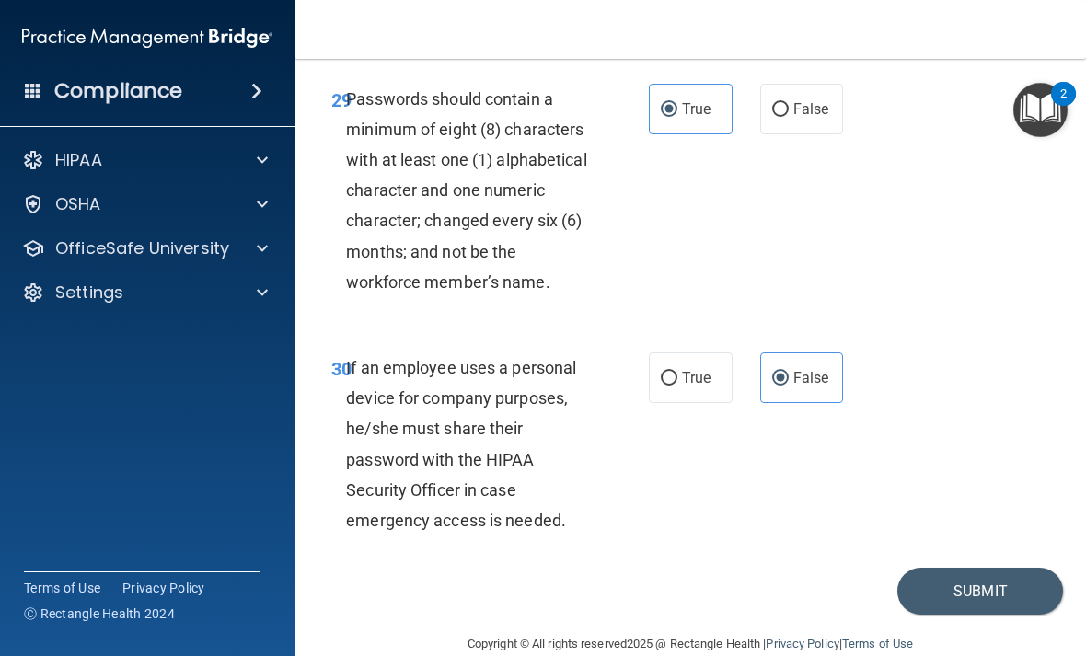
scroll to position [6376, 0]
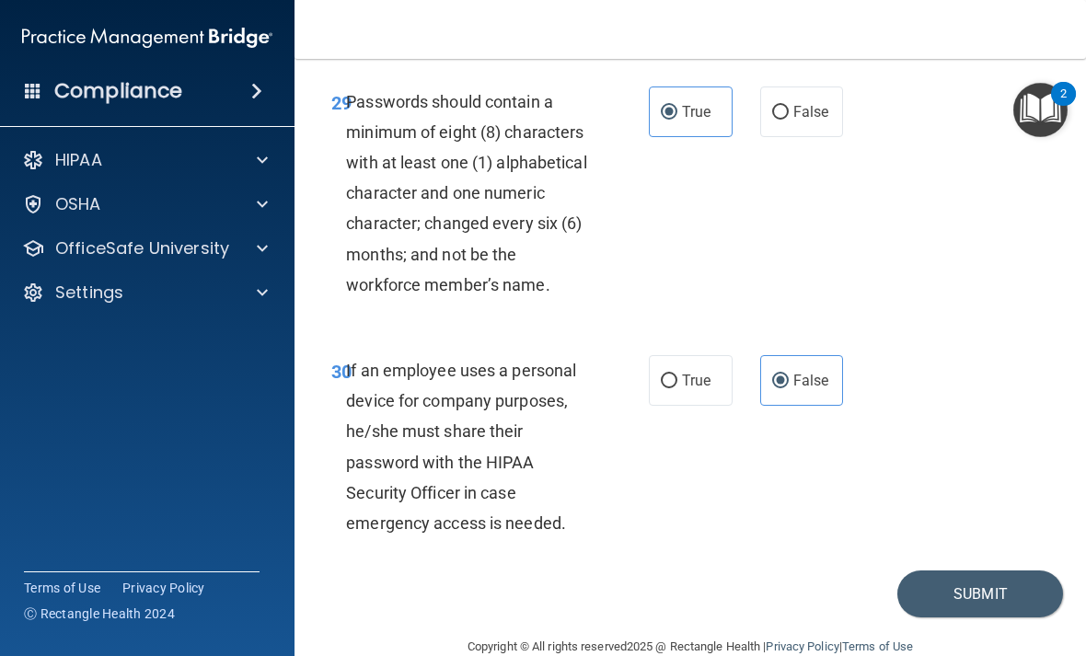
click at [978, 571] on button "Submit" at bounding box center [980, 594] width 166 height 47
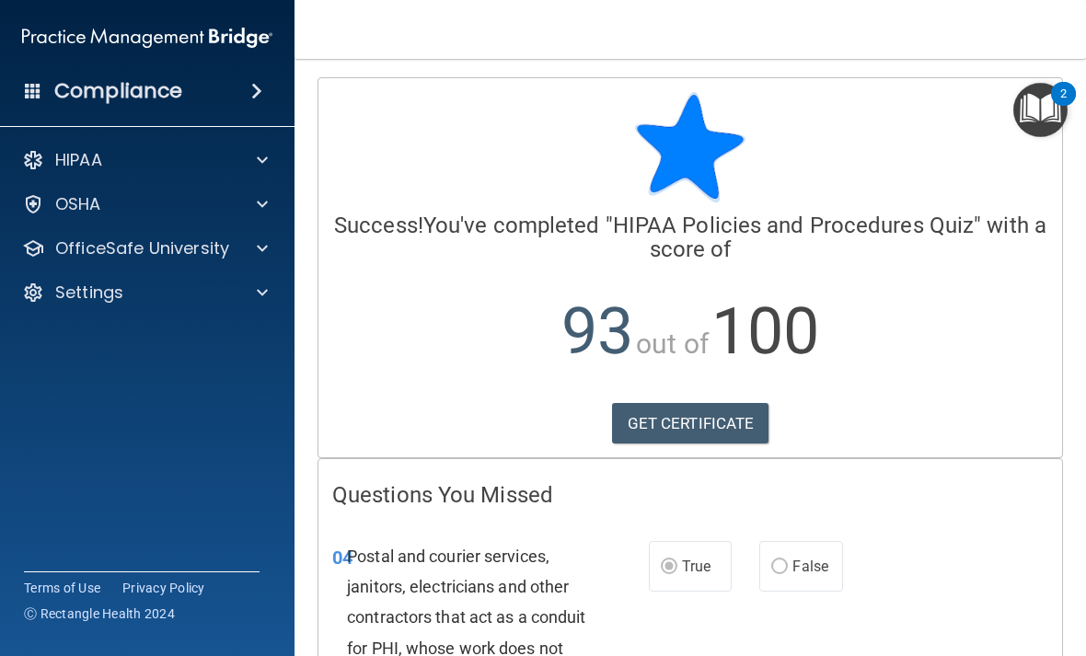
click at [185, 251] on p "OfficeSafe University" at bounding box center [142, 248] width 174 height 22
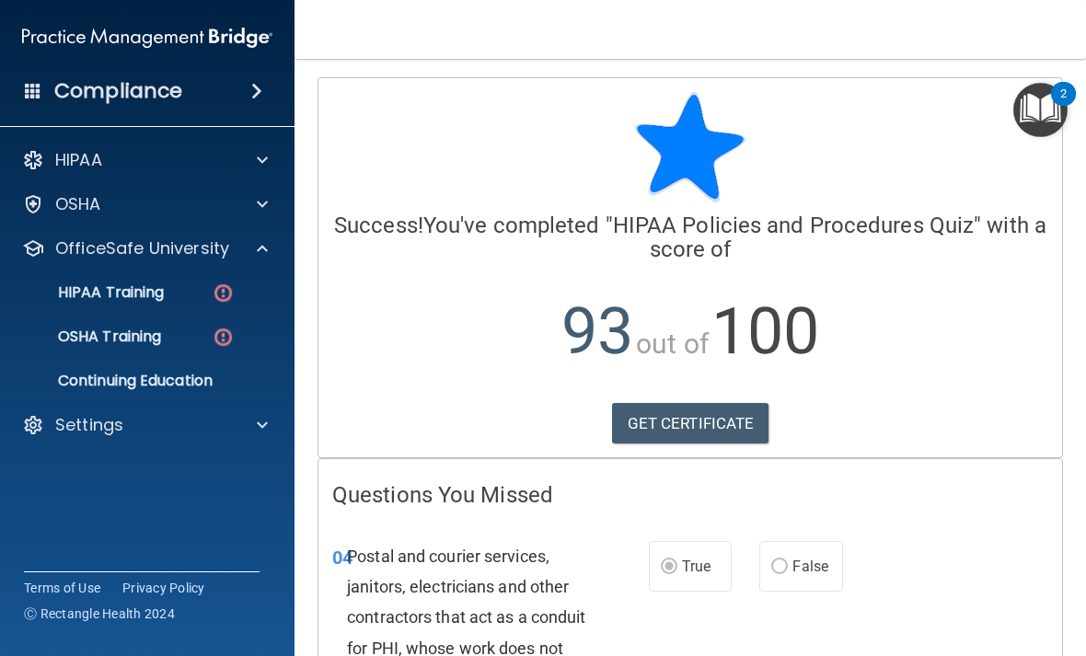
click at [152, 309] on link "HIPAA Training" at bounding box center [127, 292] width 290 height 37
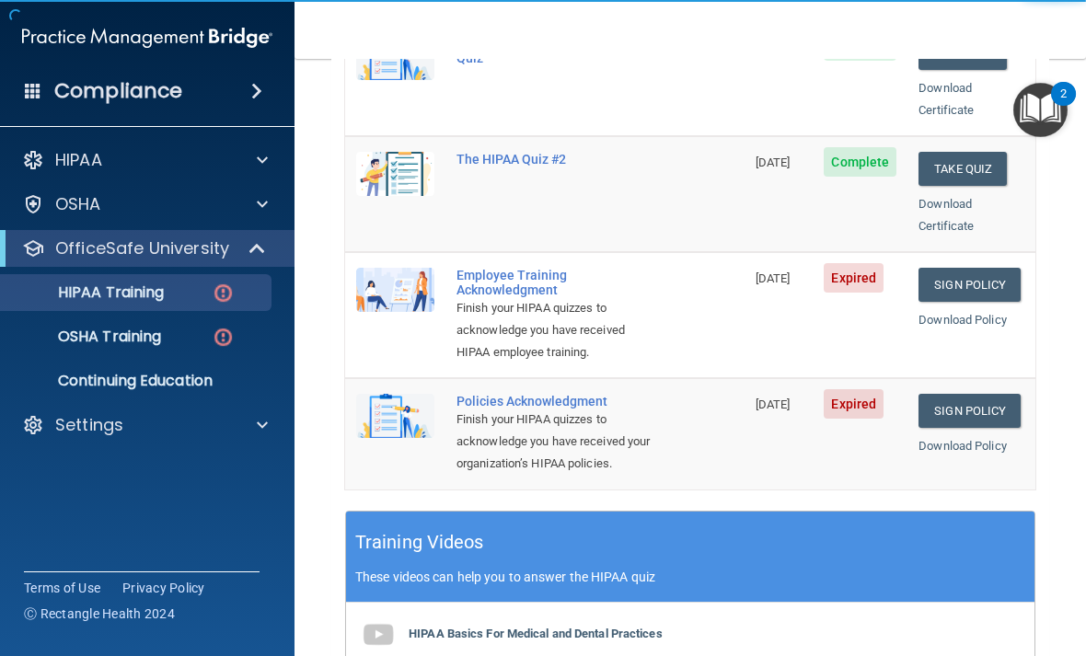
scroll to position [447, 0]
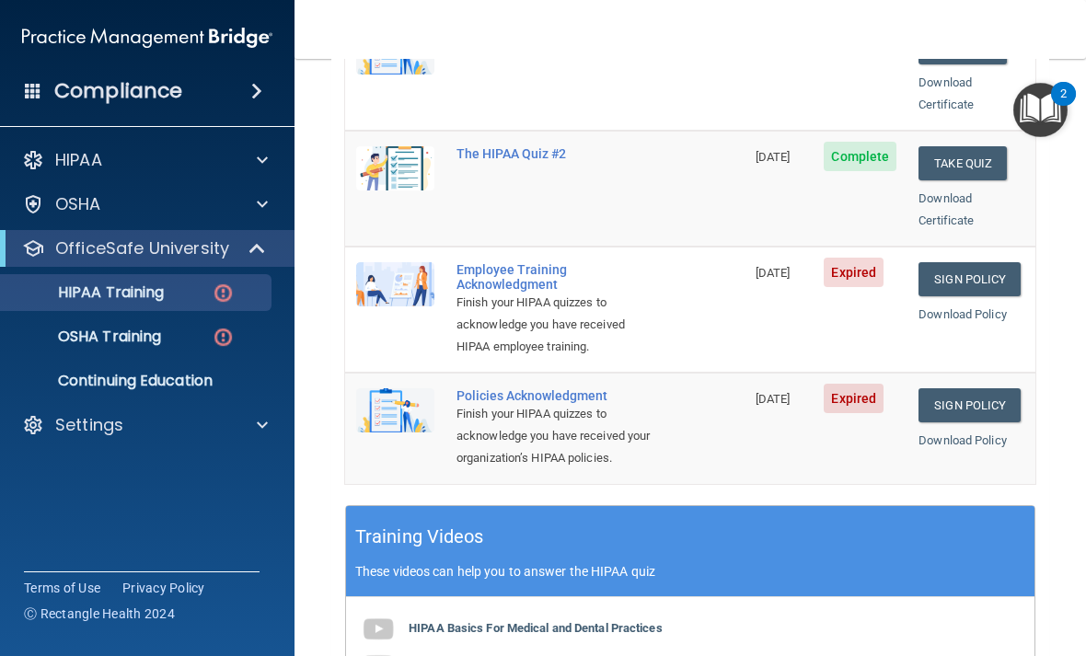
click at [987, 262] on link "Sign Policy" at bounding box center [970, 279] width 102 height 34
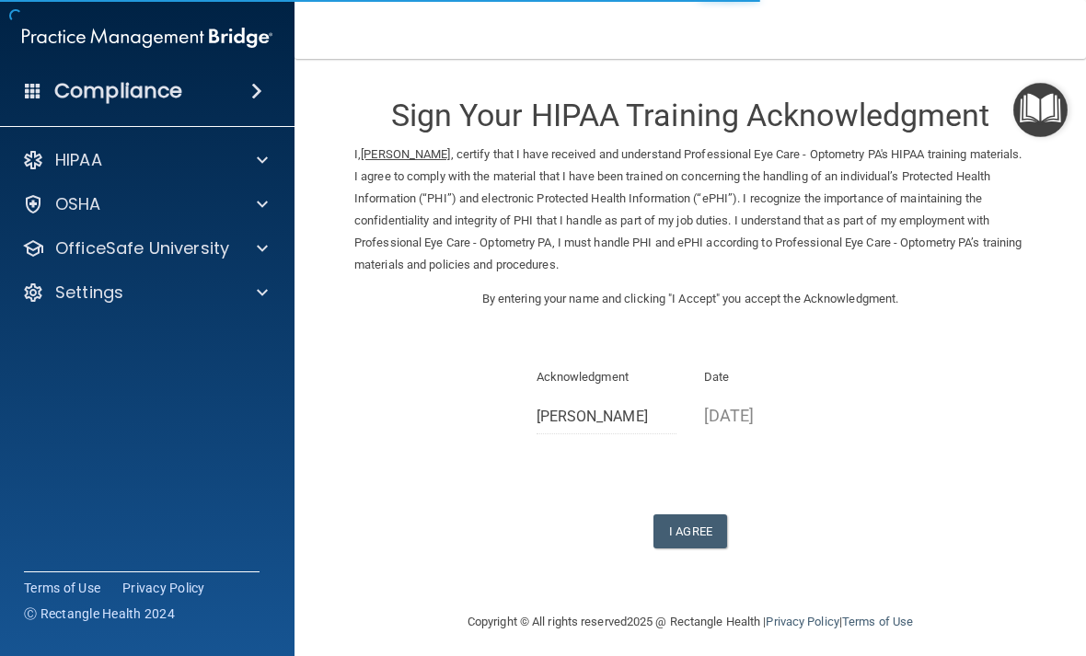
click at [684, 526] on button "I Agree" at bounding box center [690, 532] width 74 height 34
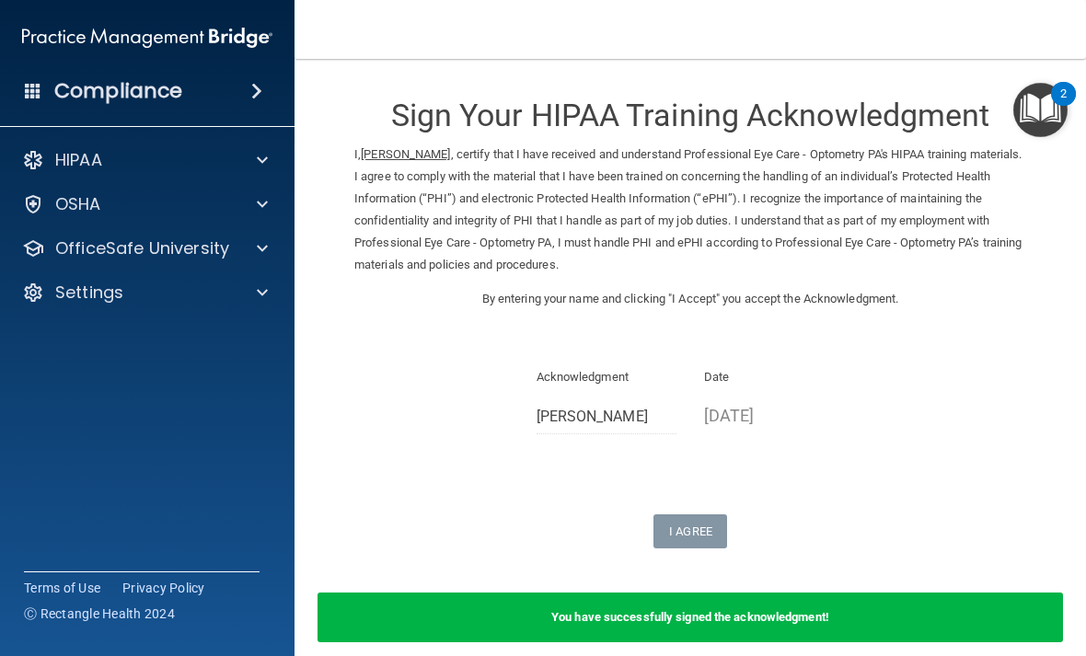
click at [192, 248] on p "OfficeSafe University" at bounding box center [142, 248] width 174 height 22
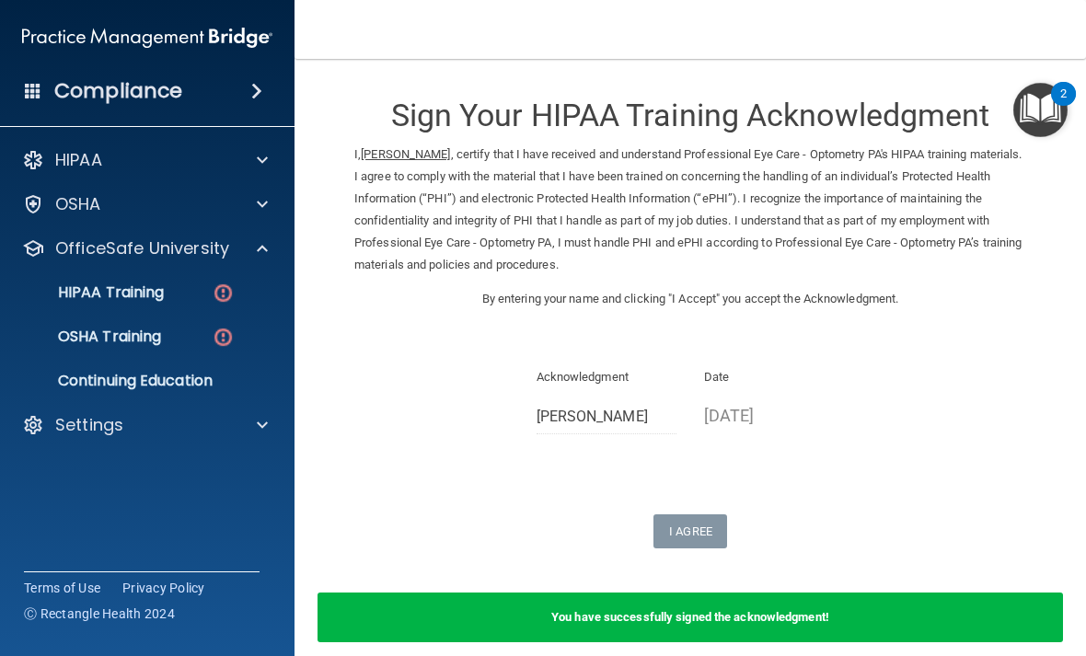
click at [165, 305] on link "HIPAA Training" at bounding box center [127, 292] width 290 height 37
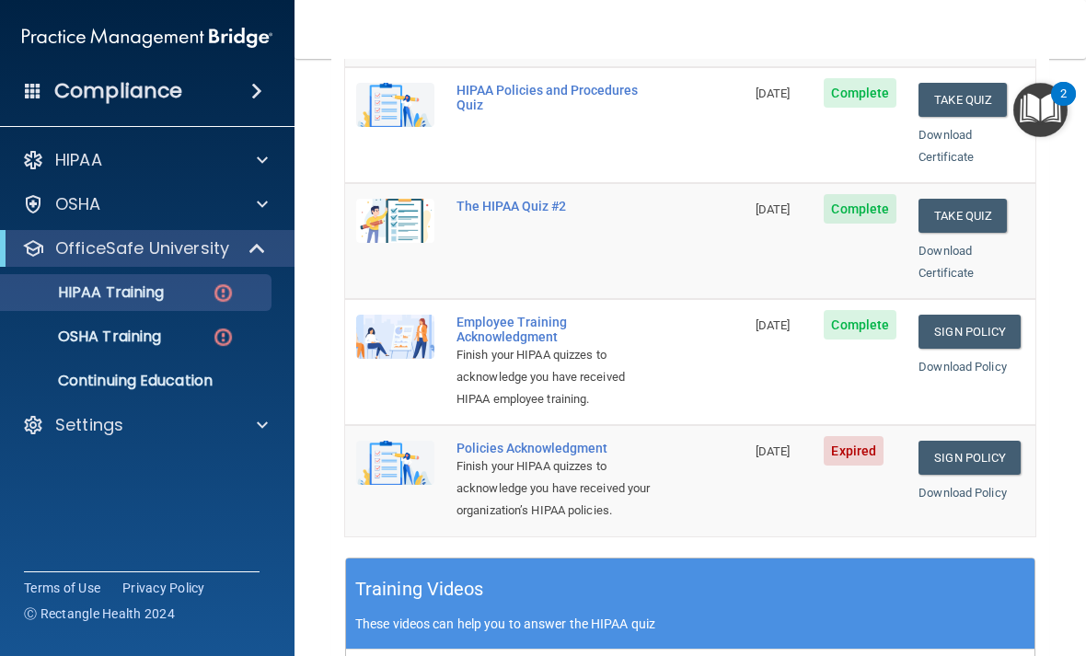
scroll to position [408, 0]
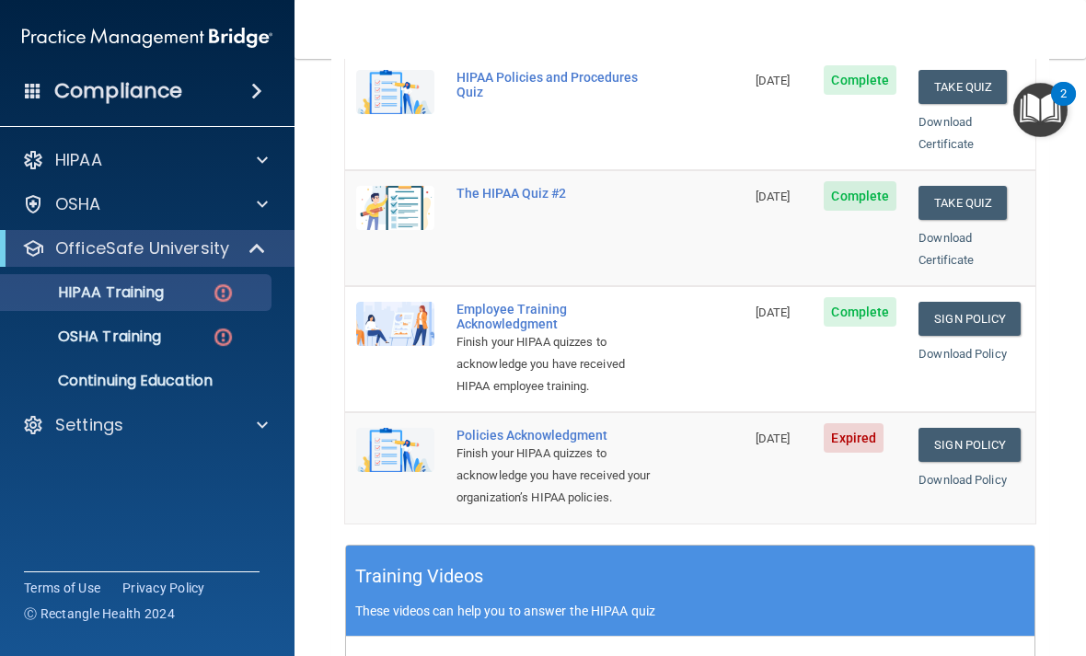
click at [994, 428] on link "Sign Policy" at bounding box center [970, 445] width 102 height 34
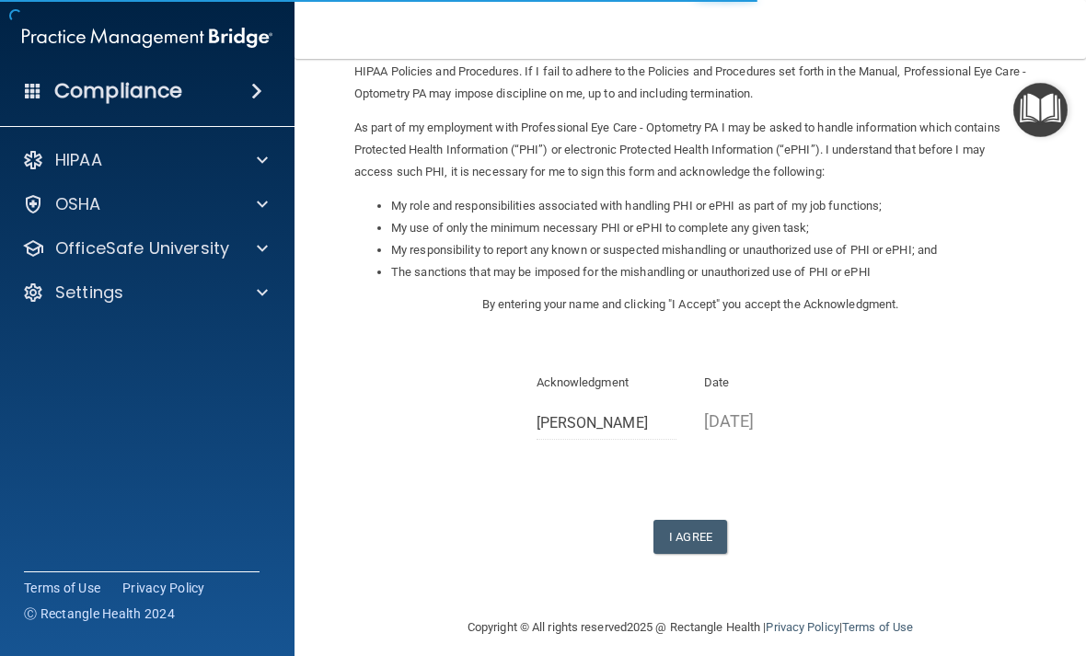
scroll to position [169, 0]
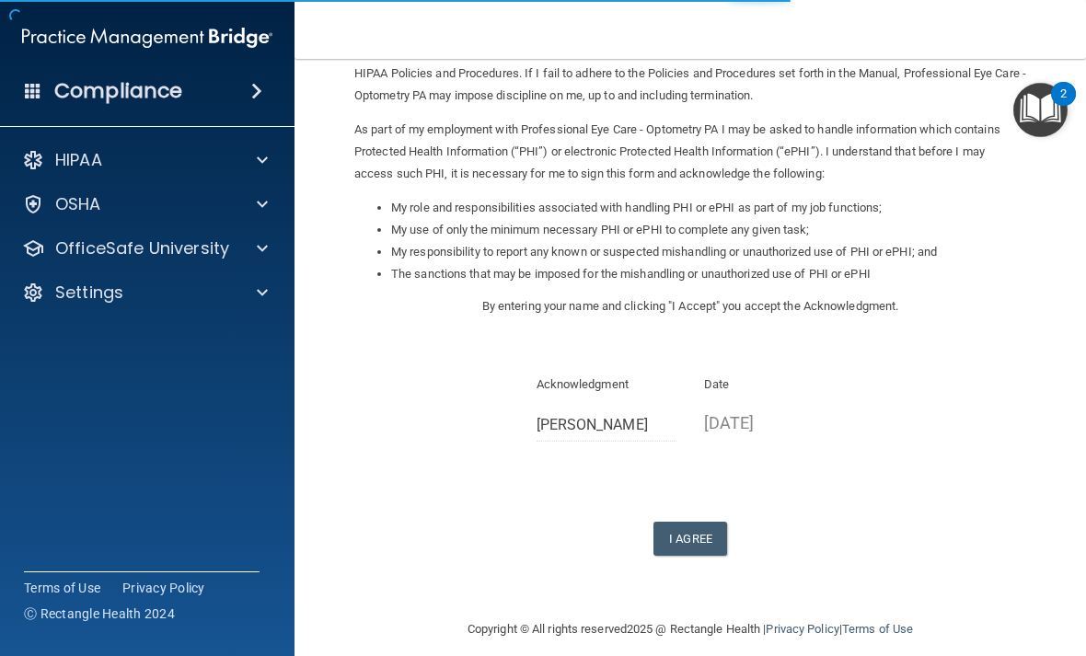
click at [687, 526] on button "I Agree" at bounding box center [690, 539] width 74 height 34
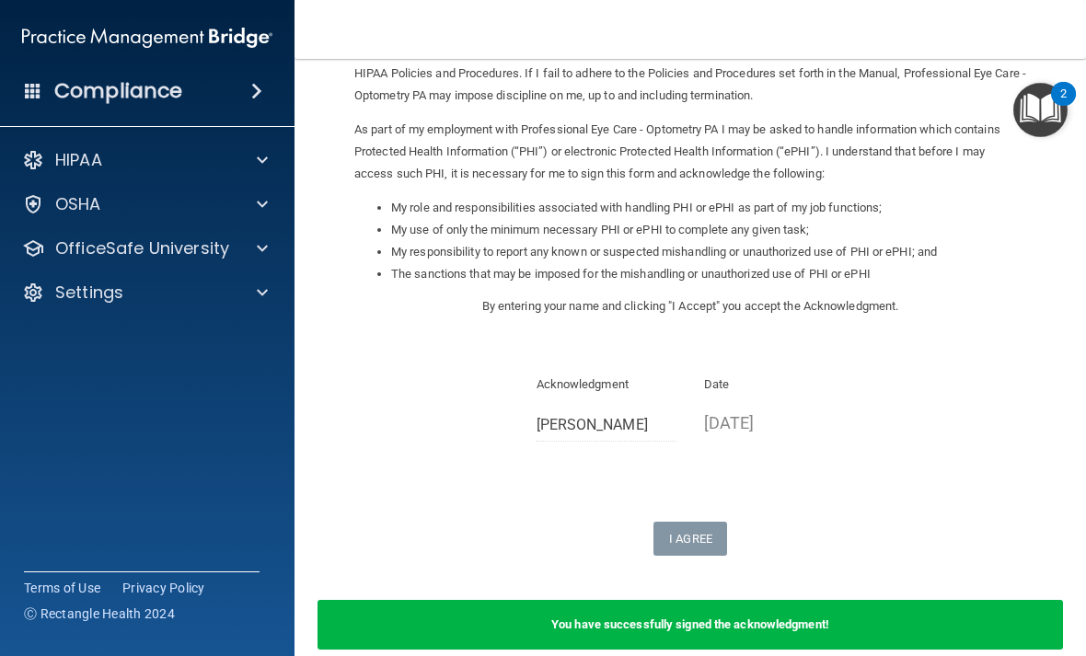
click at [155, 257] on p "OfficeSafe University" at bounding box center [142, 248] width 174 height 22
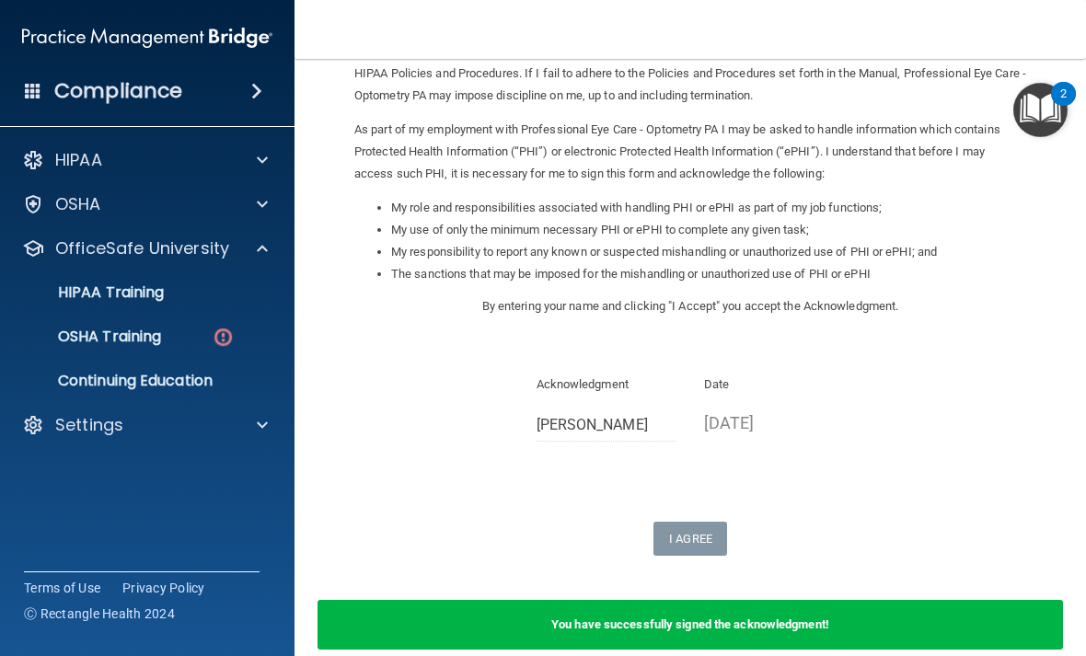
click at [134, 343] on p "OSHA Training" at bounding box center [86, 337] width 149 height 18
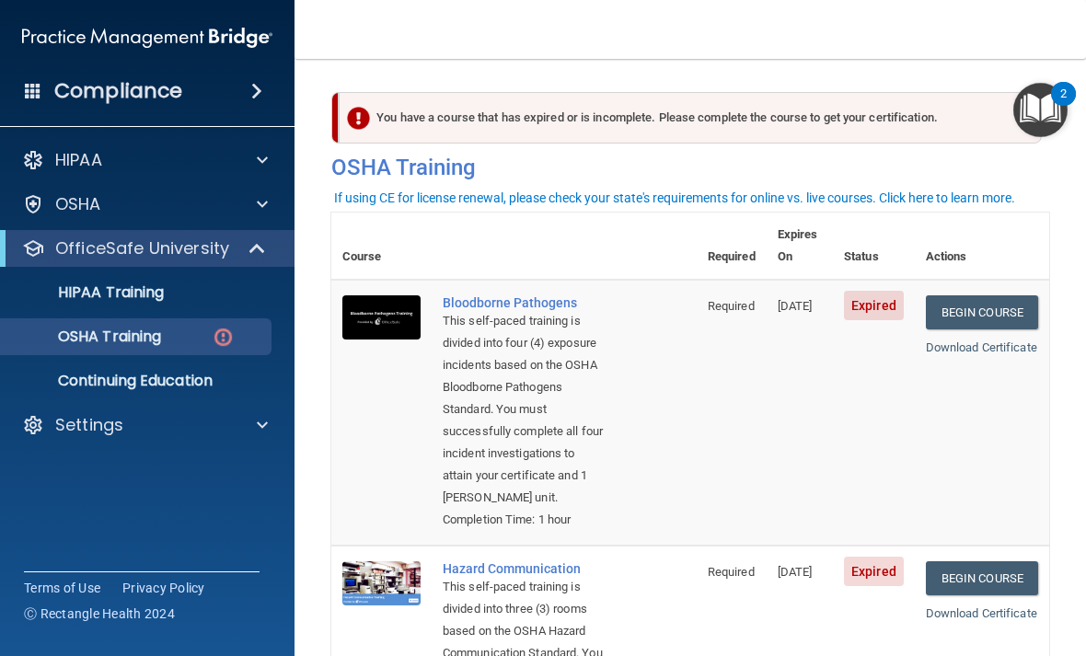
click at [1000, 295] on link "Begin Course" at bounding box center [982, 312] width 112 height 34
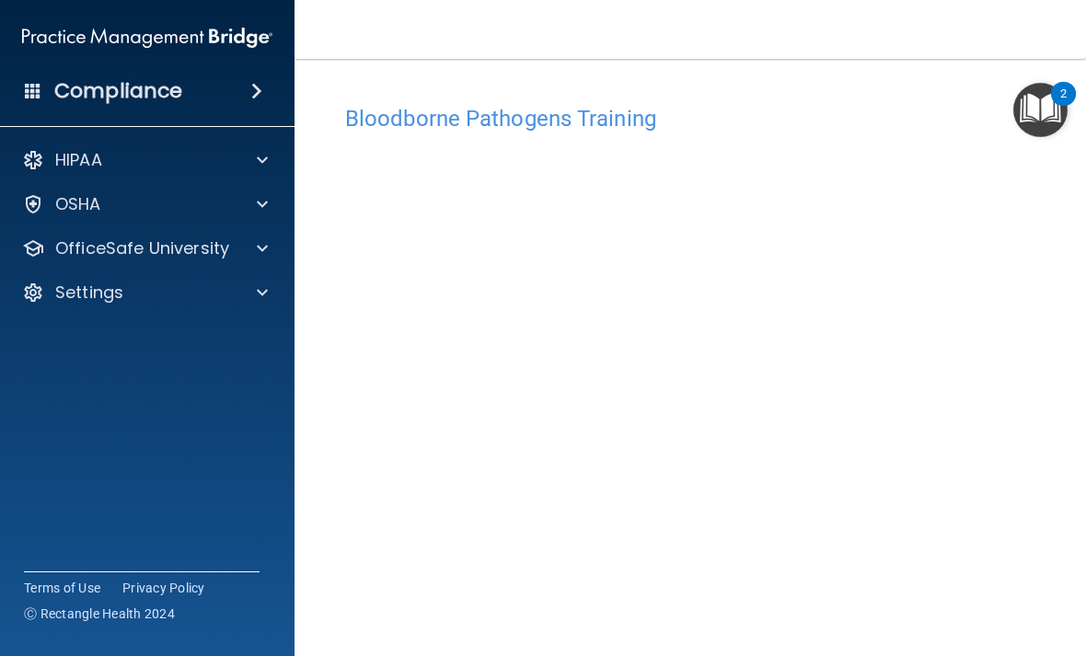
click at [1069, 284] on main "Bloodborne Pathogens Training This course doesn’t expire until 07/18/2025. Are …" at bounding box center [691, 357] width 792 height 597
click at [175, 243] on p "OfficeSafe University" at bounding box center [142, 248] width 174 height 22
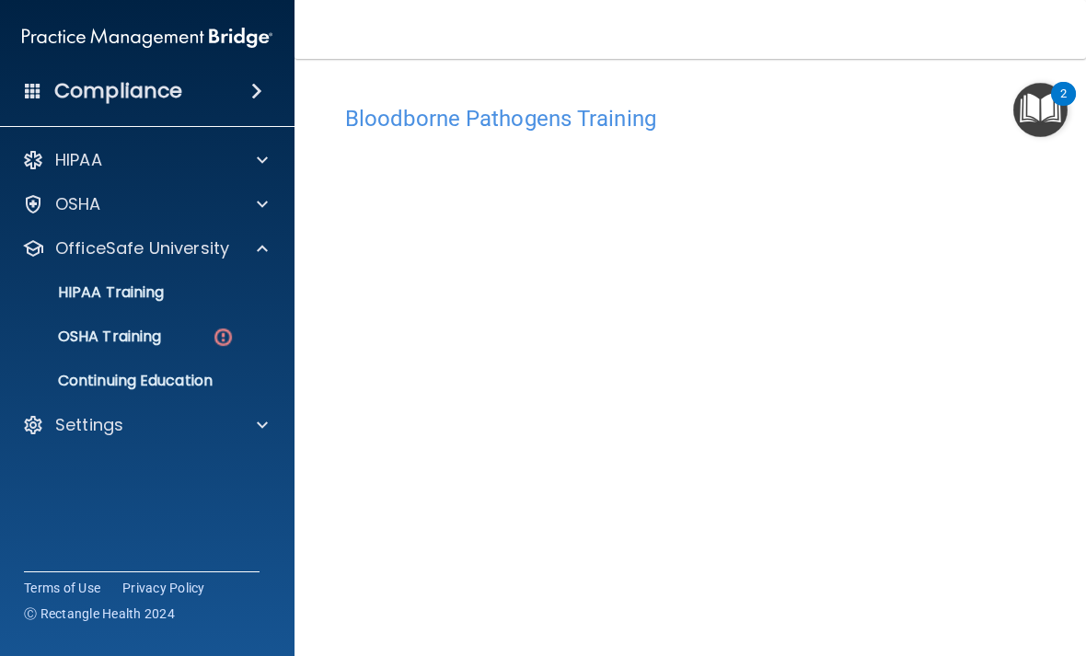
click at [157, 337] on p "OSHA Training" at bounding box center [86, 337] width 149 height 18
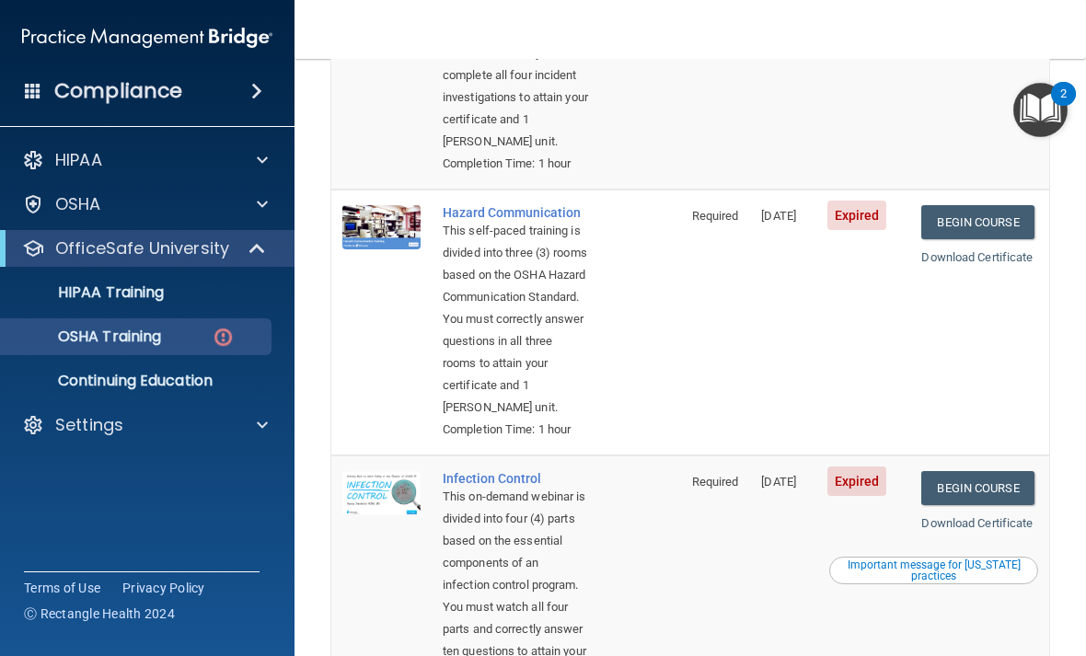
scroll to position [373, 0]
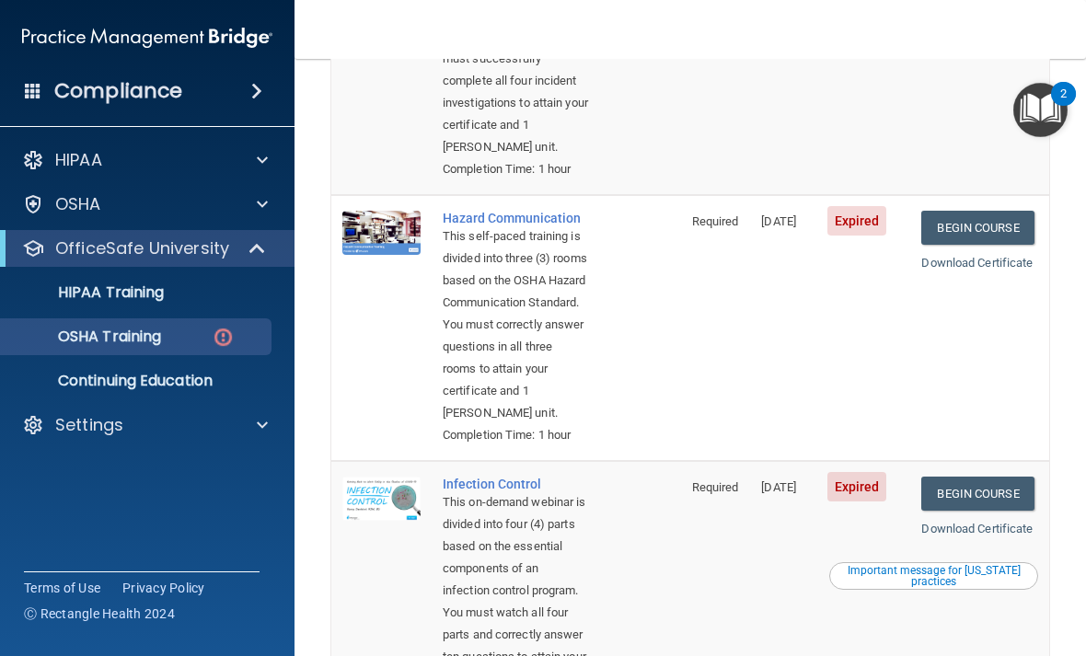
click at [1009, 245] on link "Begin Course" at bounding box center [977, 228] width 112 height 34
click at [655, 1] on nav "Toggle navigation Shirley Gunn sjgfayeytte@gmail.com Manage My Enterprise Profe…" at bounding box center [691, 29] width 792 height 59
click at [996, 245] on link "Begin Course" at bounding box center [977, 228] width 112 height 34
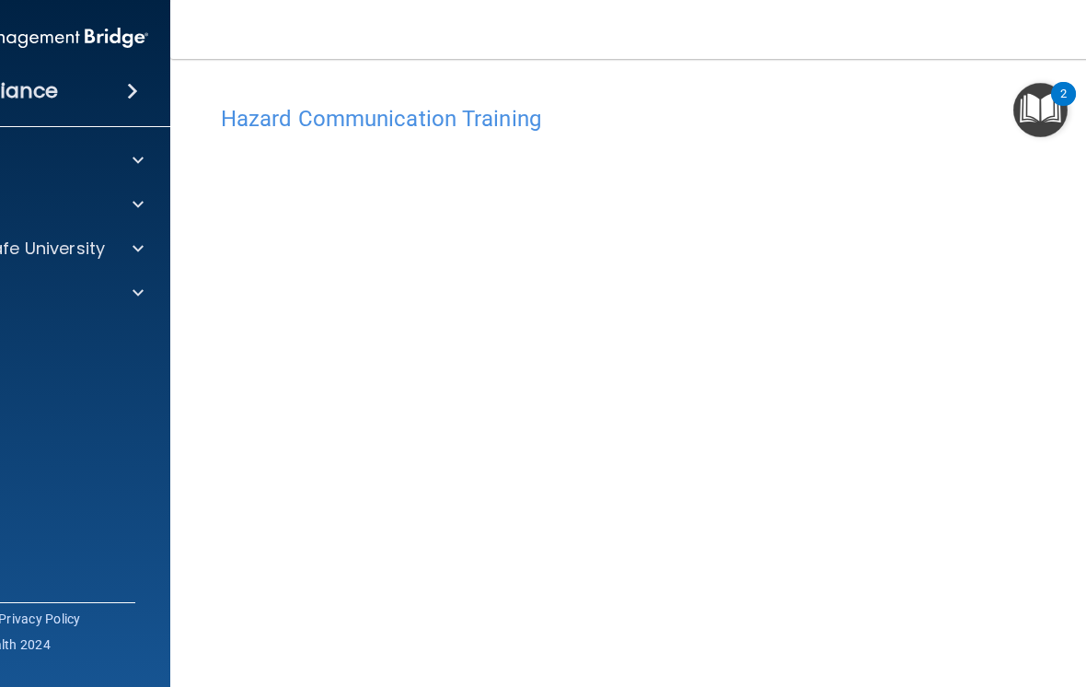
click at [1043, 100] on img "Open Resource Center, 2 new notifications" at bounding box center [1040, 110] width 54 height 54
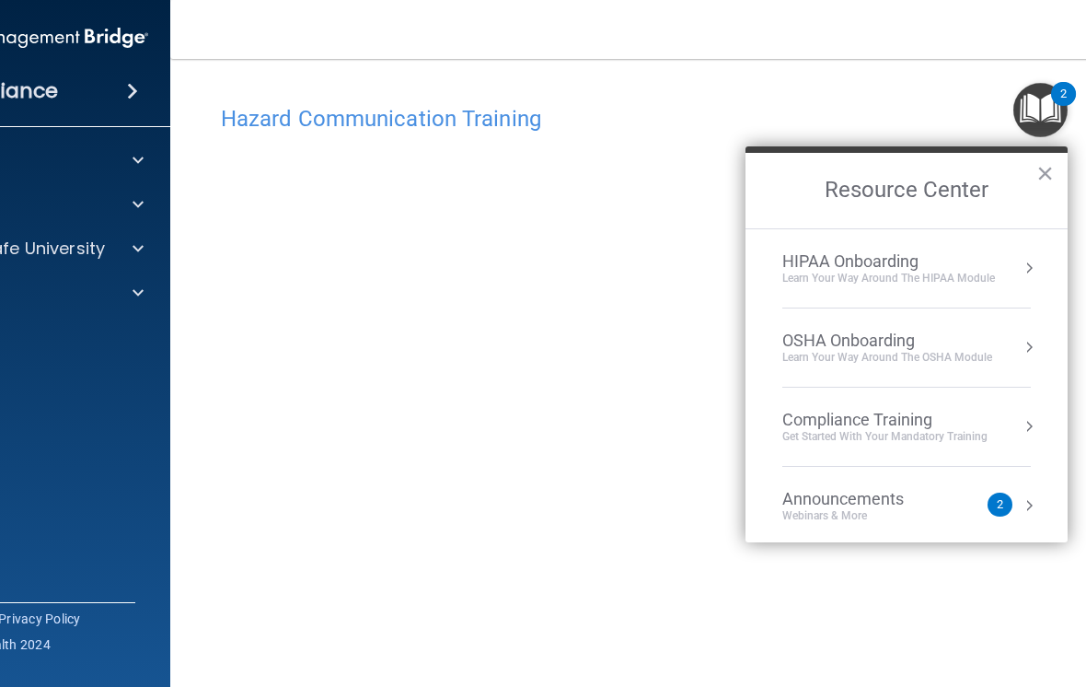
click at [1051, 176] on button "×" at bounding box center [1044, 172] width 17 height 29
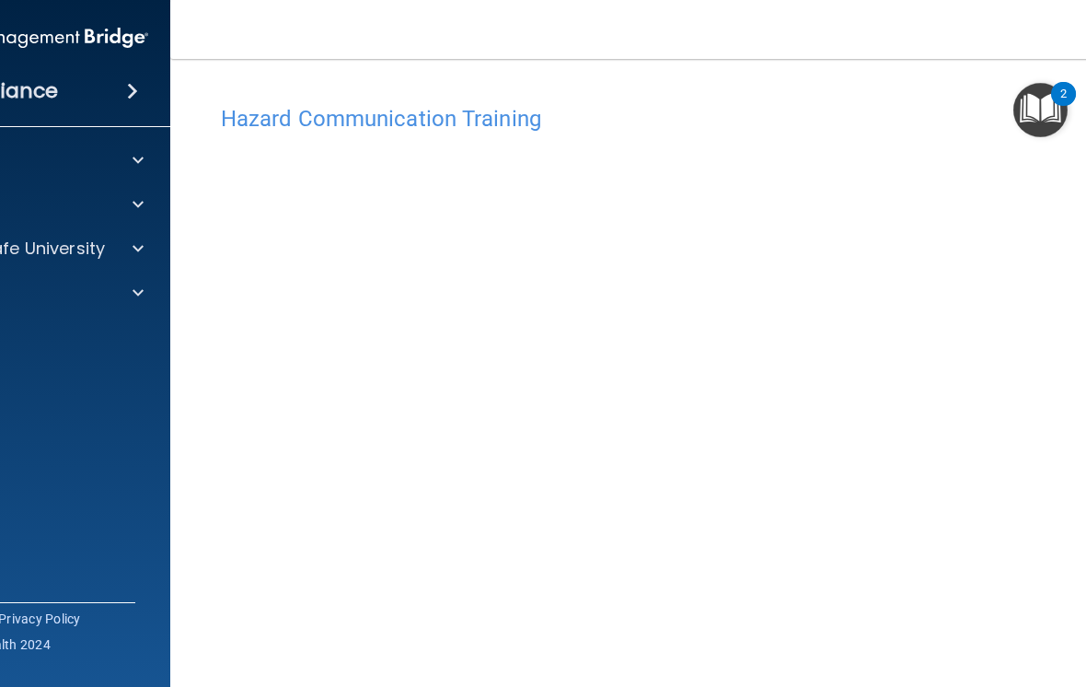
click at [131, 86] on span at bounding box center [132, 91] width 11 height 22
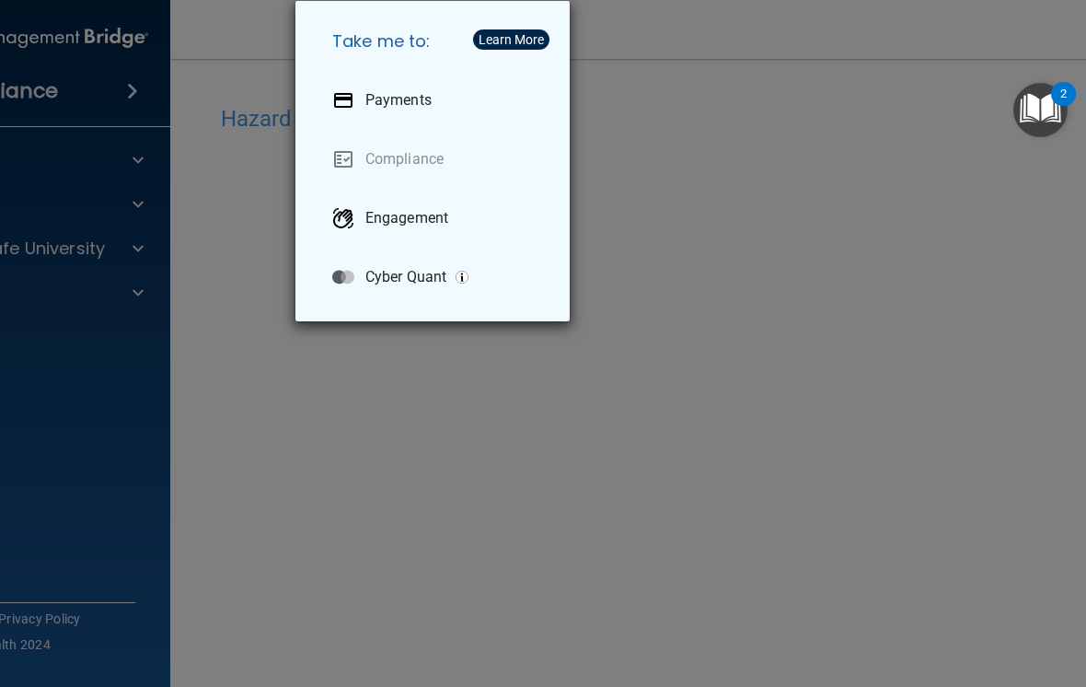
click at [742, 99] on div "Take me to: Payments Compliance Engagement Cyber Quant" at bounding box center [543, 343] width 1086 height 687
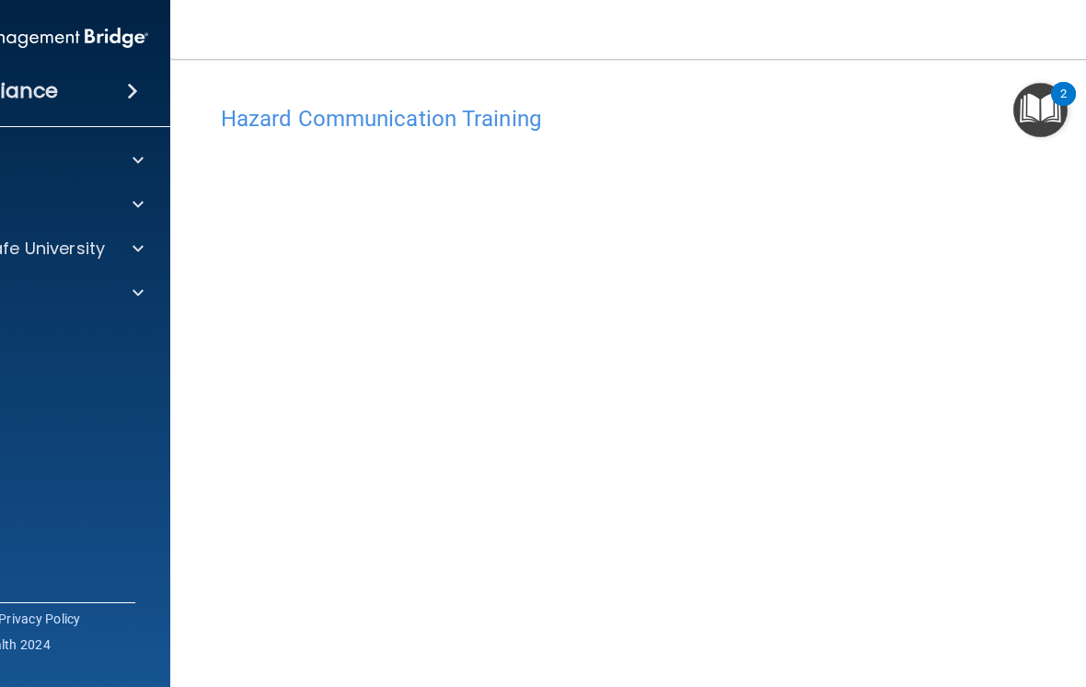
click at [324, 87] on div "Hazard Communication Training This course doesn’t expire until 07/18/2025. Are …" at bounding box center [690, 416] width 966 height 678
click at [81, 256] on p "OfficeSafe University" at bounding box center [18, 248] width 174 height 22
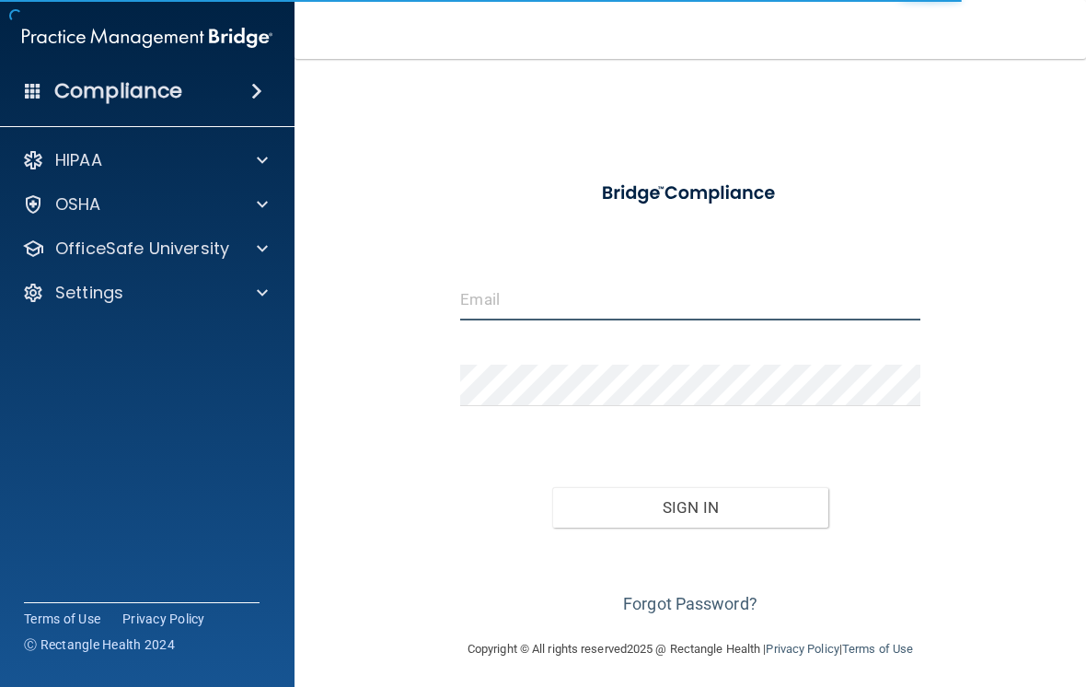
click at [572, 306] on input "email" at bounding box center [689, 299] width 459 height 41
click at [578, 296] on input "email" at bounding box center [689, 299] width 459 height 41
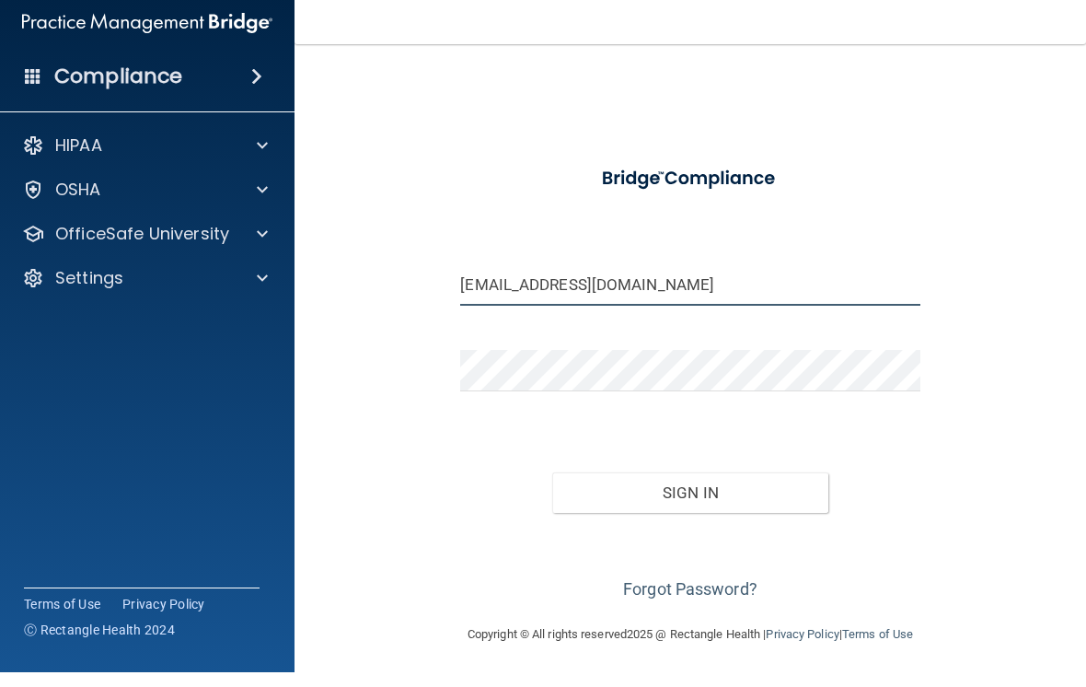
type input "[EMAIL_ADDRESS][DOMAIN_NAME]"
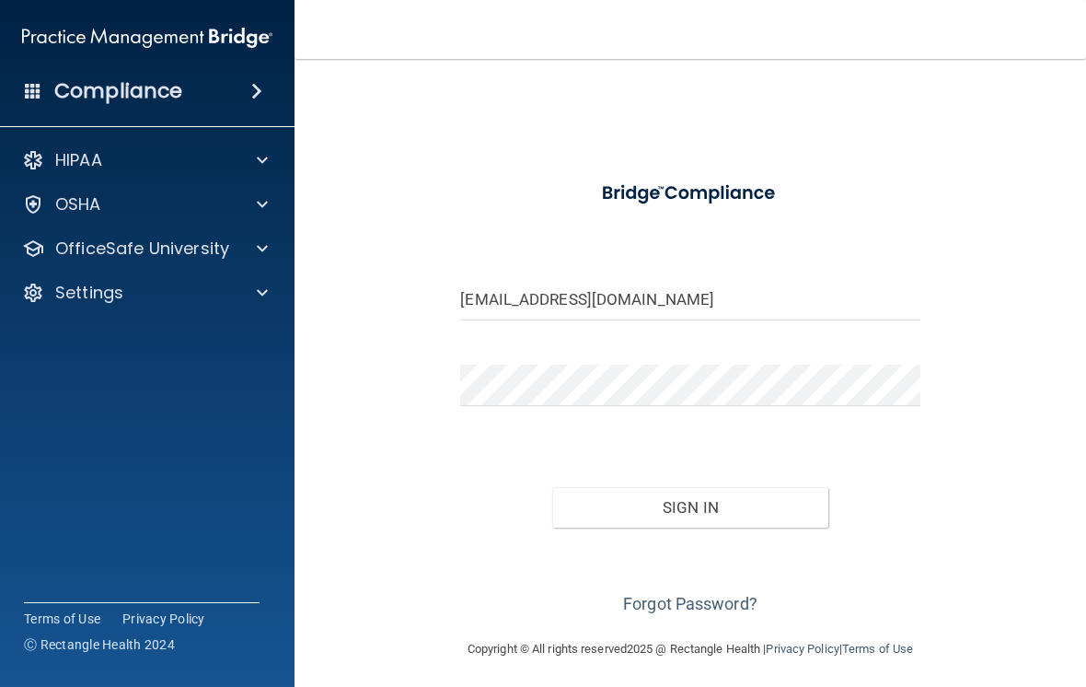
click at [717, 489] on button "Sign In" at bounding box center [690, 507] width 276 height 40
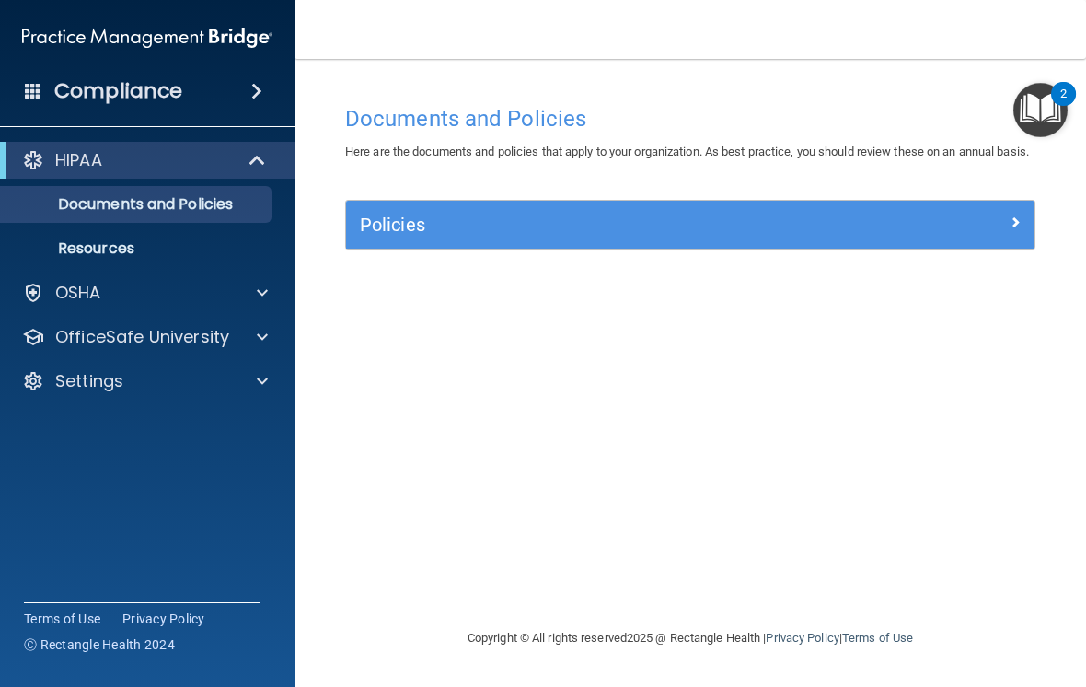
click at [187, 336] on p "OfficeSafe University" at bounding box center [142, 337] width 174 height 22
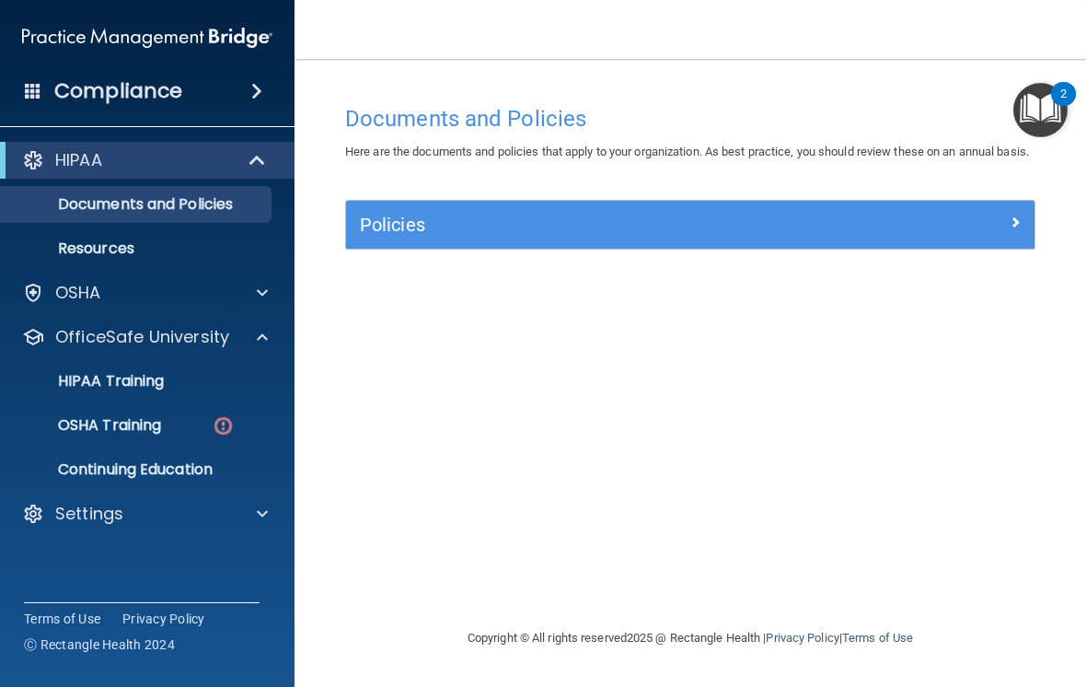
click at [140, 416] on p "OSHA Training" at bounding box center [86, 425] width 149 height 18
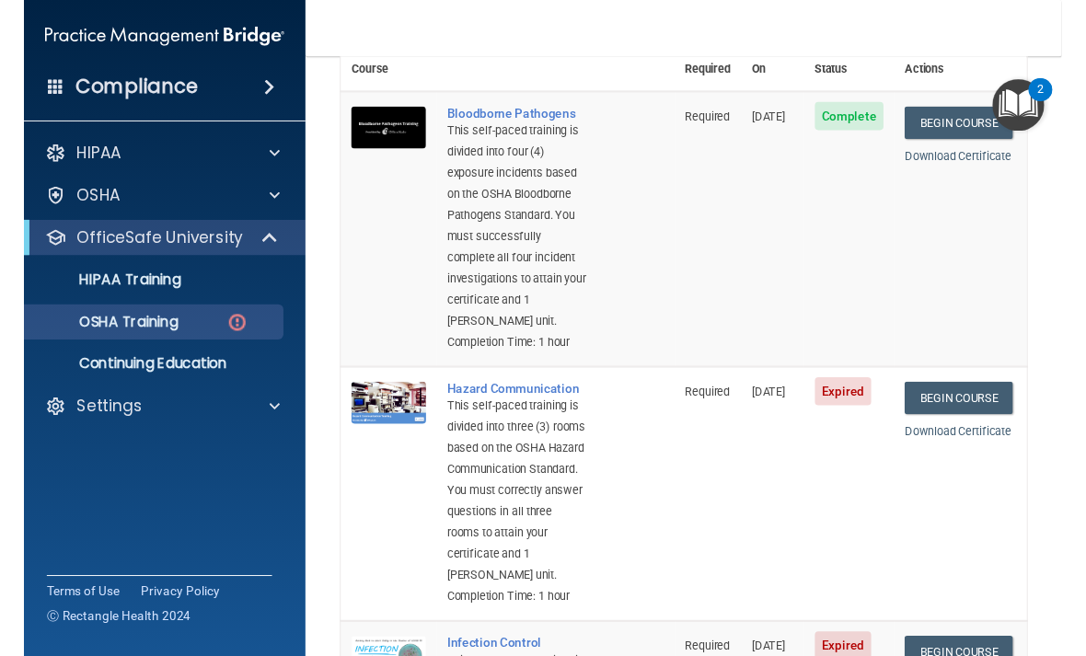
scroll to position [118, 0]
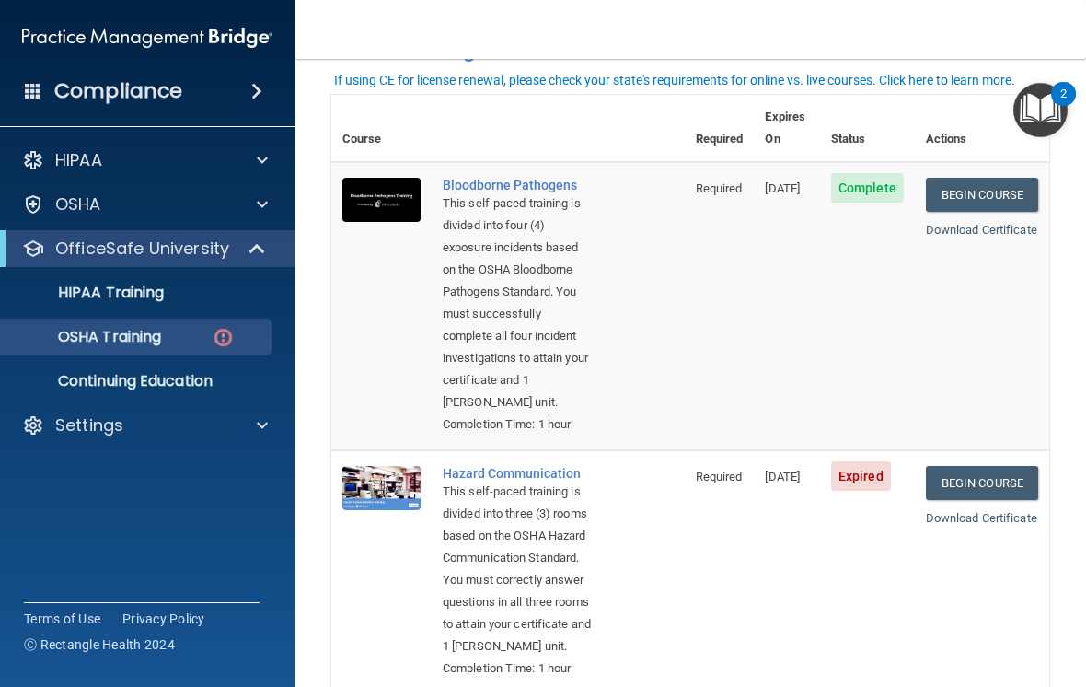
click at [998, 500] on link "Begin Course" at bounding box center [982, 483] width 112 height 34
